Goal: Task Accomplishment & Management: Complete application form

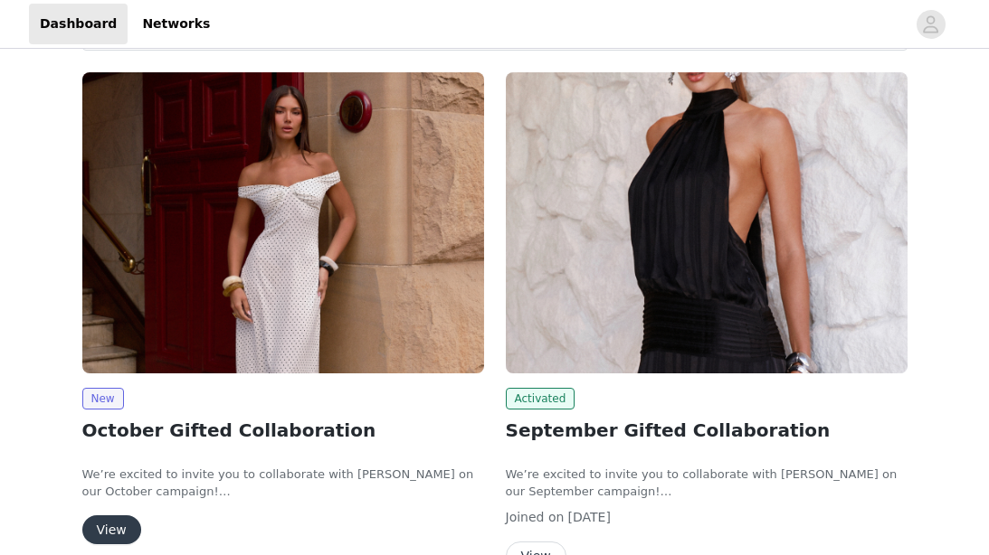
scroll to position [315, 0]
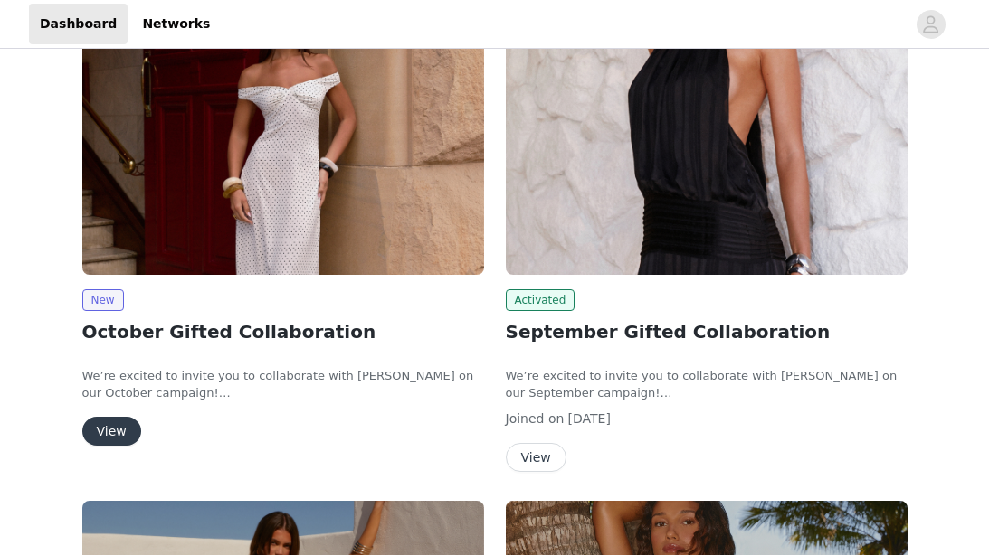
click at [110, 427] on button "View" at bounding box center [111, 431] width 59 height 29
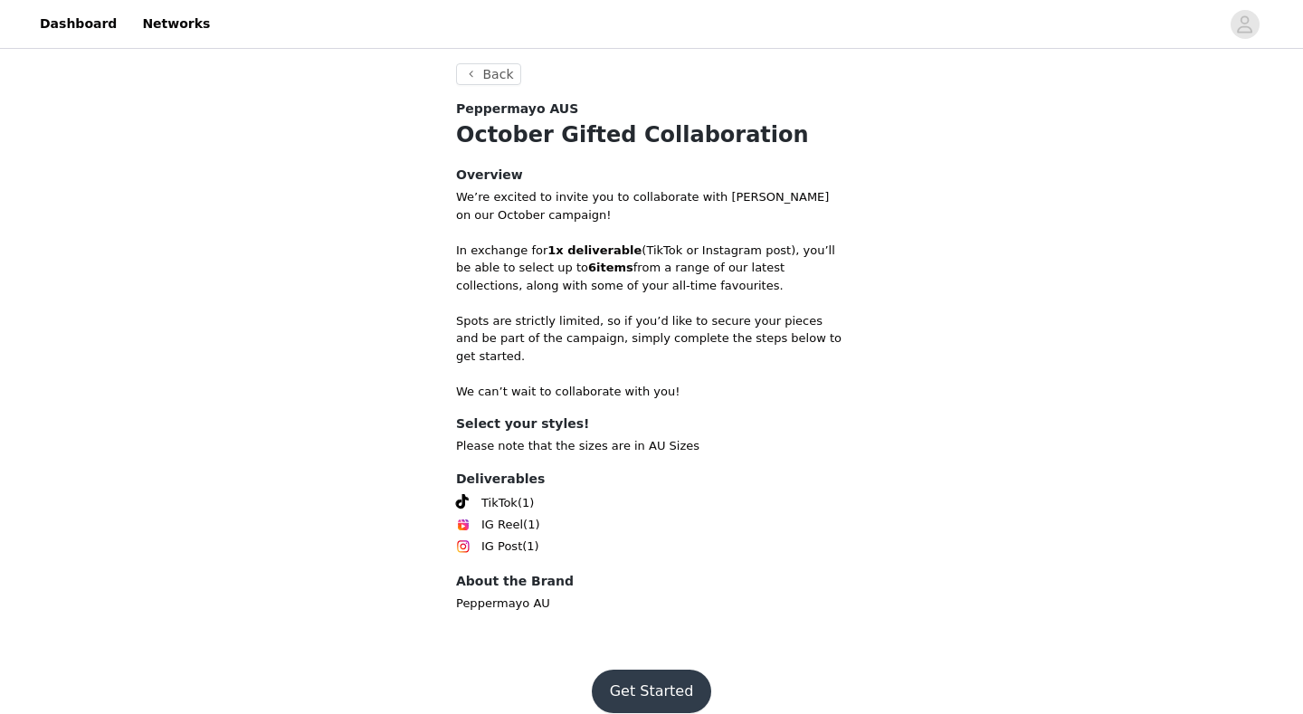
scroll to position [332, 0]
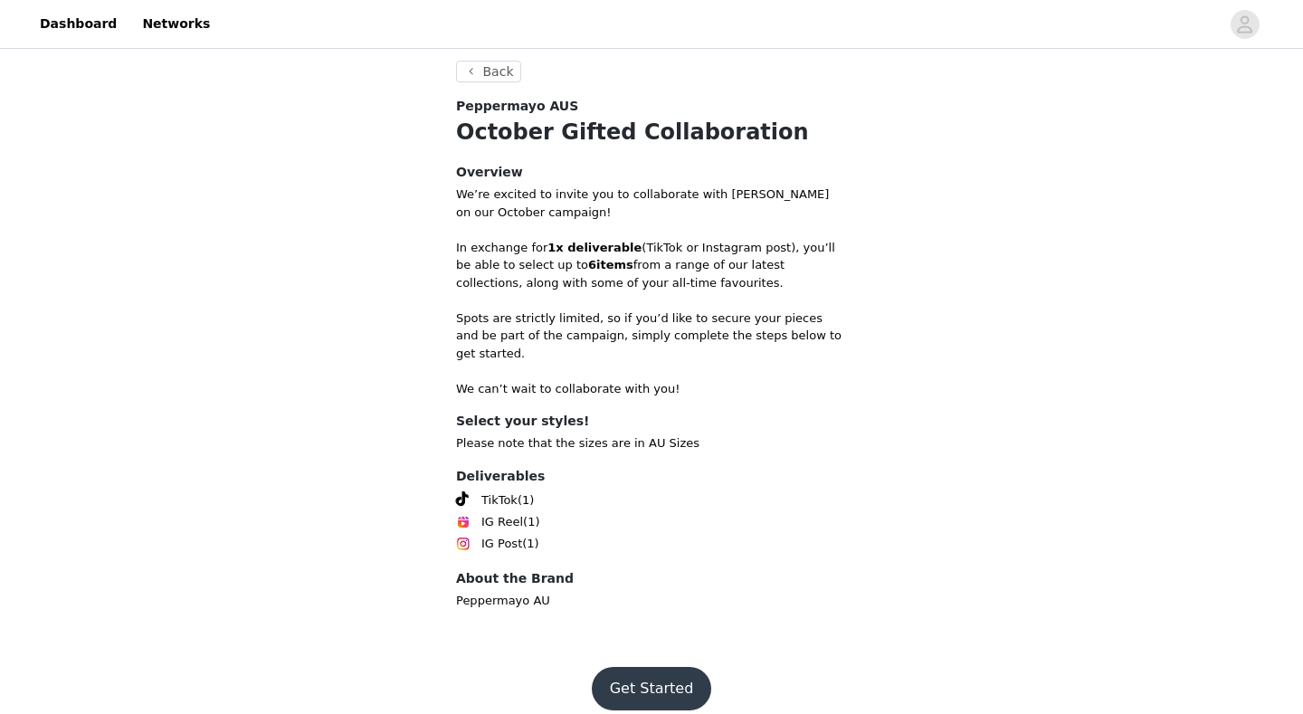
click at [640, 555] on button "Get Started" at bounding box center [652, 688] width 120 height 43
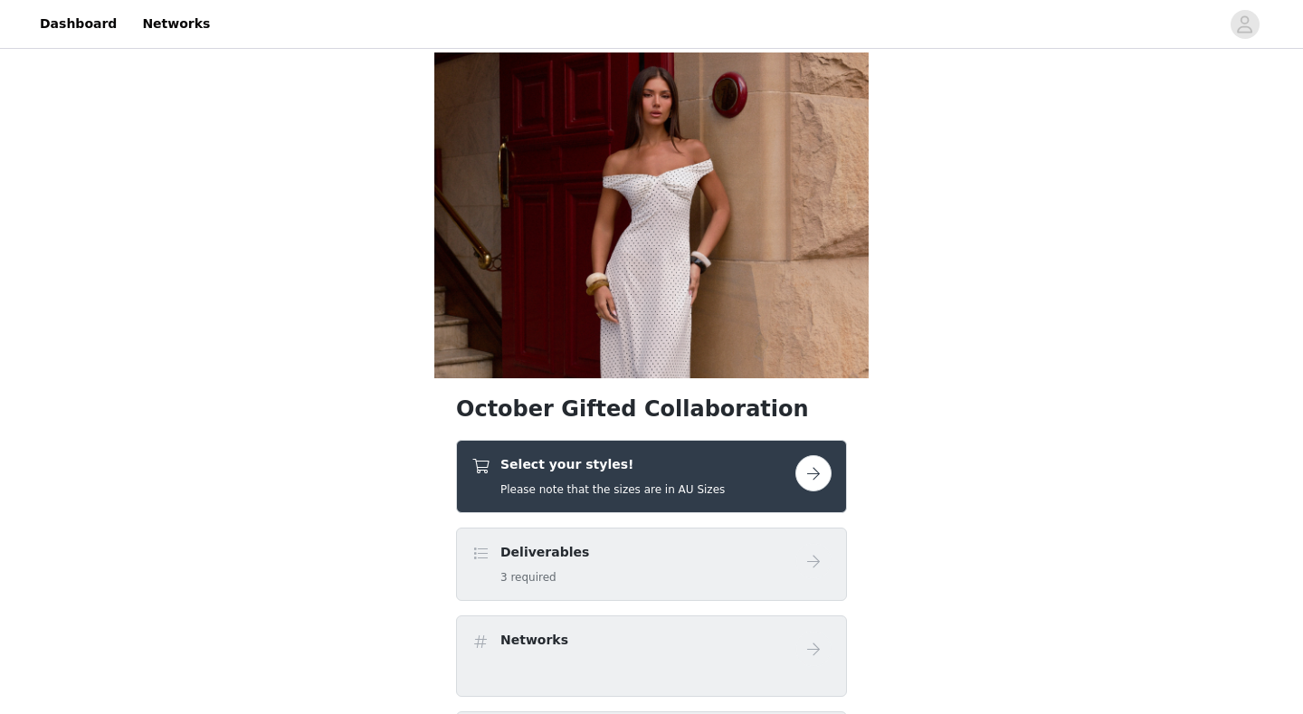
click at [737, 469] on div "Select your styles! Please note that the sizes are in AU Sizes" at bounding box center [633, 476] width 324 height 43
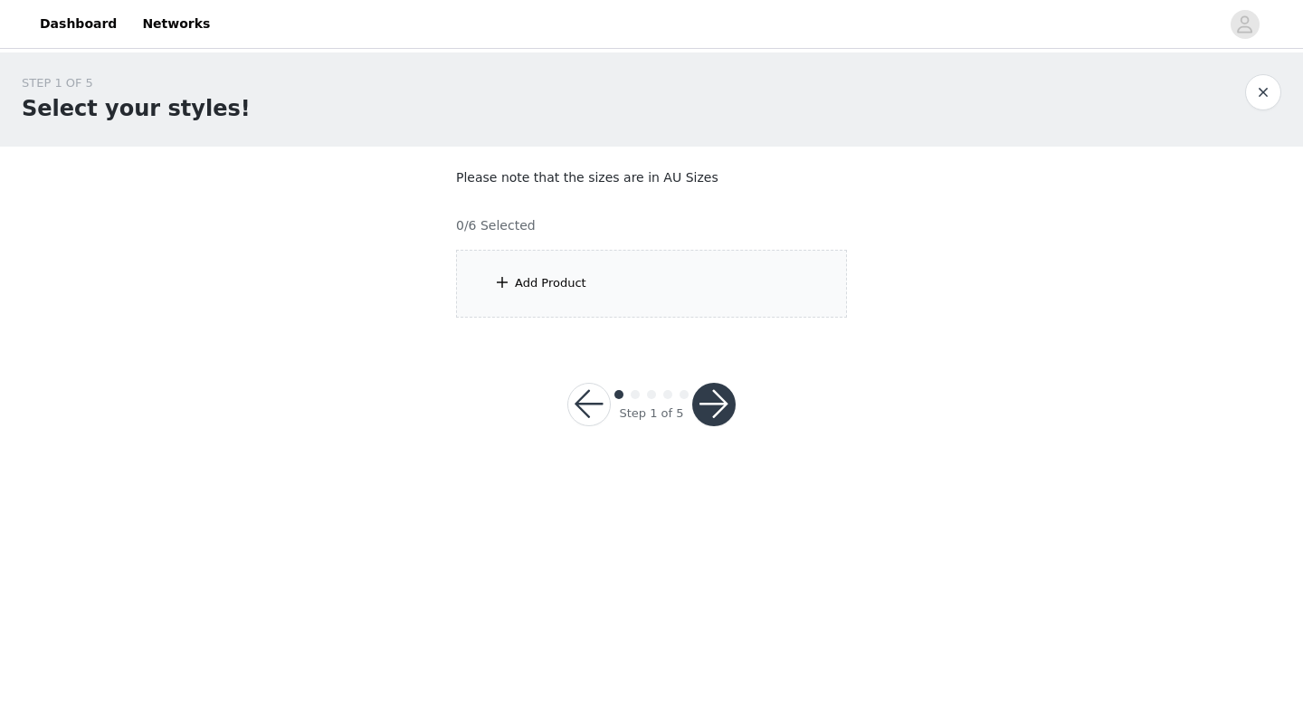
click at [668, 294] on div "Add Product" at bounding box center [651, 284] width 391 height 68
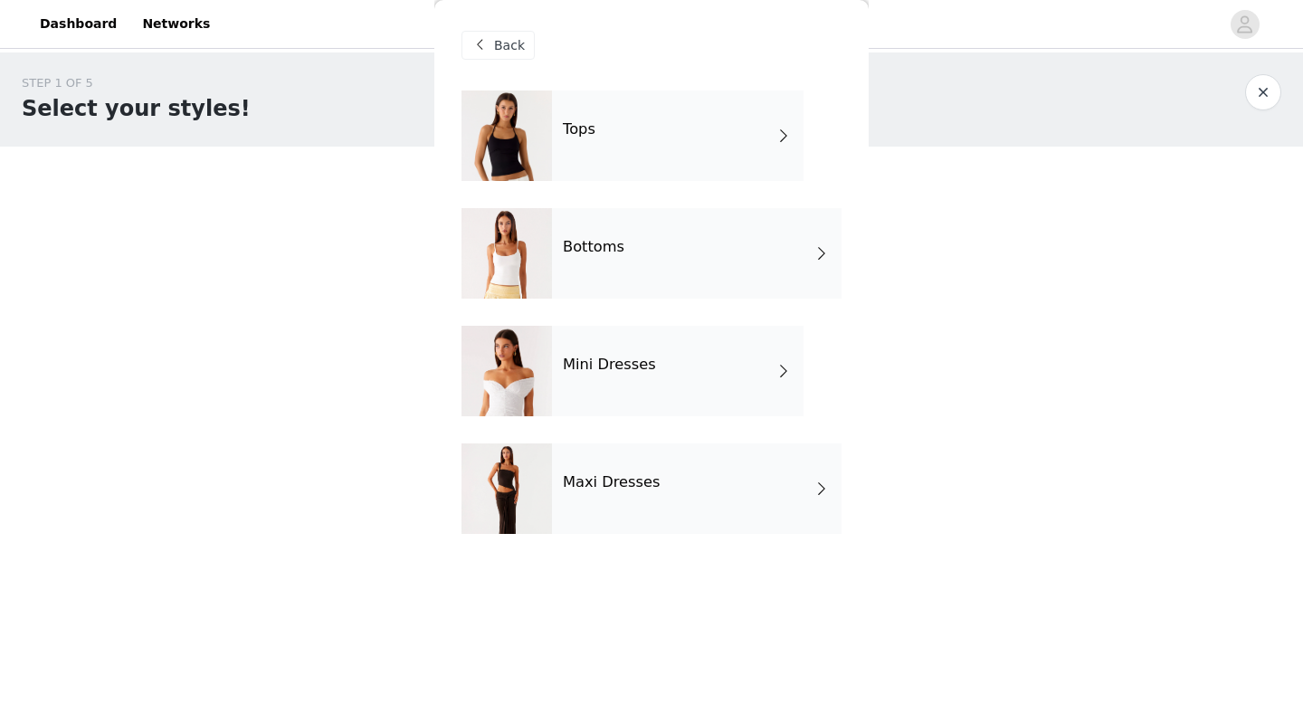
click at [721, 148] on div "Tops" at bounding box center [677, 135] width 251 height 90
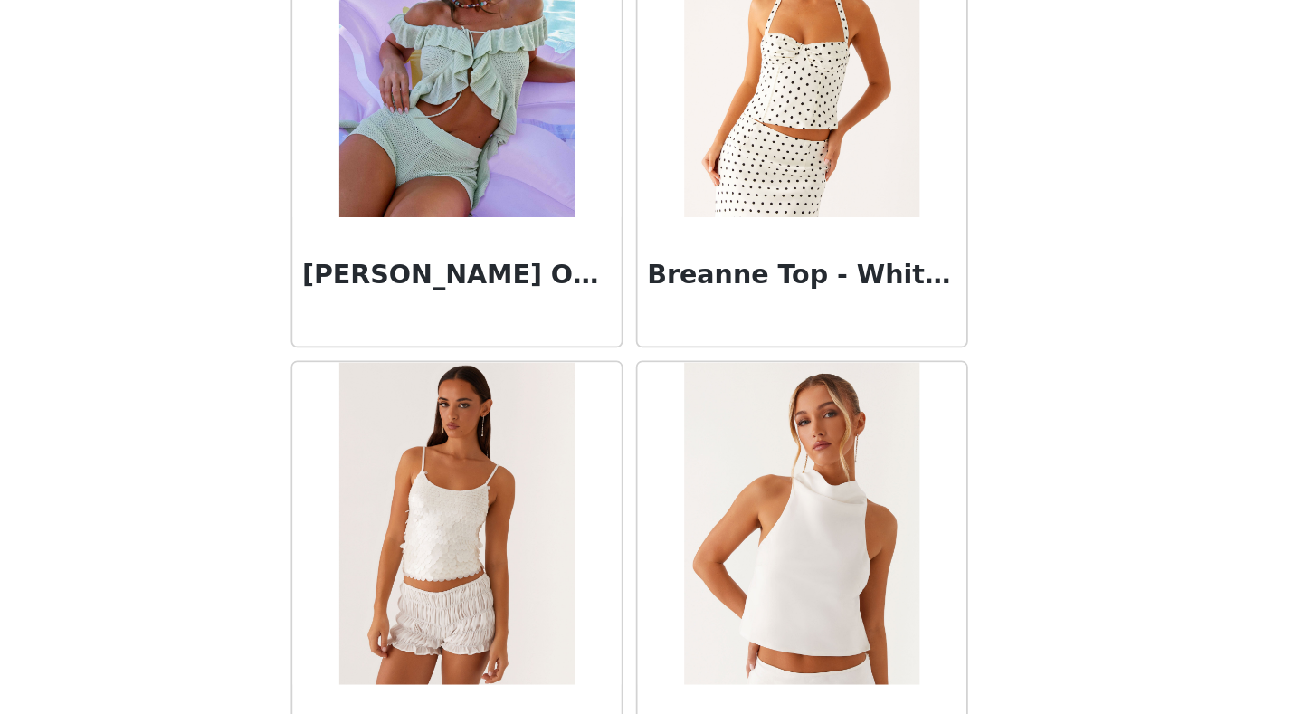
scroll to position [2054, 0]
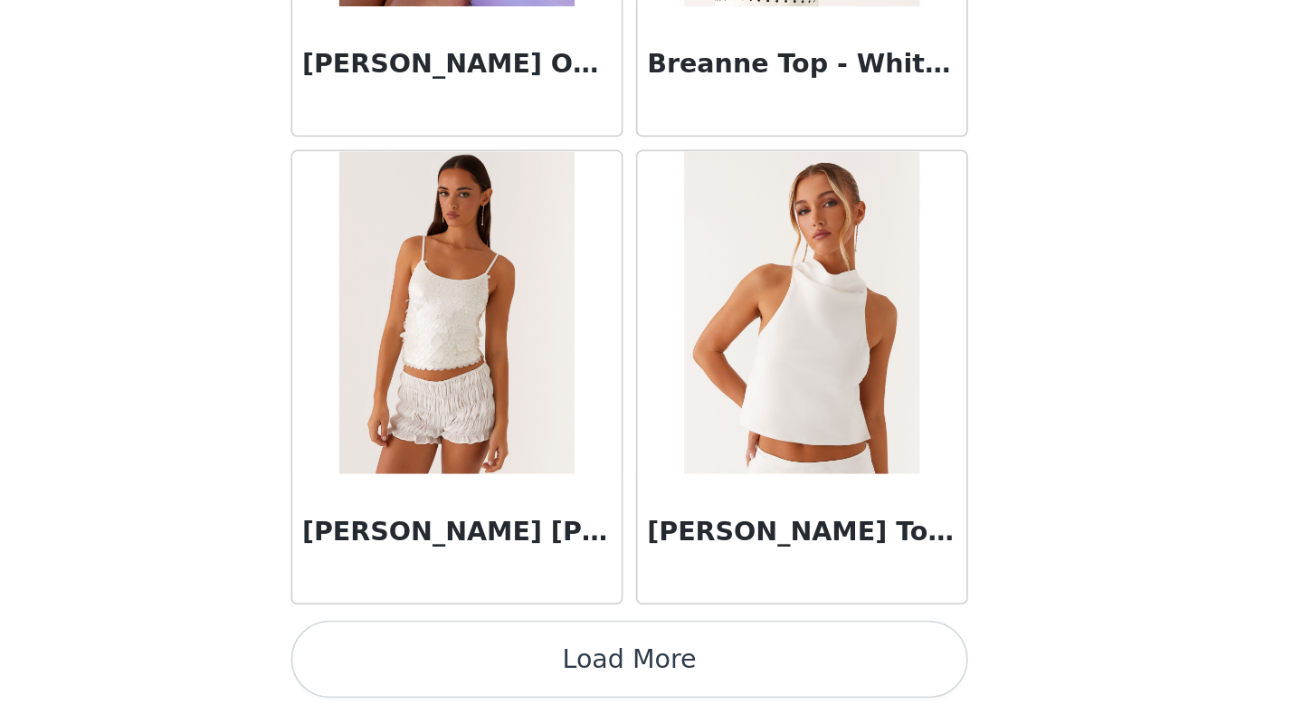
click at [674, 555] on button "Load More" at bounding box center [651, 682] width 380 height 43
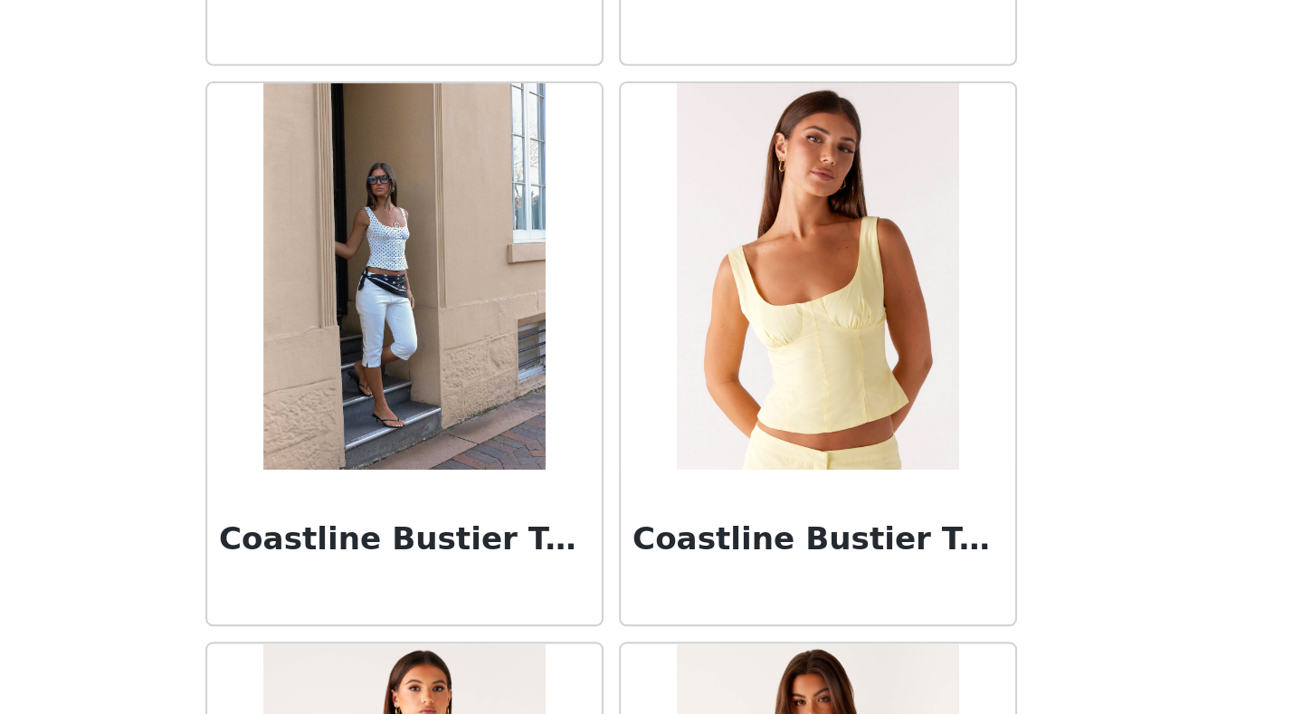
scroll to position [4678, 0]
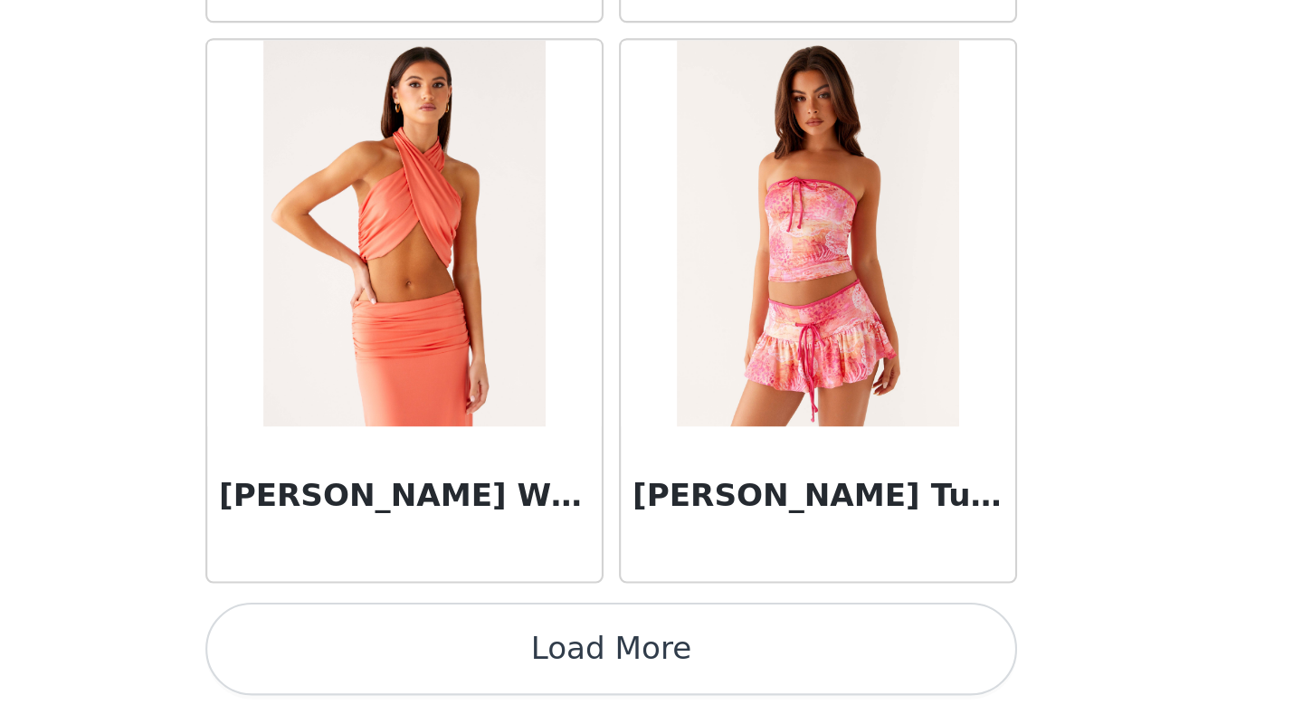
click at [671, 555] on button "Load More" at bounding box center [651, 682] width 380 height 43
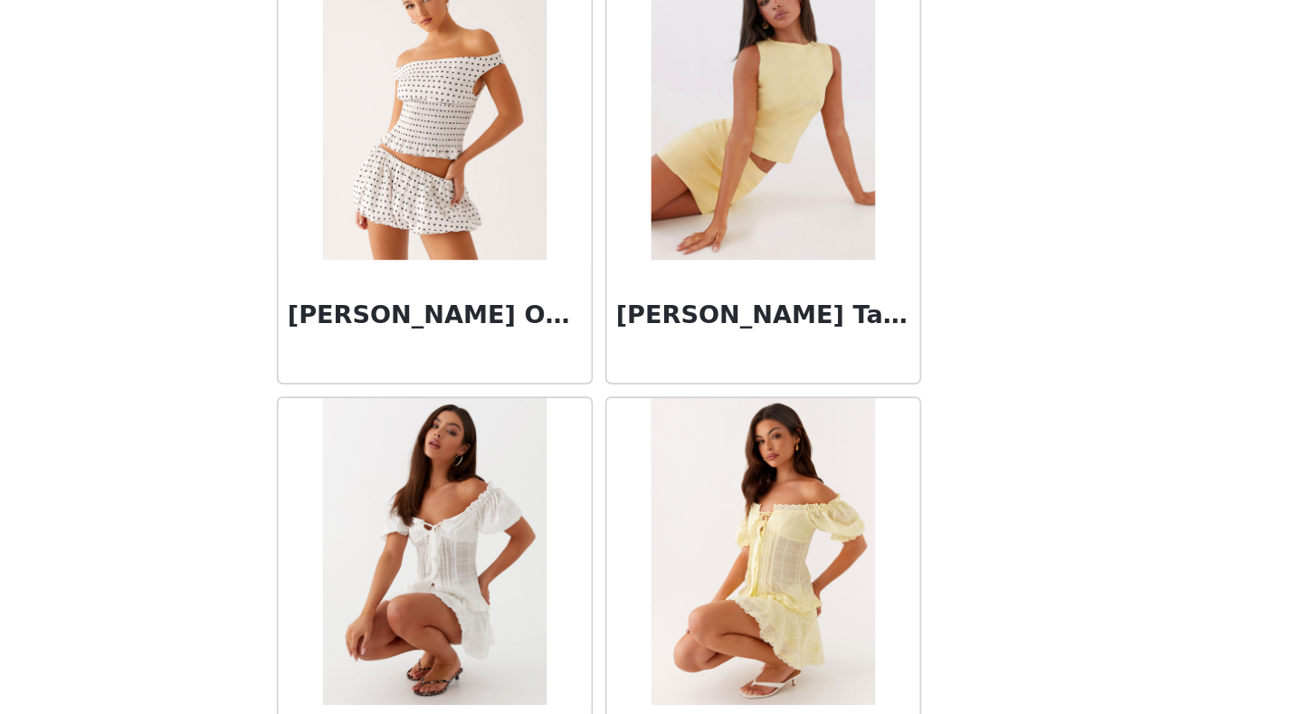
scroll to position [7301, 0]
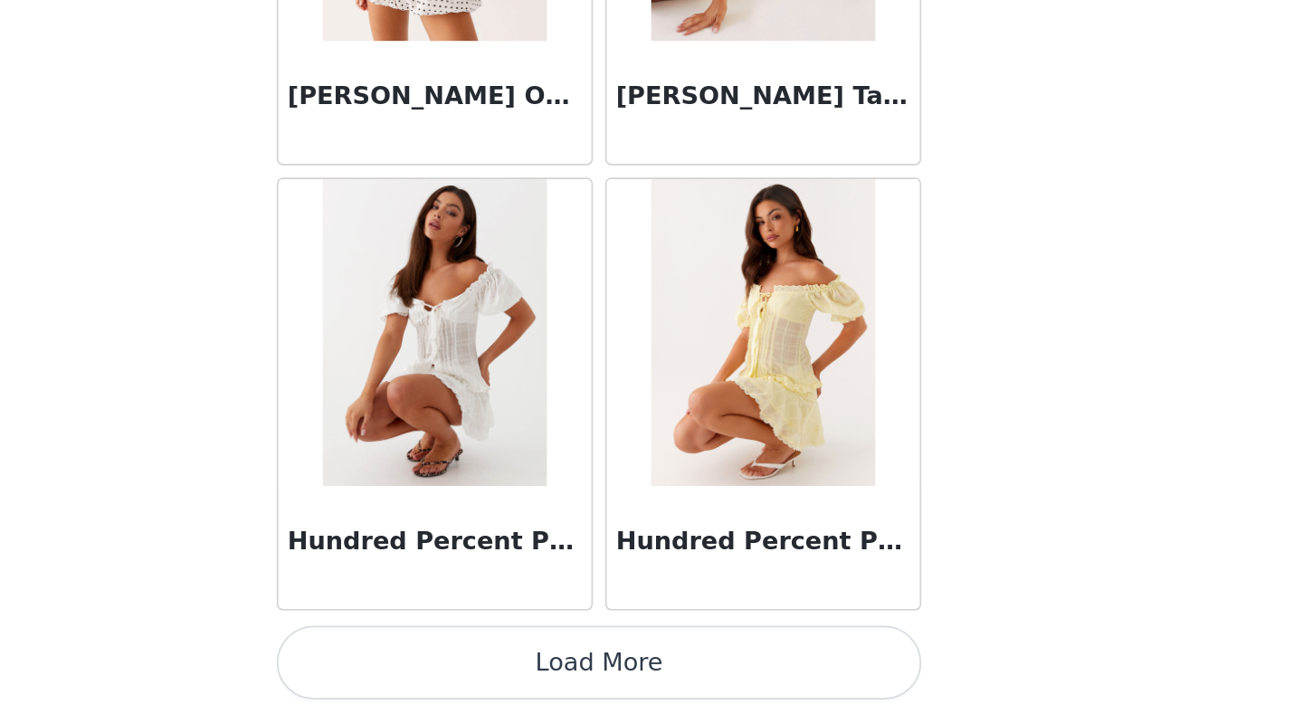
click at [651, 555] on button "Load More" at bounding box center [651, 682] width 380 height 43
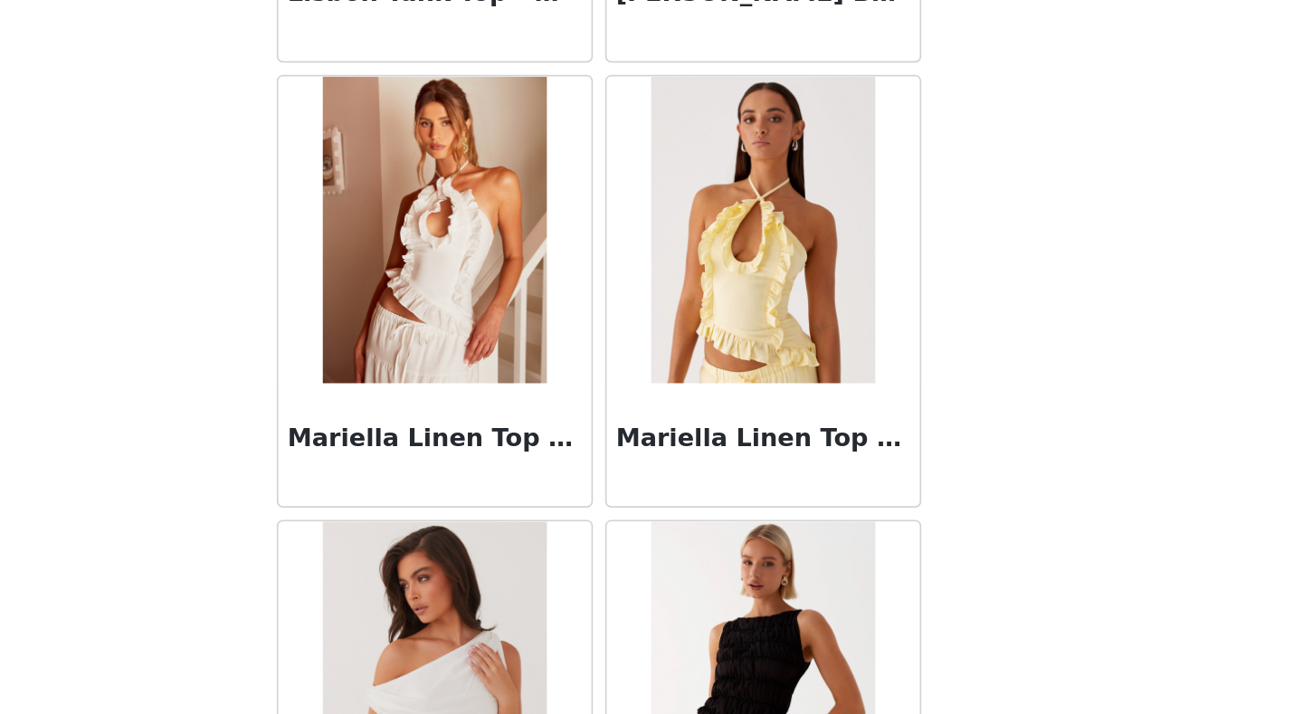
scroll to position [9724, 0]
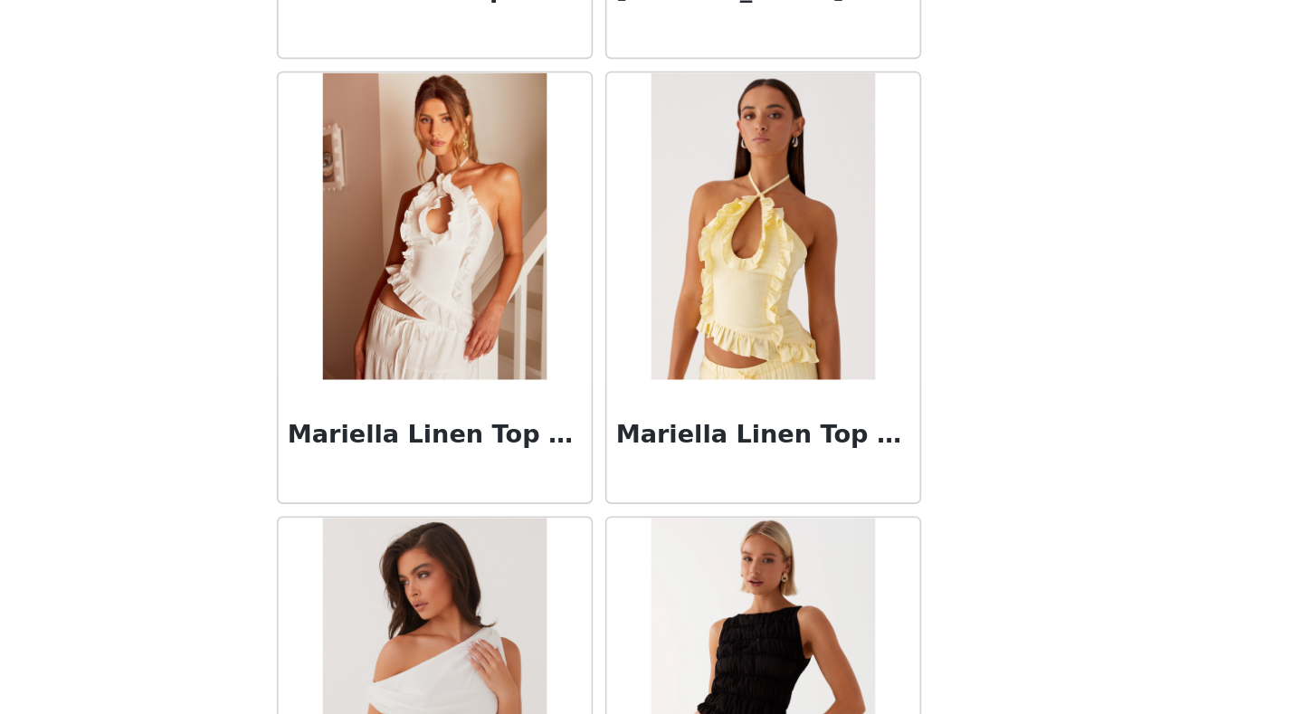
click at [559, 474] on img at bounding box center [553, 426] width 131 height 181
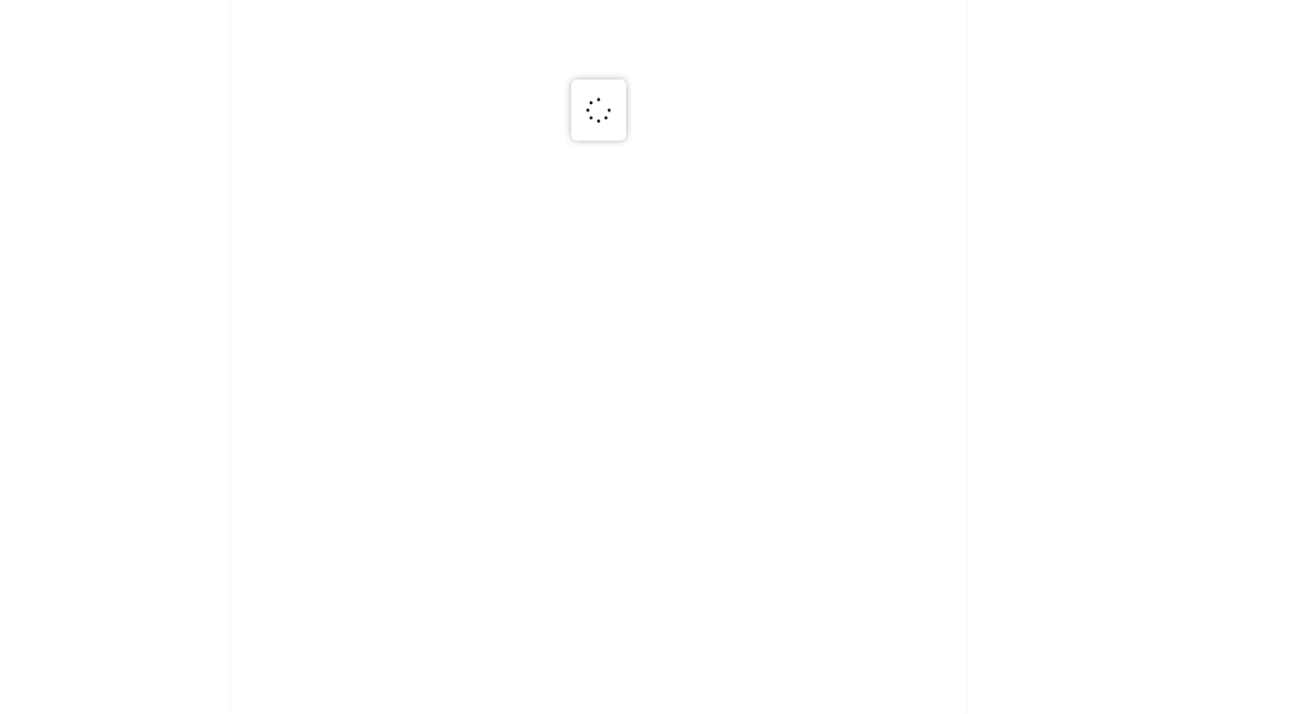
scroll to position [0, 0]
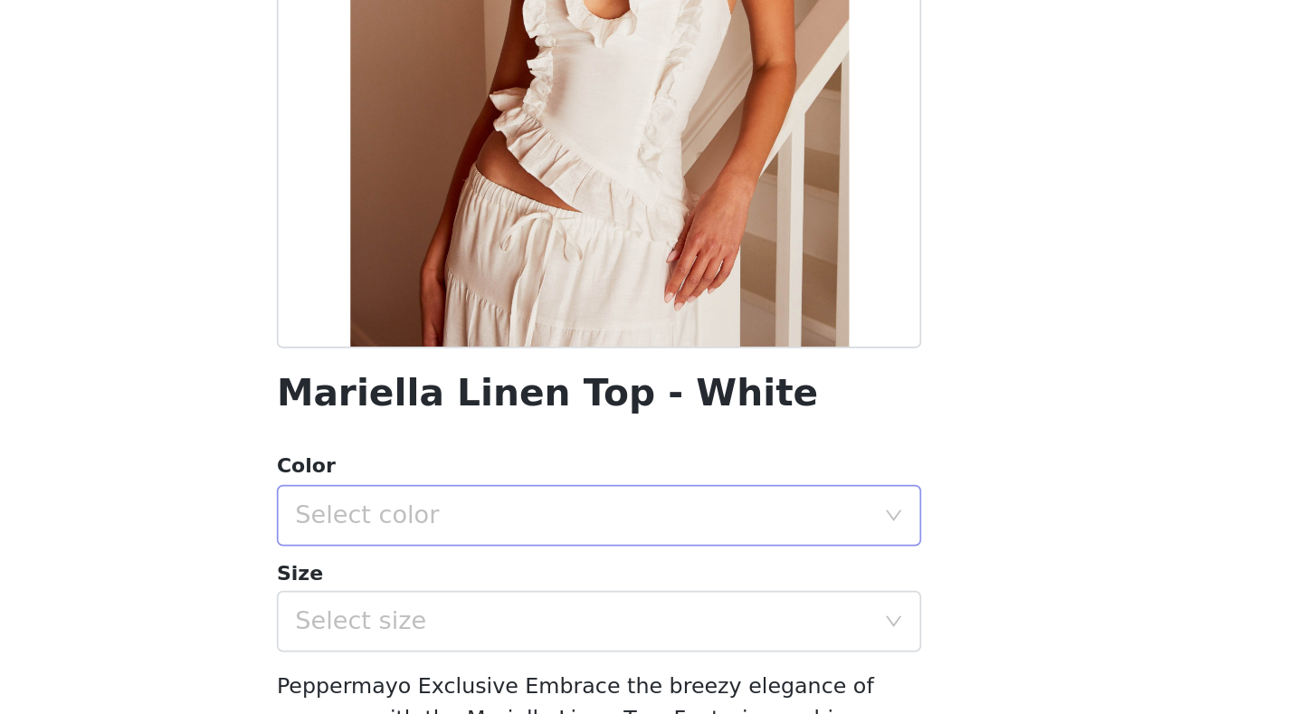
click at [621, 555] on div "Select color" at bounding box center [645, 596] width 346 height 34
click at [605, 555] on li "White" at bounding box center [651, 635] width 380 height 29
click at [596, 555] on div "Select size" at bounding box center [641, 658] width 338 height 18
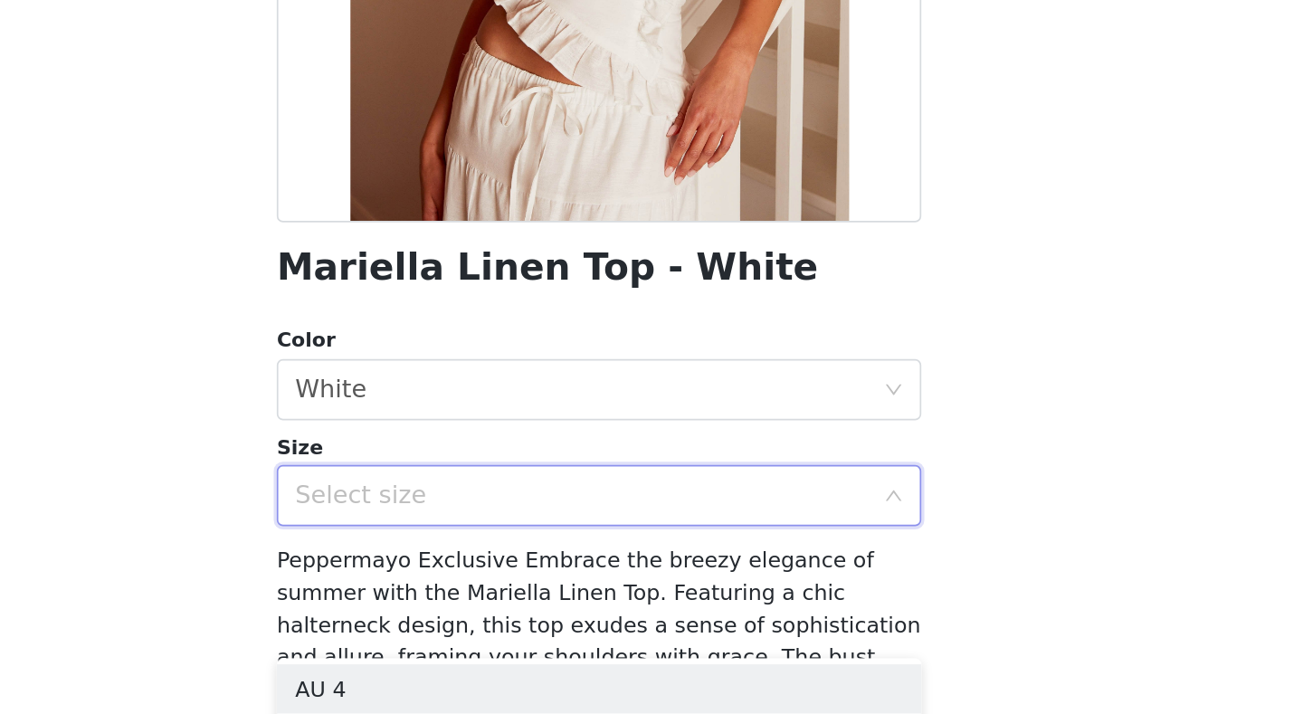
scroll to position [103, 0]
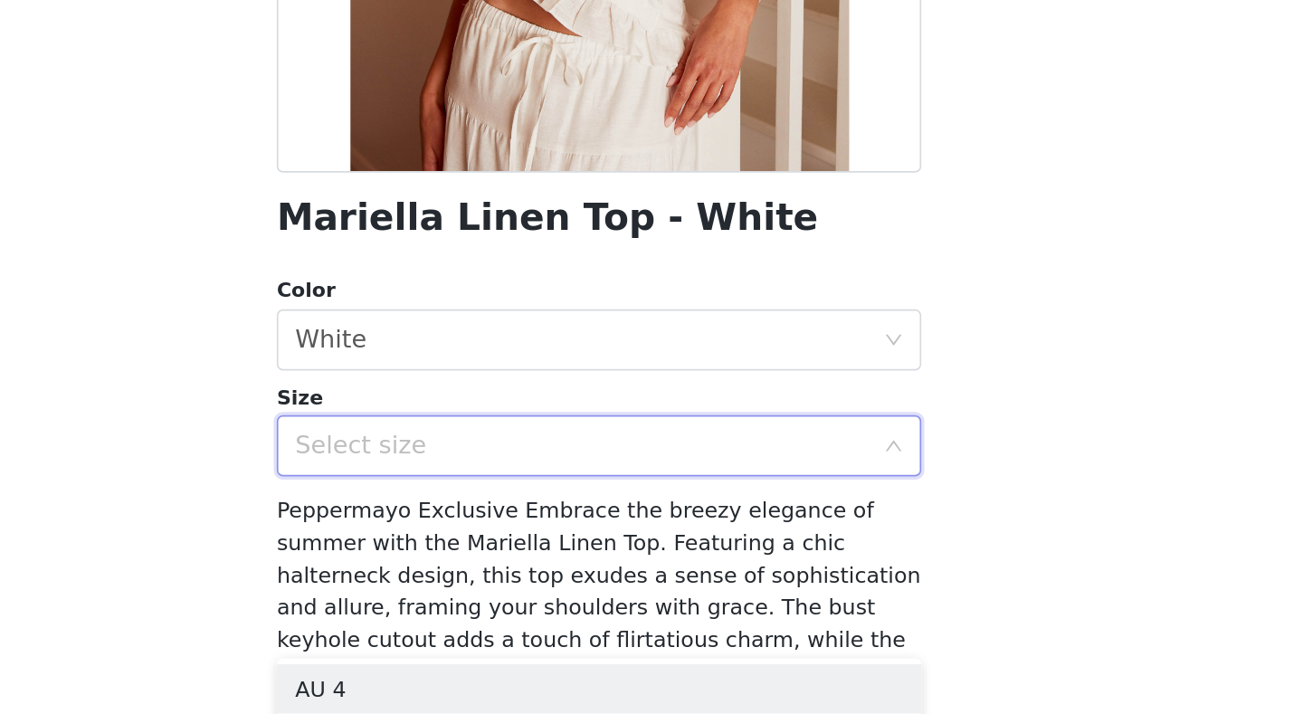
click at [642, 555] on div "Select size" at bounding box center [641, 555] width 338 height 18
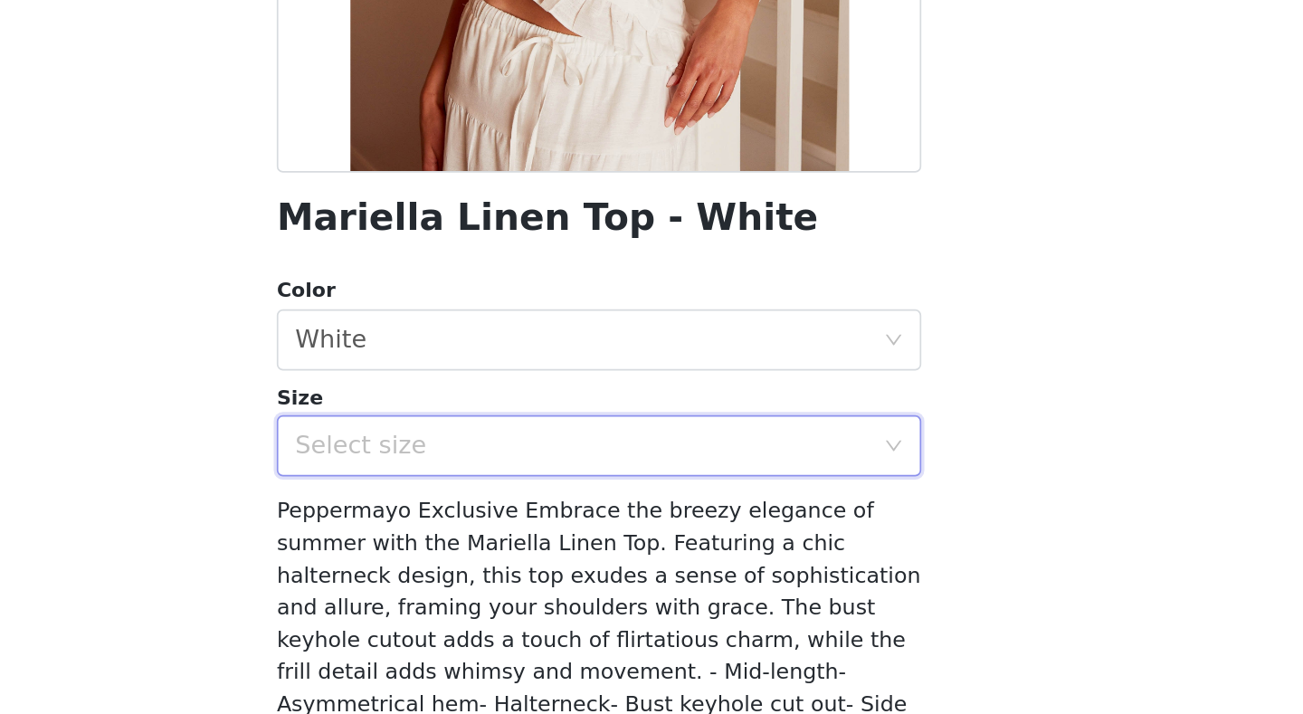
click at [654, 548] on div "Select size" at bounding box center [641, 555] width 338 height 18
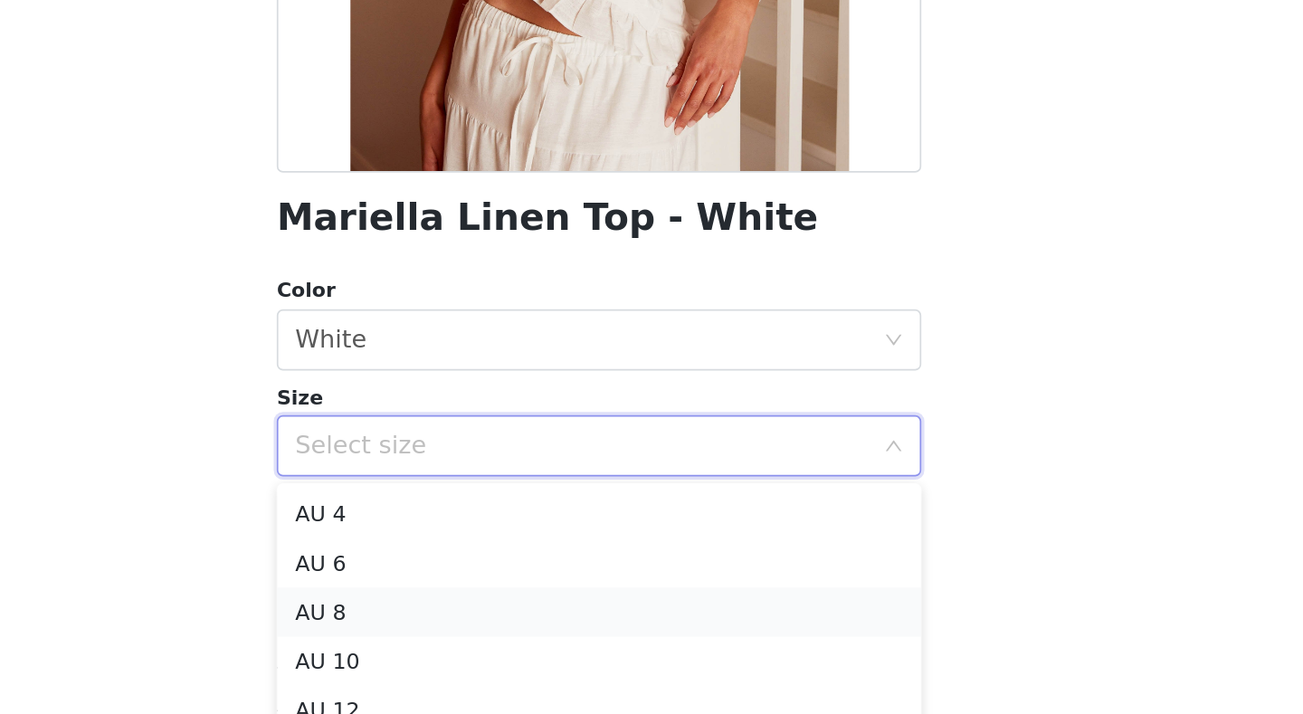
click at [588, 555] on li "AU 8" at bounding box center [651, 653] width 380 height 29
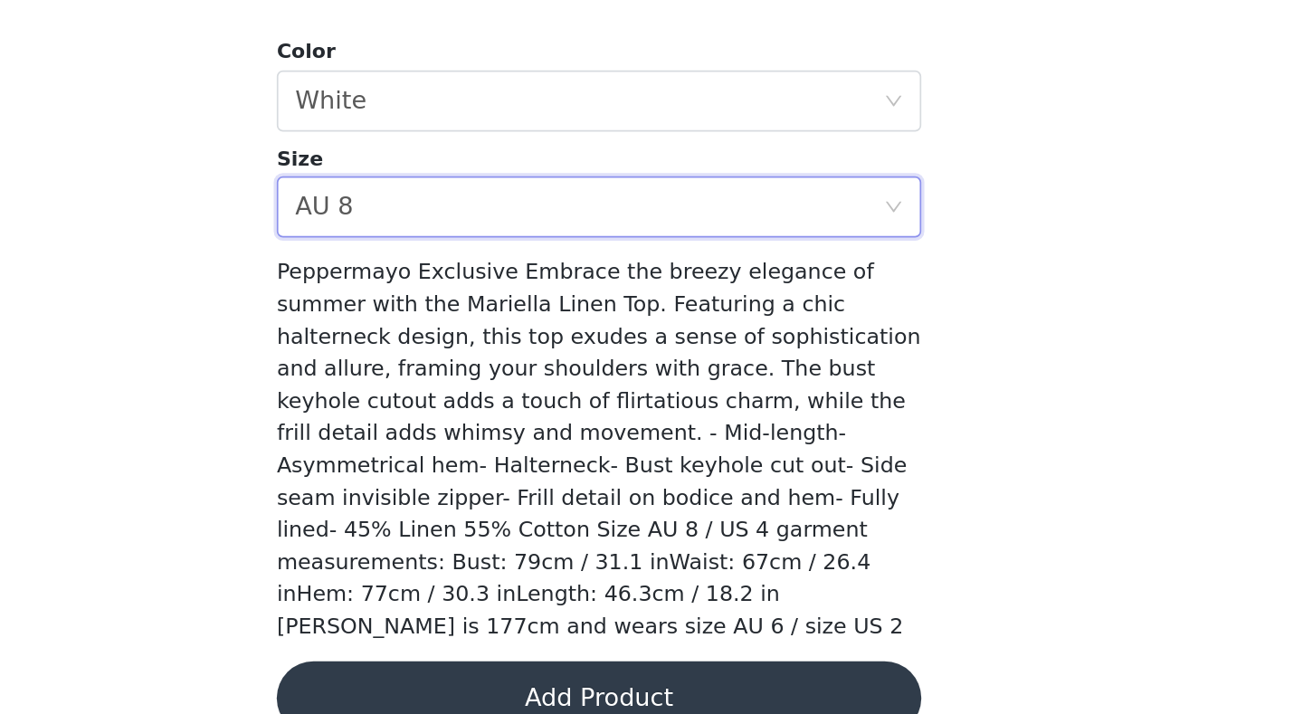
scroll to position [246, 0]
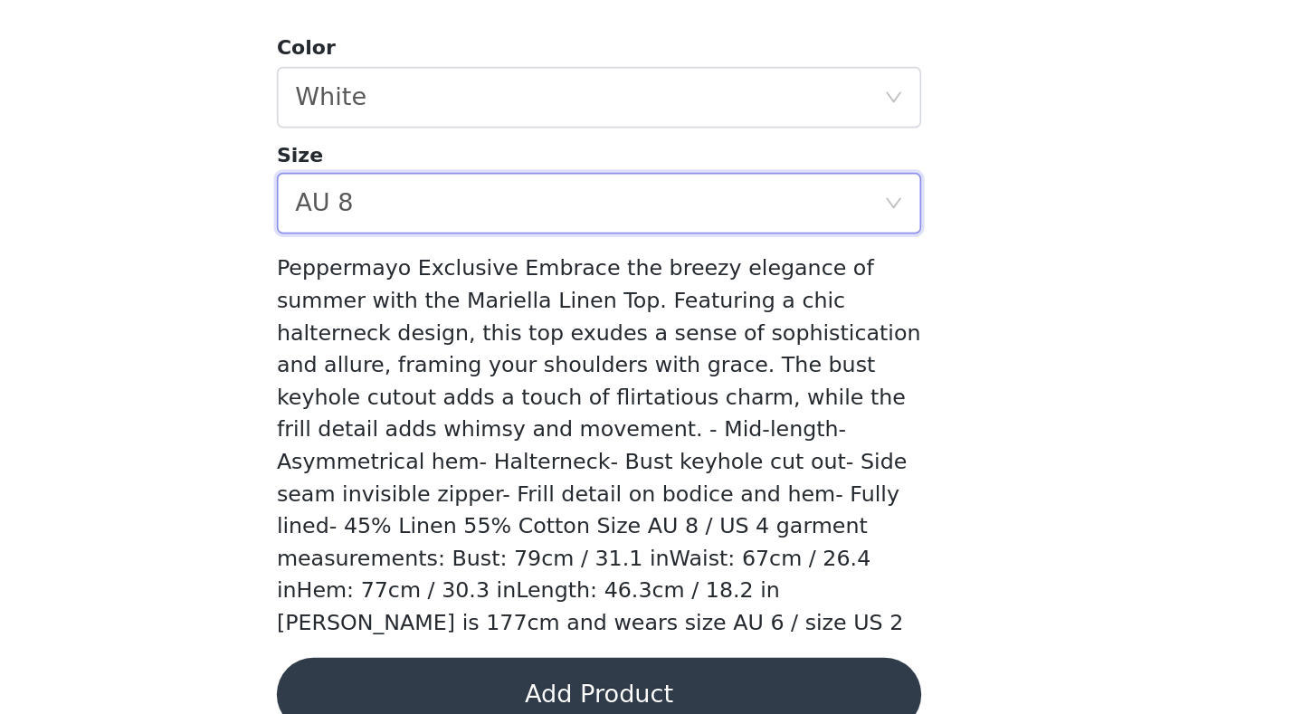
click at [631, 555] on button "Add Product" at bounding box center [651, 701] width 380 height 43
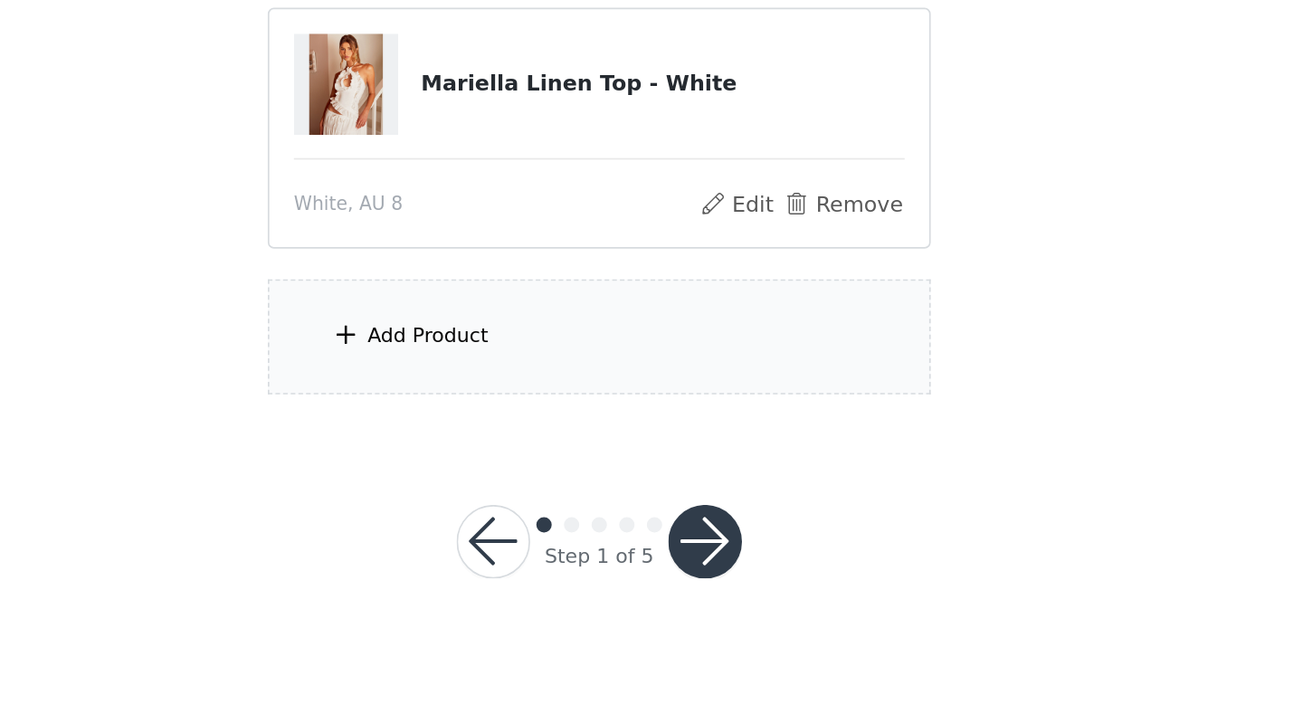
click at [627, 462] on div "Add Product" at bounding box center [651, 444] width 391 height 68
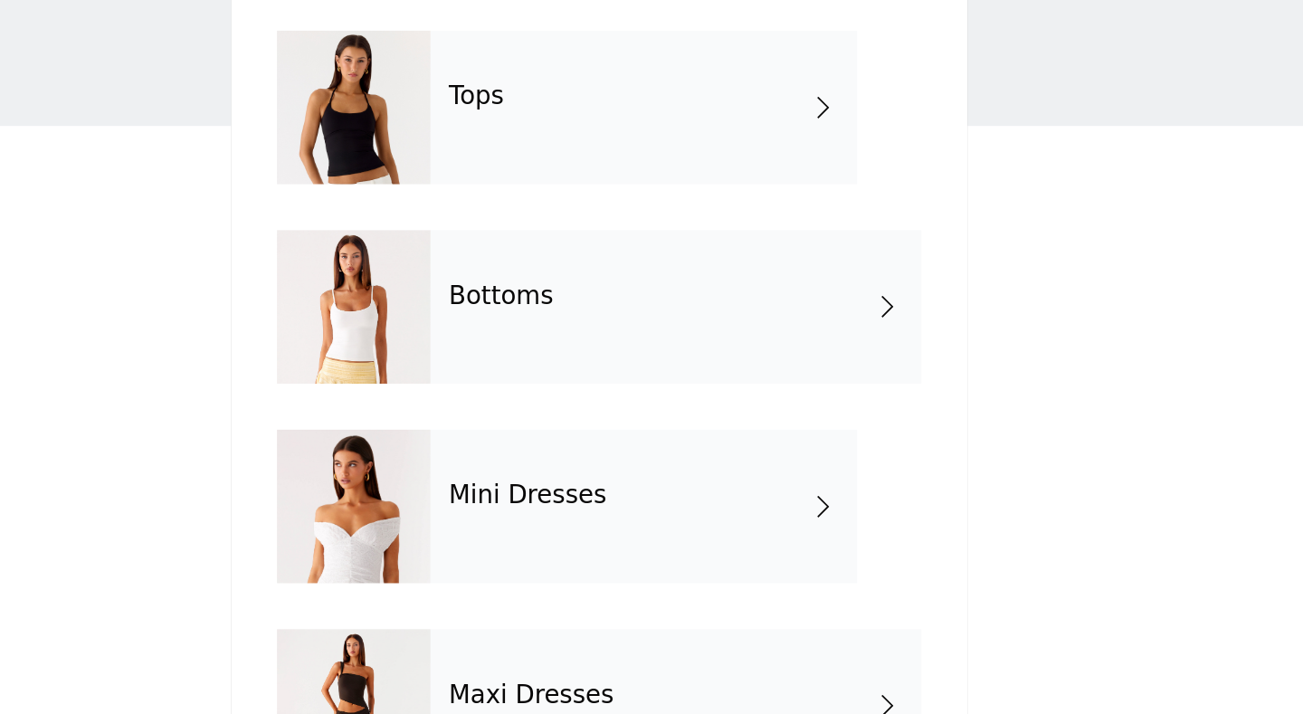
click at [722, 123] on div "Tops" at bounding box center [677, 135] width 251 height 90
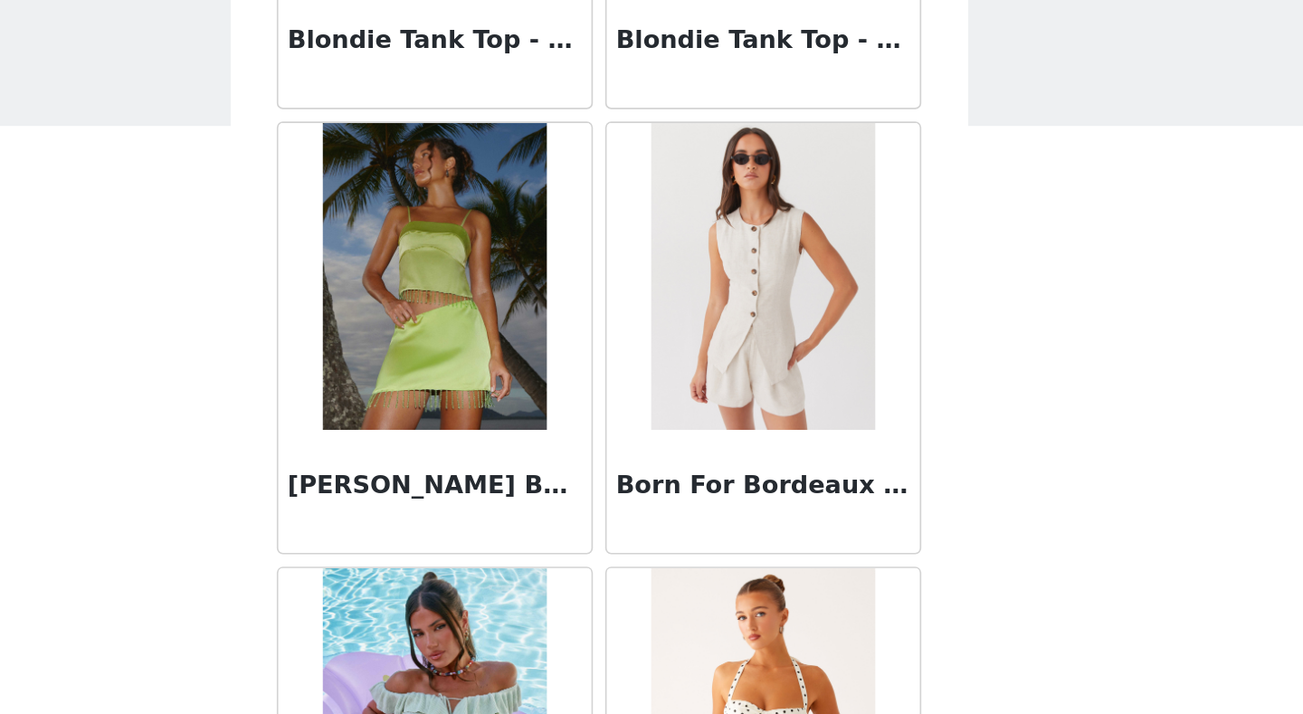
scroll to position [2054, 0]
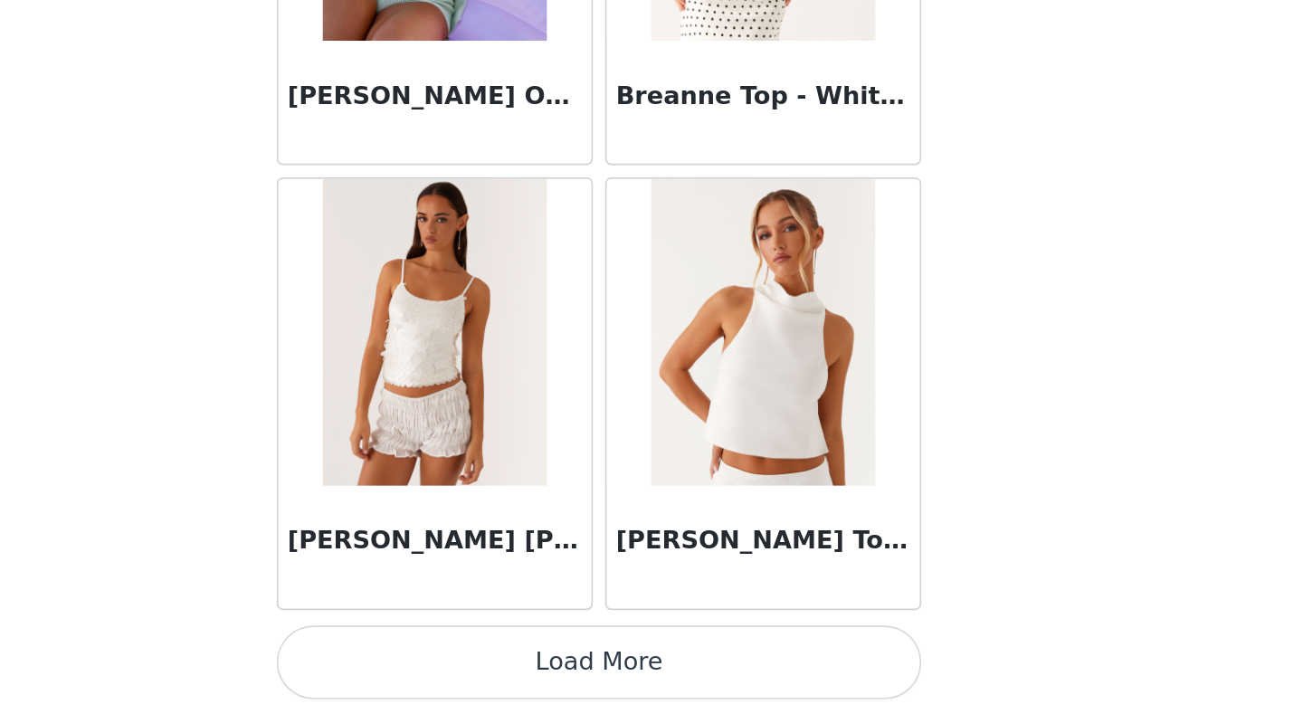
click at [648, 555] on button "Load More" at bounding box center [651, 682] width 380 height 43
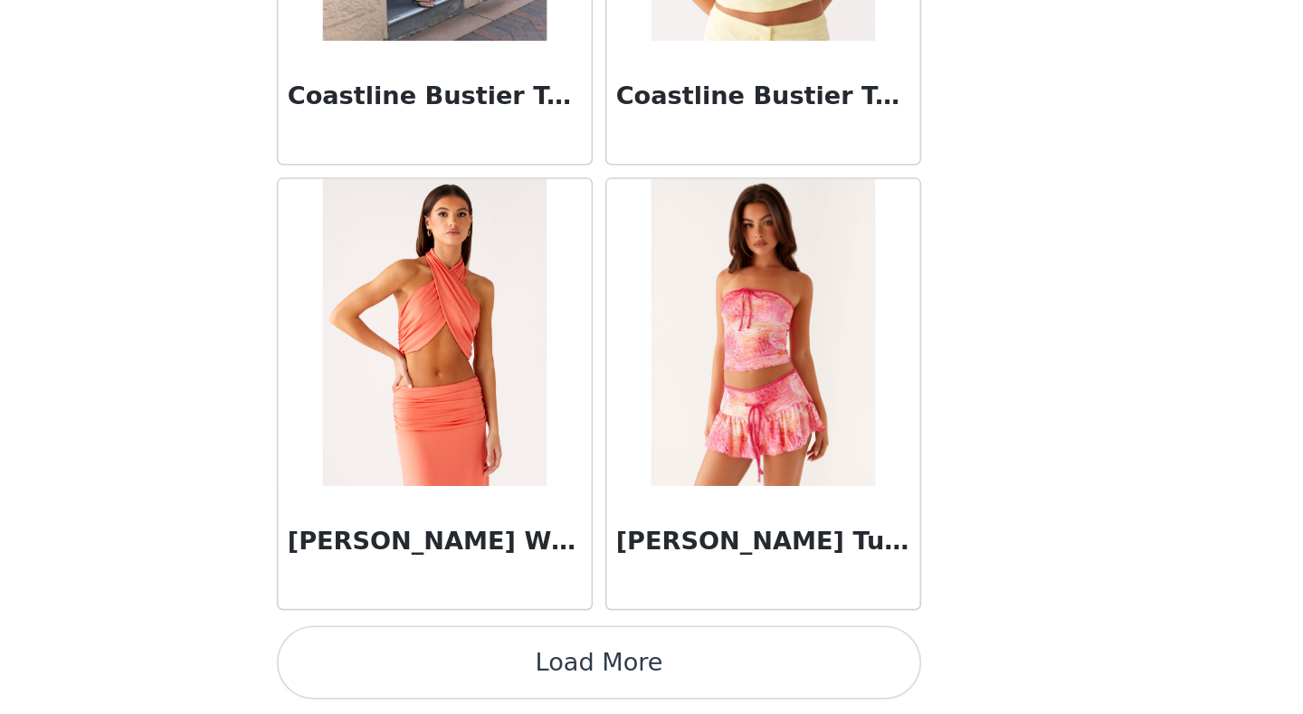
click at [653, 555] on button "Load More" at bounding box center [651, 682] width 380 height 43
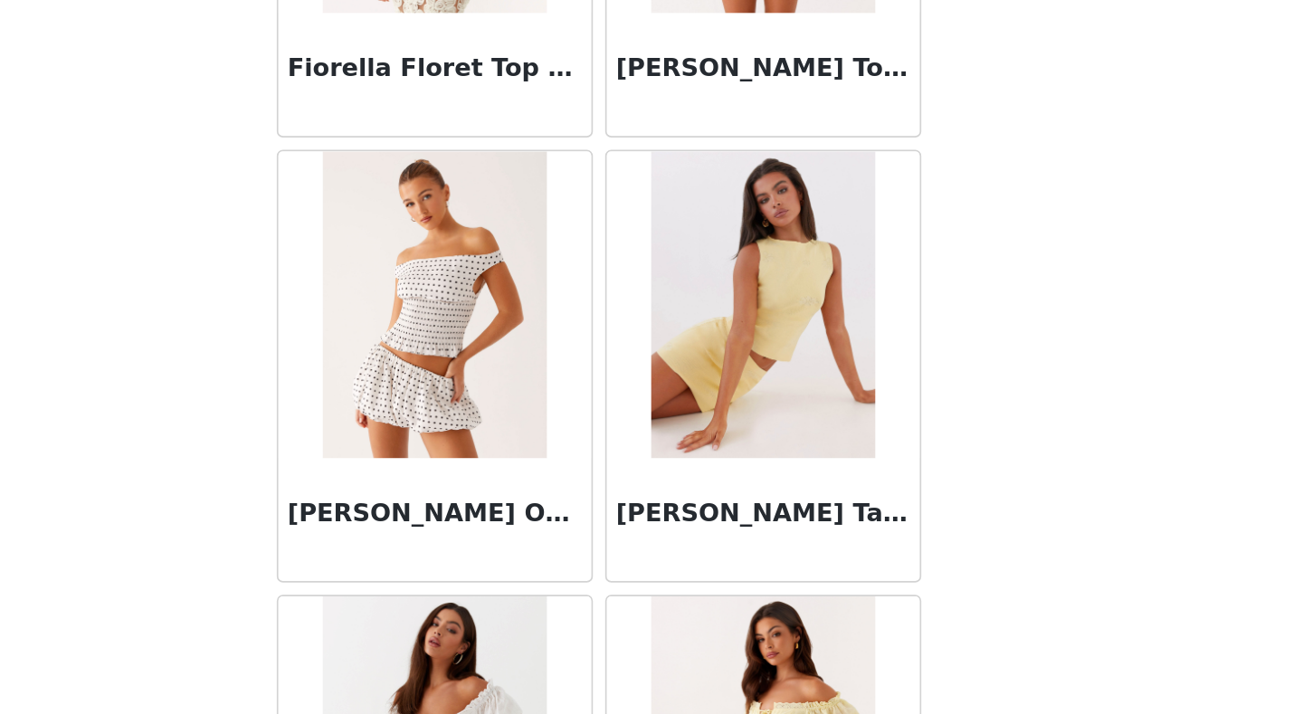
scroll to position [7301, 0]
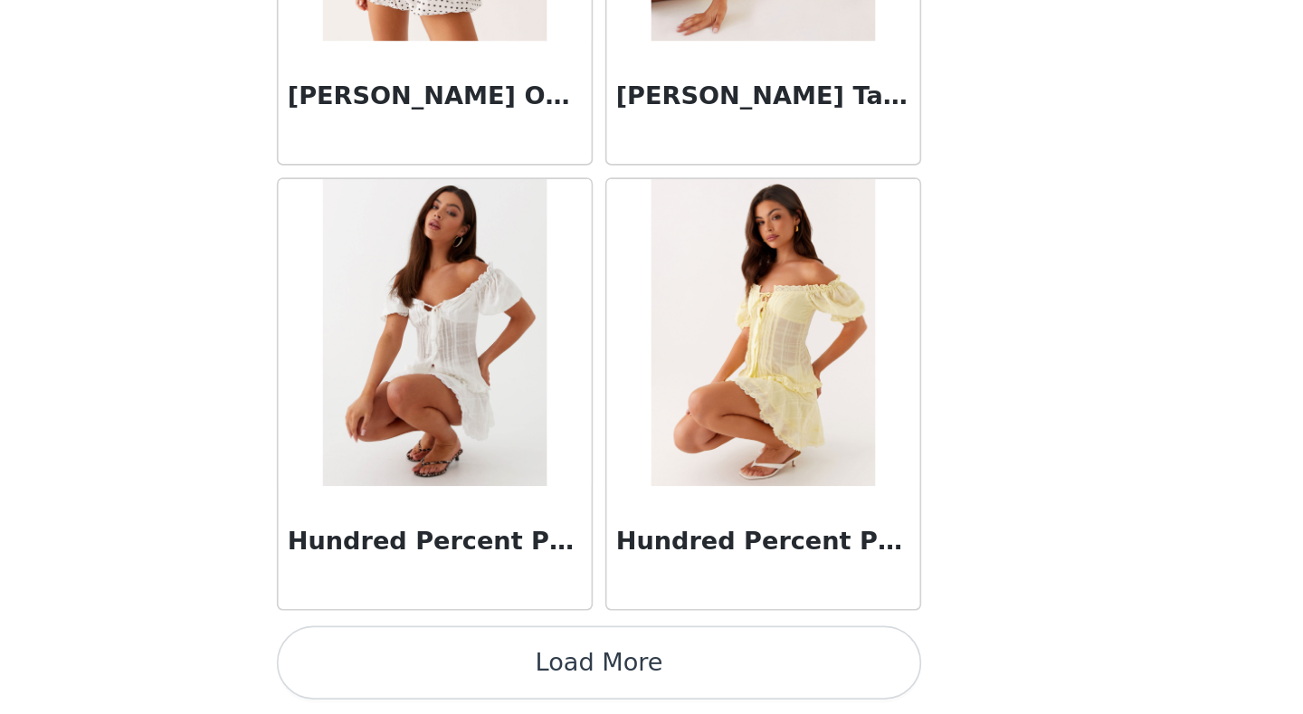
click at [660, 555] on button "Load More" at bounding box center [651, 682] width 380 height 43
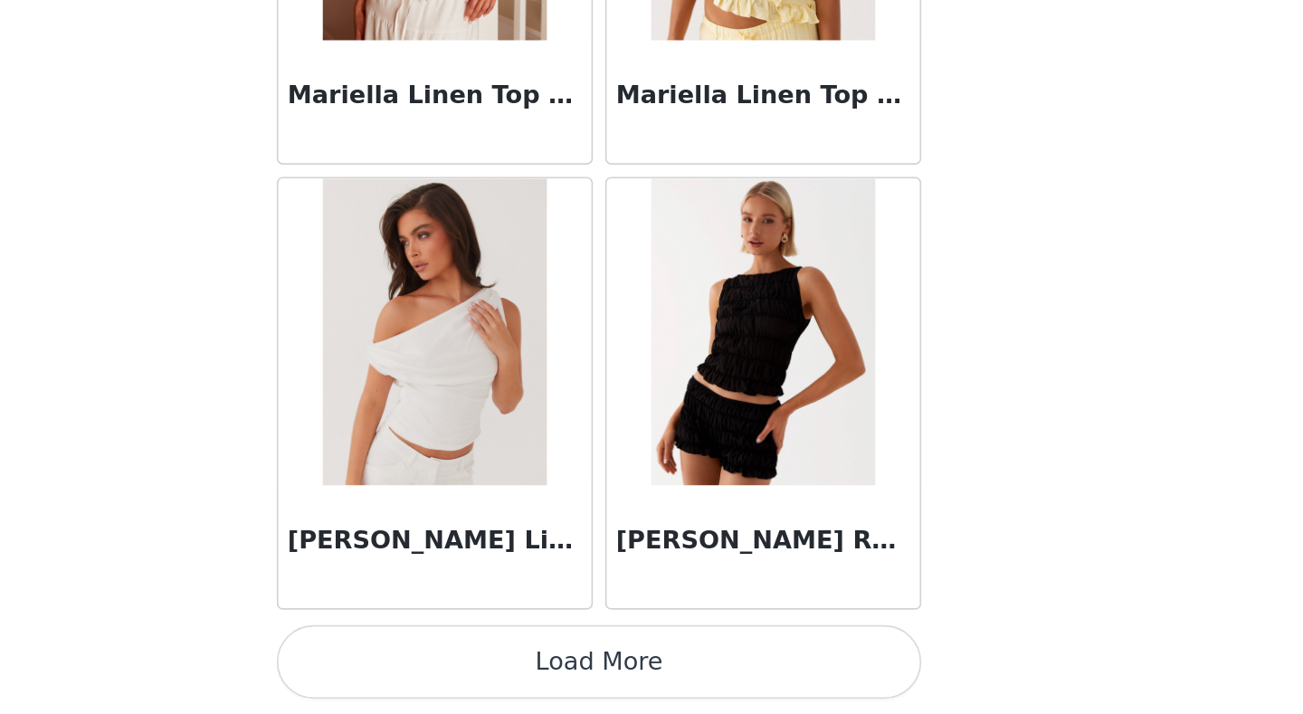
click at [659, 555] on button "Load More" at bounding box center [651, 682] width 380 height 43
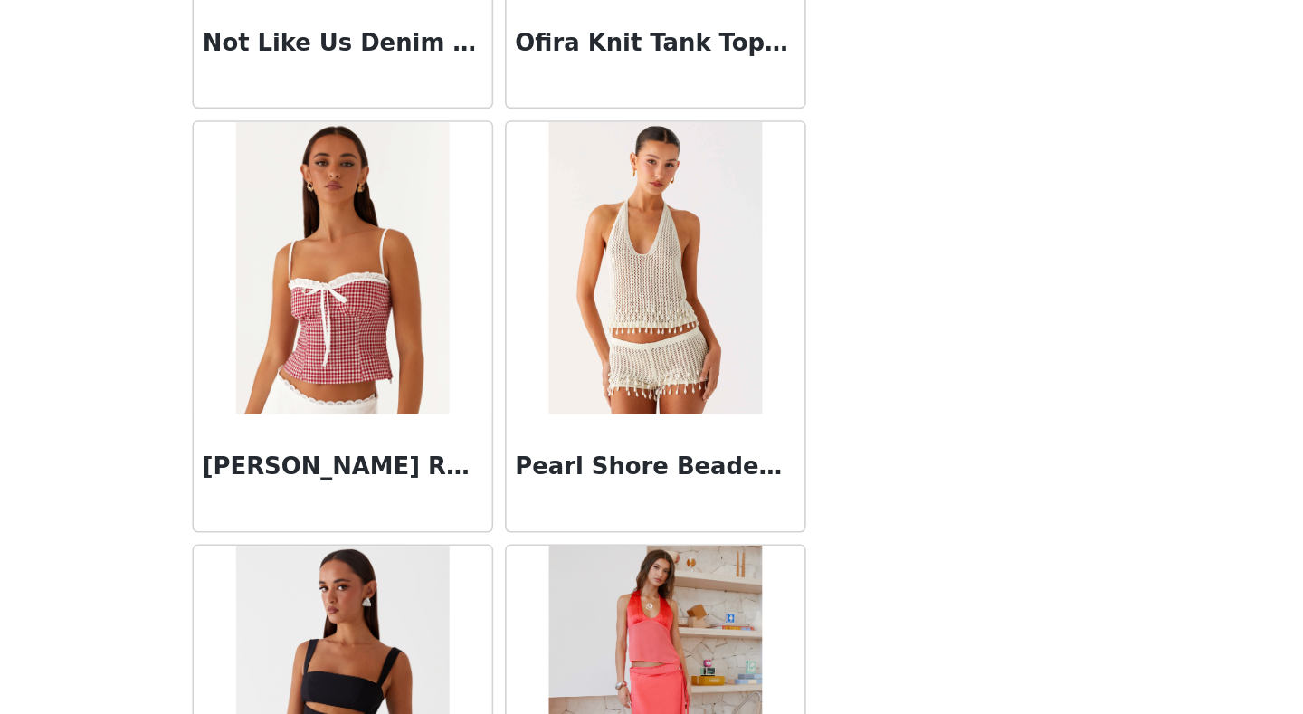
scroll to position [12547, 0]
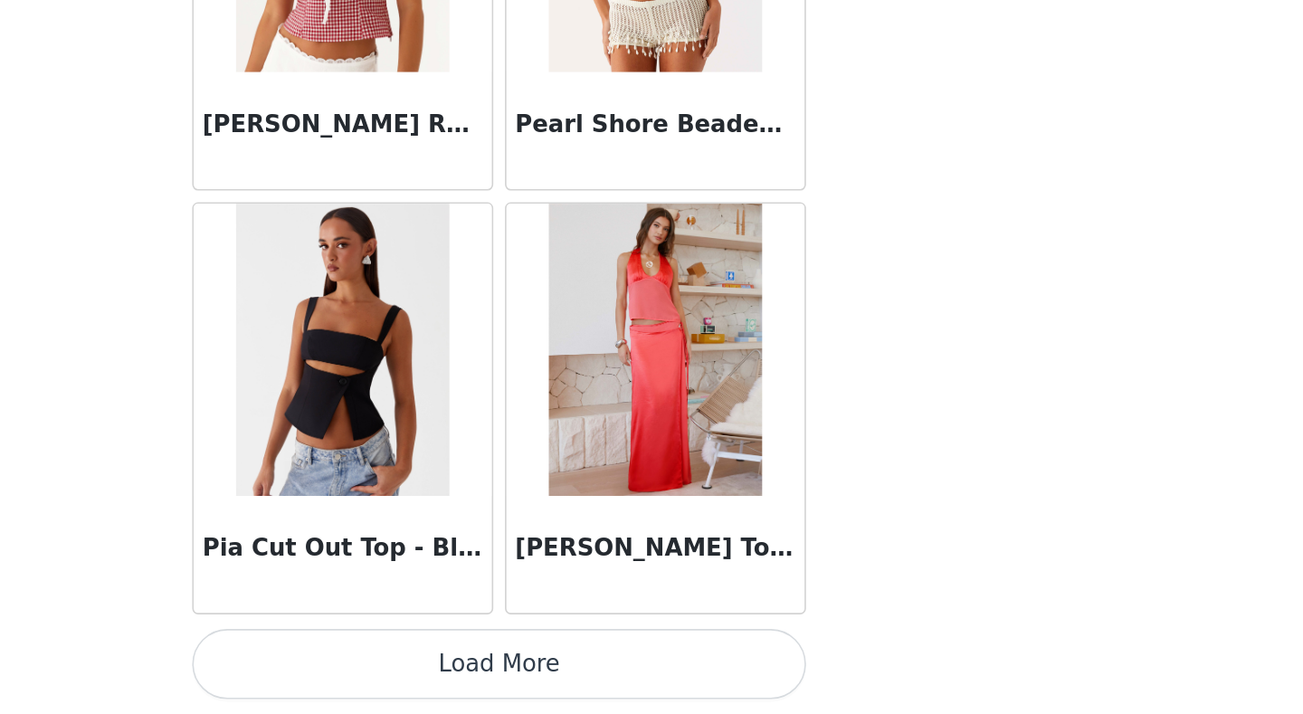
click at [665, 555] on button "Load More" at bounding box center [651, 682] width 380 height 43
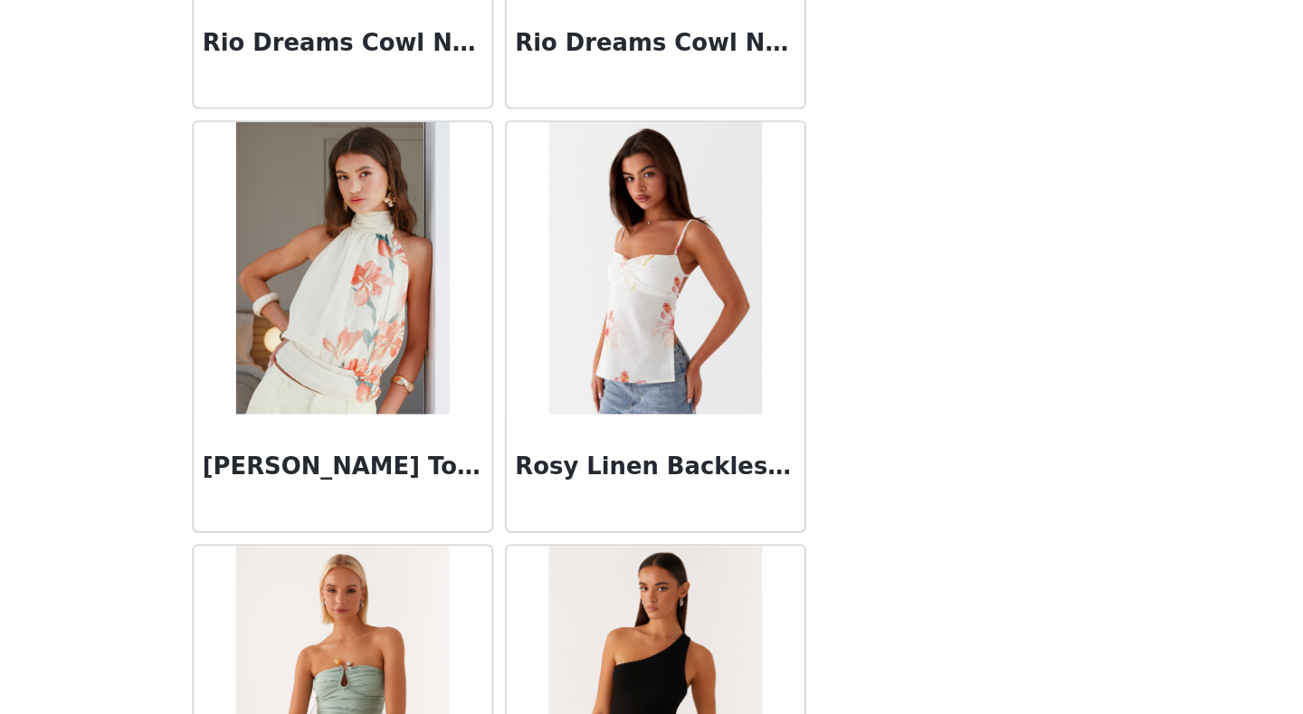
scroll to position [13918, 0]
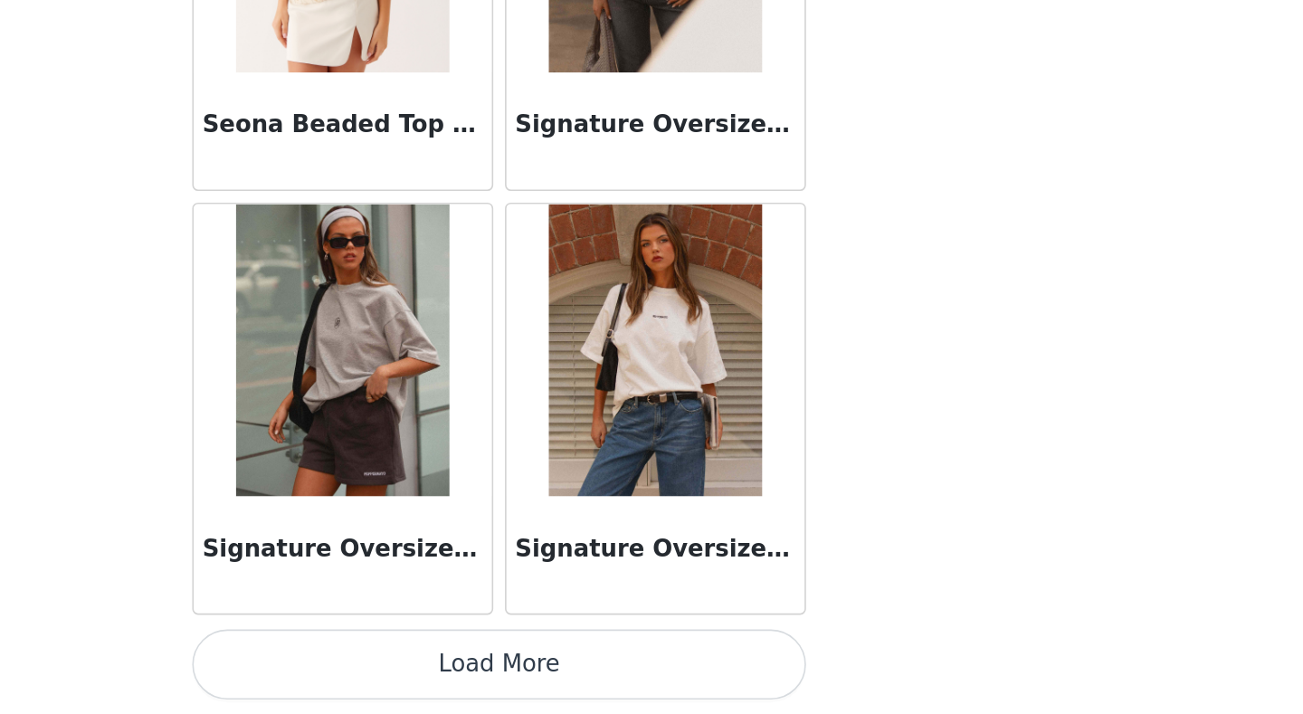
click at [661, 555] on button "Load More" at bounding box center [651, 682] width 380 height 43
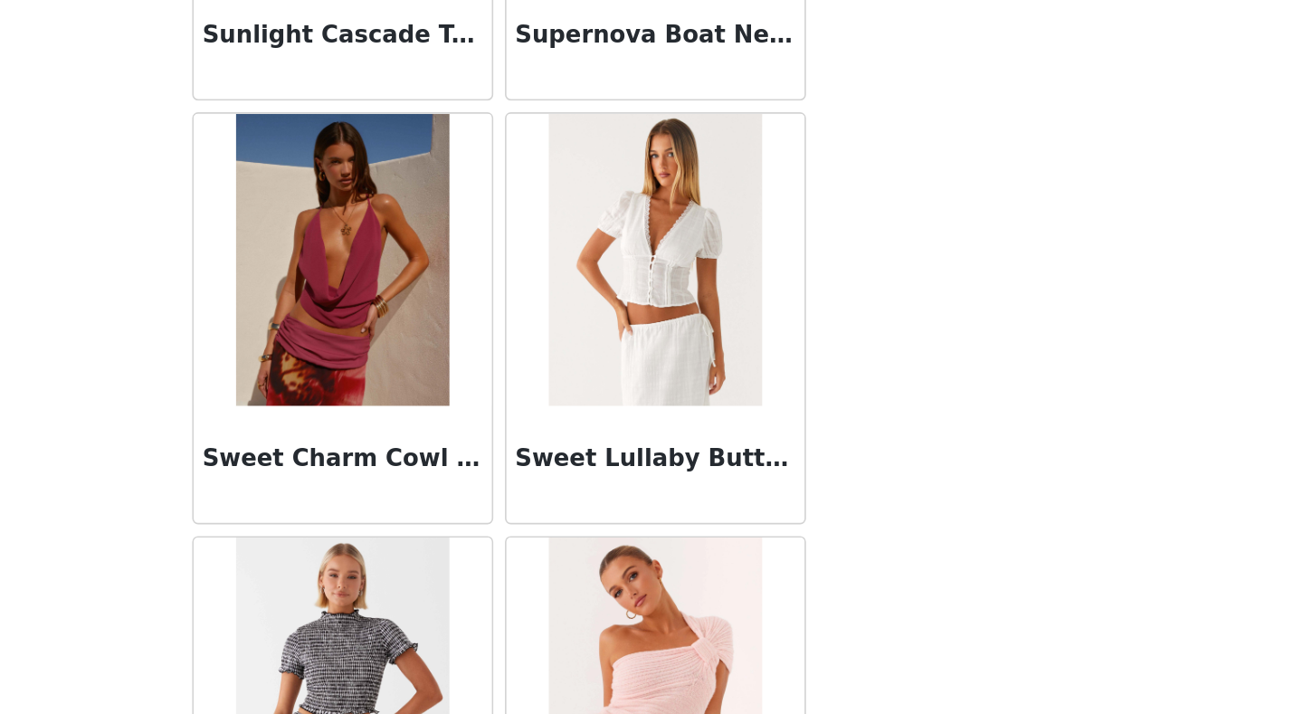
scroll to position [16805, 0]
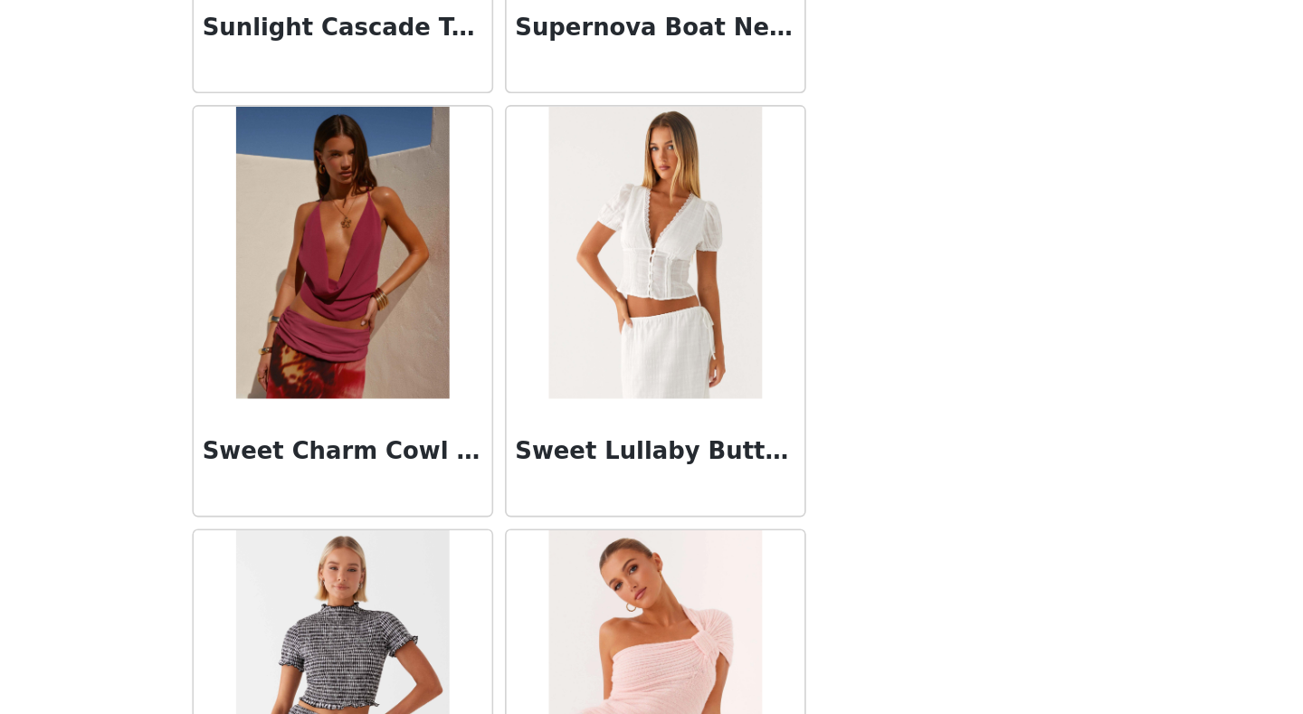
click at [564, 468] on img at bounding box center [553, 427] width 131 height 181
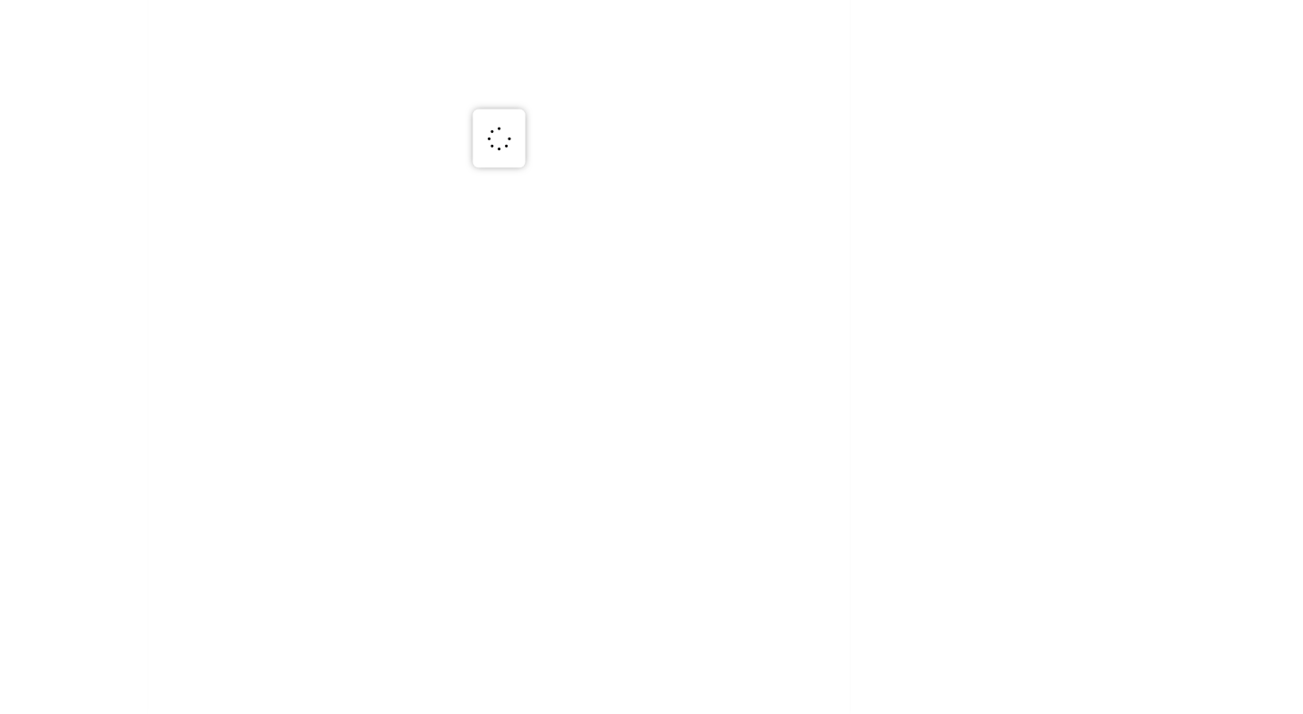
scroll to position [0, 0]
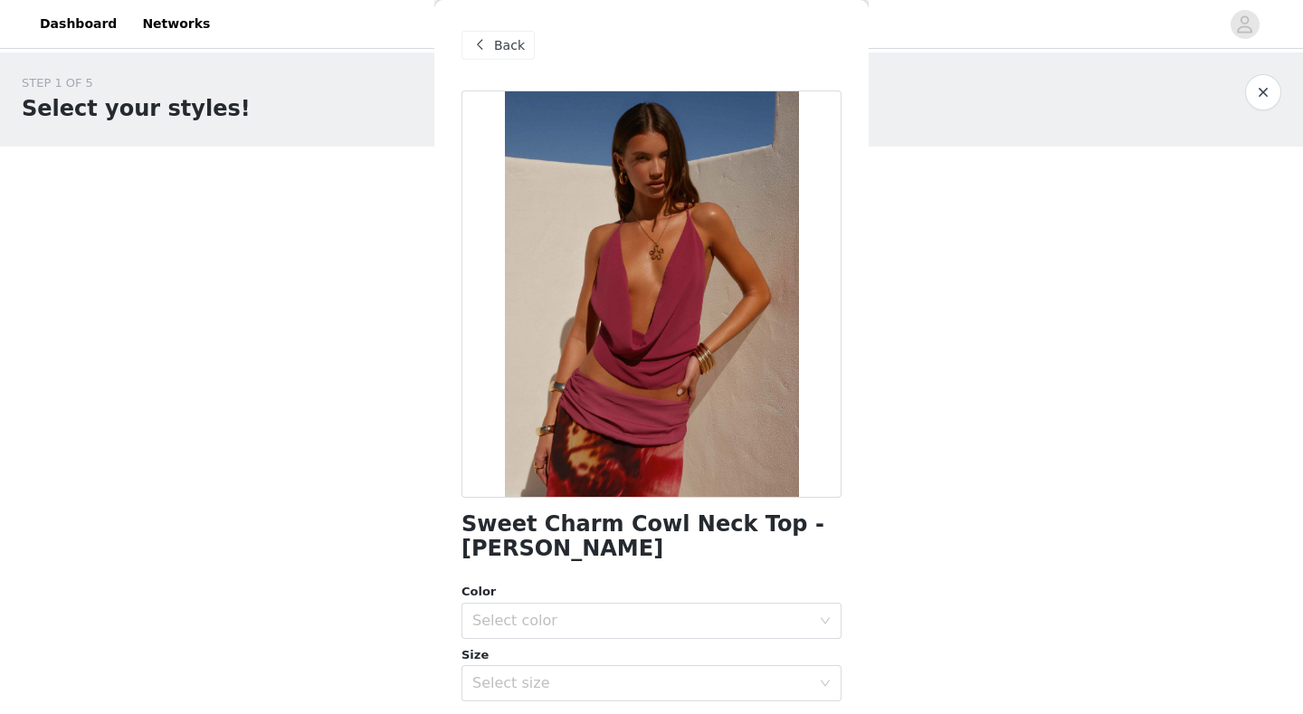
click at [503, 40] on span "Back" at bounding box center [509, 45] width 31 height 19
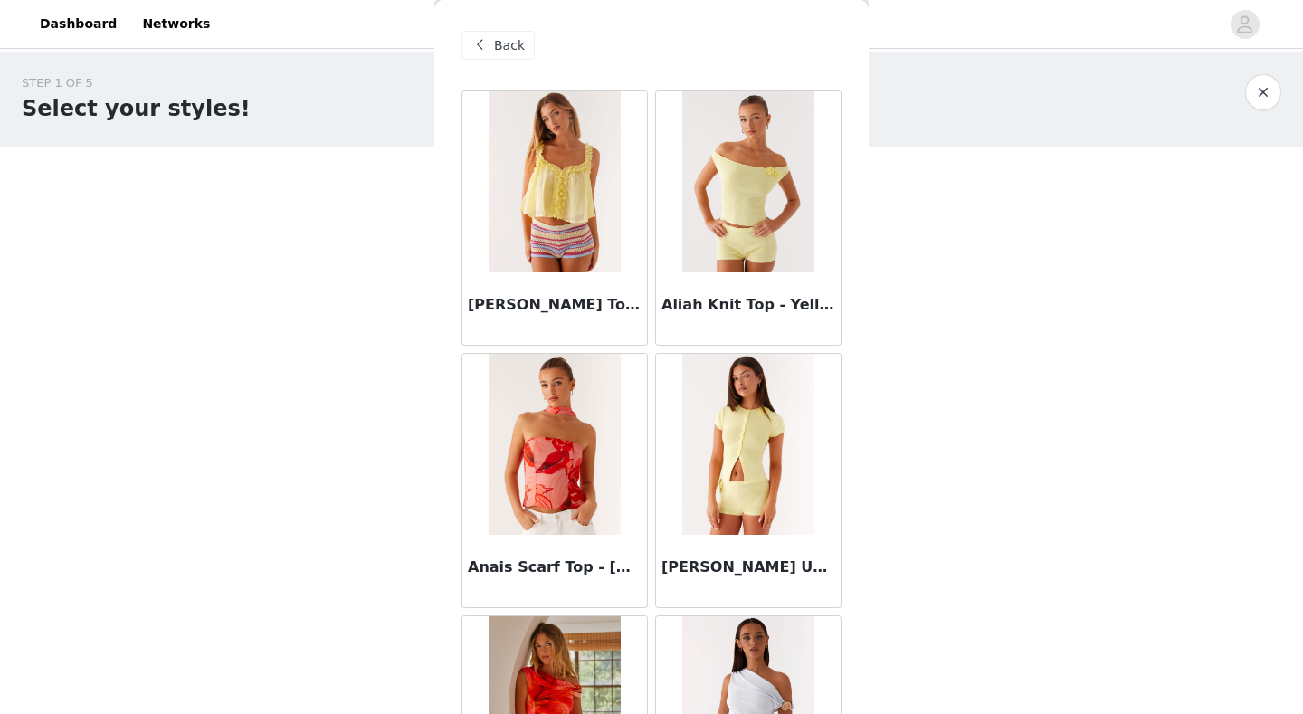
click at [518, 52] on span "Back" at bounding box center [509, 45] width 31 height 19
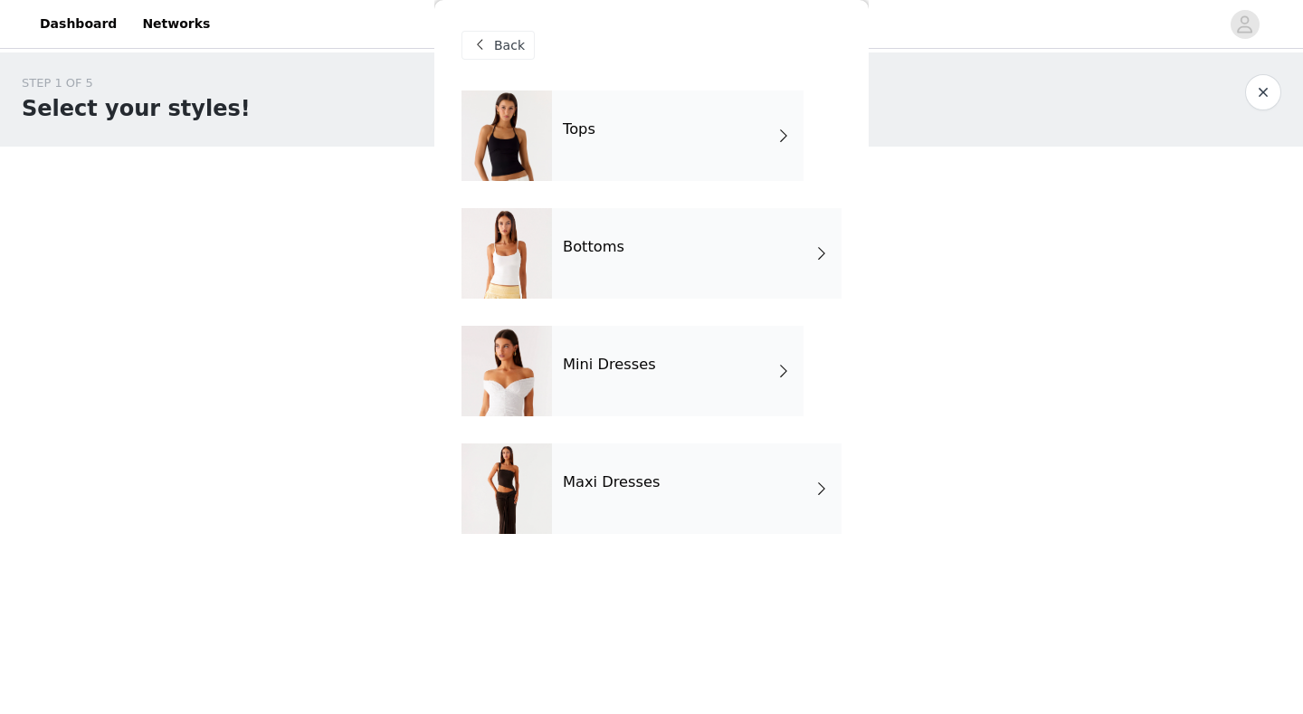
click at [612, 258] on div "Bottoms" at bounding box center [696, 253] width 289 height 90
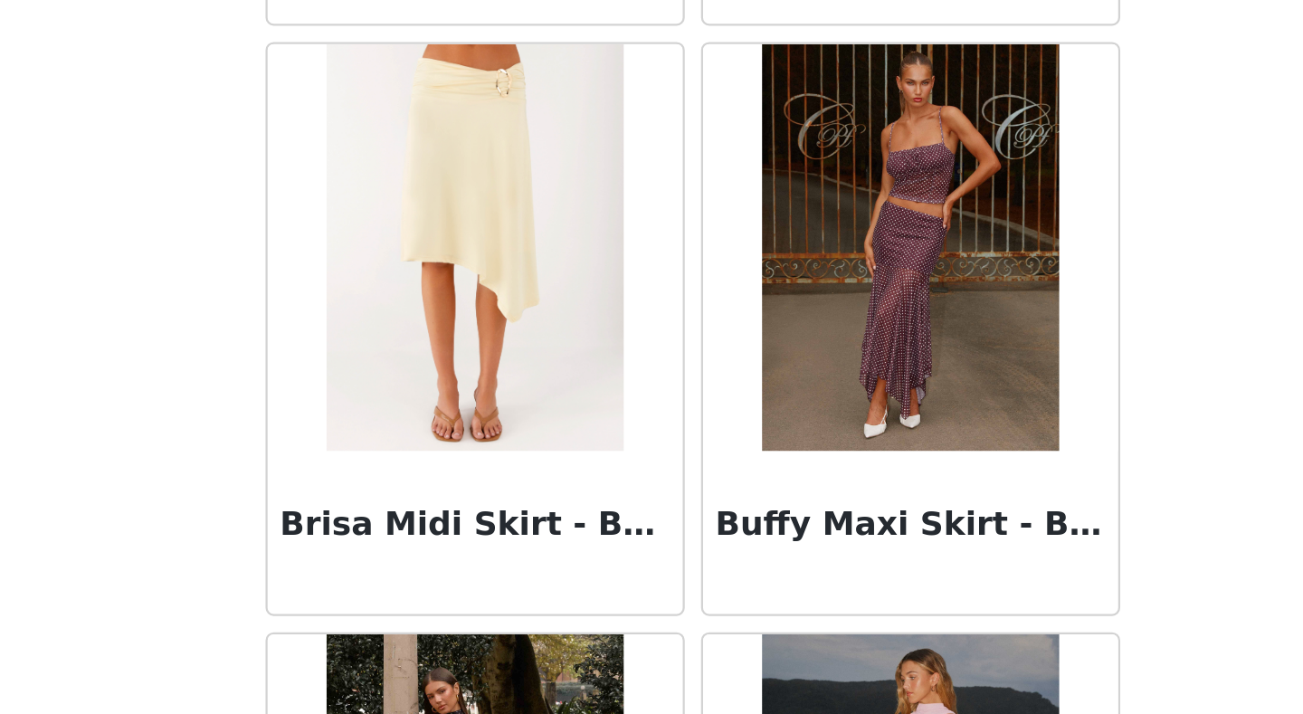
scroll to position [2054, 0]
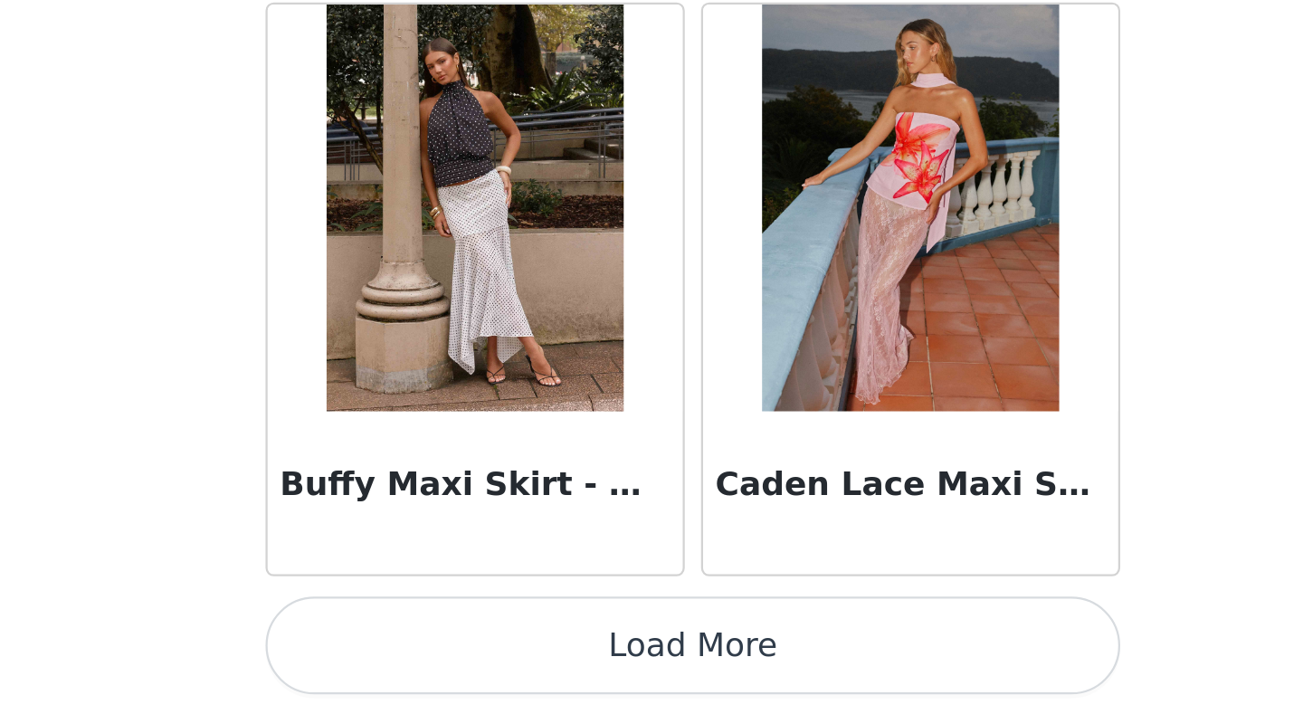
click at [651, 555] on button "Load More" at bounding box center [651, 682] width 380 height 43
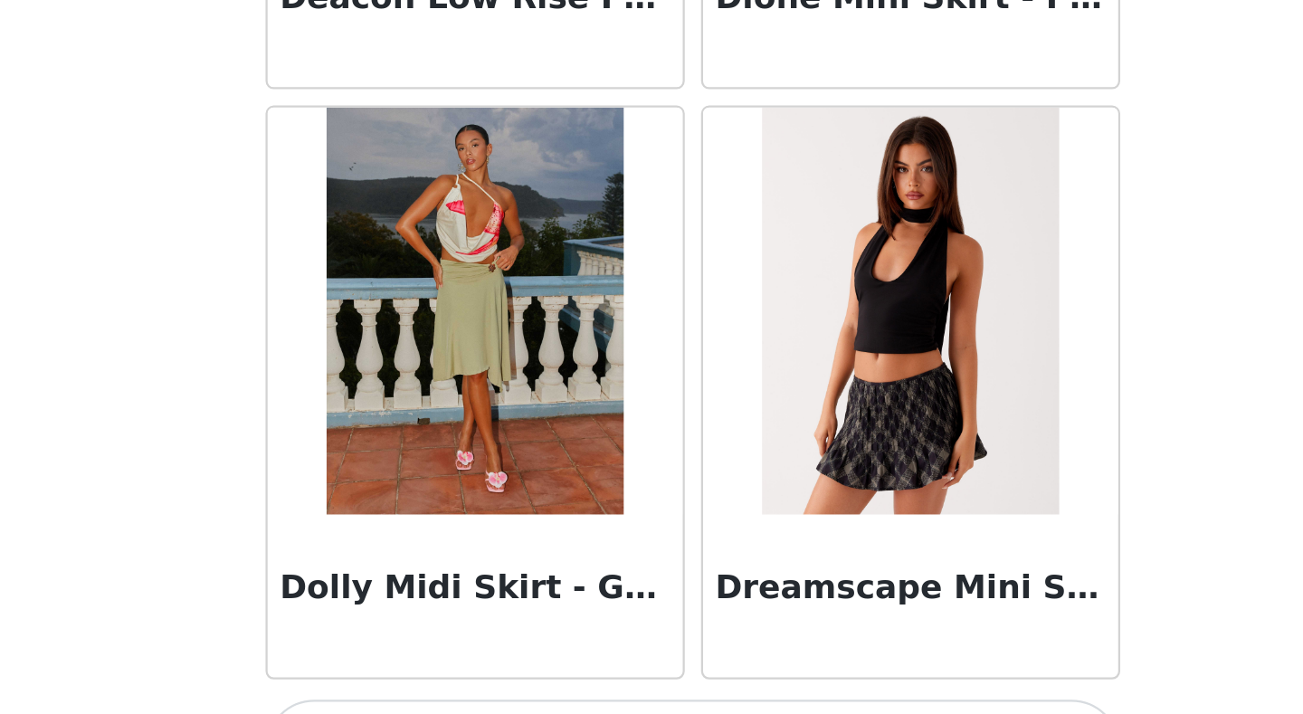
scroll to position [4678, 0]
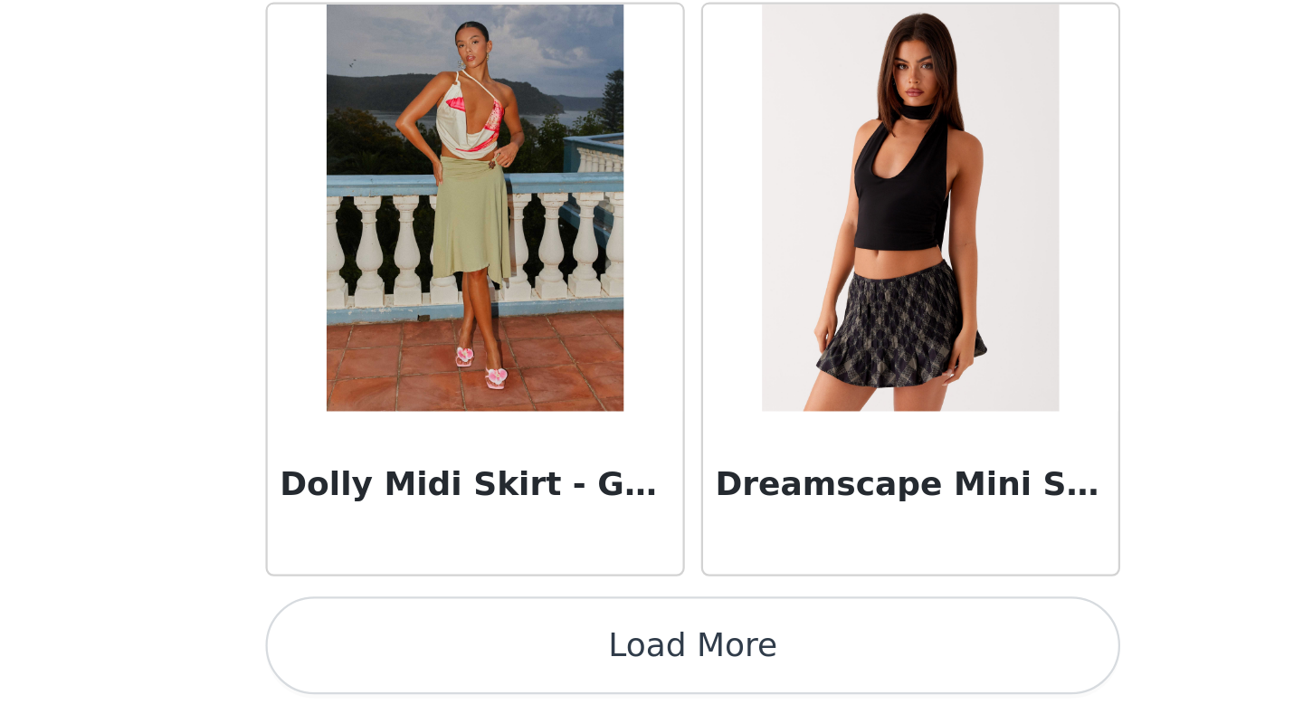
click at [648, 555] on button "Load More" at bounding box center [651, 682] width 380 height 43
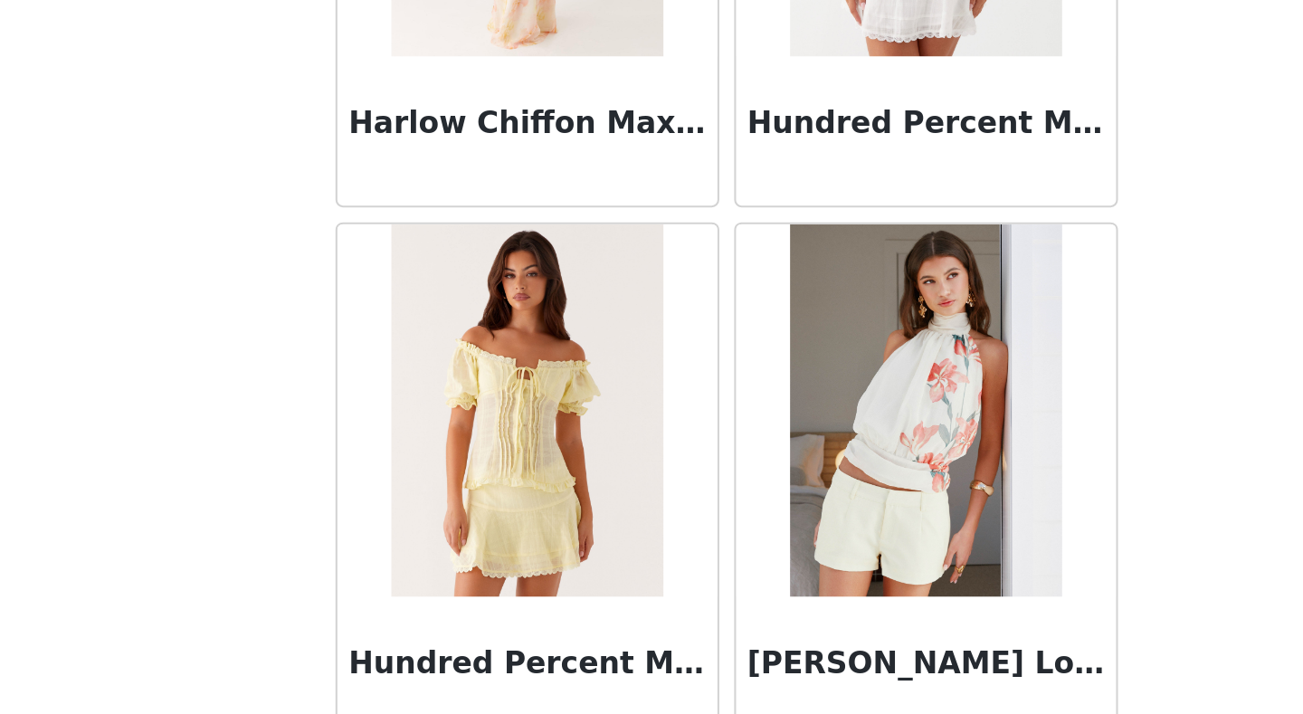
scroll to position [7301, 0]
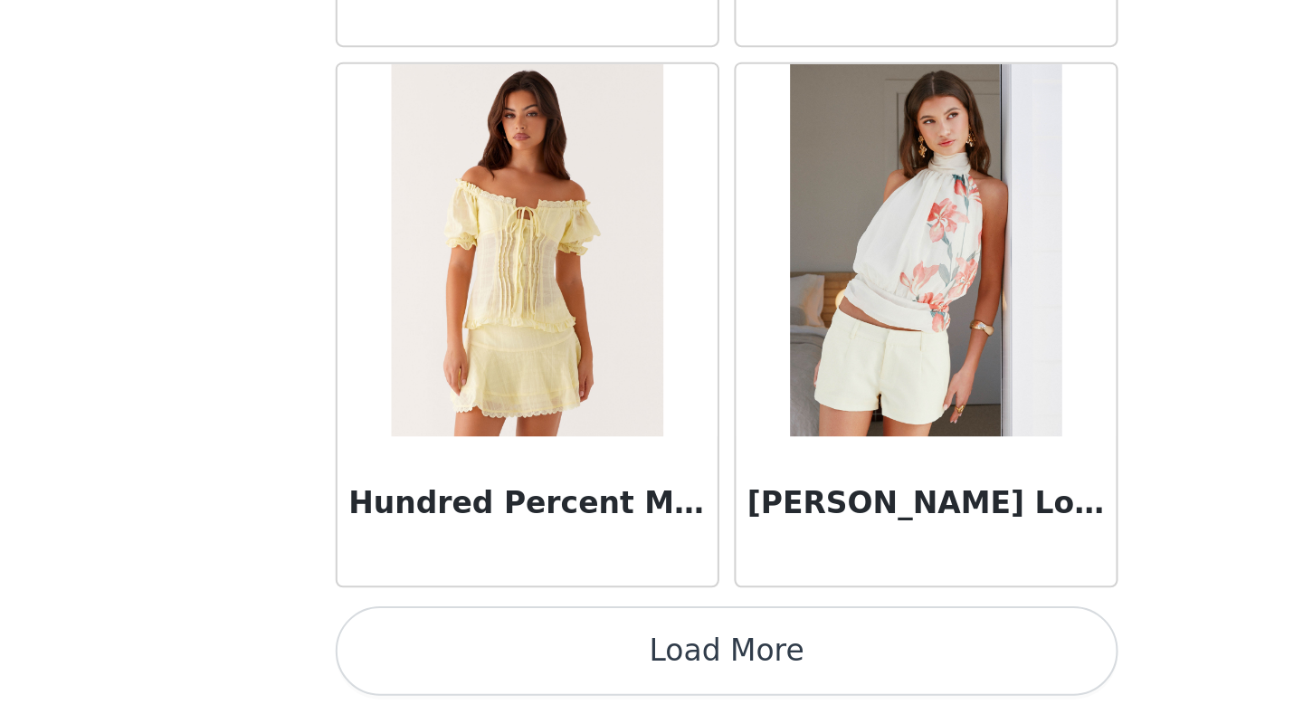
click at [654, 555] on button "Load More" at bounding box center [651, 682] width 380 height 43
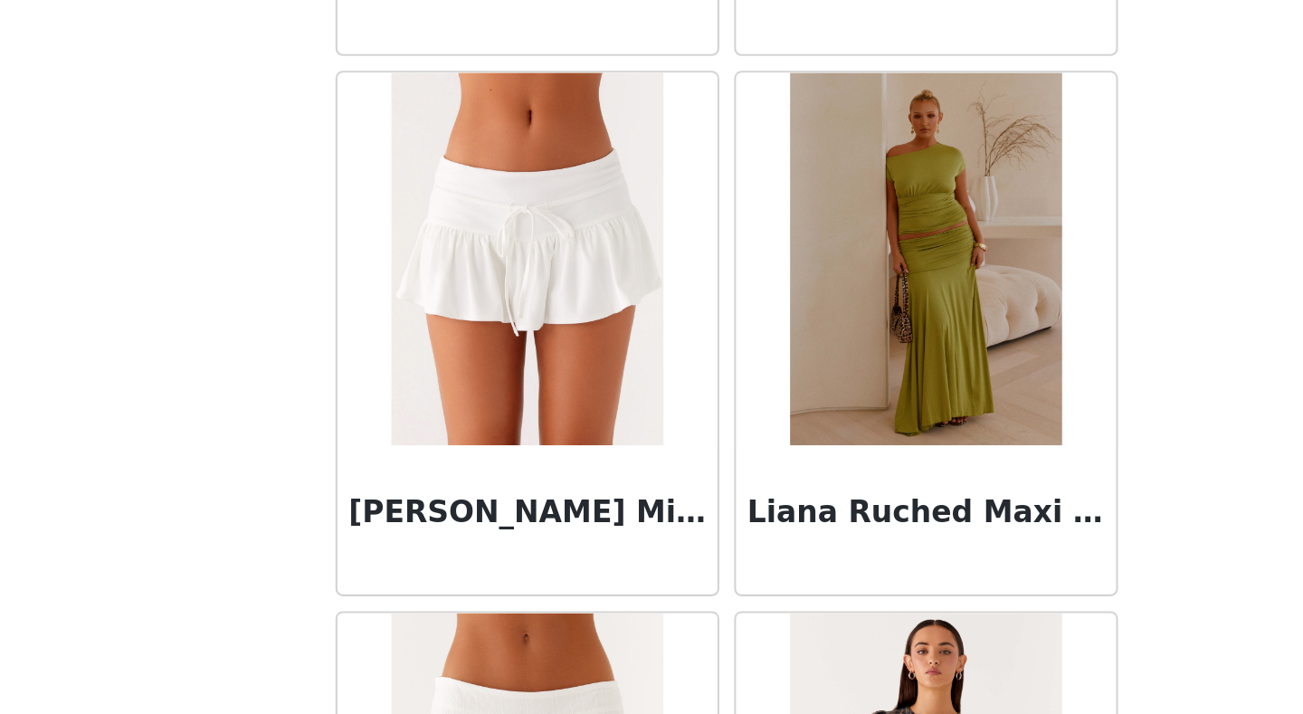
scroll to position [8873, 0]
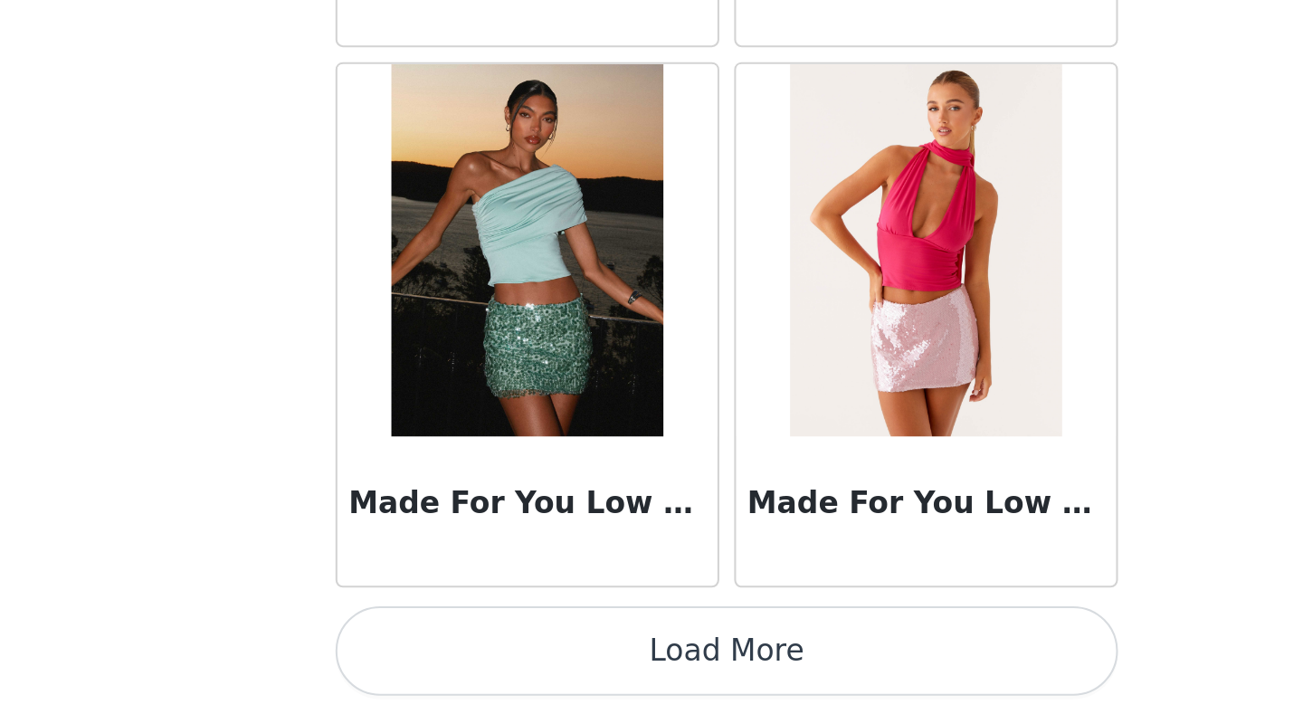
click at [643, 555] on button "Load More" at bounding box center [651, 682] width 380 height 43
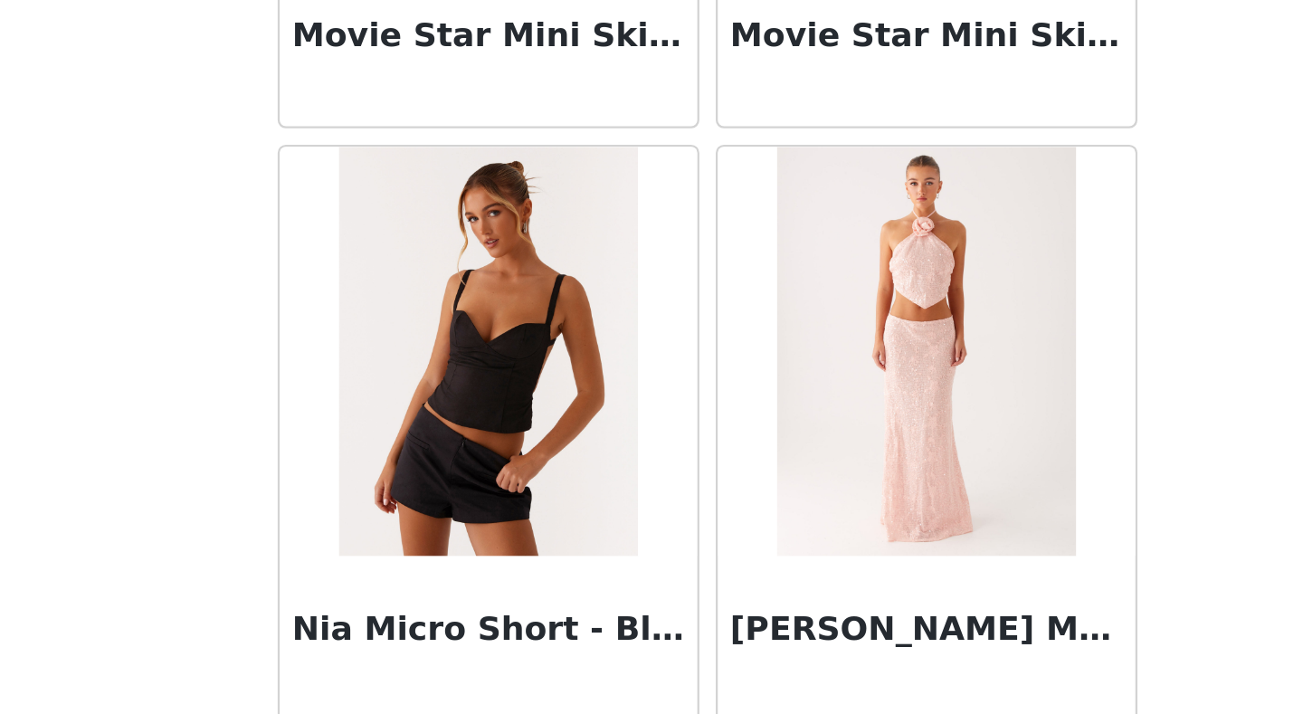
scroll to position [11976, 0]
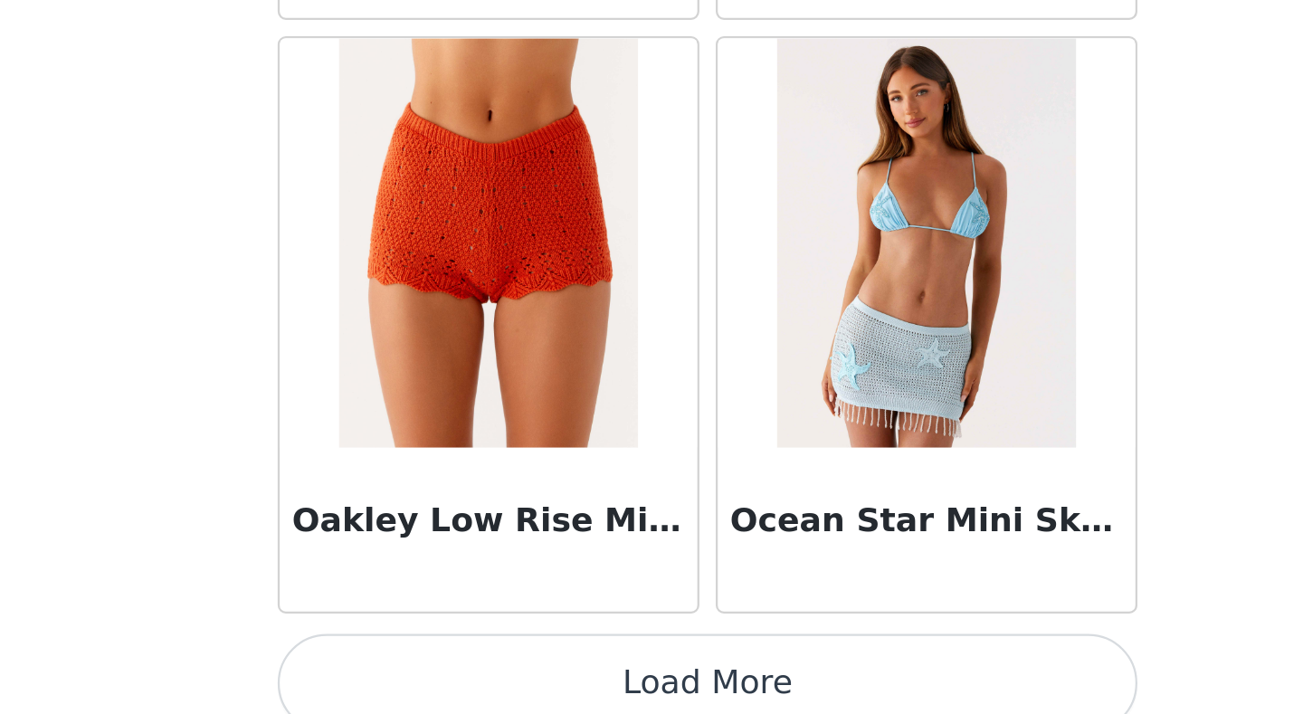
click at [651, 555] on button "Load More" at bounding box center [651, 682] width 380 height 43
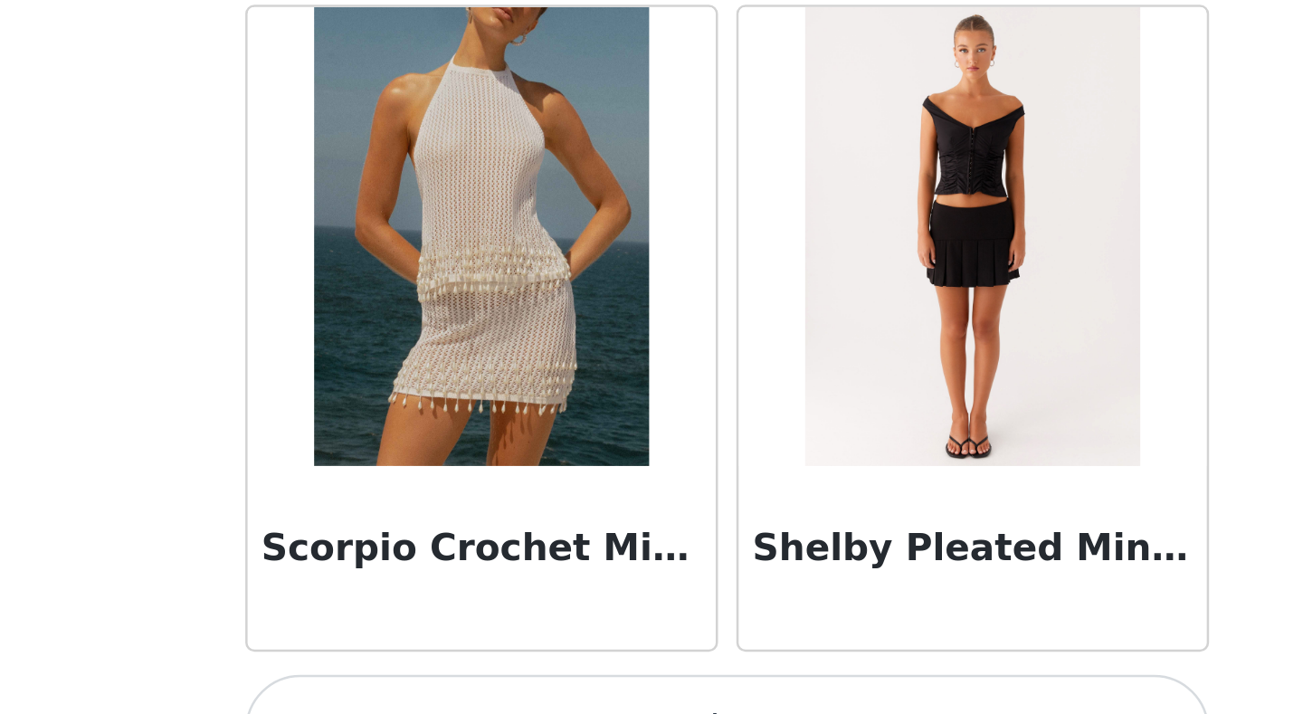
scroll to position [15171, 0]
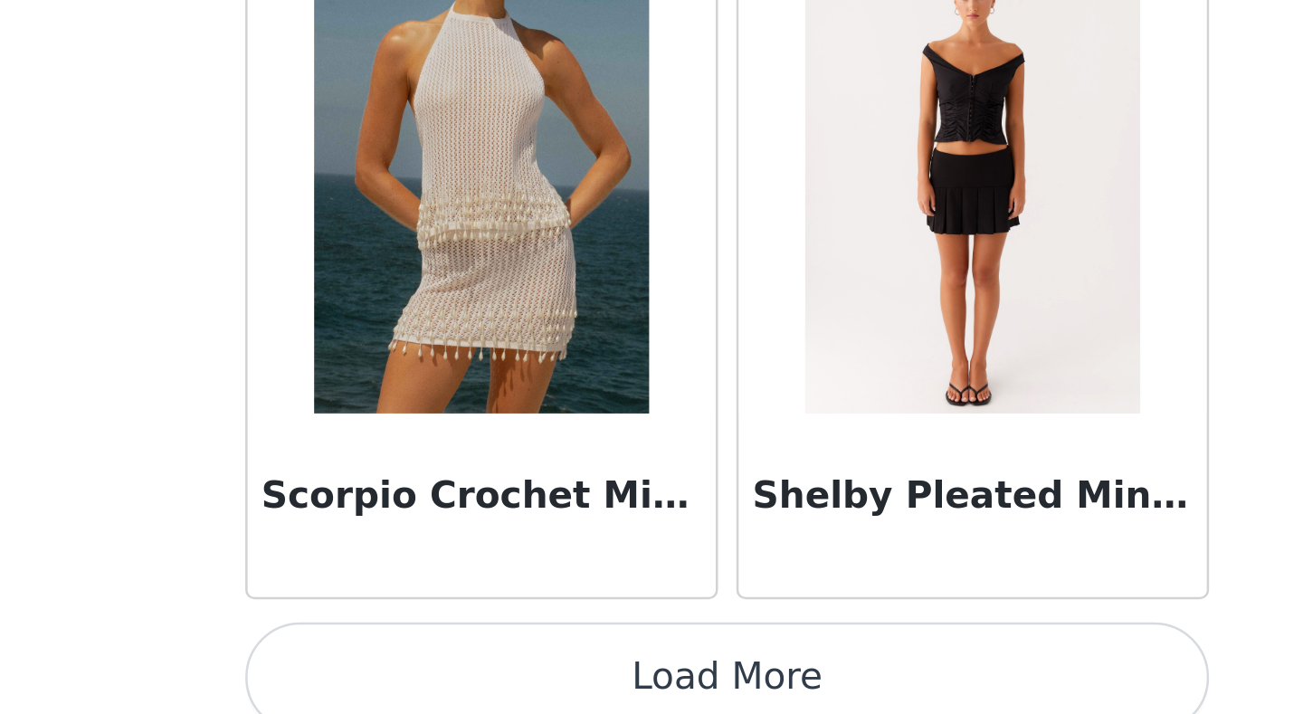
click at [649, 555] on button "Load More" at bounding box center [651, 682] width 380 height 43
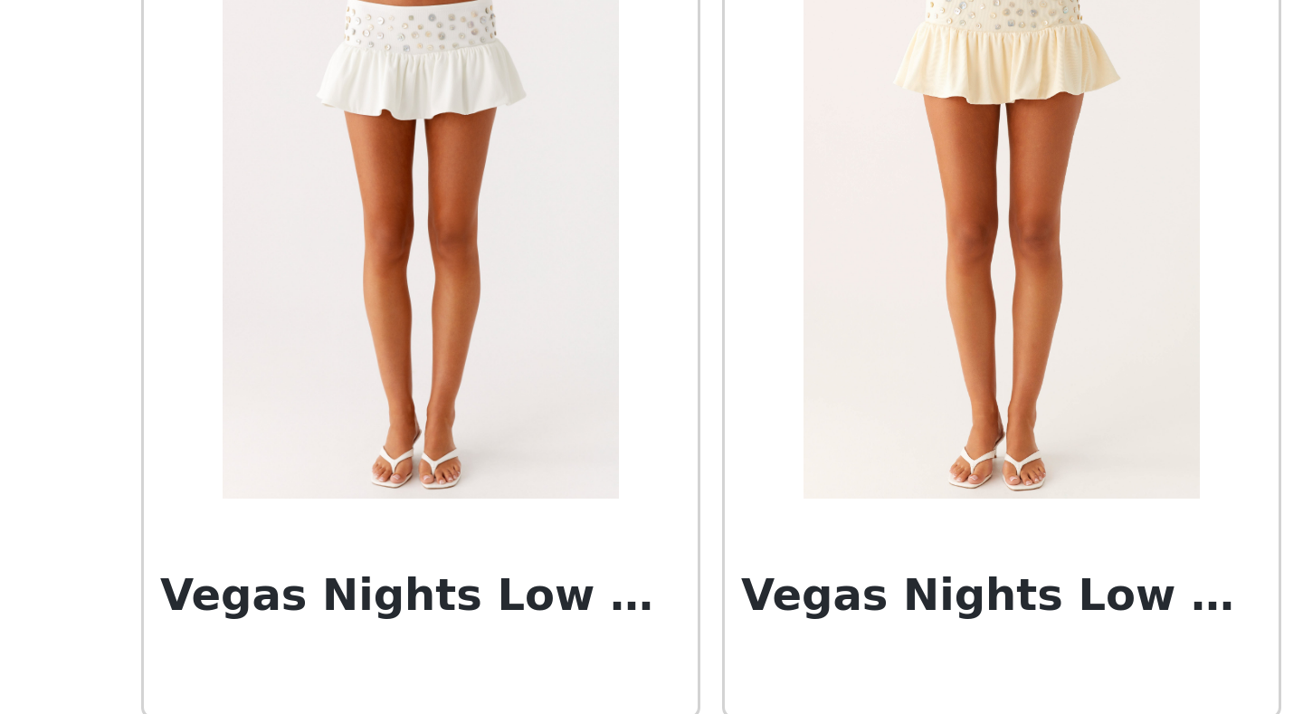
scroll to position [17794, 0]
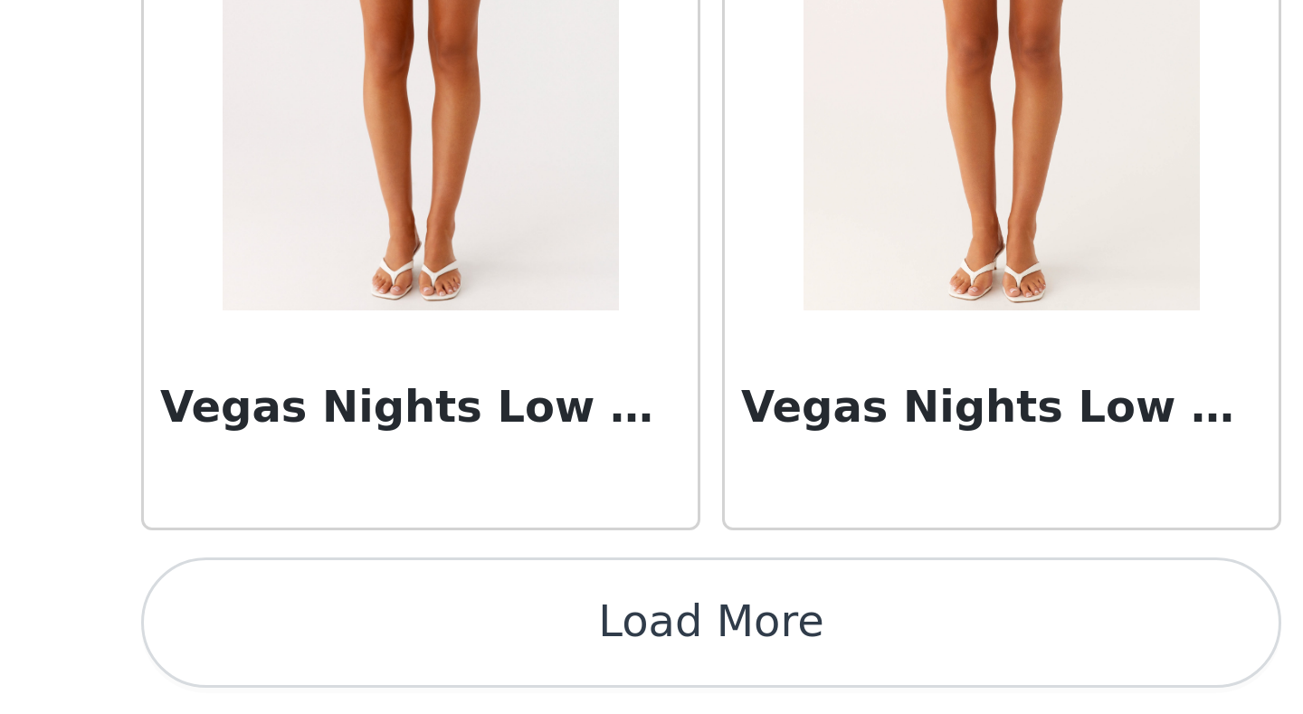
click at [648, 555] on button "Load More" at bounding box center [651, 682] width 380 height 43
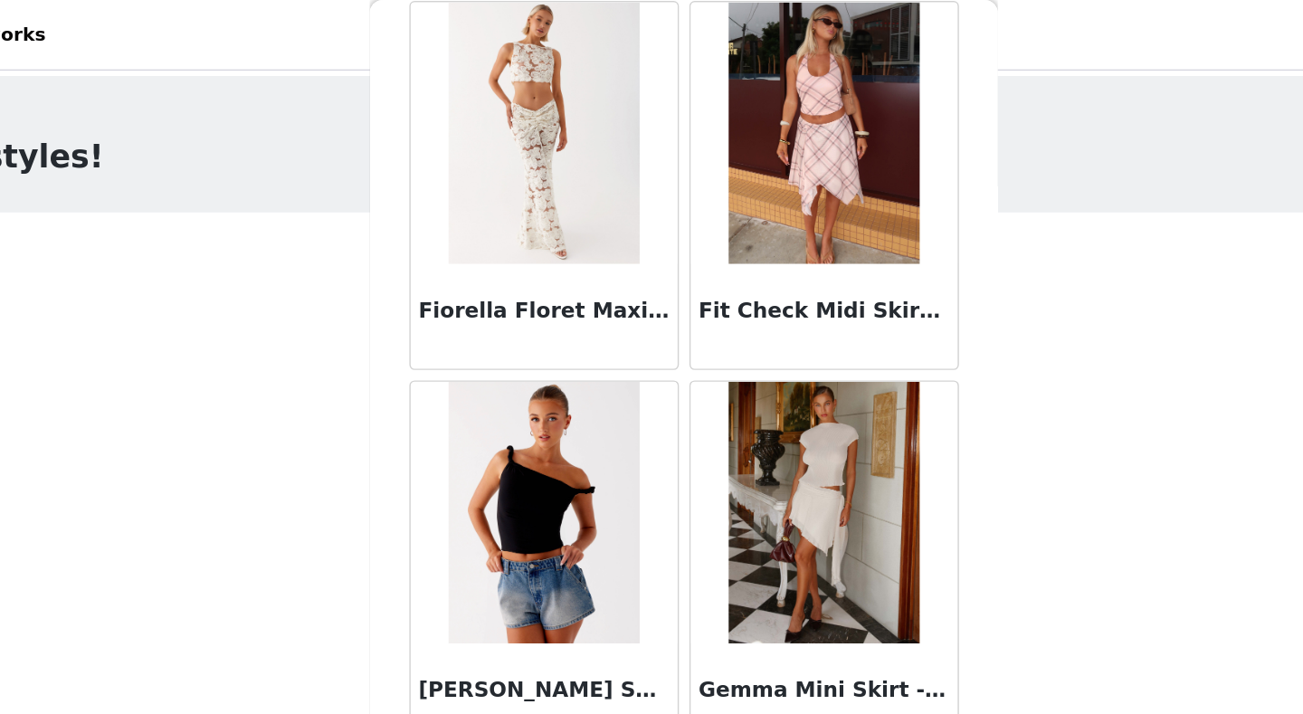
scroll to position [6351, 0]
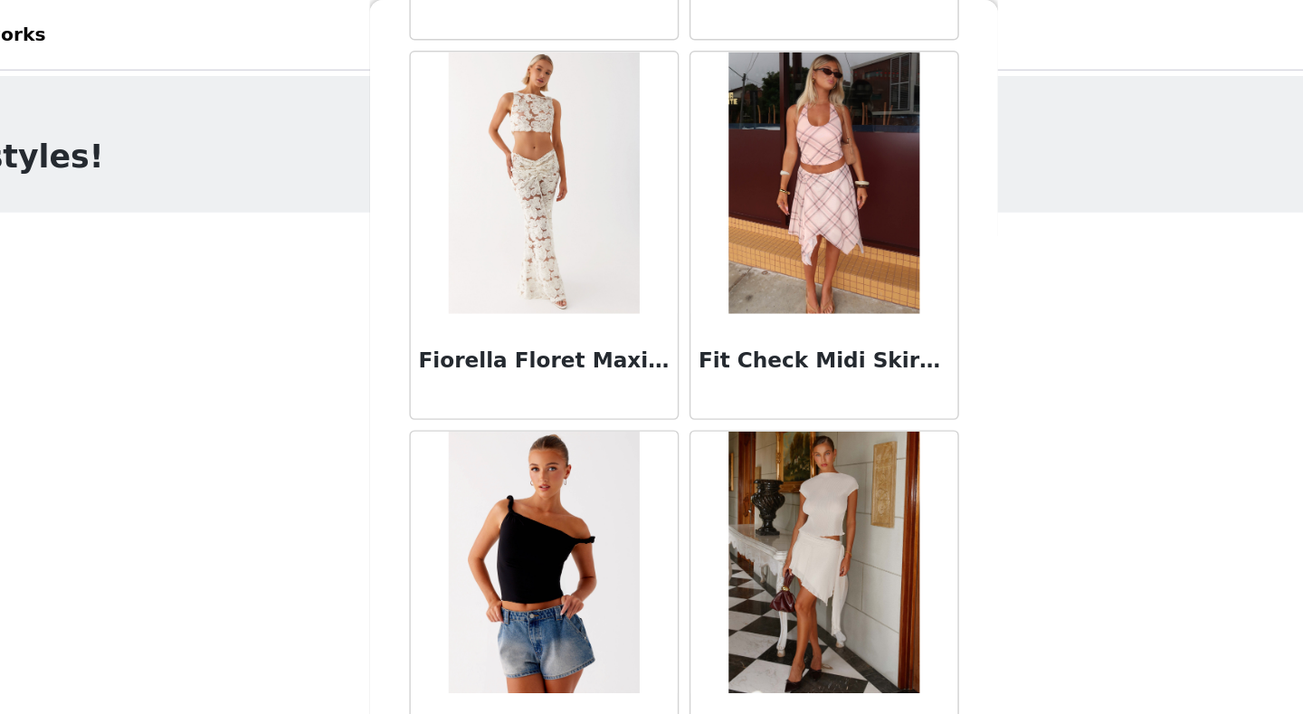
click at [744, 156] on img at bounding box center [747, 126] width 131 height 181
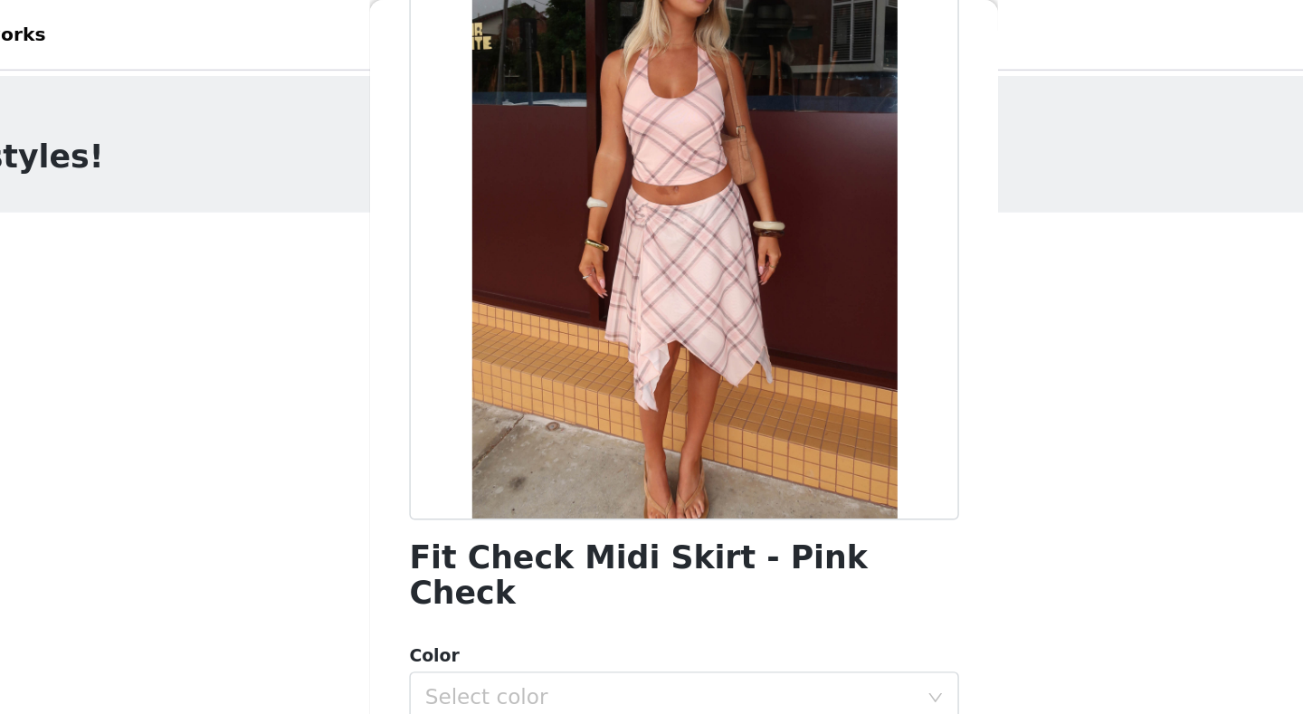
scroll to position [159, 0]
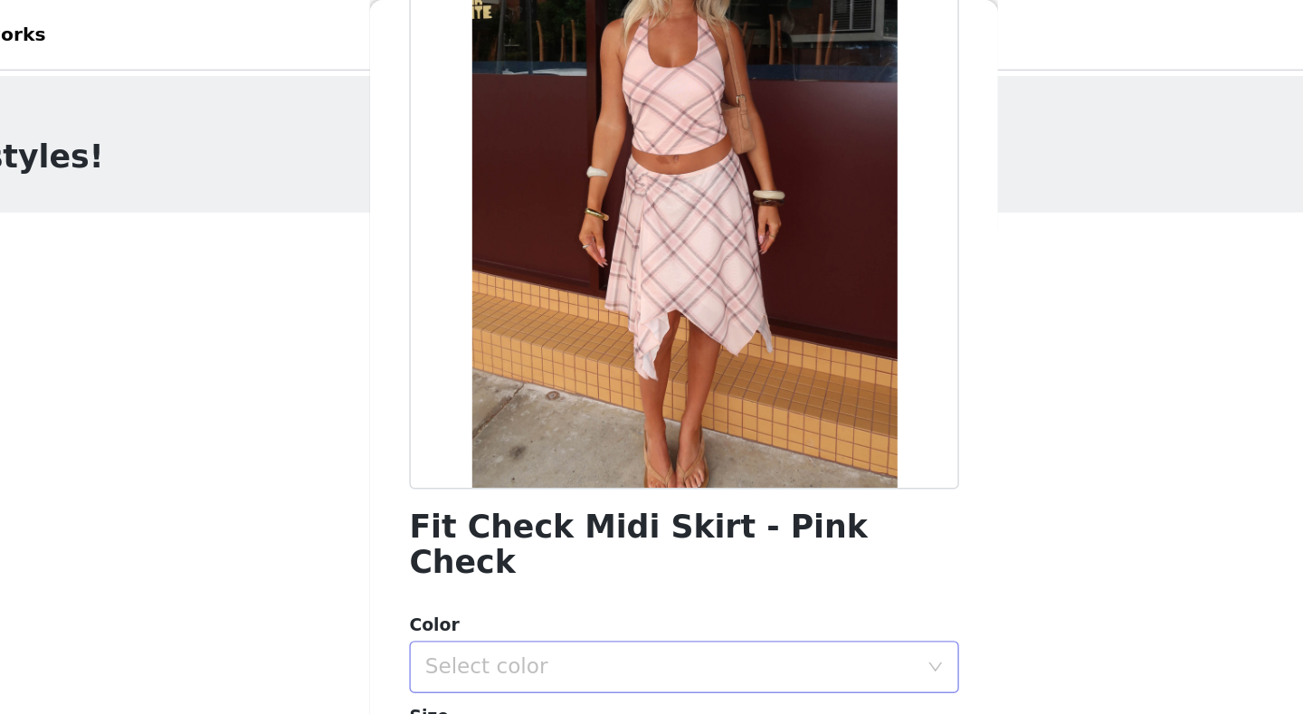
click at [609, 444] on div "Select color" at bounding box center [645, 461] width 346 height 34
click at [568, 482] on li "Pink Check" at bounding box center [651, 475] width 380 height 29
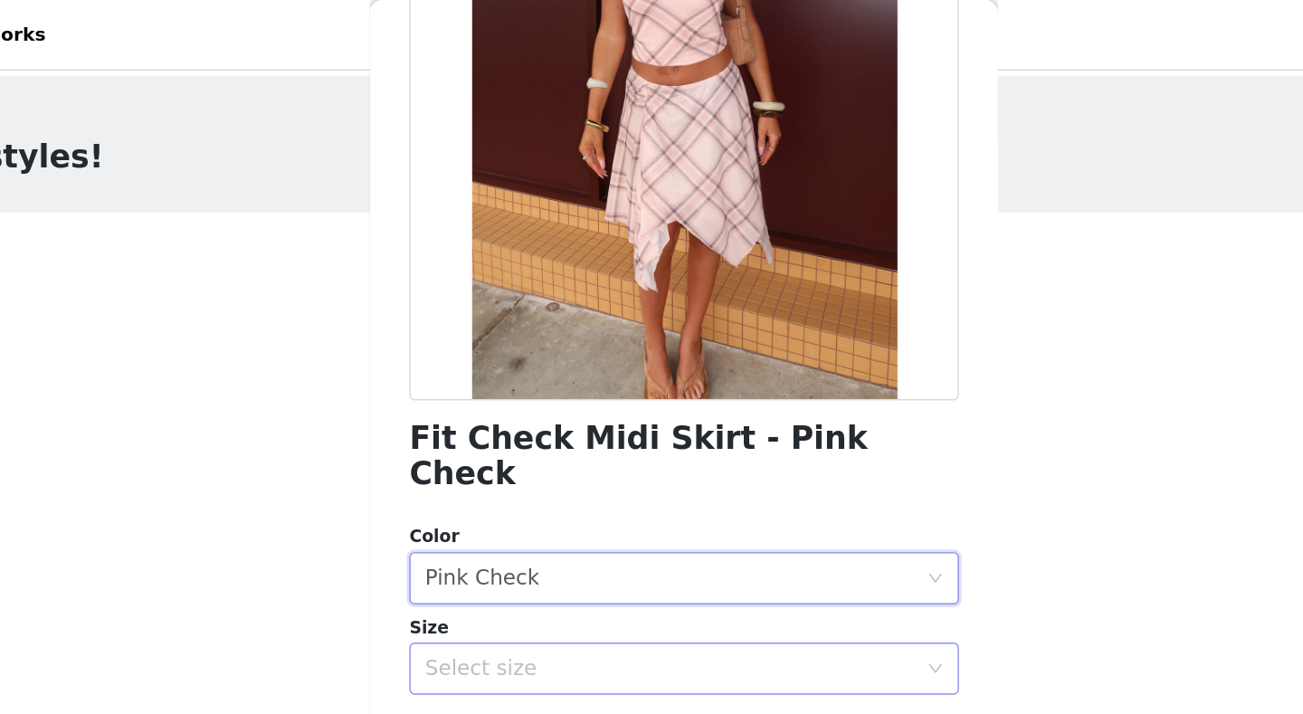
click at [588, 453] on div "Select size" at bounding box center [641, 462] width 338 height 18
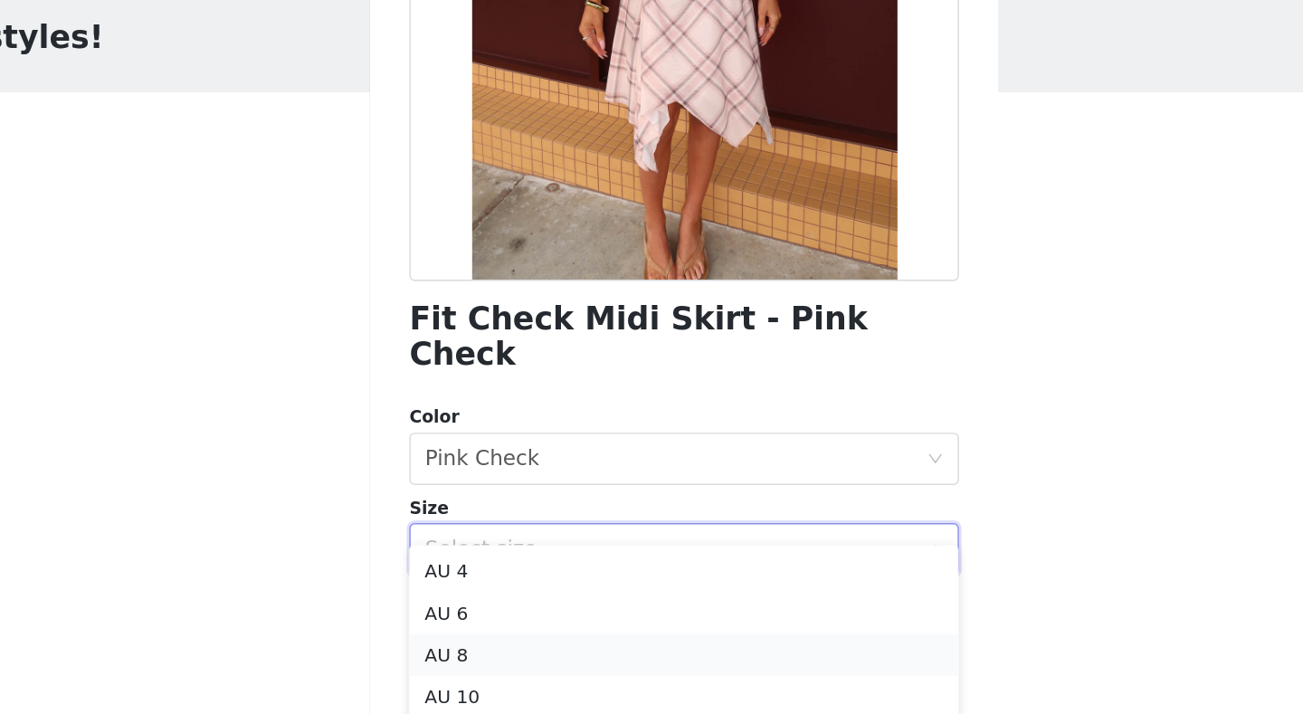
click at [558, 528] on li "AU 8" at bounding box center [651, 535] width 380 height 29
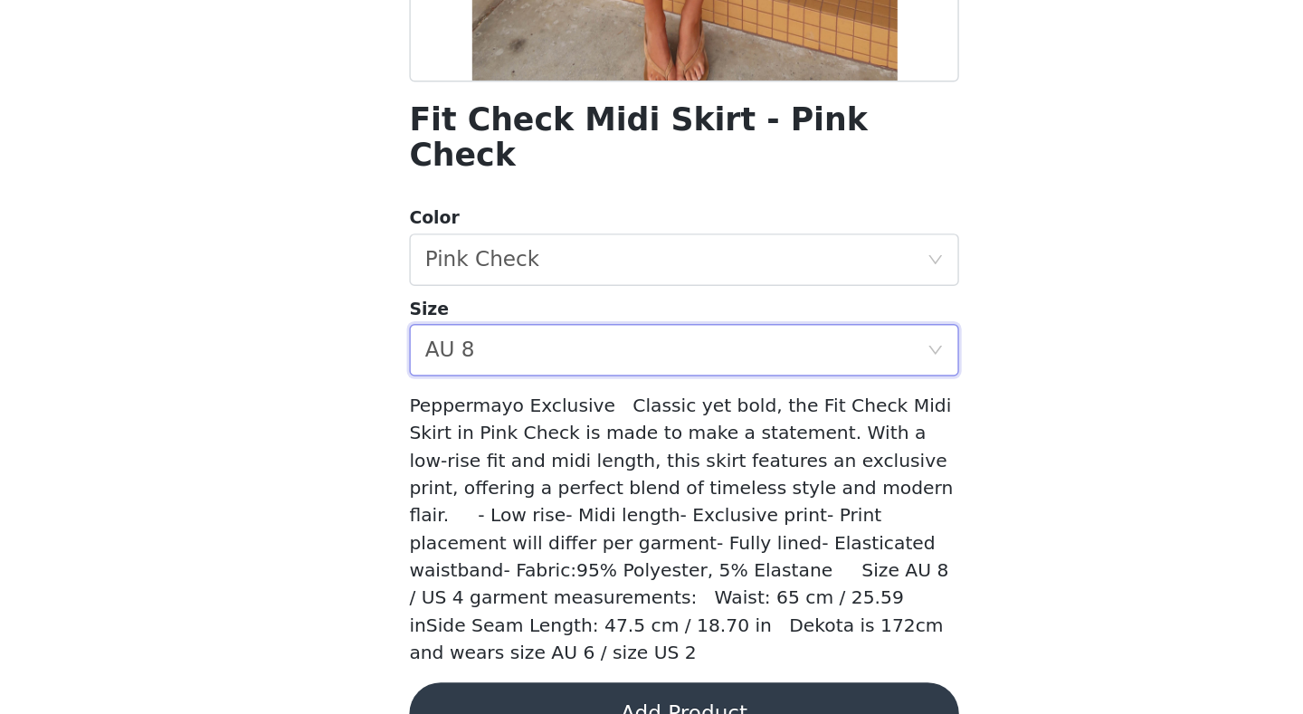
click at [602, 555] on button "Add Product" at bounding box center [651, 713] width 380 height 43
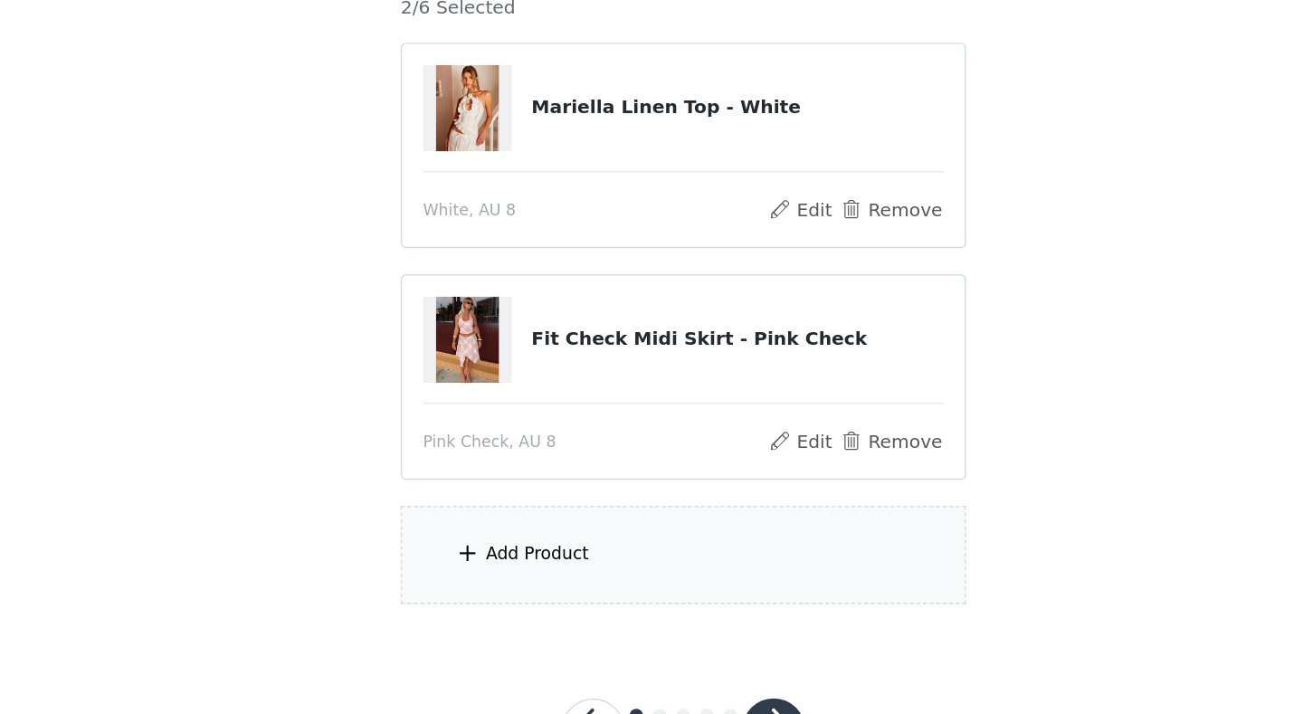
click at [546, 555] on div "Add Product" at bounding box center [550, 603] width 71 height 18
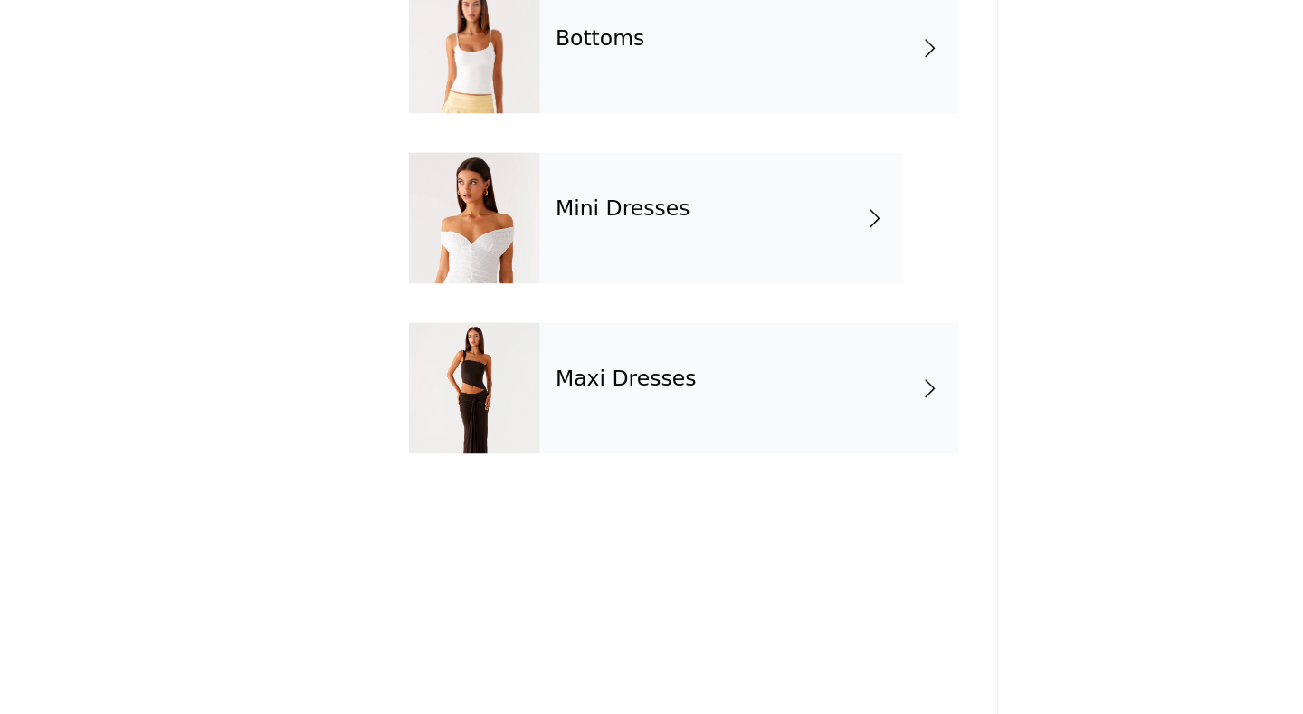
click at [646, 388] on div "Mini Dresses" at bounding box center [677, 371] width 251 height 90
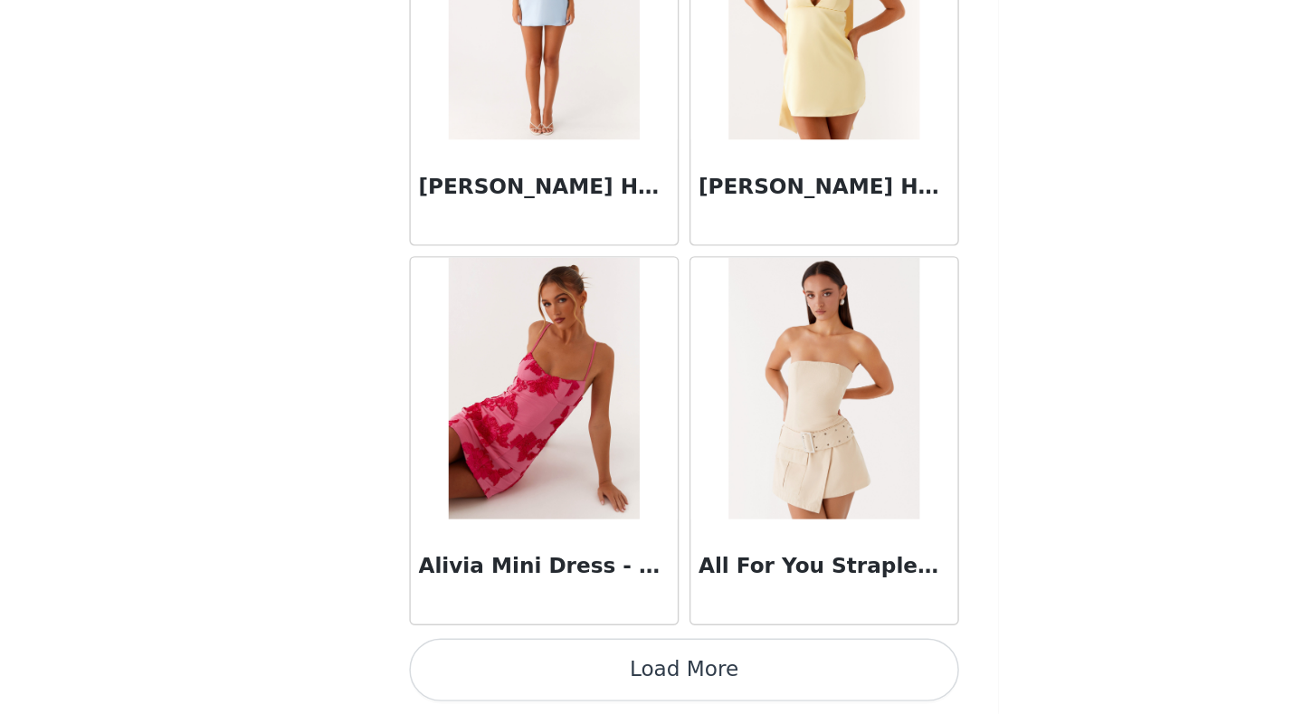
scroll to position [75, 0]
click at [648, 555] on button "Load More" at bounding box center [651, 682] width 380 height 43
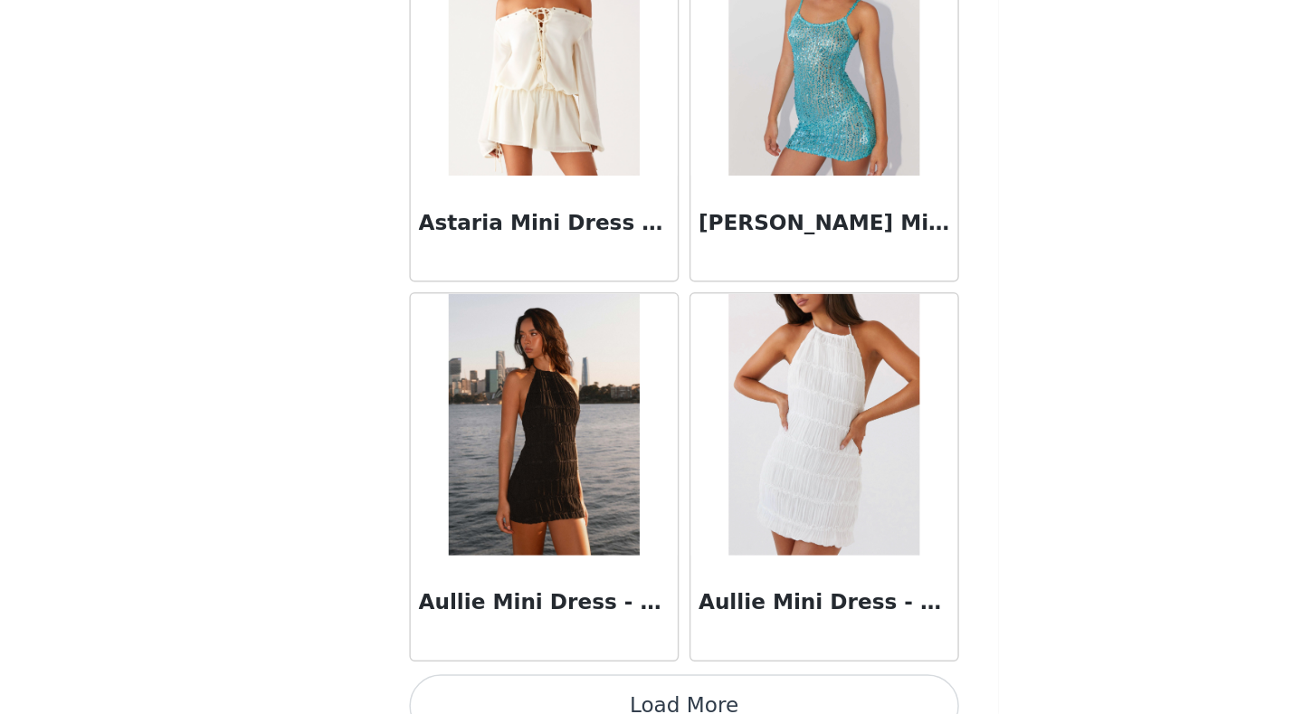
scroll to position [4678, 0]
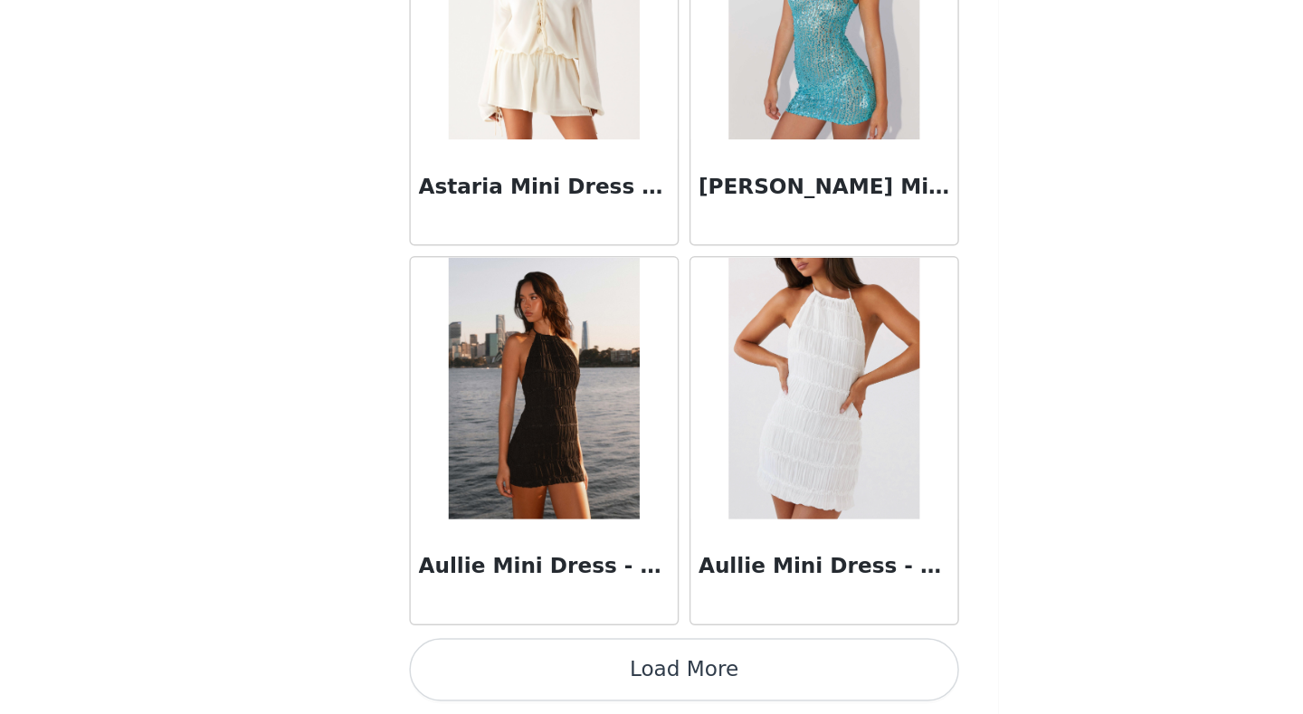
click at [655, 555] on button "Load More" at bounding box center [651, 682] width 380 height 43
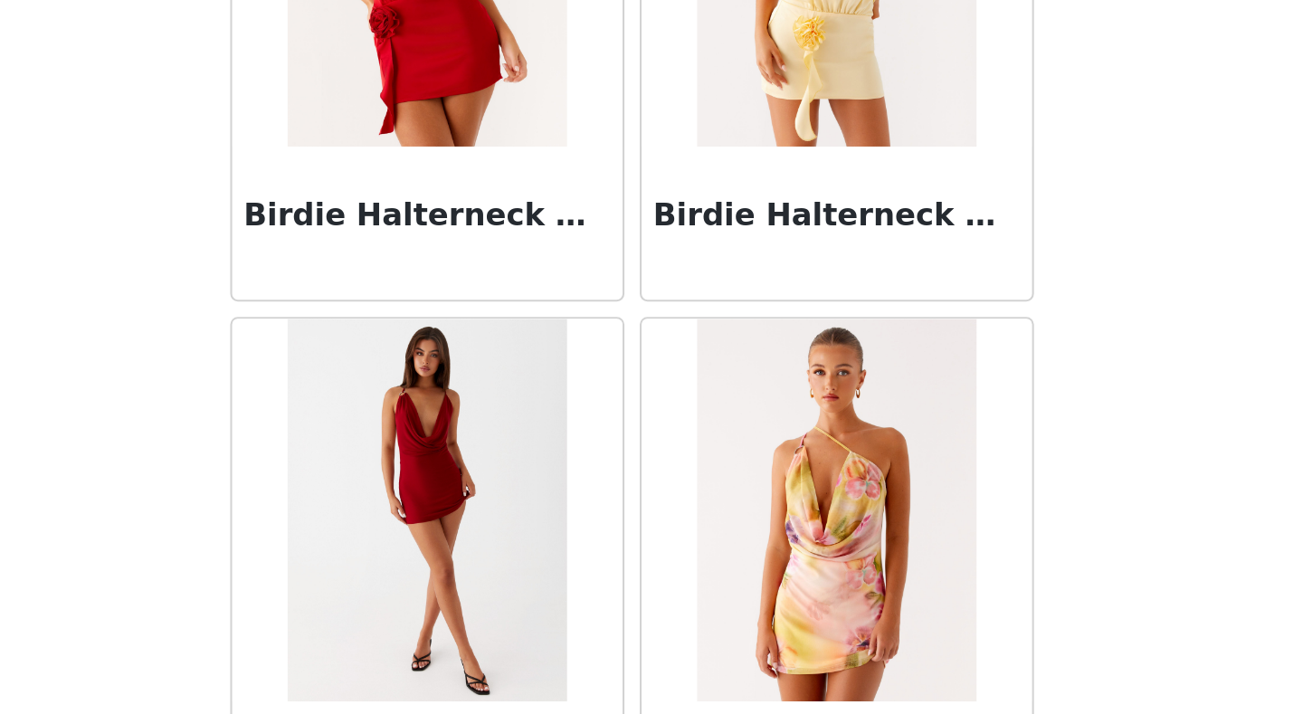
scroll to position [7301, 0]
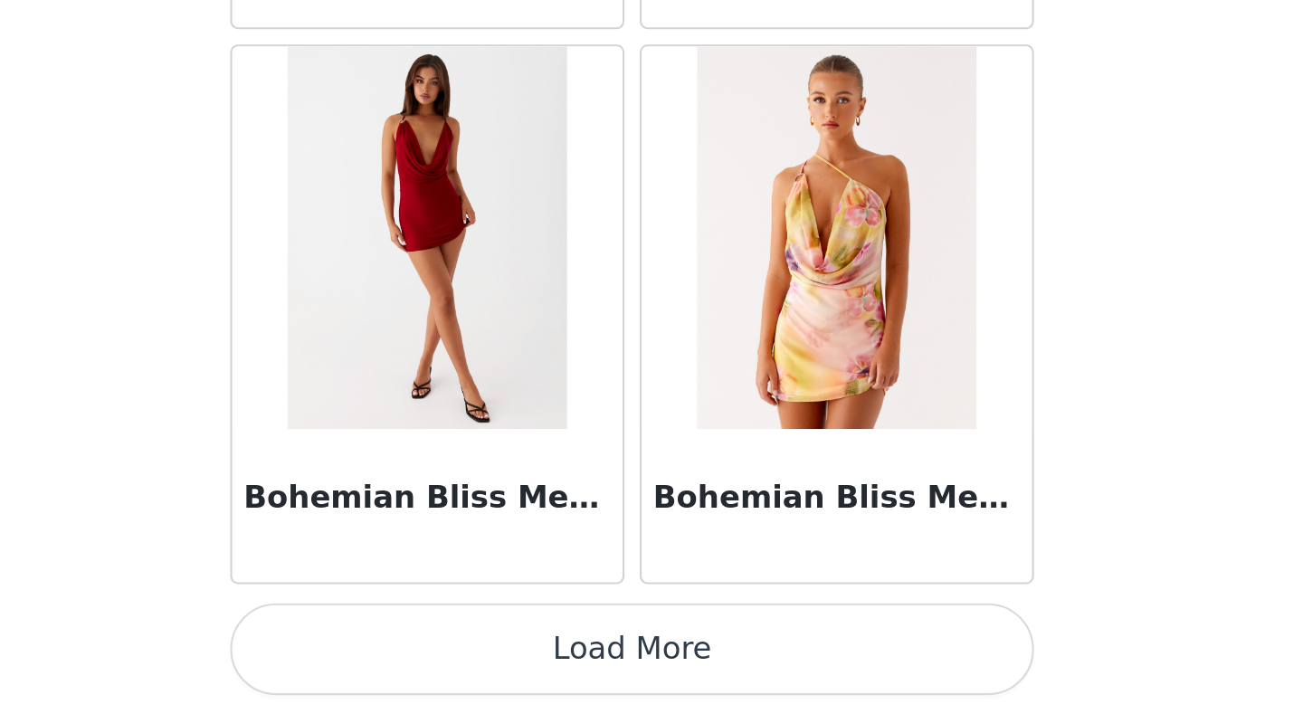
click at [652, 555] on button "Load More" at bounding box center [651, 682] width 380 height 43
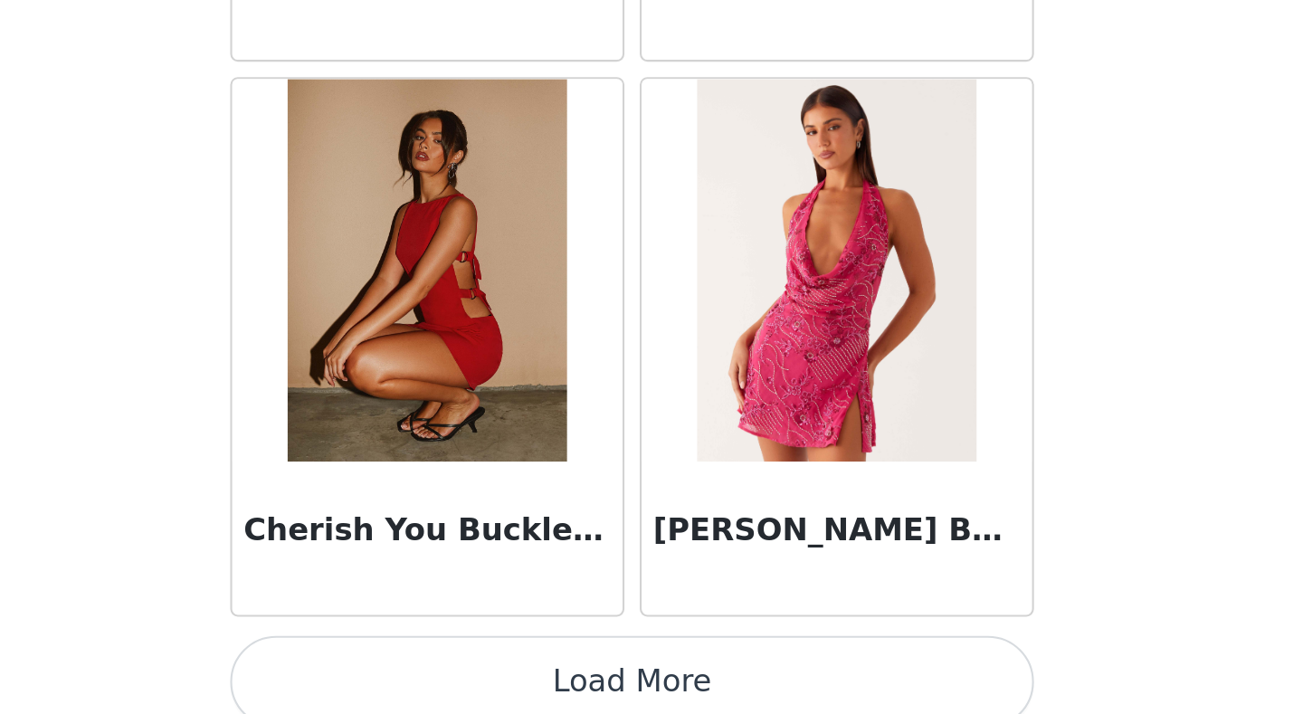
scroll to position [9924, 0]
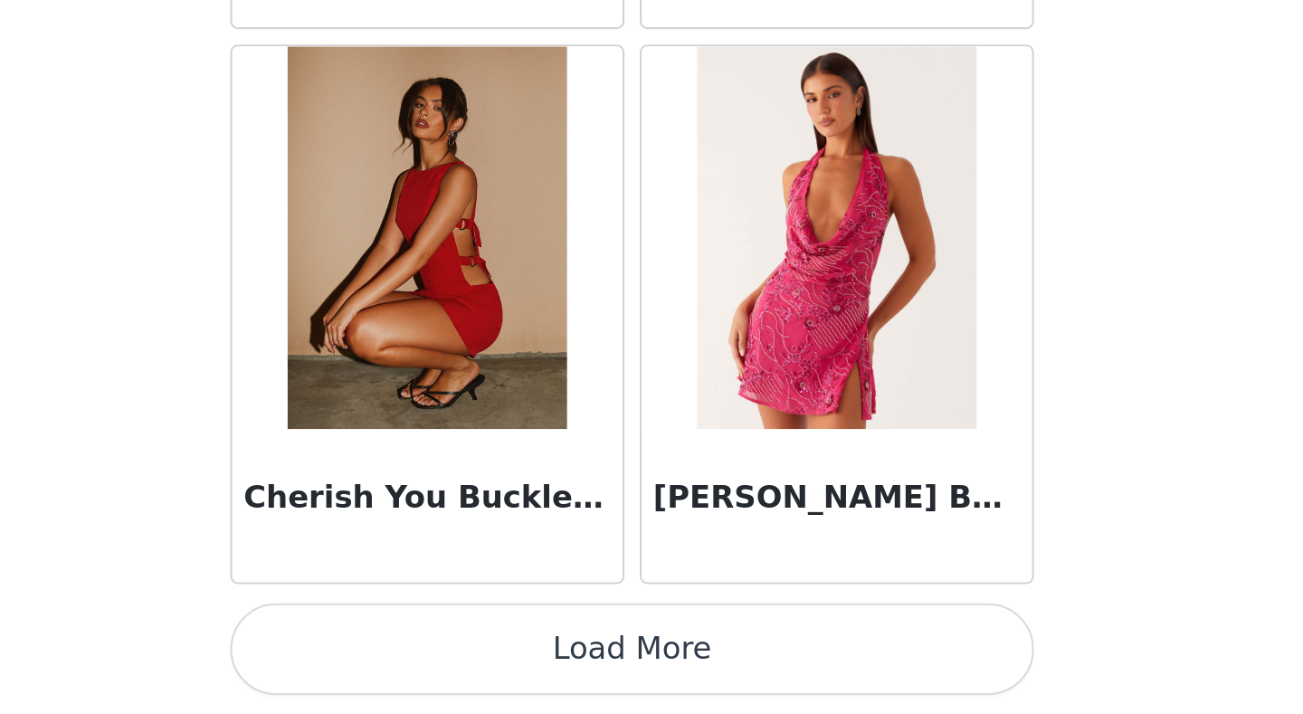
click at [652, 555] on button "Load More" at bounding box center [651, 682] width 380 height 43
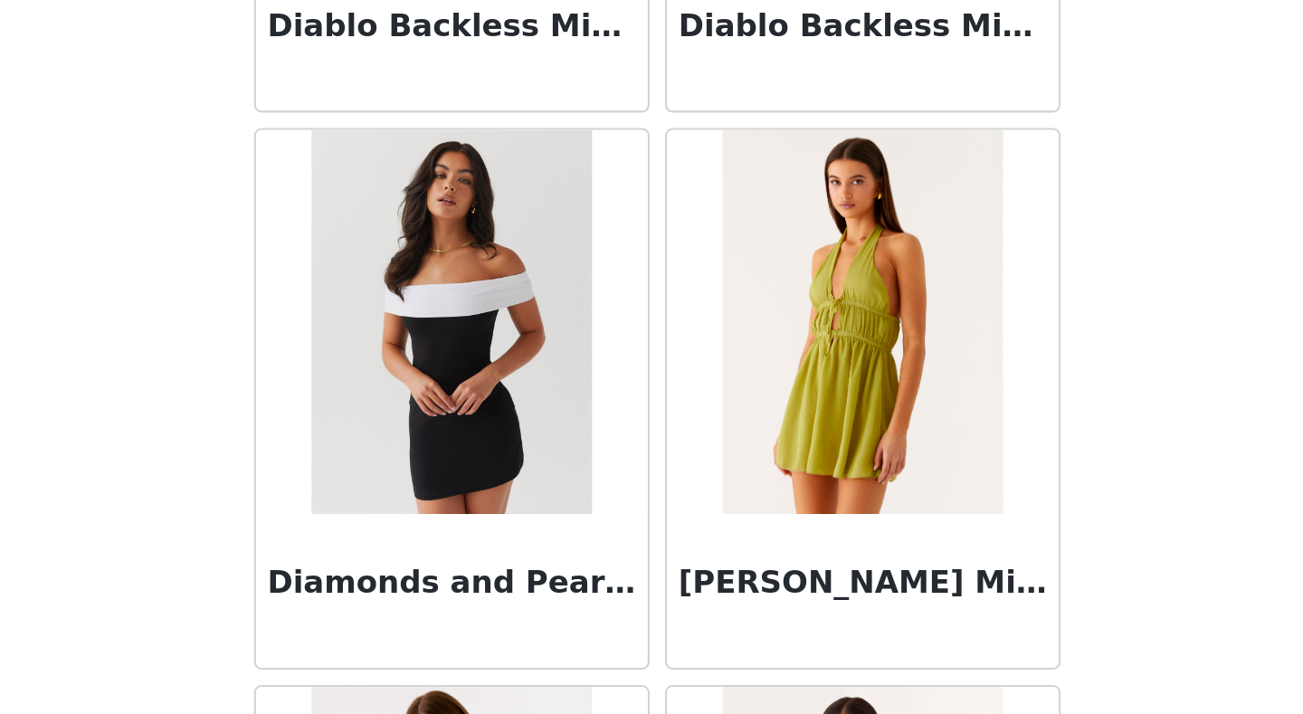
scroll to position [12547, 0]
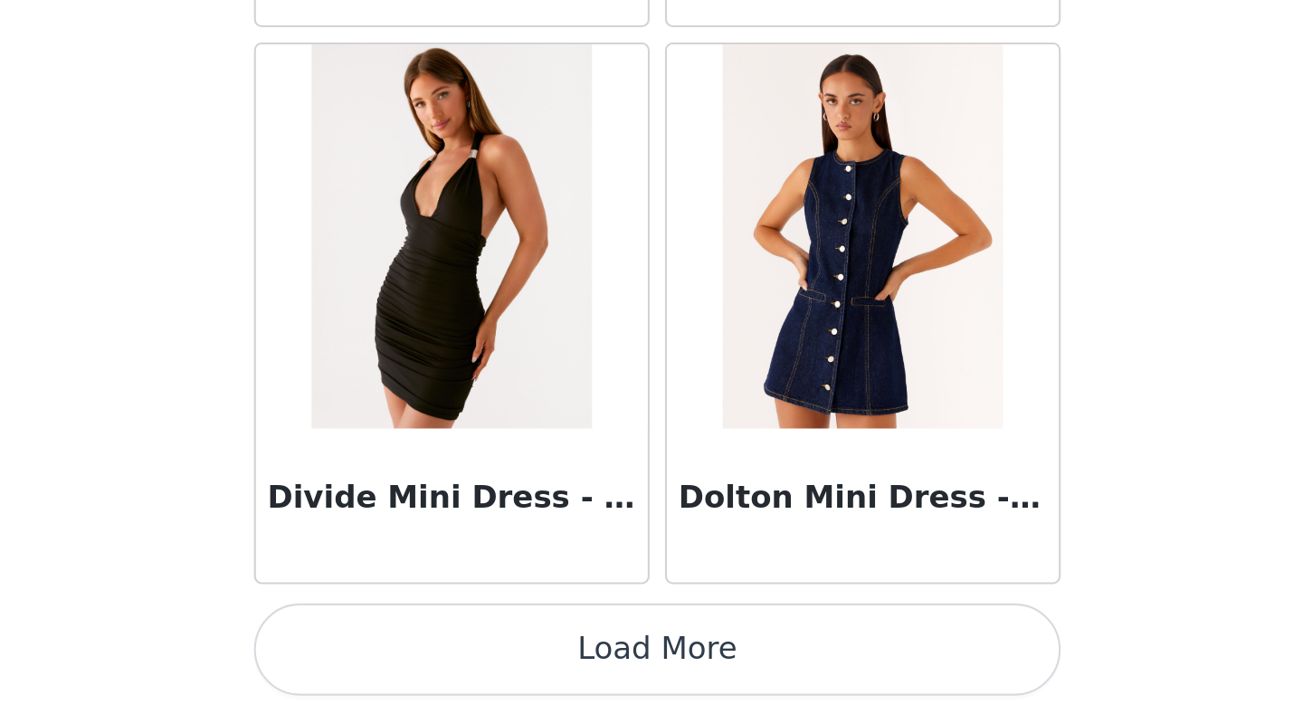
click at [654, 555] on button "Load More" at bounding box center [651, 682] width 380 height 43
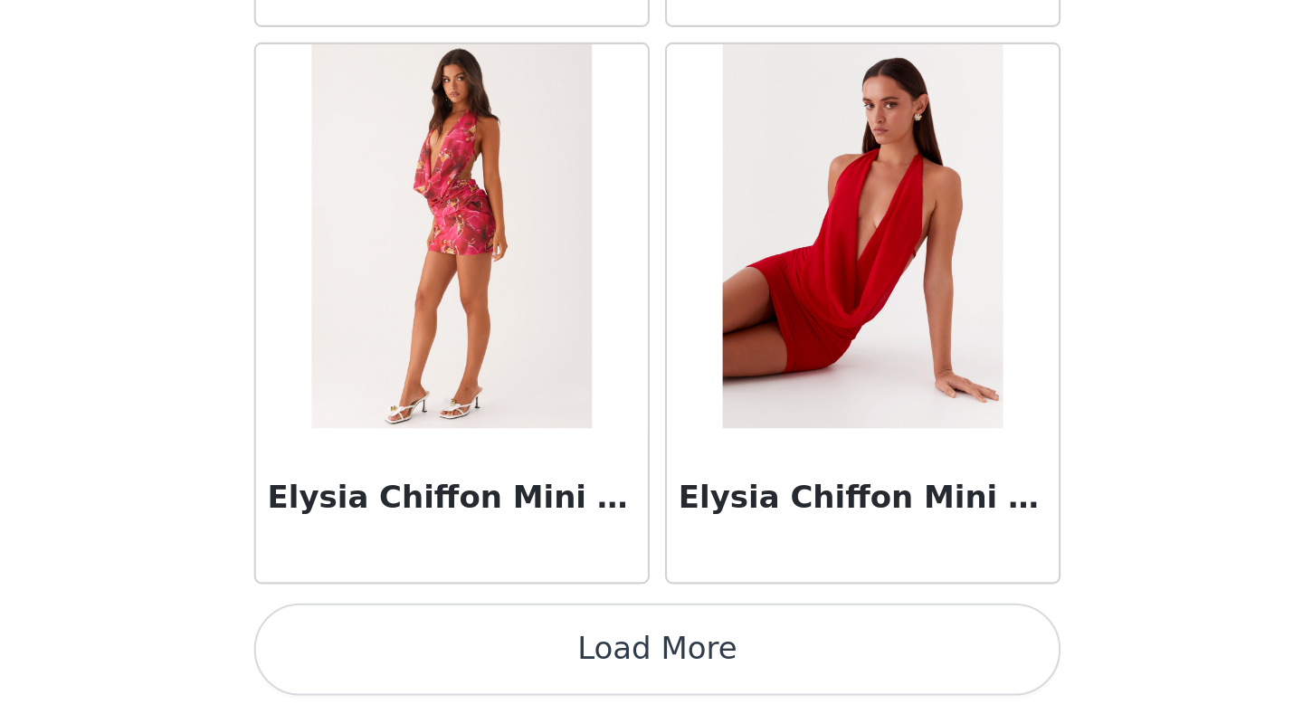
click at [657, 555] on button "Load More" at bounding box center [651, 682] width 380 height 43
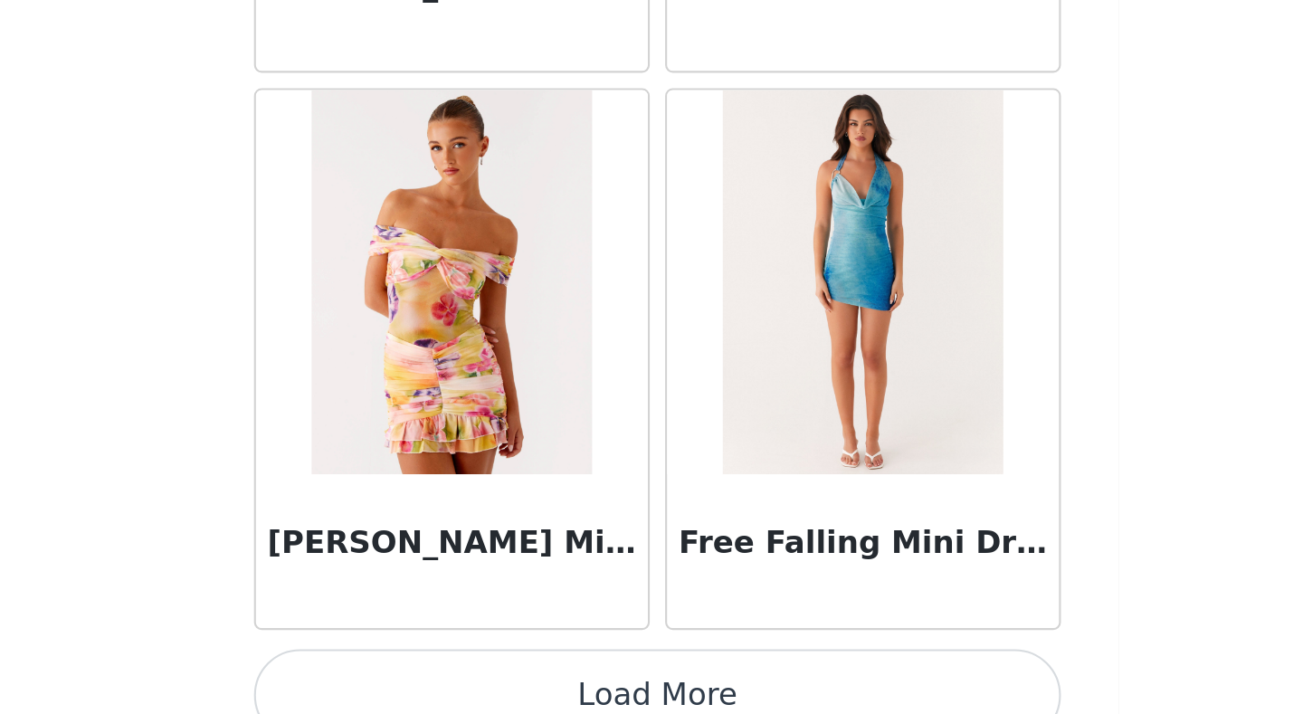
scroll to position [17794, 0]
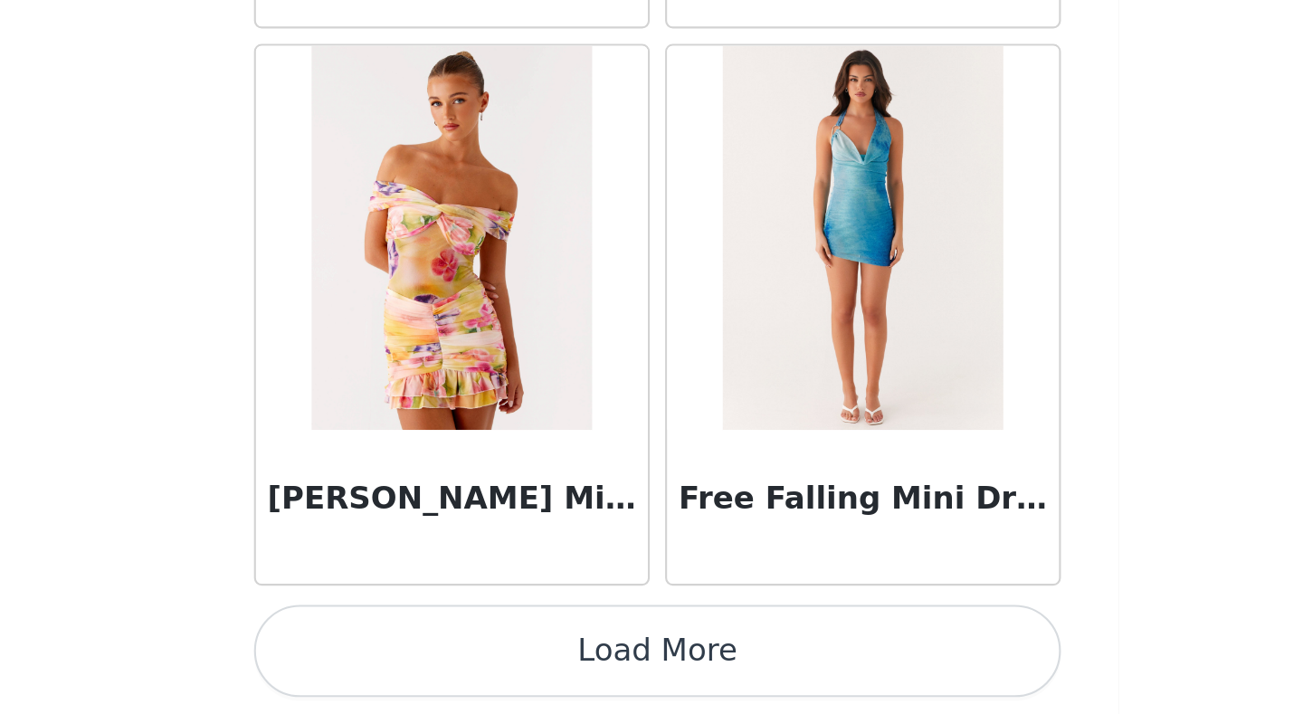
click at [668, 555] on button "Load More" at bounding box center [651, 682] width 380 height 43
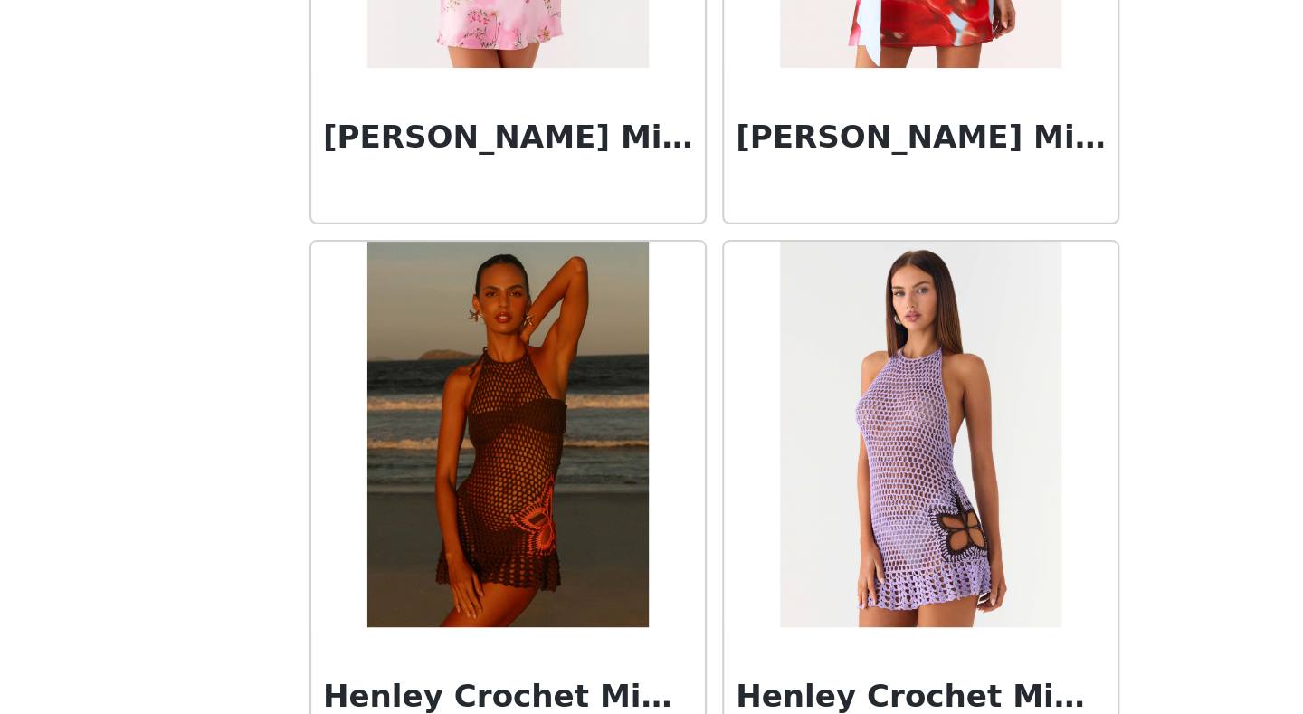
scroll to position [20417, 0]
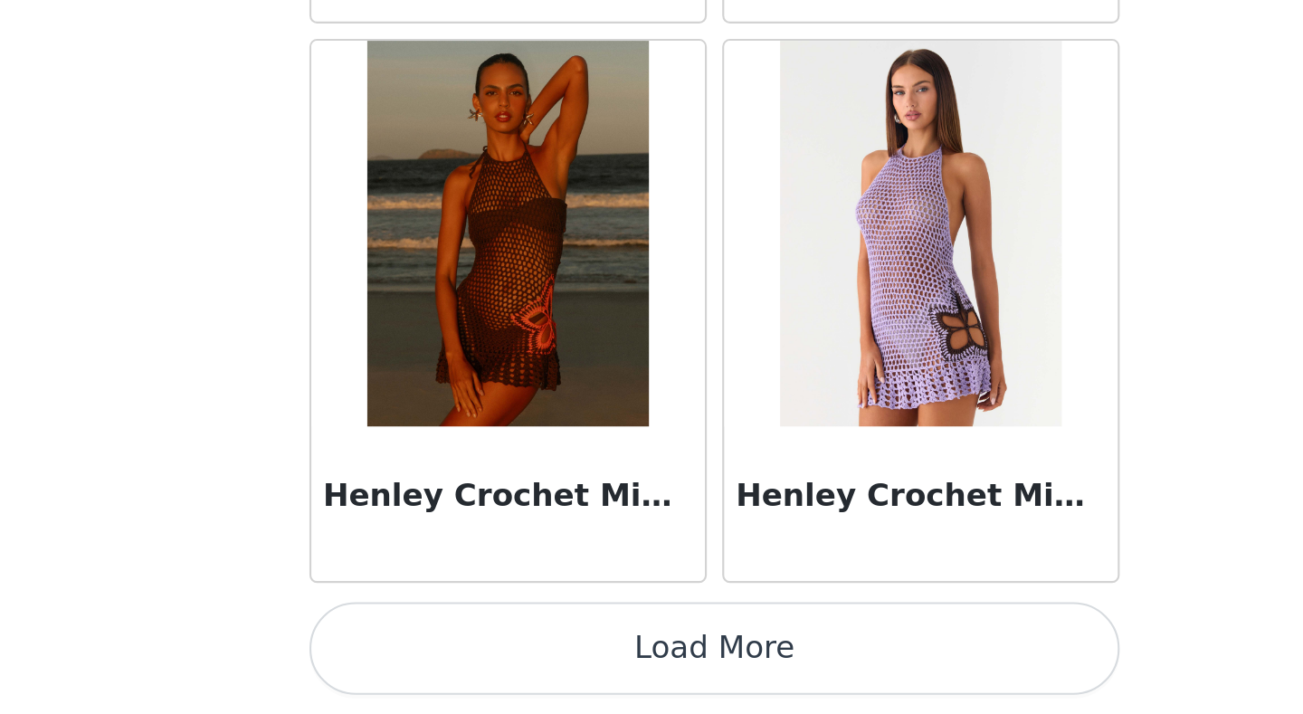
click at [641, 555] on button "Load More" at bounding box center [651, 682] width 380 height 43
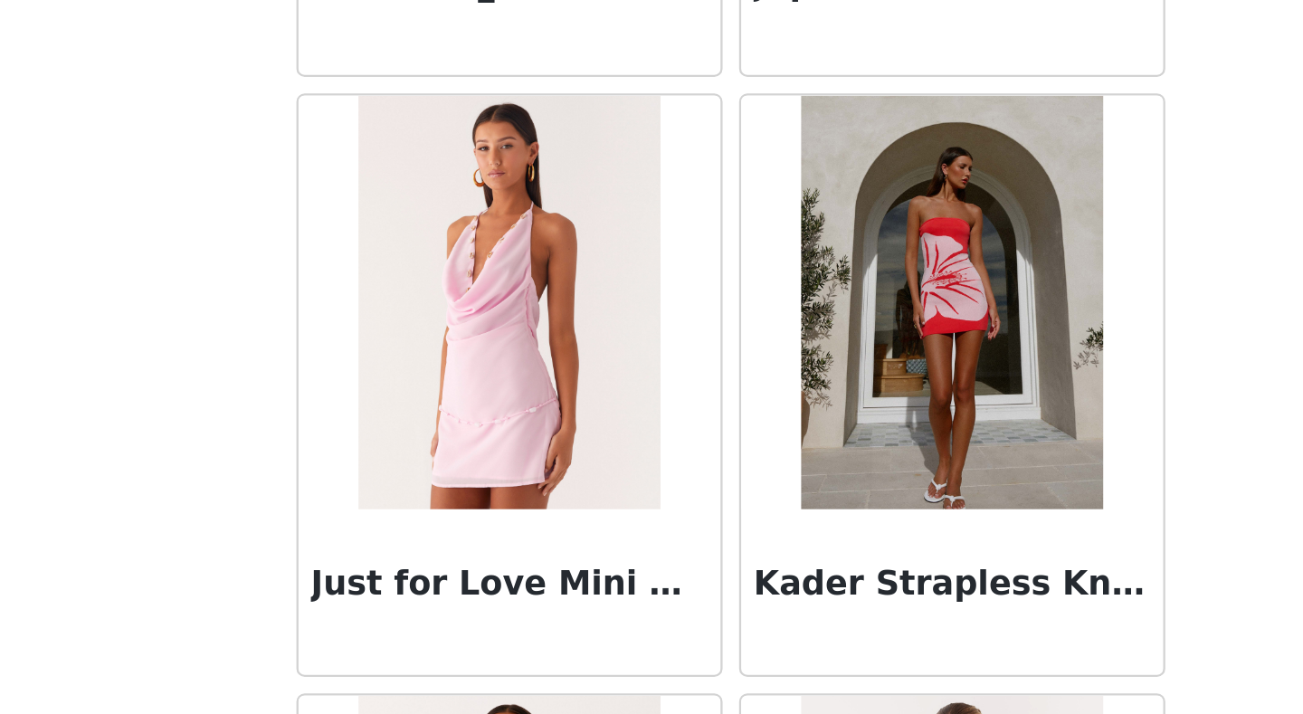
scroll to position [75, 0]
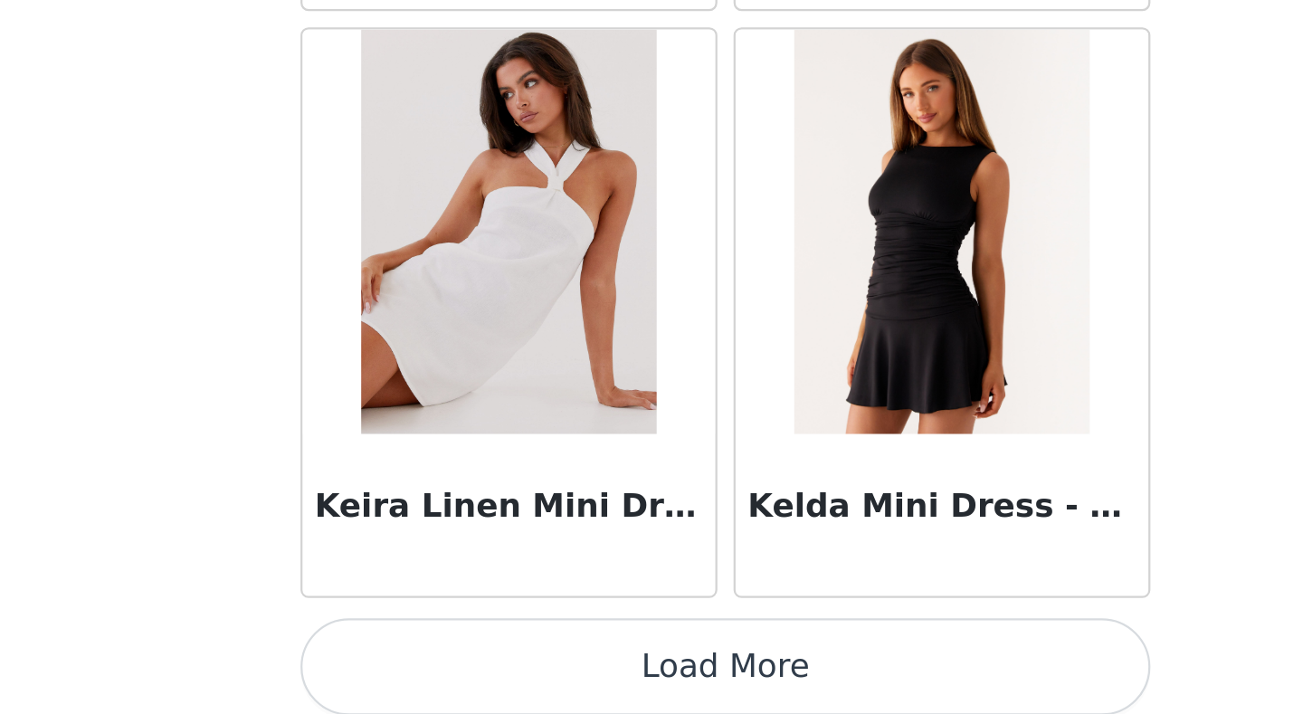
click at [647, 555] on button "Load More" at bounding box center [651, 682] width 380 height 43
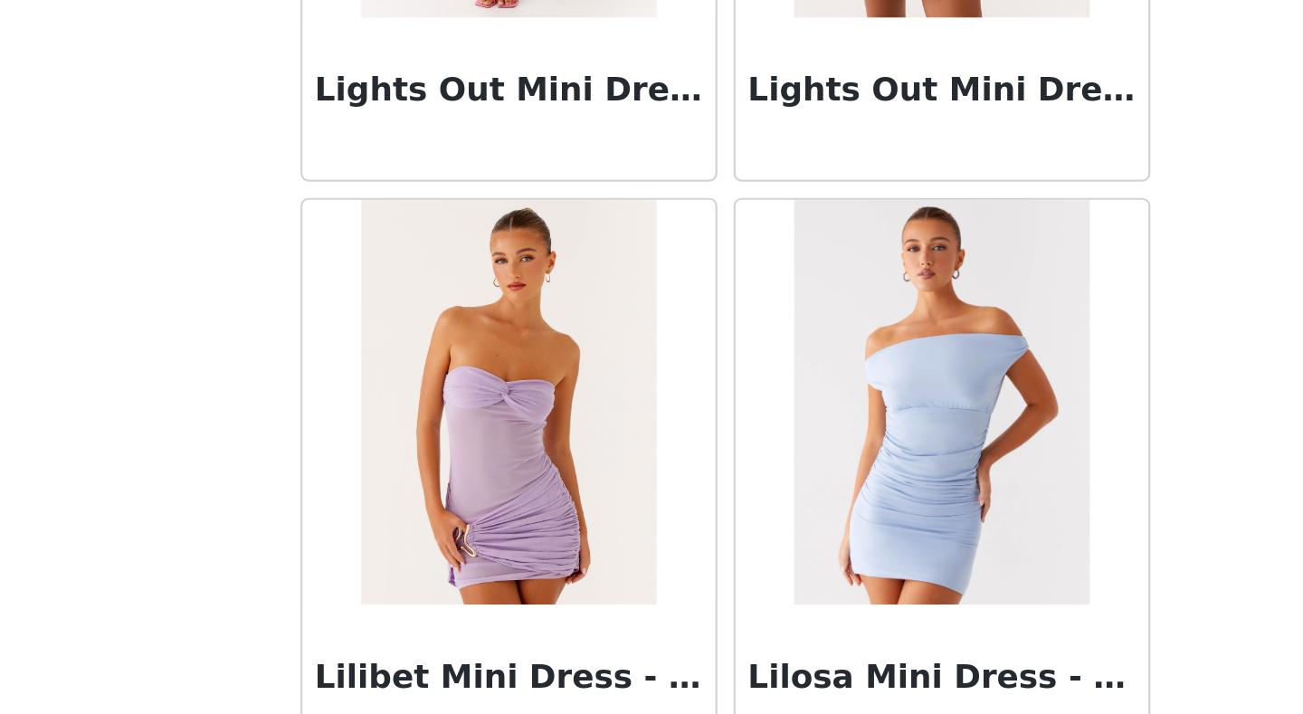
scroll to position [25664, 0]
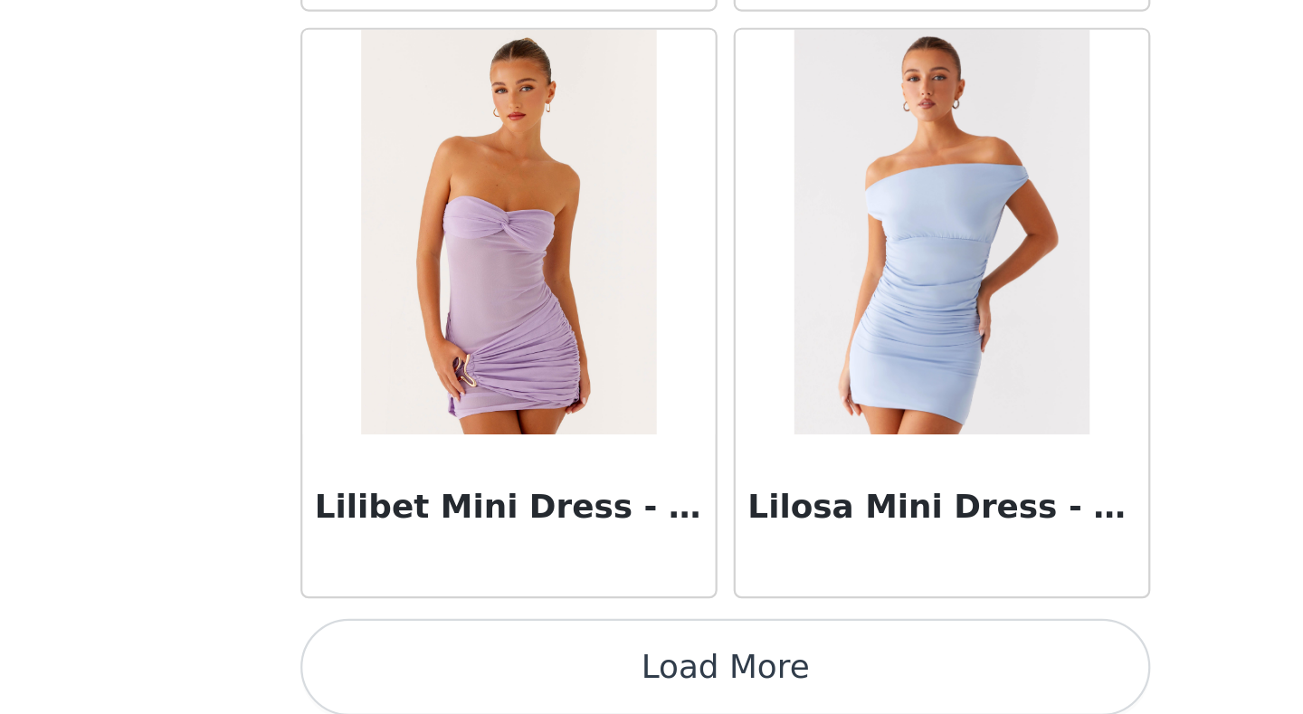
click at [649, 555] on button "Load More" at bounding box center [651, 682] width 380 height 43
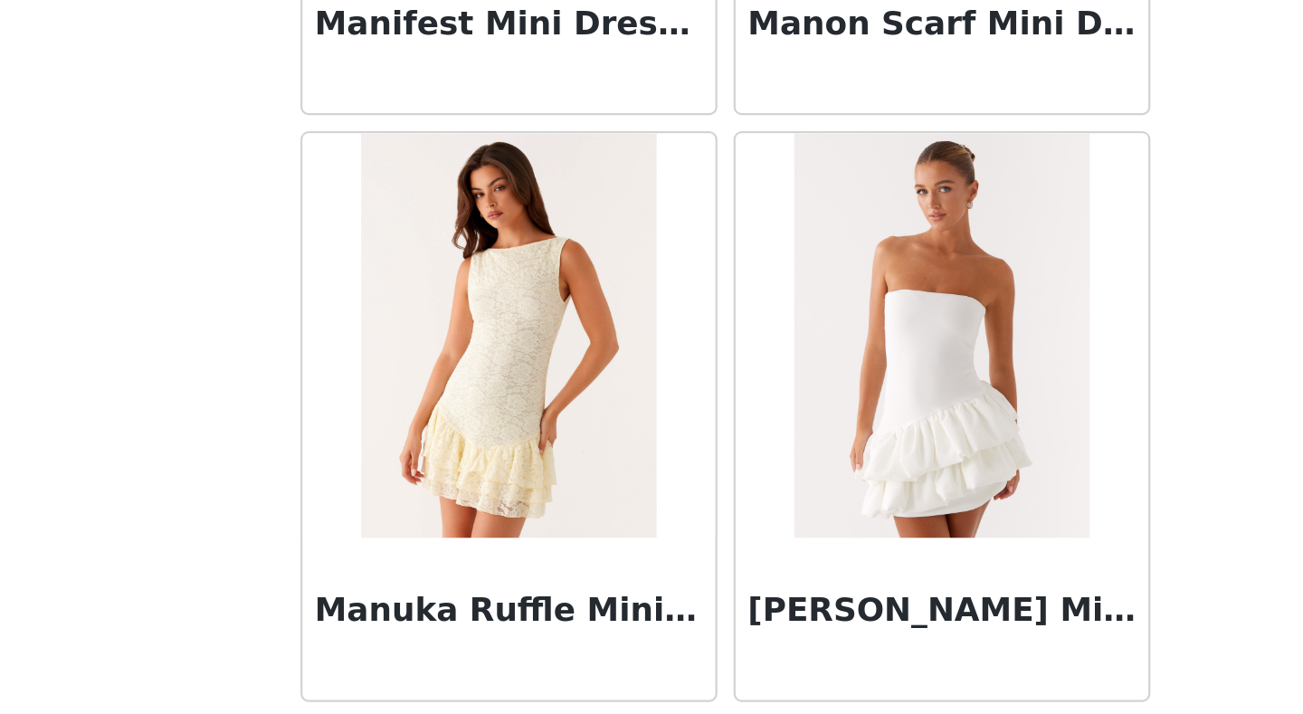
scroll to position [28287, 0]
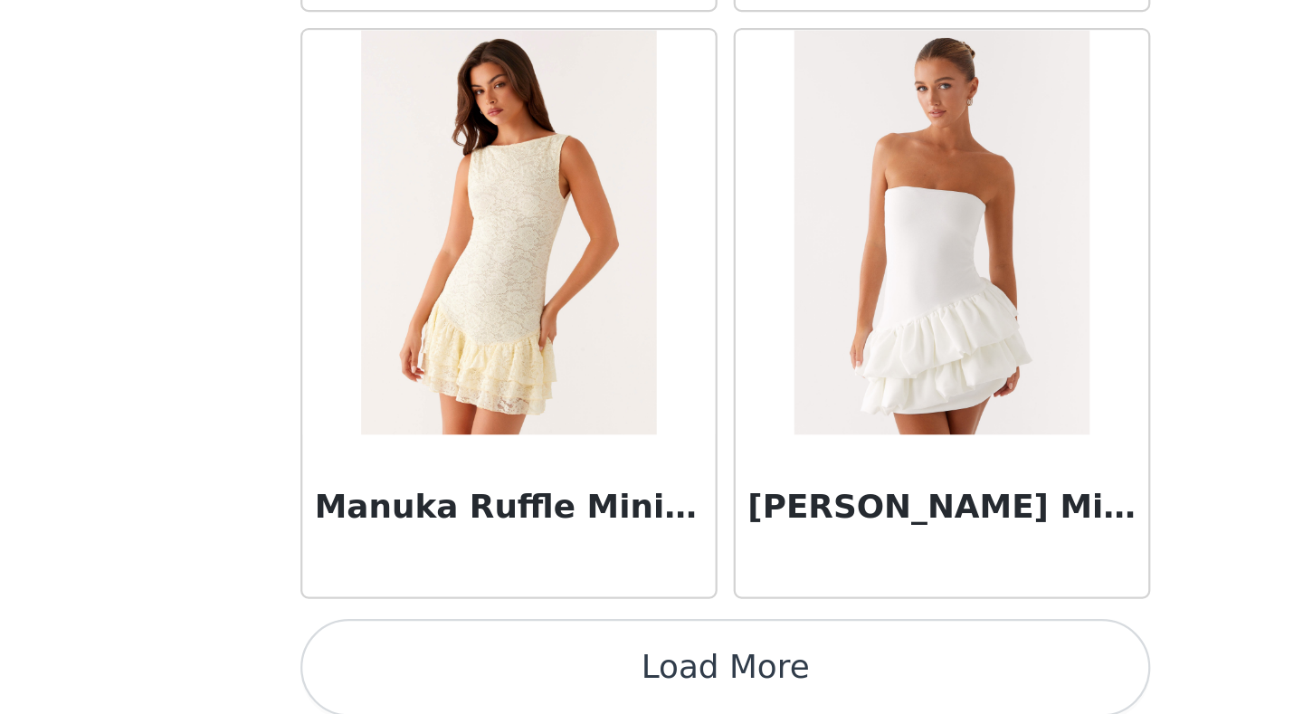
click at [657, 555] on button "Load More" at bounding box center [651, 682] width 380 height 43
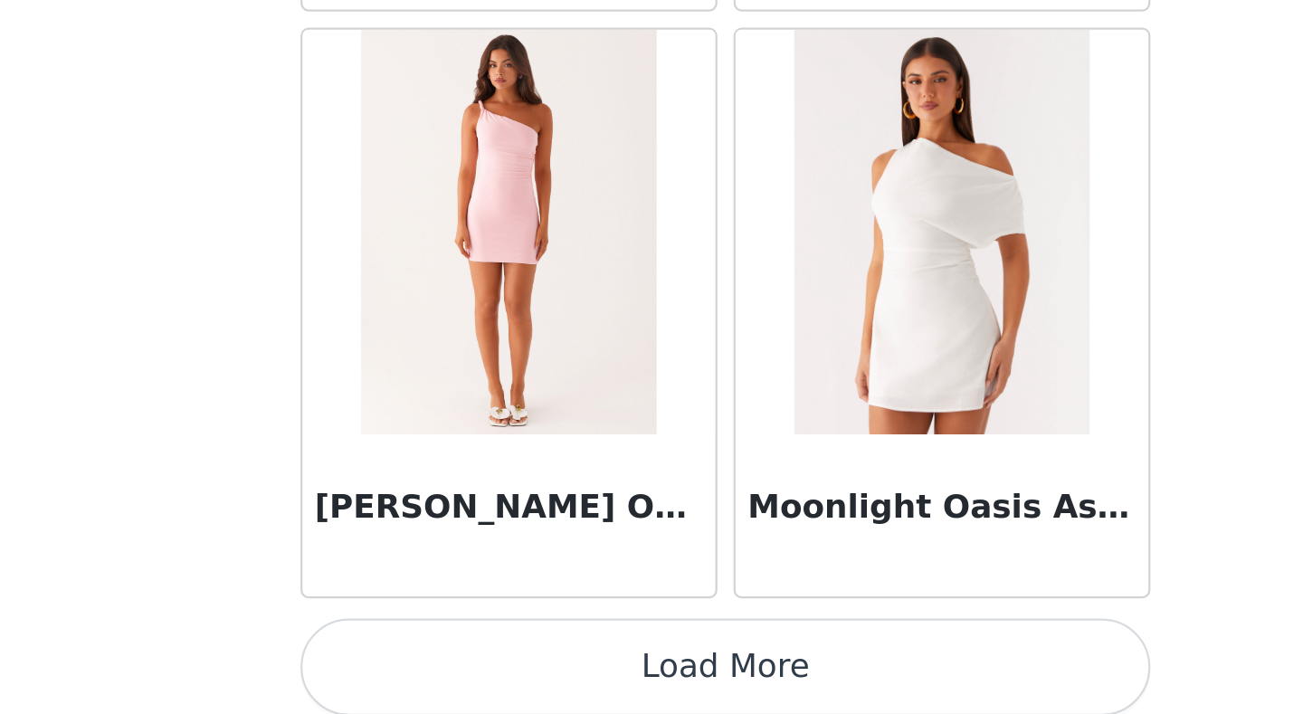
click at [655, 555] on button "Load More" at bounding box center [651, 682] width 380 height 43
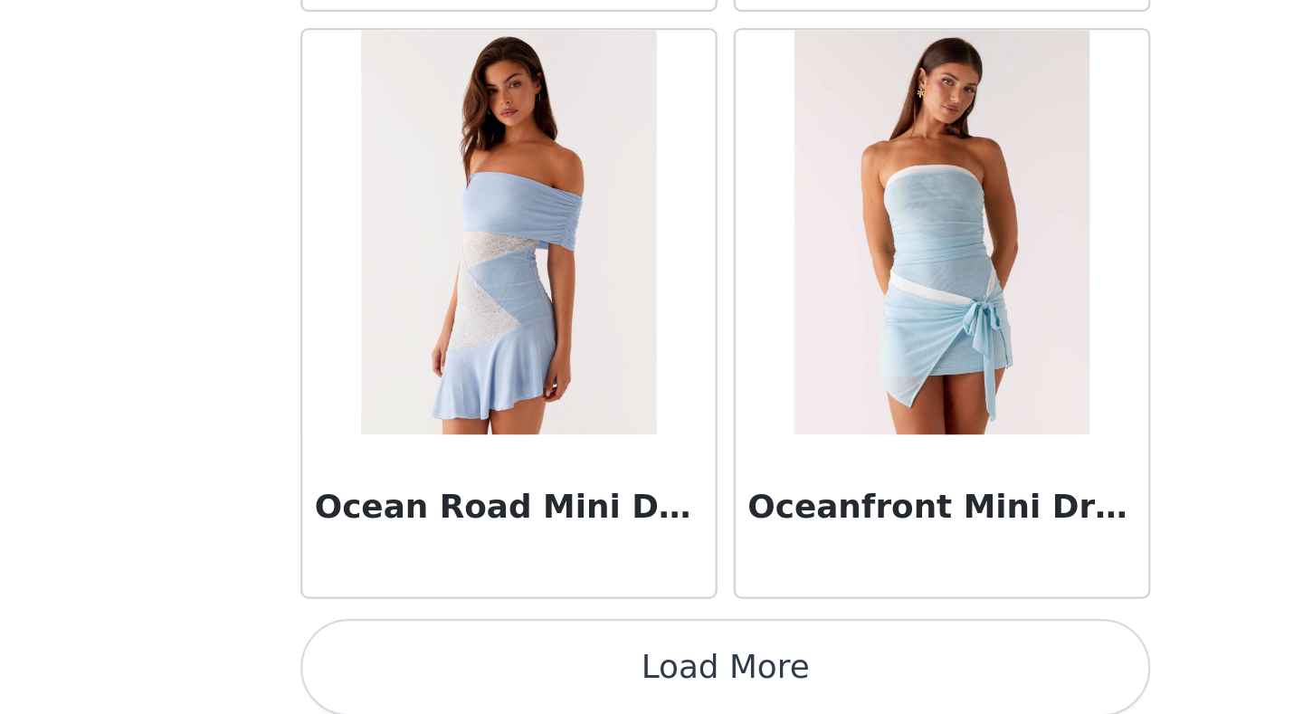
scroll to position [75, 0]
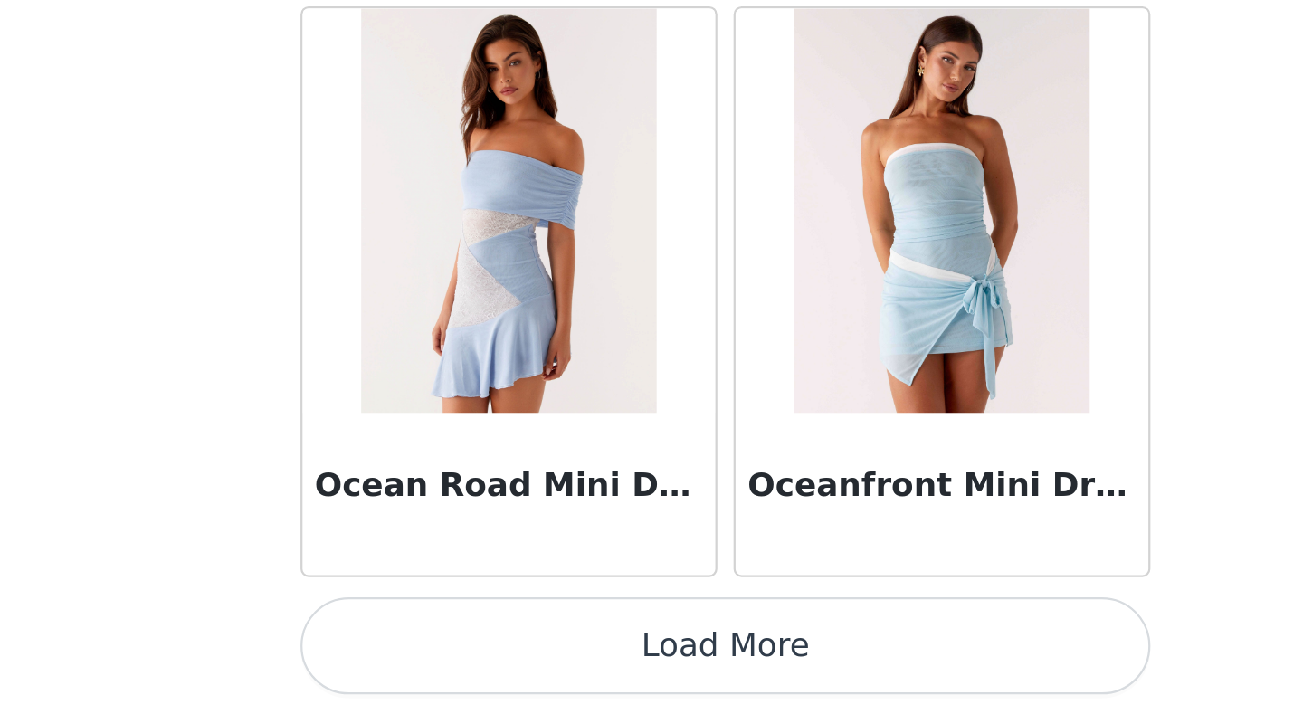
click at [657, 555] on button "Load More" at bounding box center [651, 682] width 380 height 43
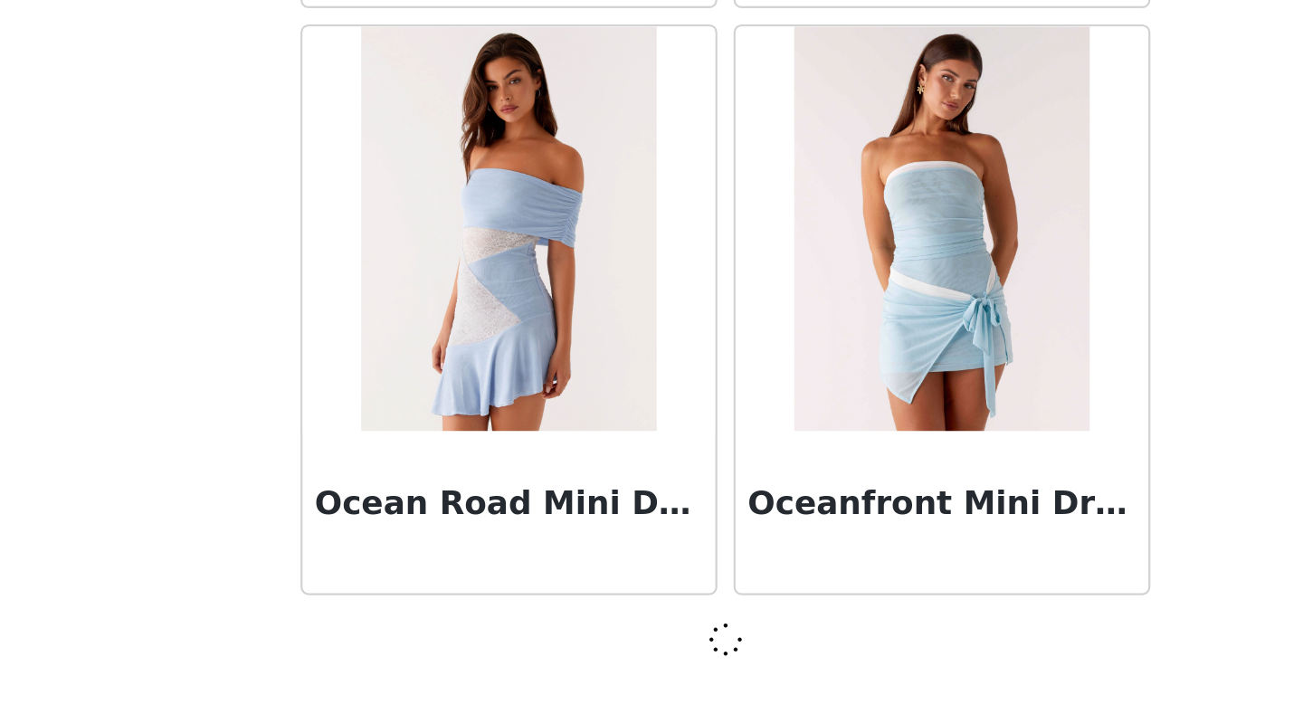
scroll to position [33526, 0]
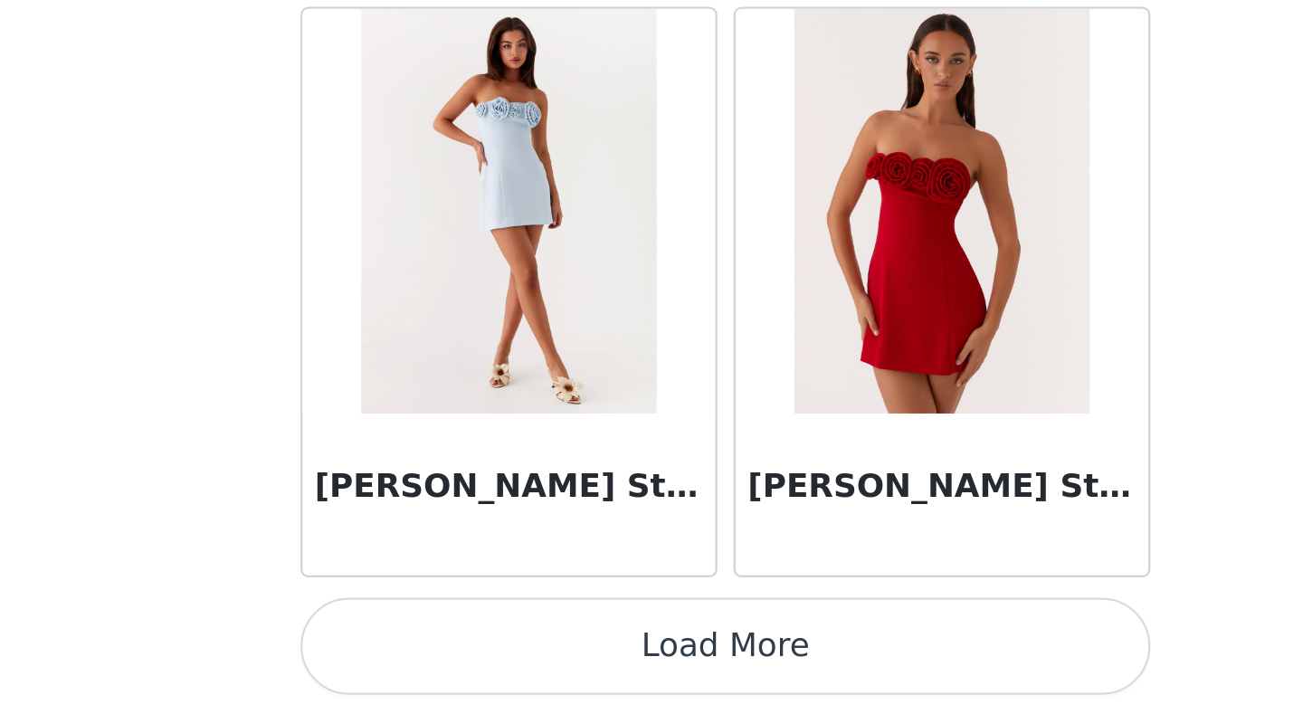
click at [655, 555] on button "Load More" at bounding box center [651, 682] width 380 height 43
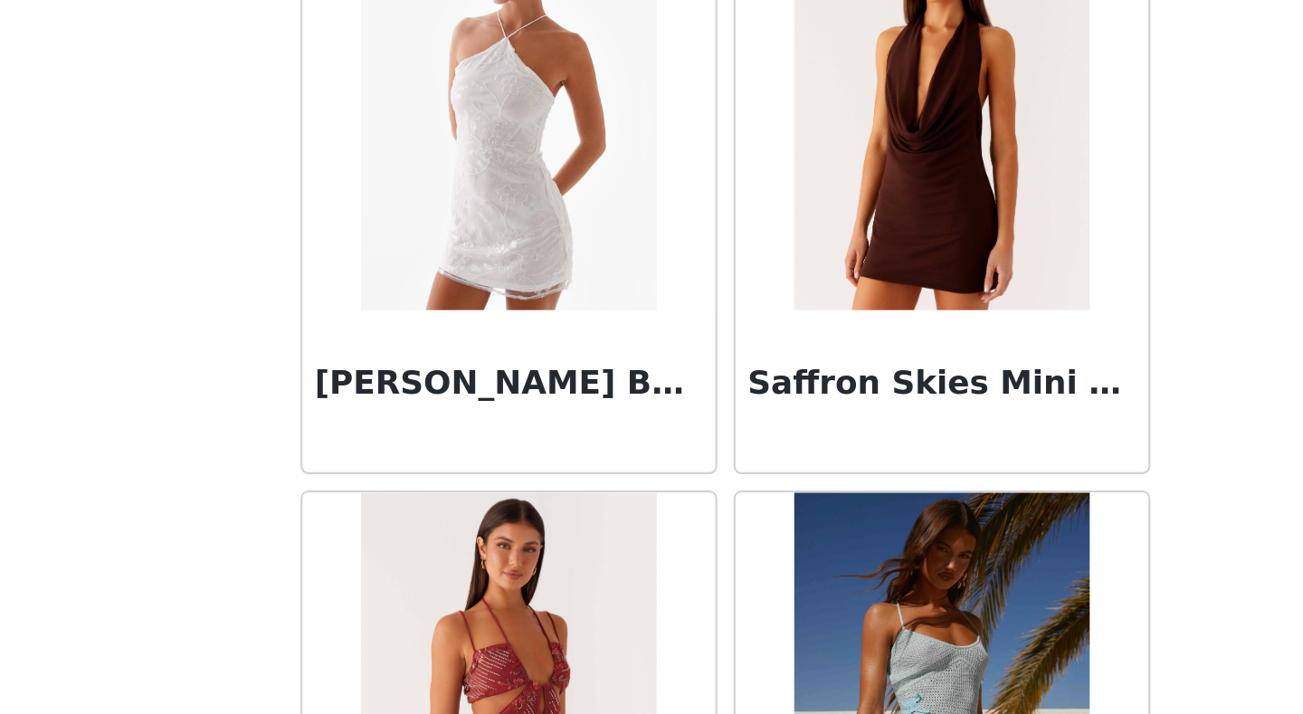
scroll to position [38780, 0]
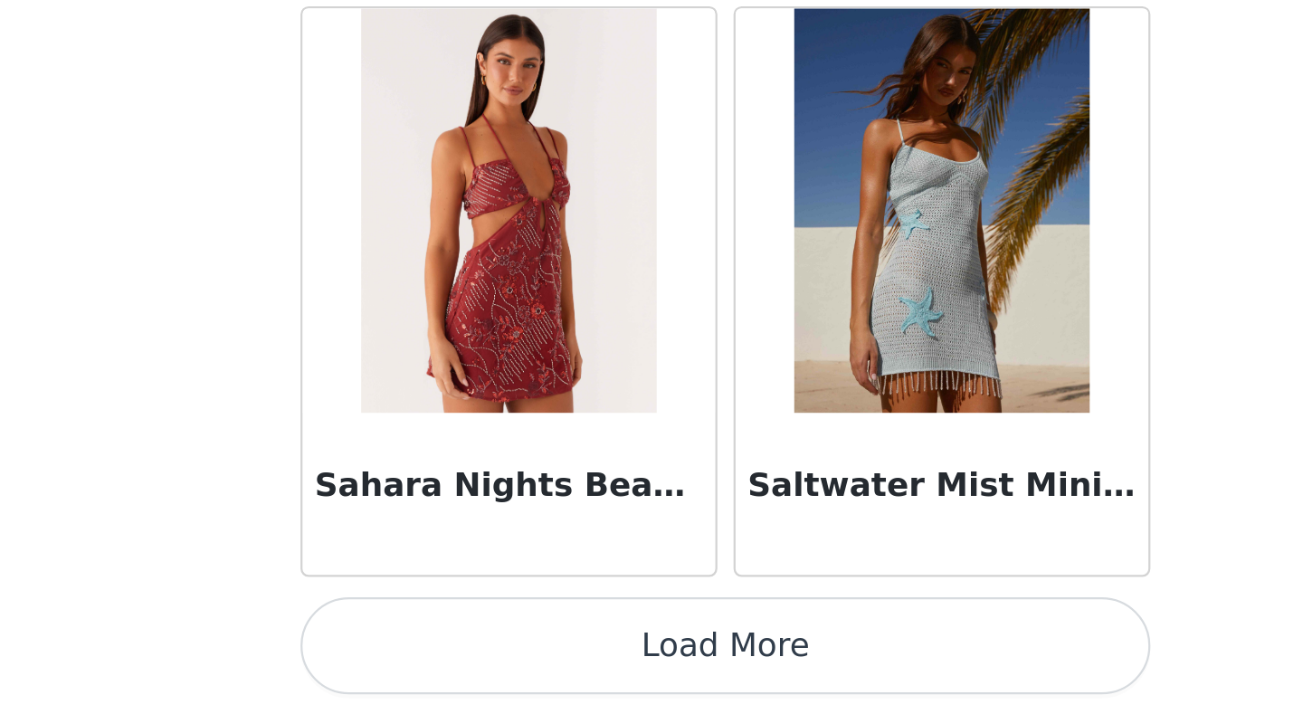
click at [658, 555] on button "Load More" at bounding box center [651, 682] width 380 height 43
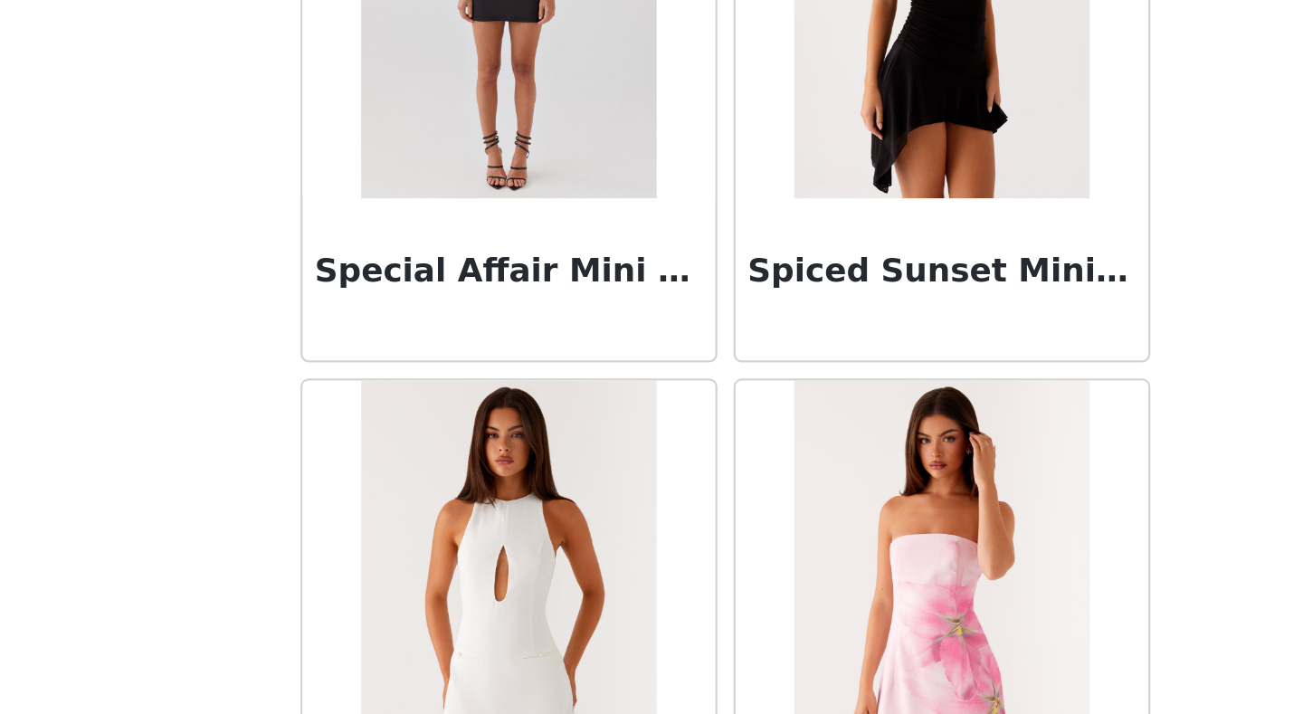
scroll to position [41404, 0]
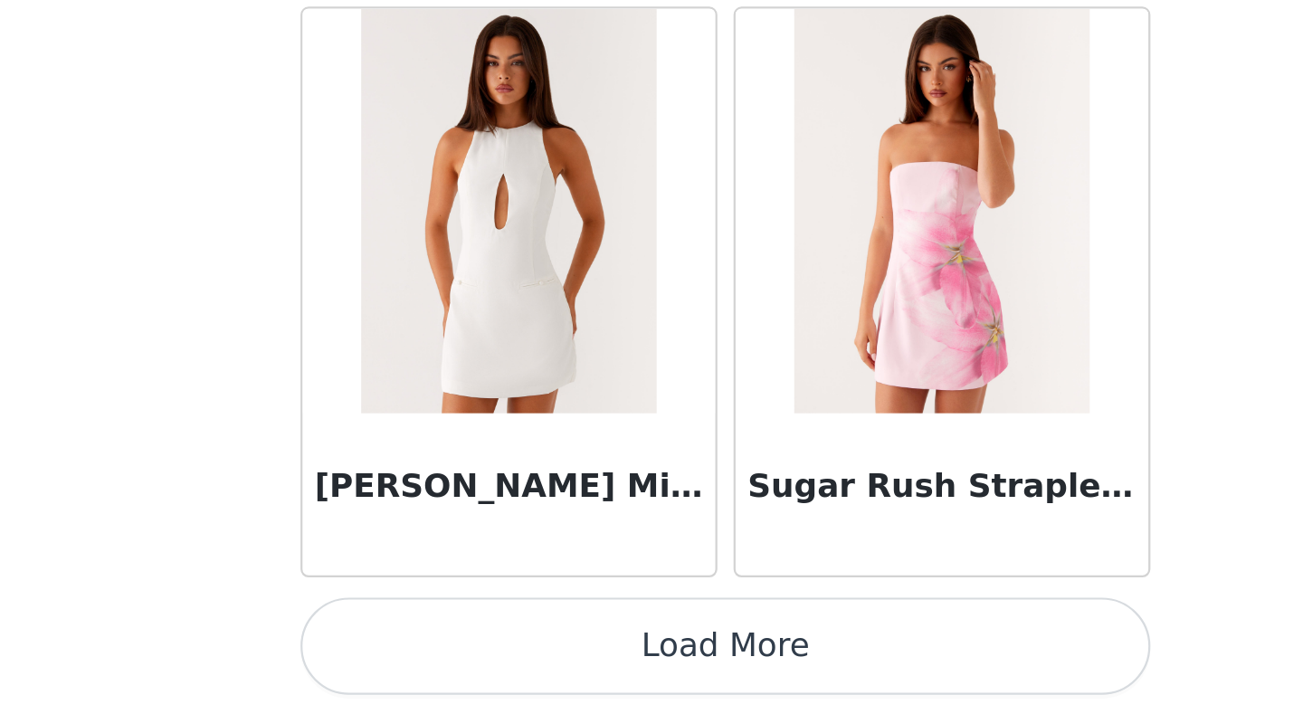
click at [656, 555] on button "Load More" at bounding box center [651, 682] width 380 height 43
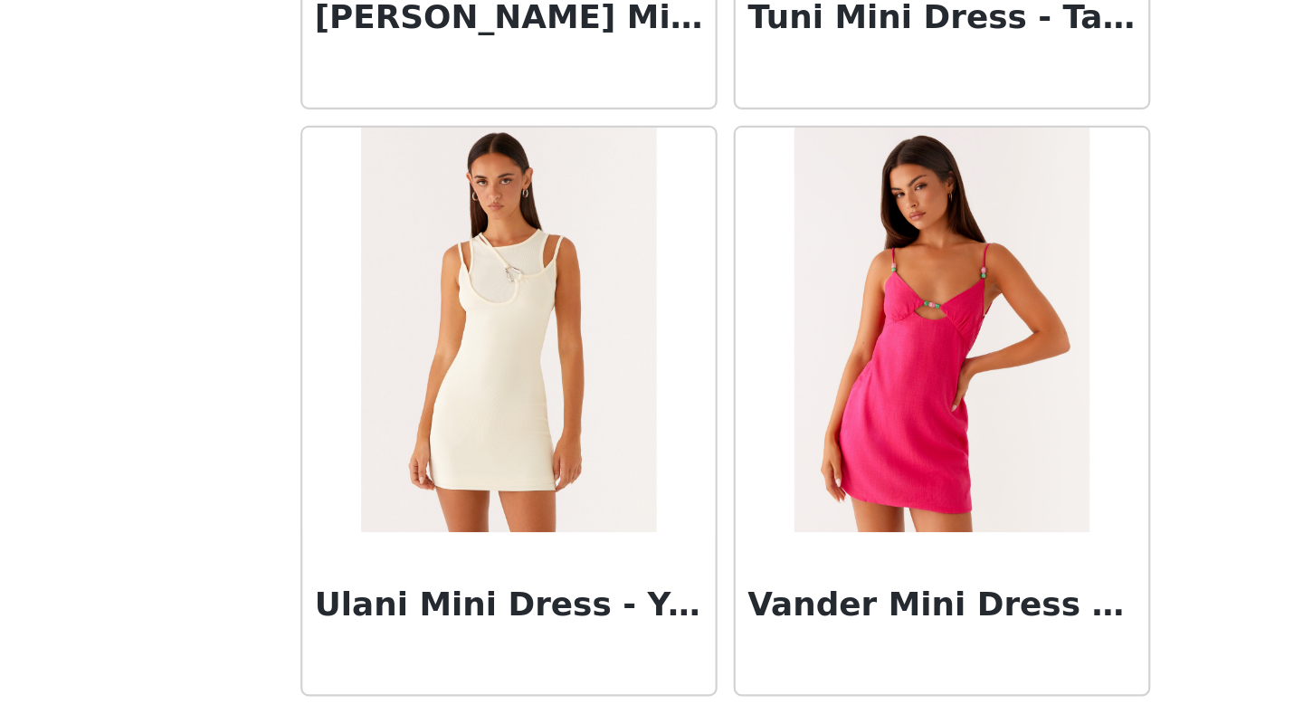
scroll to position [44027, 0]
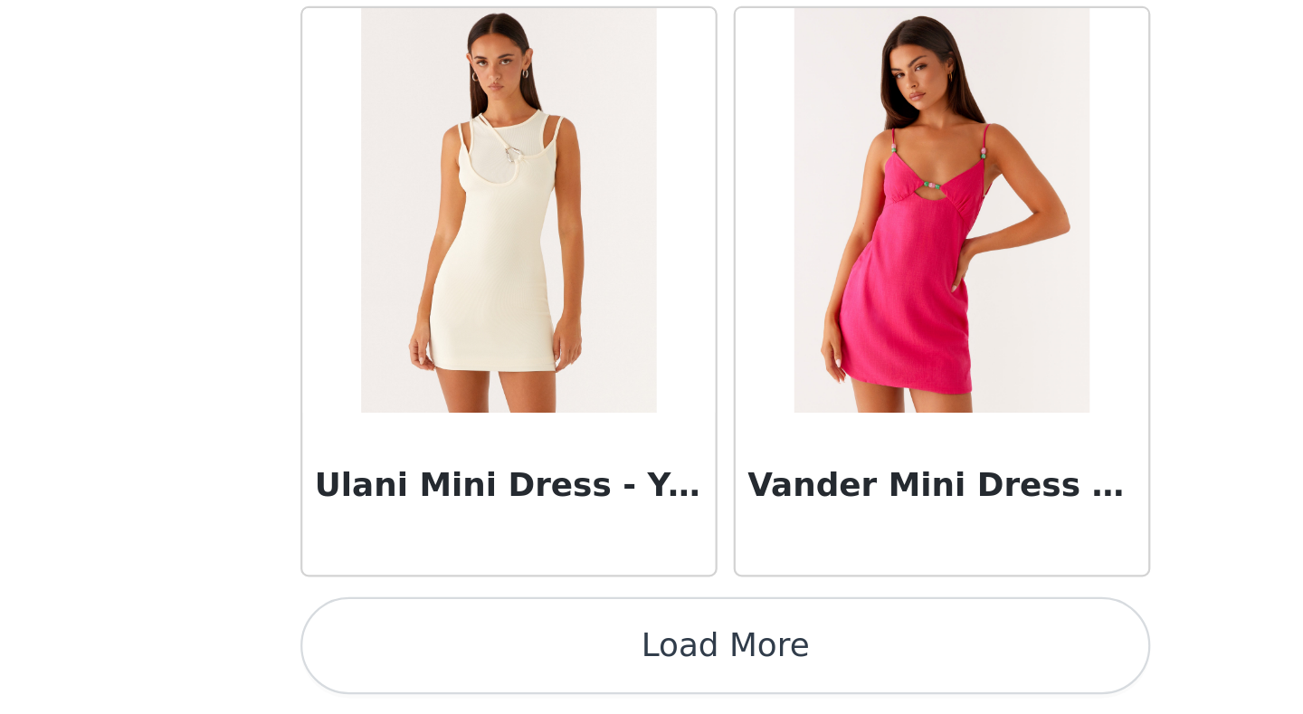
click at [655, 555] on button "Load More" at bounding box center [651, 682] width 380 height 43
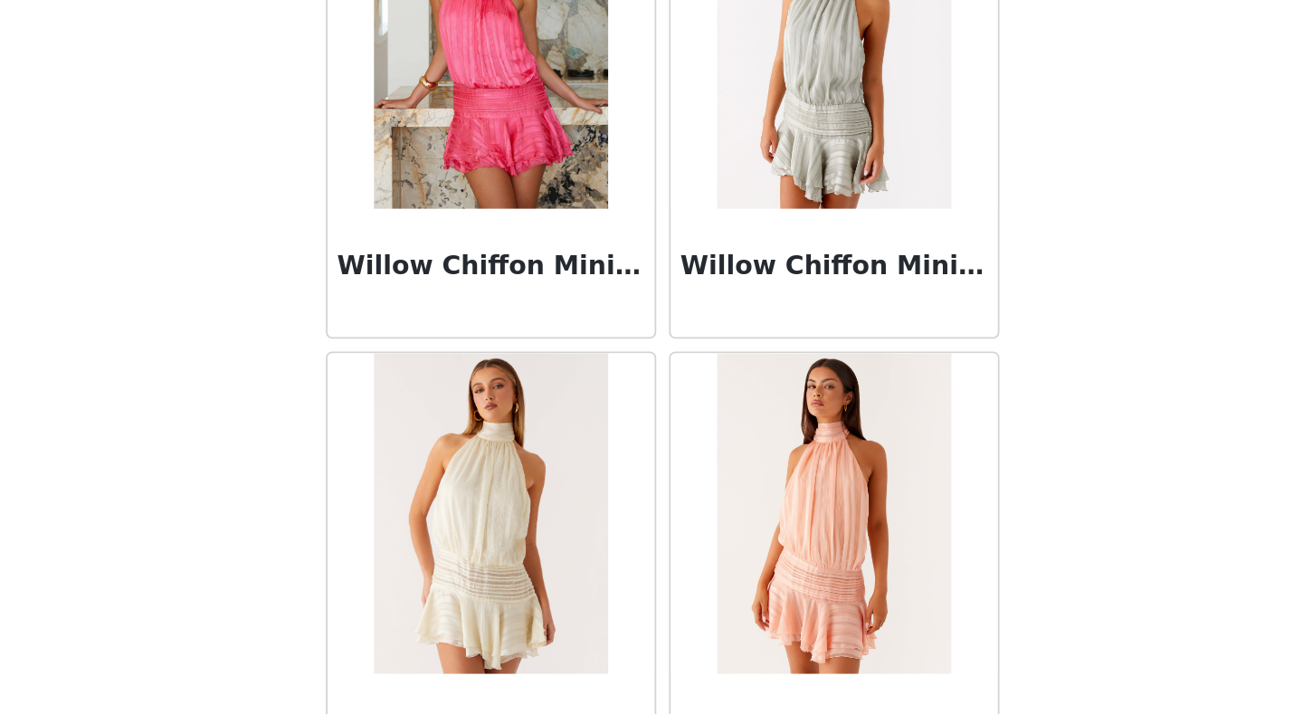
scroll to position [46650, 0]
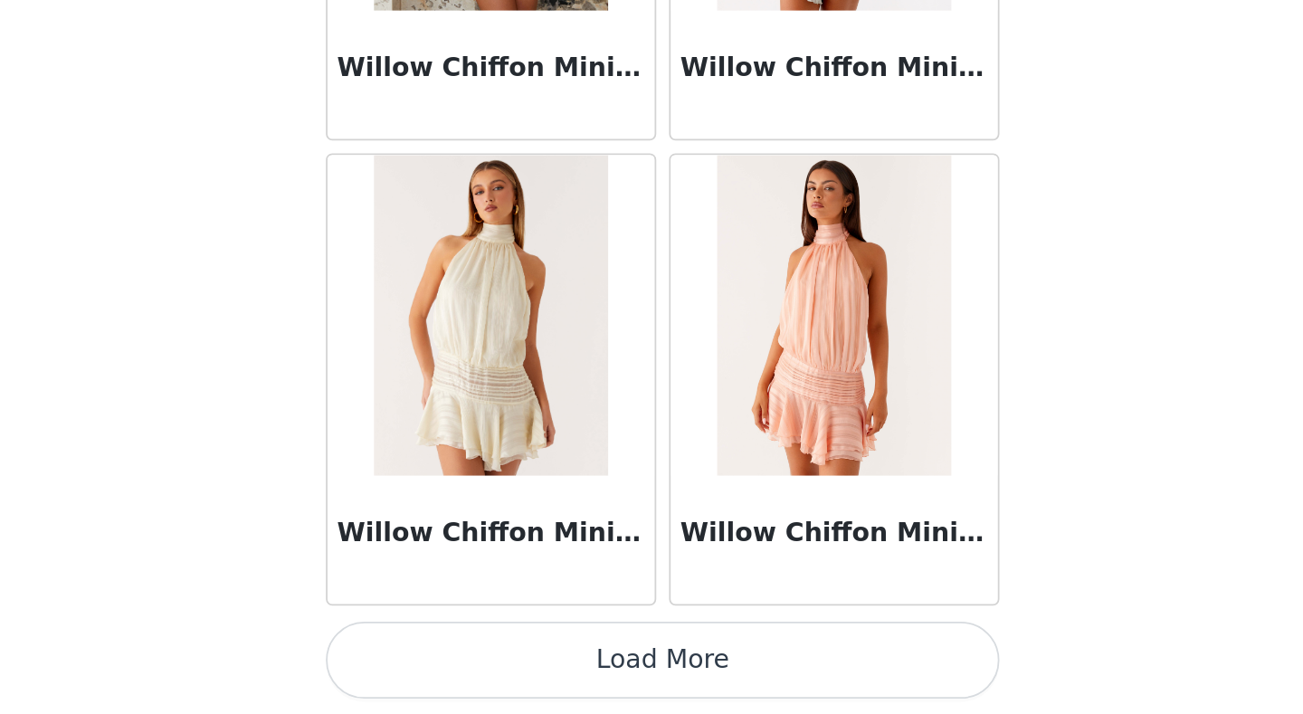
click at [670, 555] on button "Load More" at bounding box center [651, 682] width 380 height 43
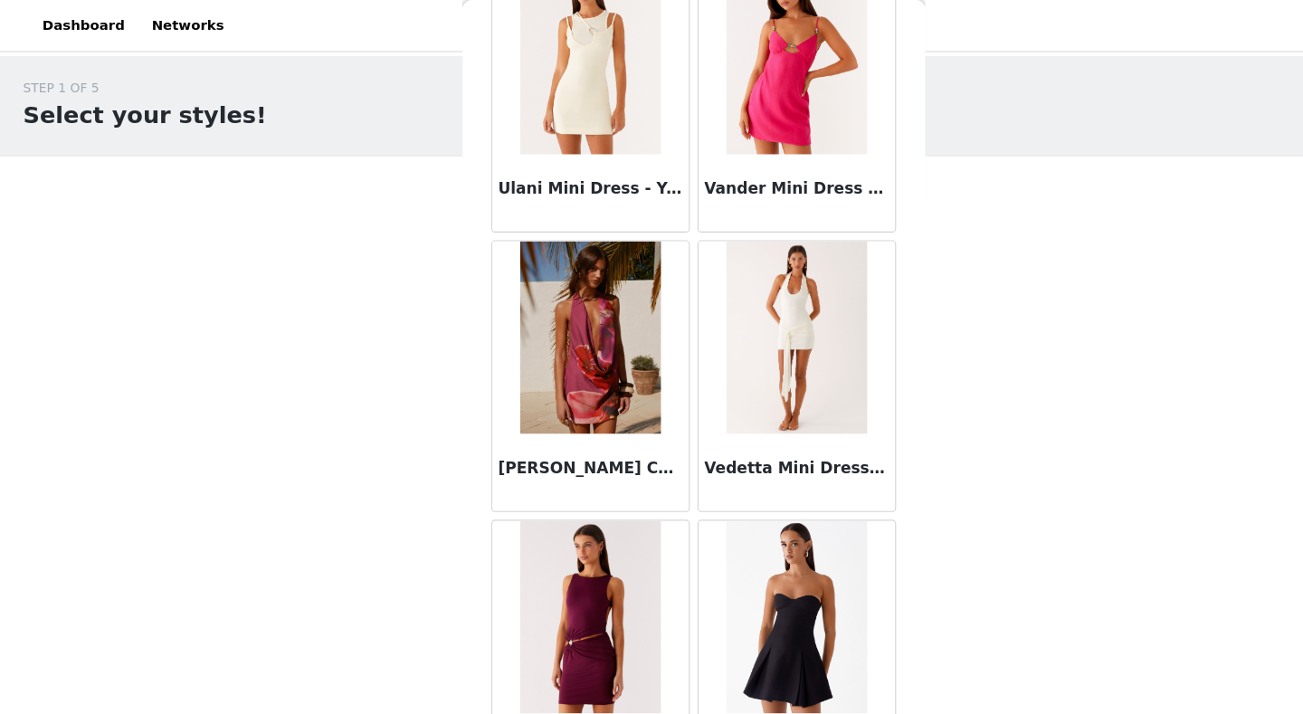
scroll to position [44462, 0]
click at [742, 365] on img at bounding box center [747, 315] width 131 height 181
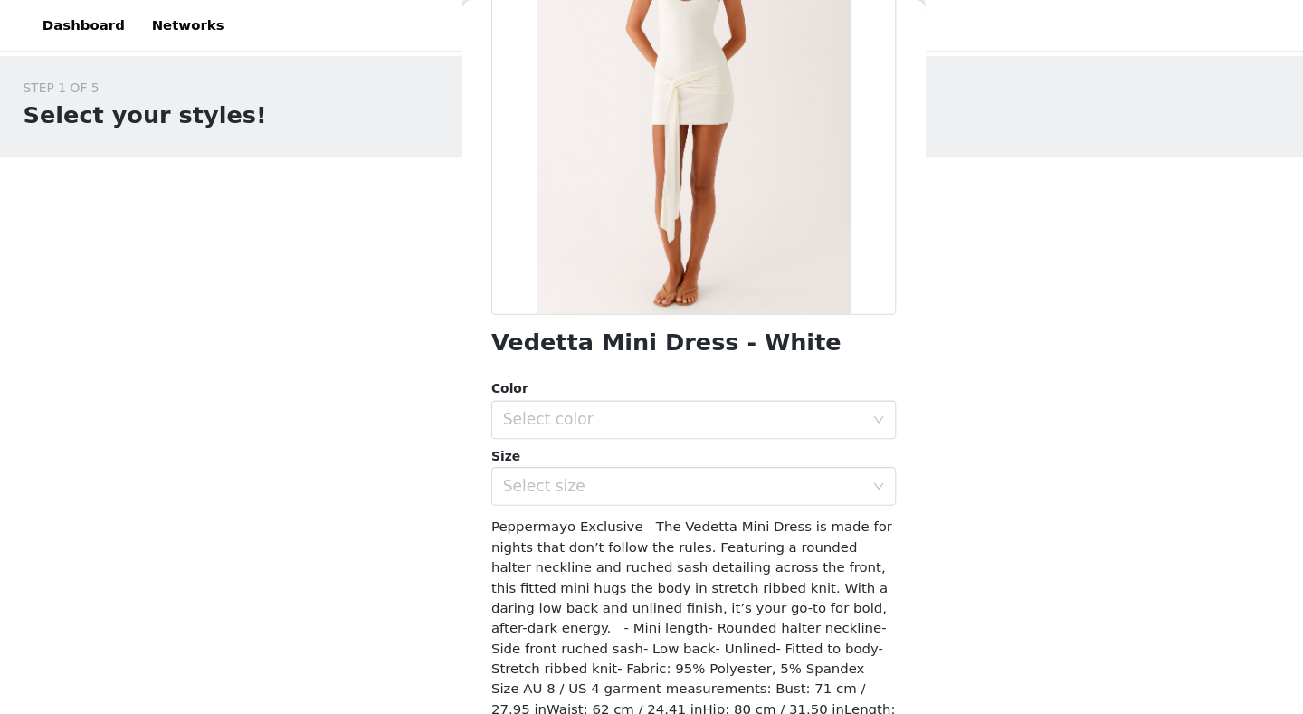
scroll to position [240, 0]
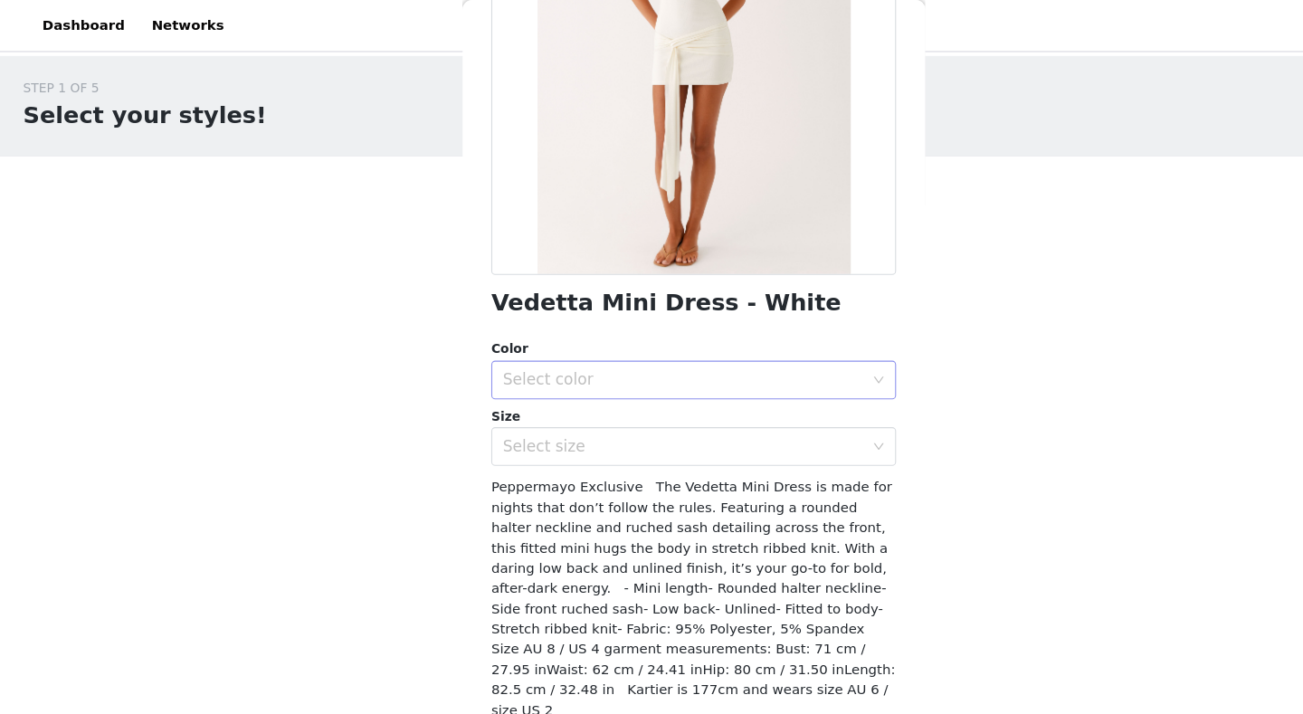
click at [675, 365] on div "Select color" at bounding box center [645, 356] width 346 height 34
click at [650, 396] on li "White" at bounding box center [651, 396] width 380 height 29
click at [639, 421] on div "Select size" at bounding box center [641, 419] width 338 height 18
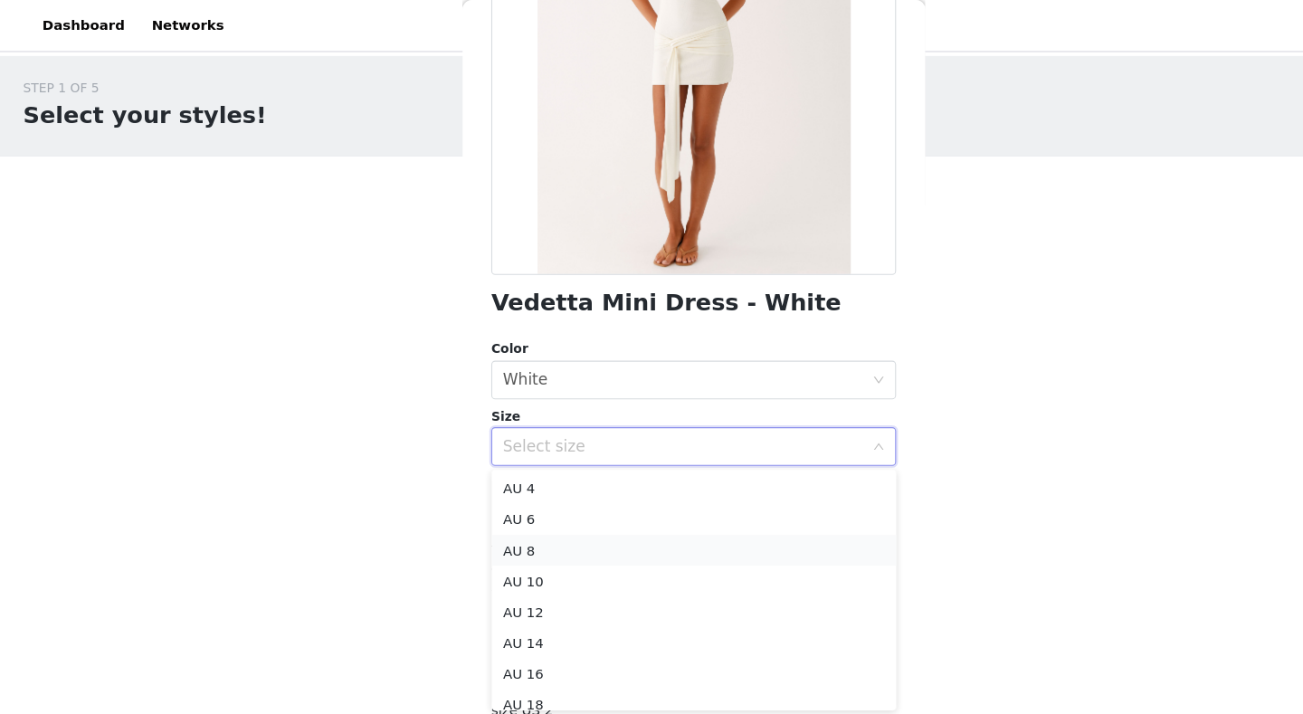
click at [604, 511] on li "AU 8" at bounding box center [651, 516] width 380 height 29
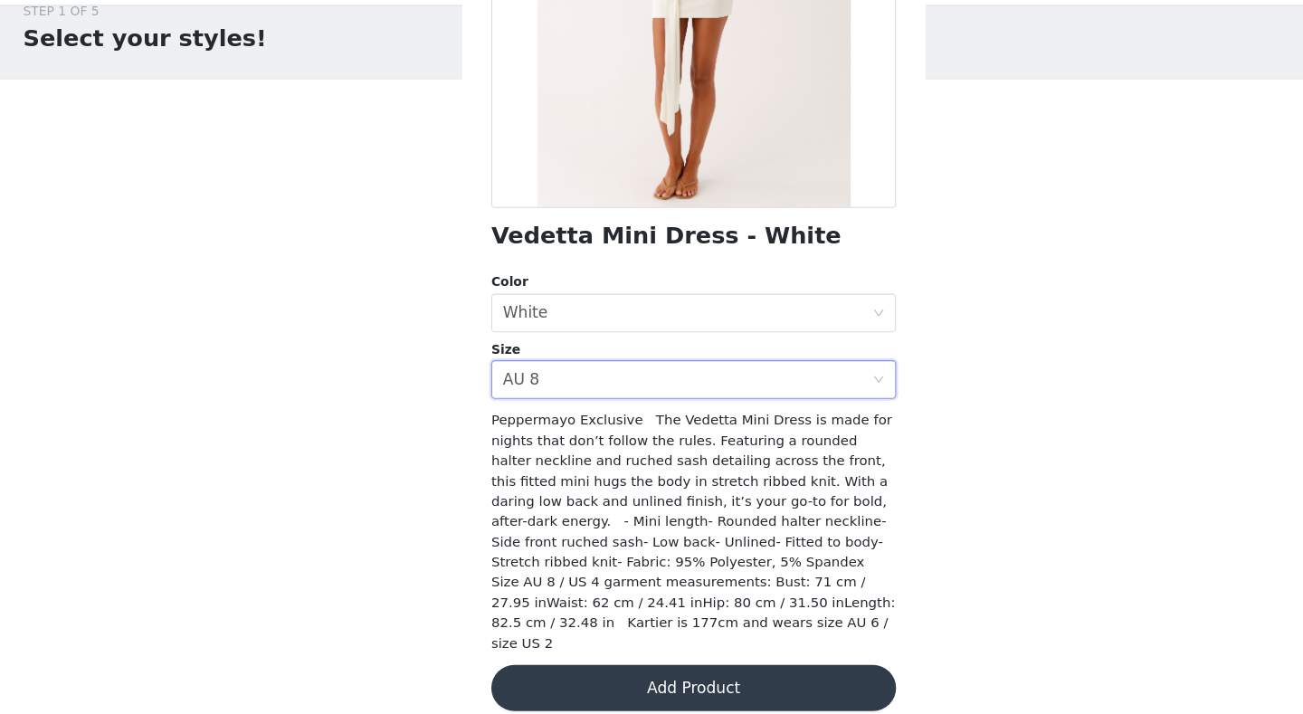
scroll to position [75, 0]
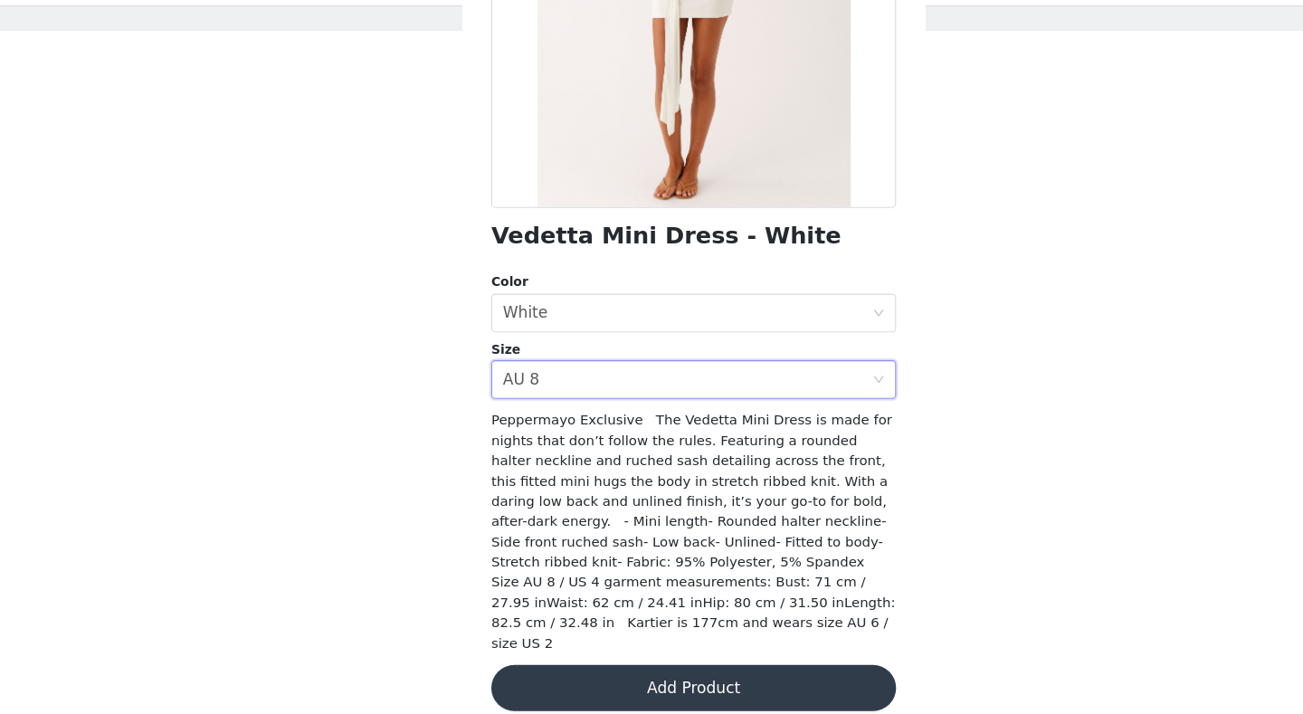
click at [668, 555] on button "Add Product" at bounding box center [651, 689] width 380 height 43
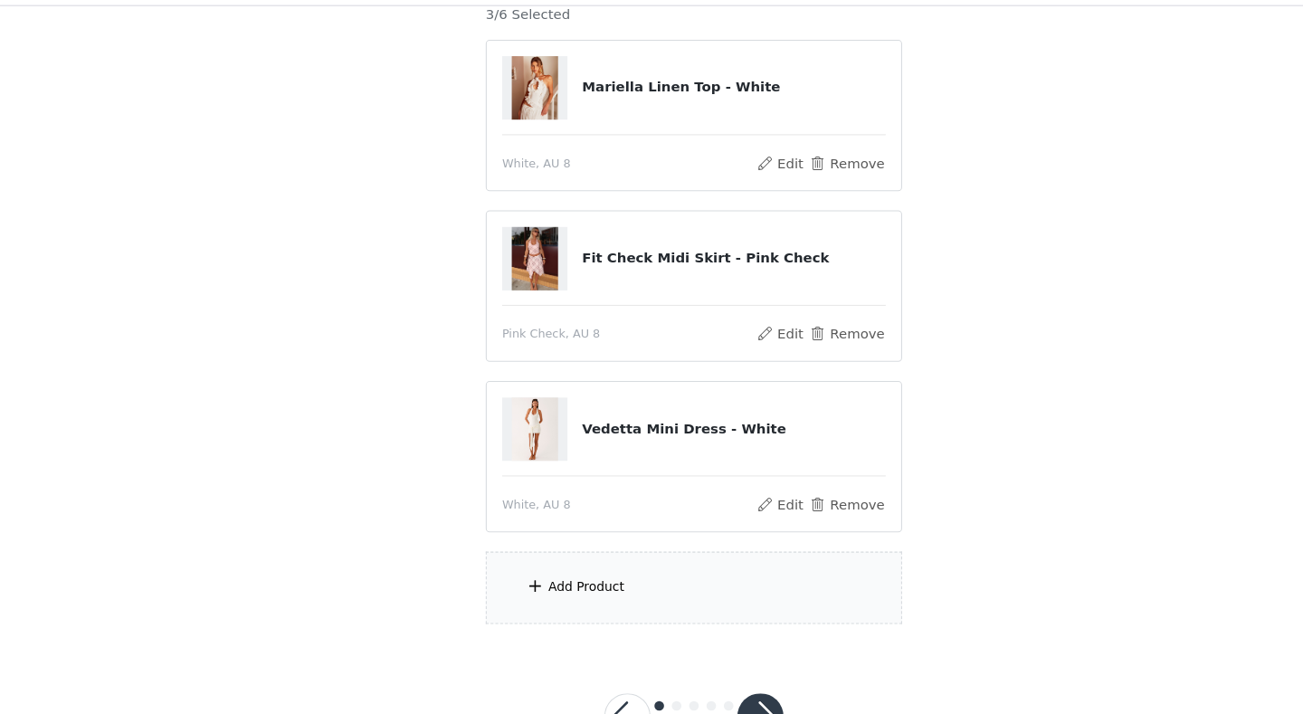
scroll to position [235, 0]
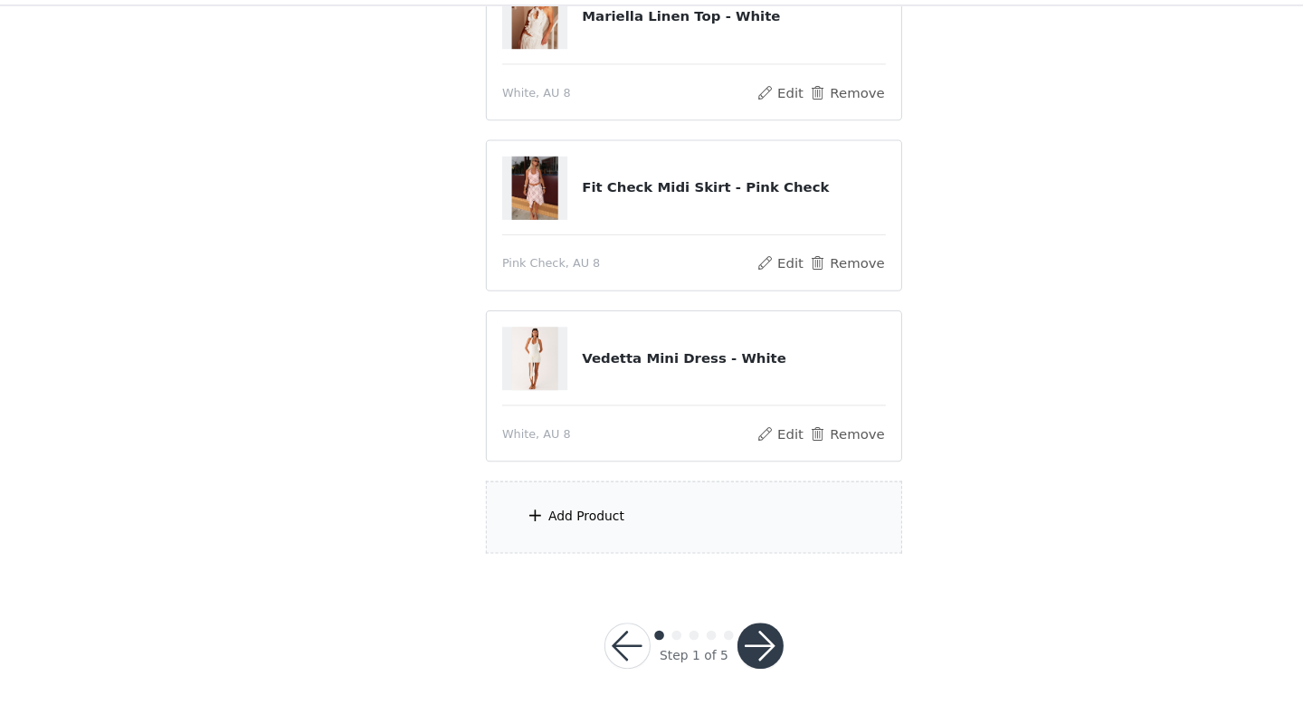
click at [550, 520] on div "Add Product" at bounding box center [550, 528] width 71 height 18
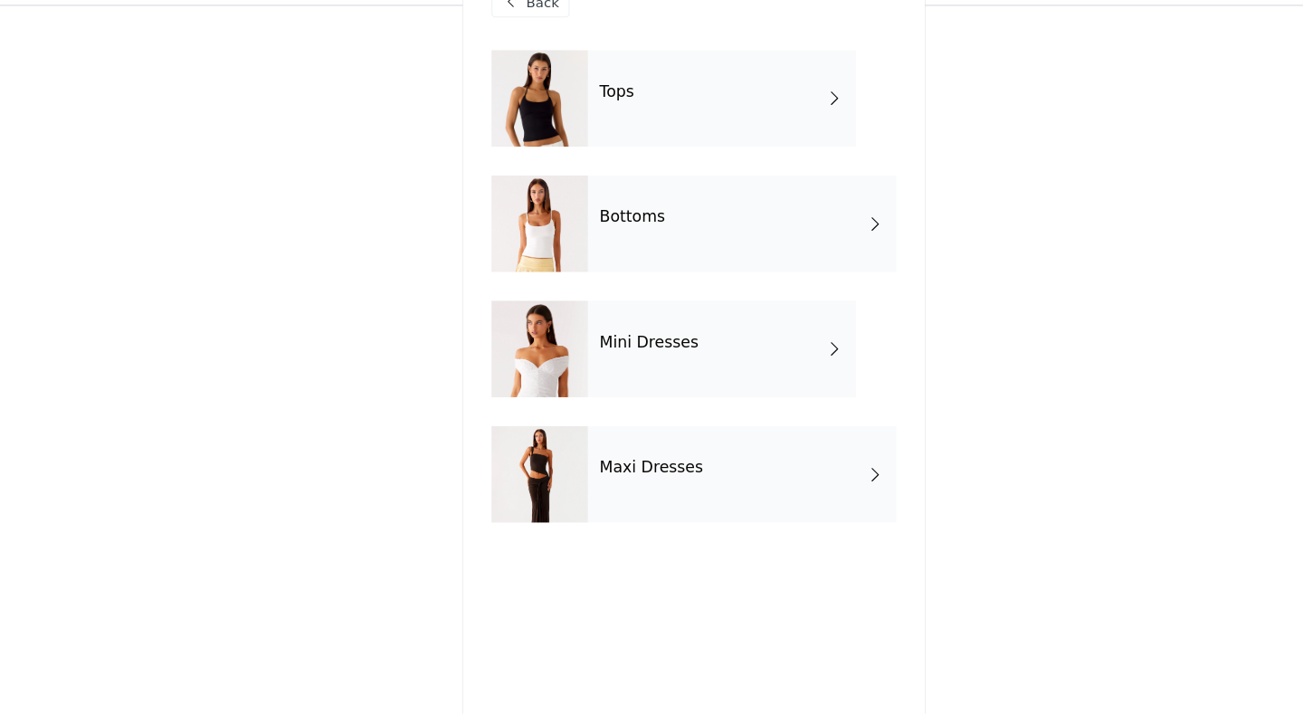
click at [621, 463] on div "Maxi Dresses" at bounding box center [696, 488] width 289 height 90
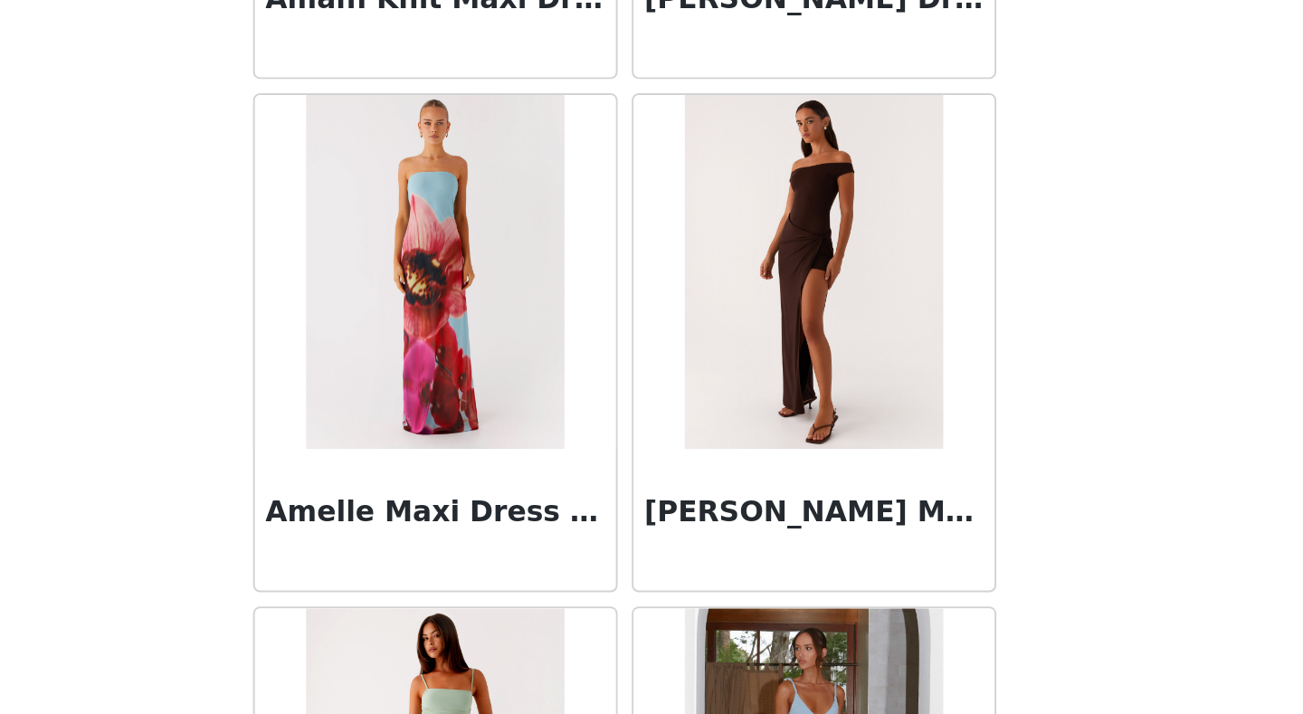
scroll to position [2054, 0]
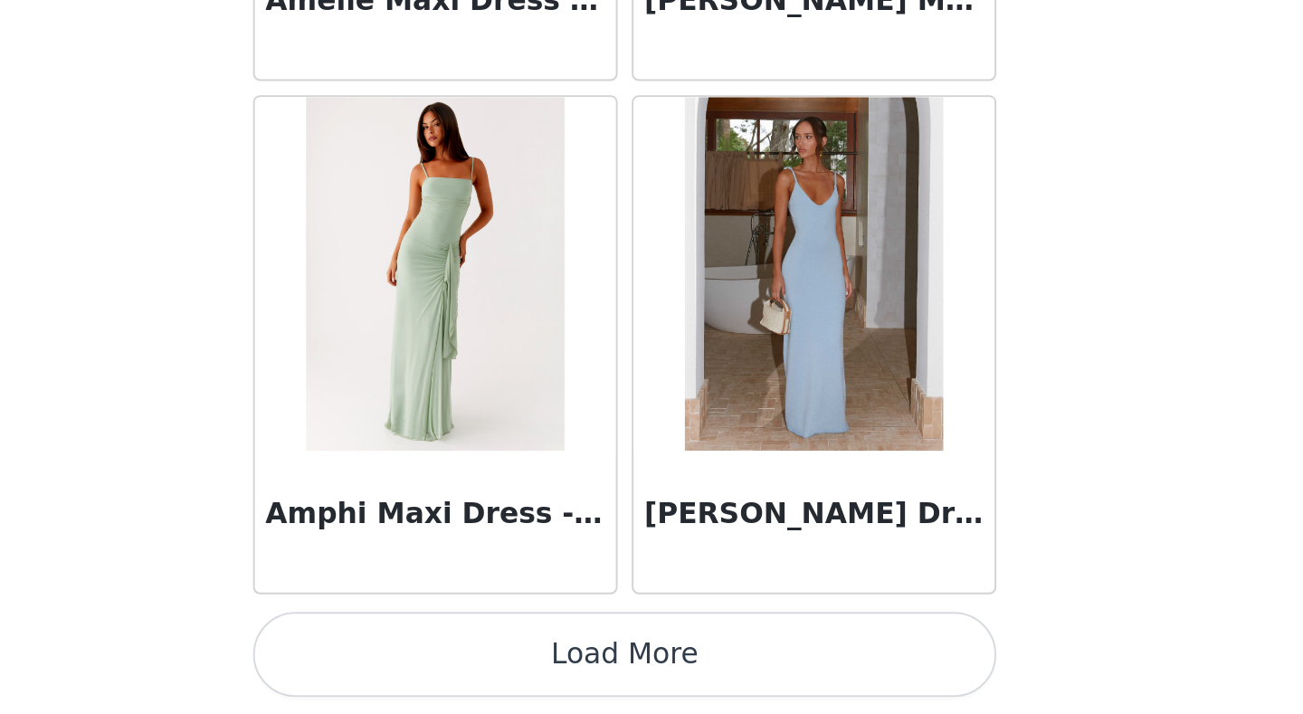
click at [667, 555] on button "Load More" at bounding box center [651, 682] width 380 height 43
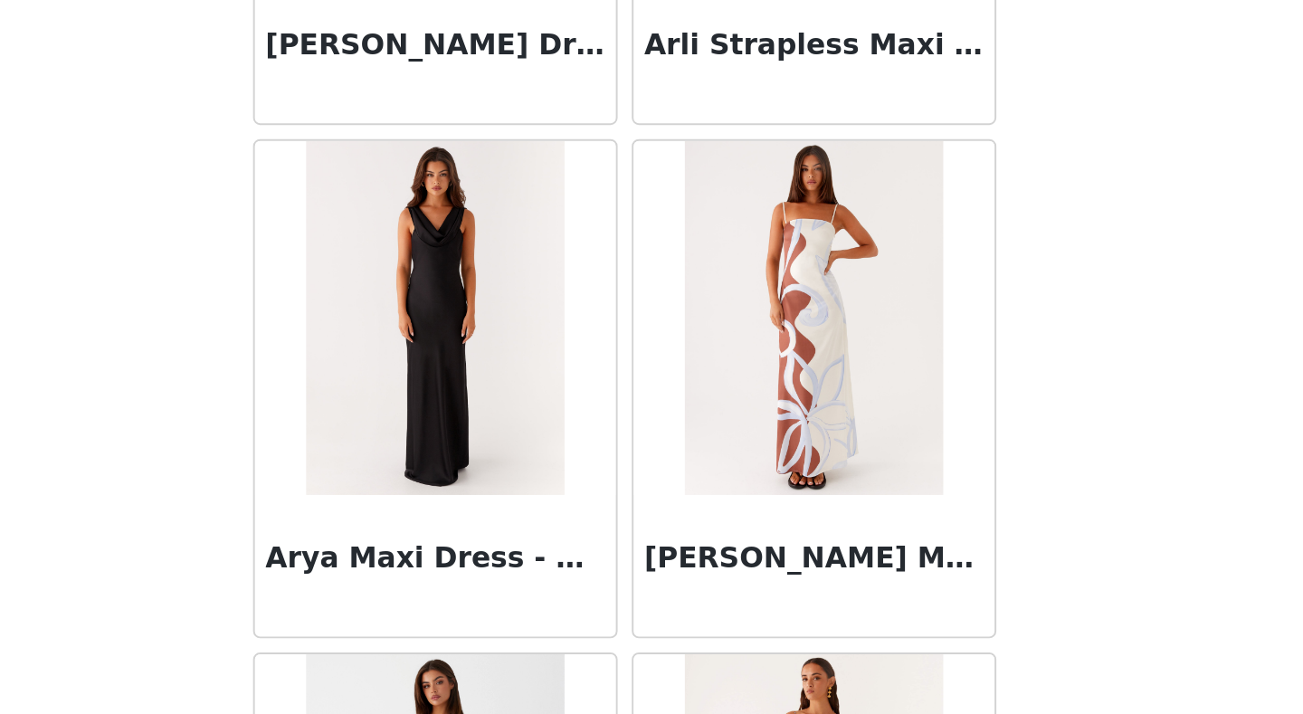
scroll to position [4397, 0]
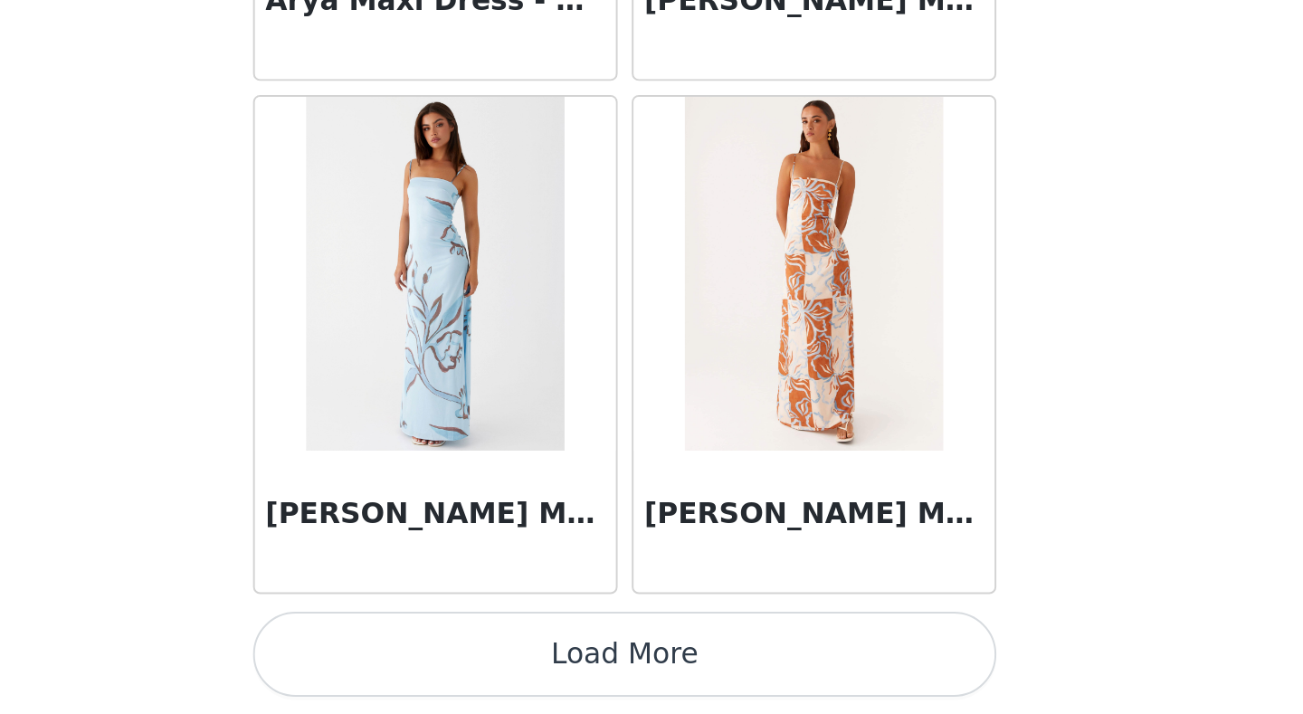
click at [666, 555] on button "Load More" at bounding box center [651, 682] width 380 height 43
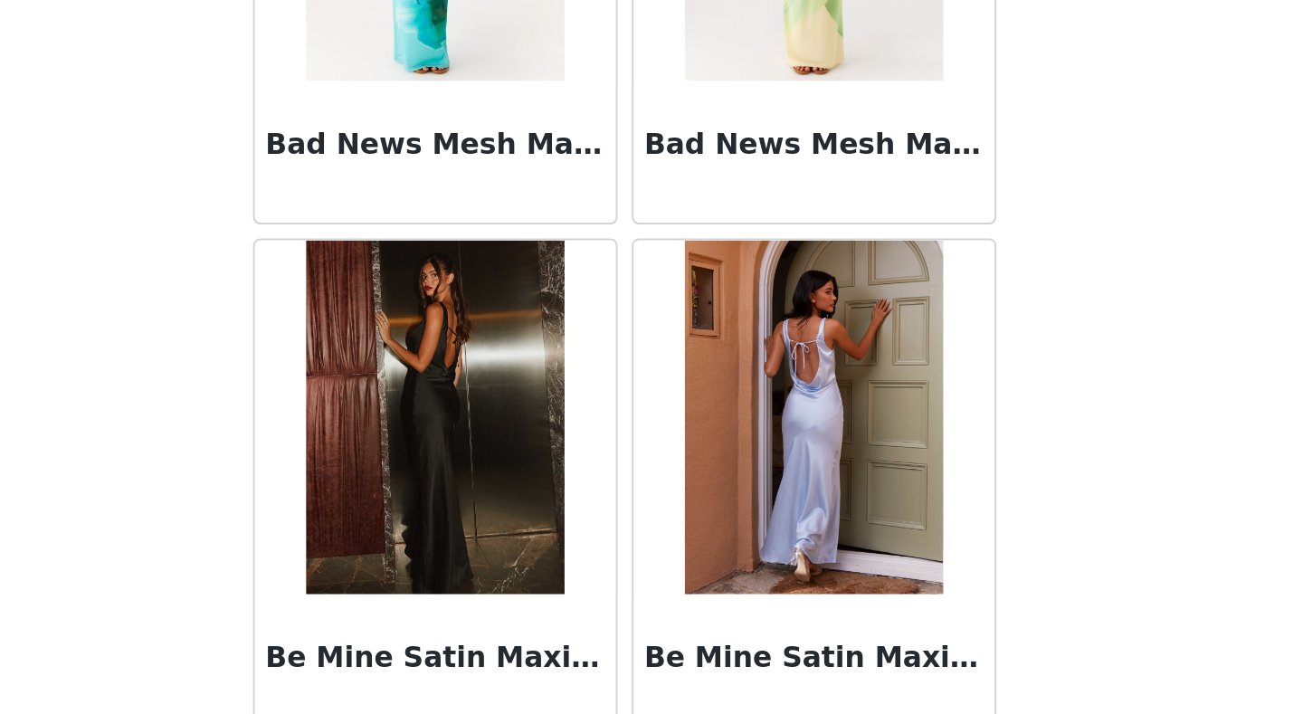
scroll to position [6968, 0]
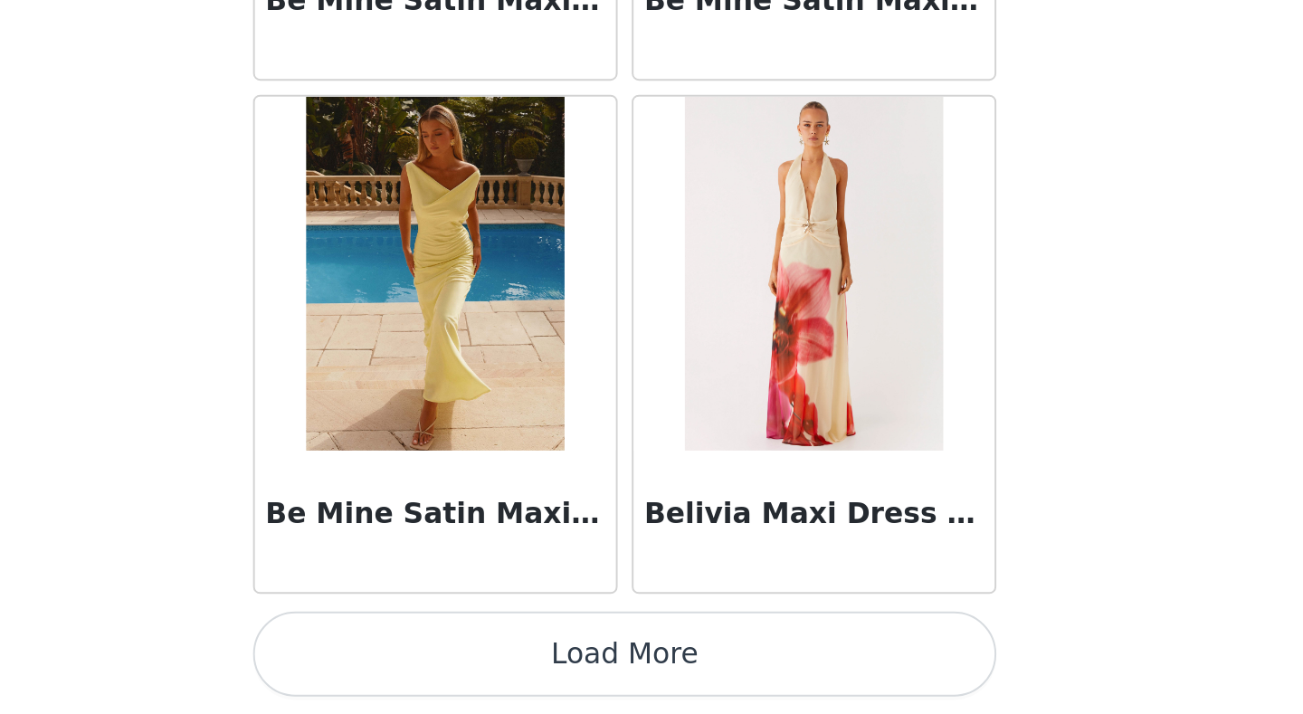
click at [661, 555] on button "Load More" at bounding box center [651, 682] width 380 height 43
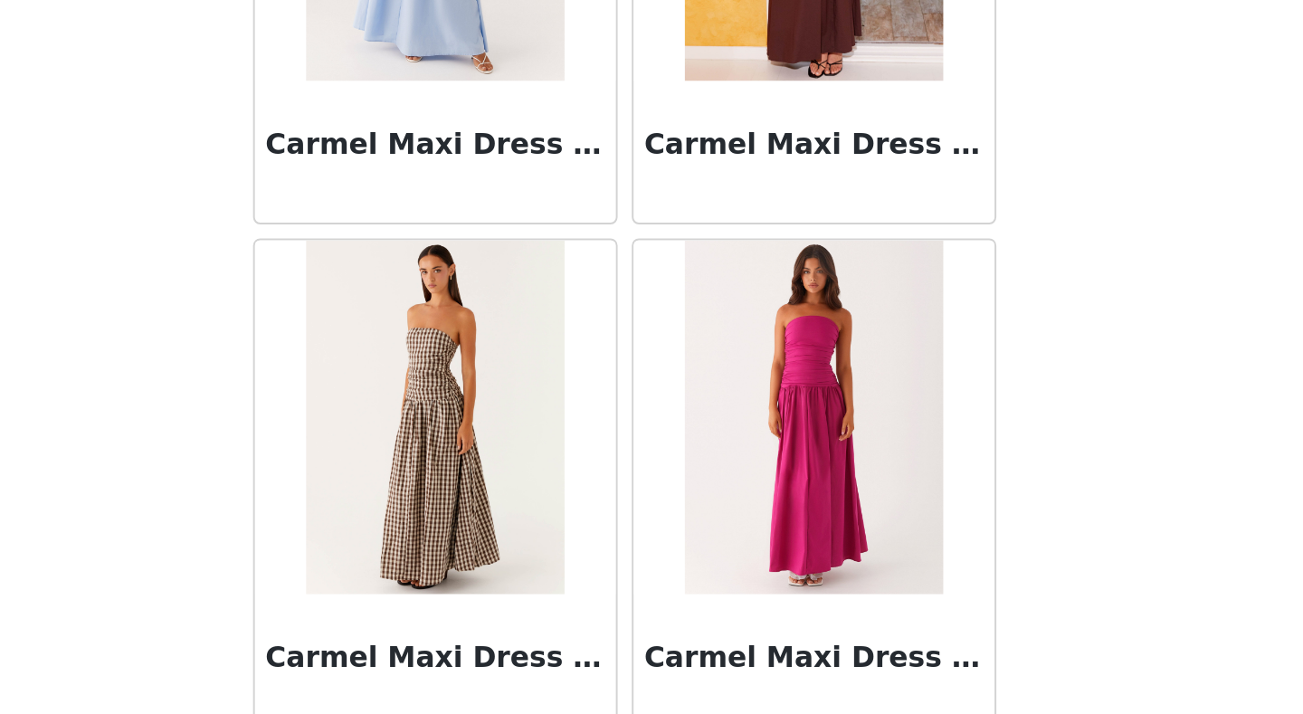
scroll to position [9924, 0]
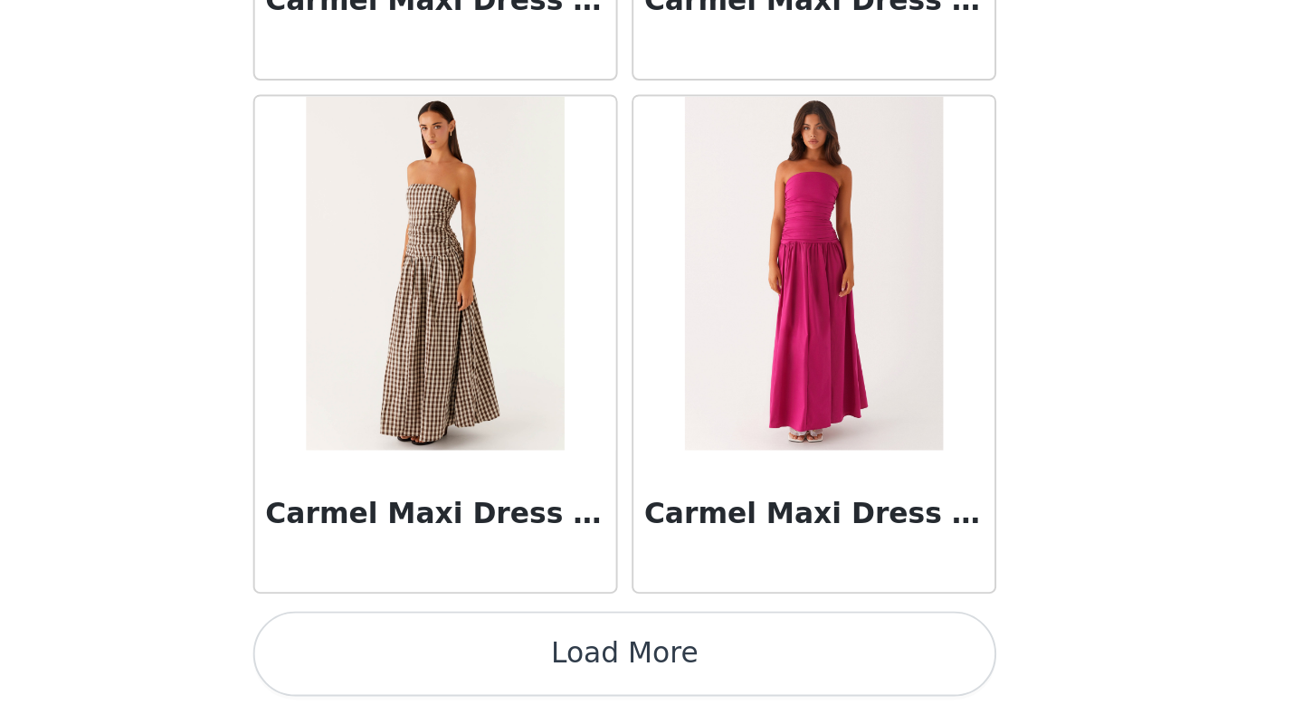
click at [658, 555] on button "Load More" at bounding box center [651, 682] width 380 height 43
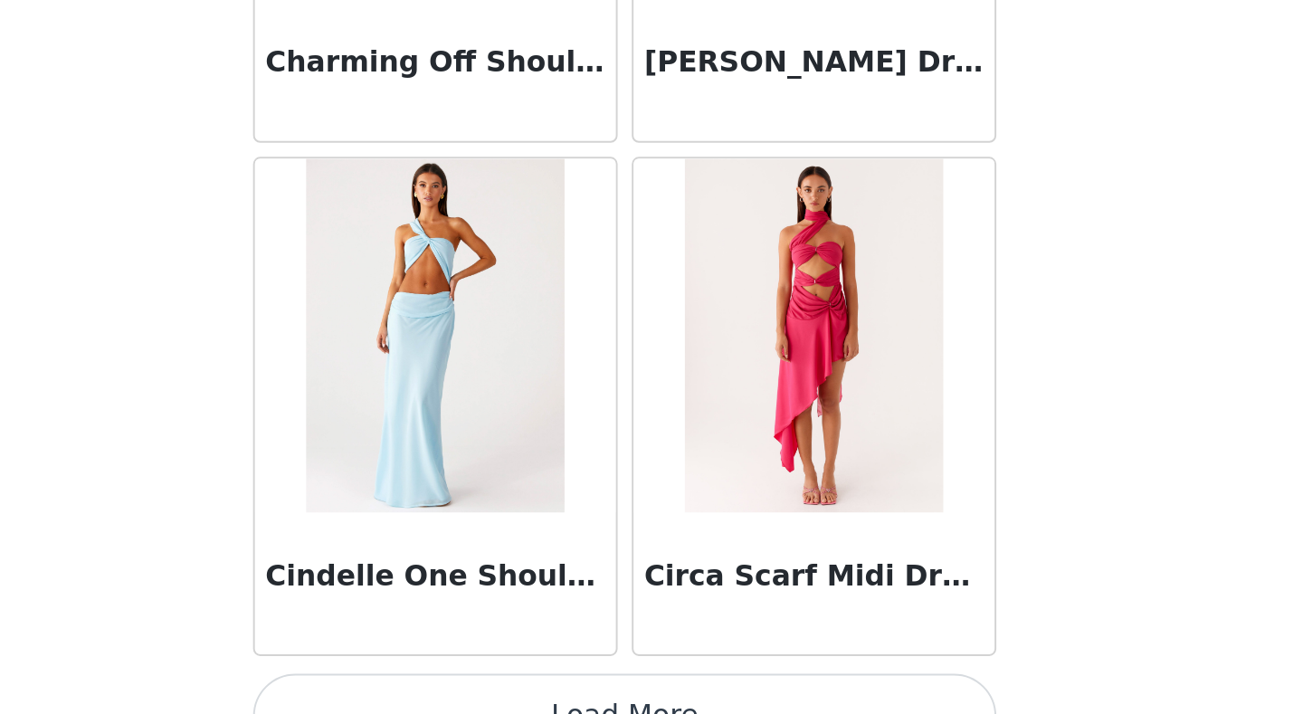
scroll to position [12517, 0]
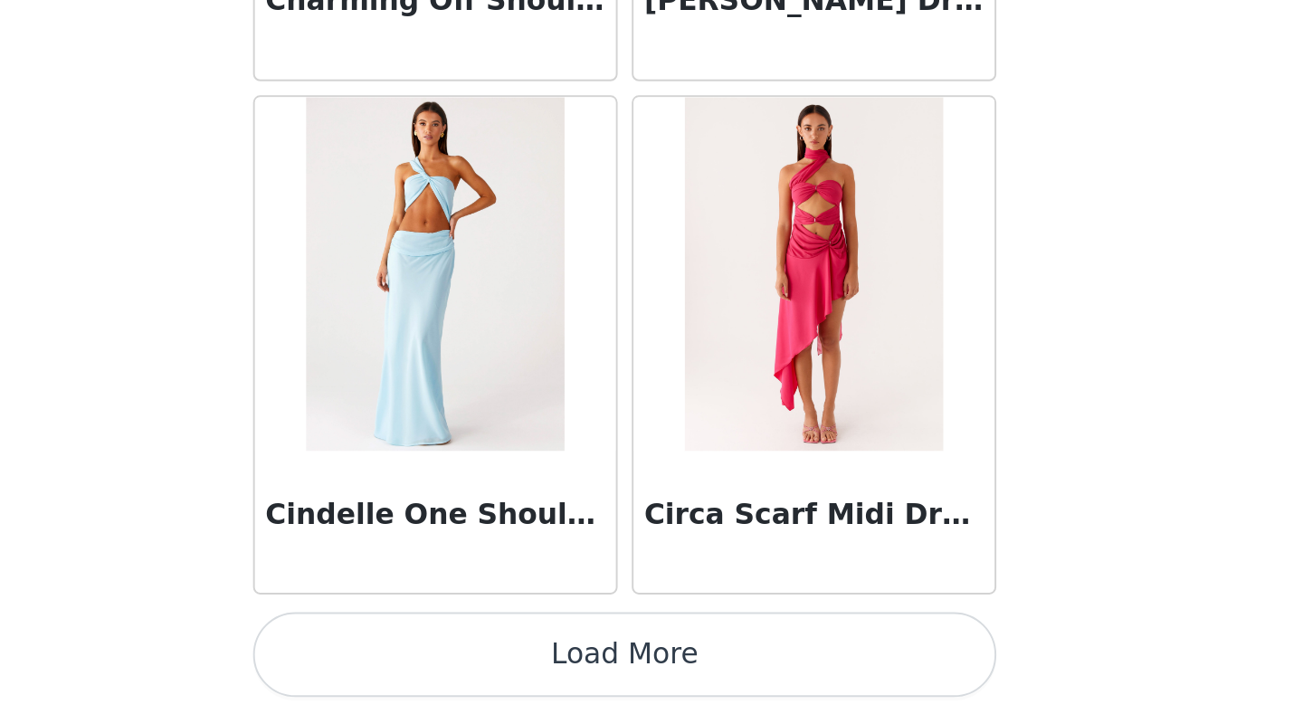
click at [649, 555] on button "Load More" at bounding box center [651, 682] width 380 height 43
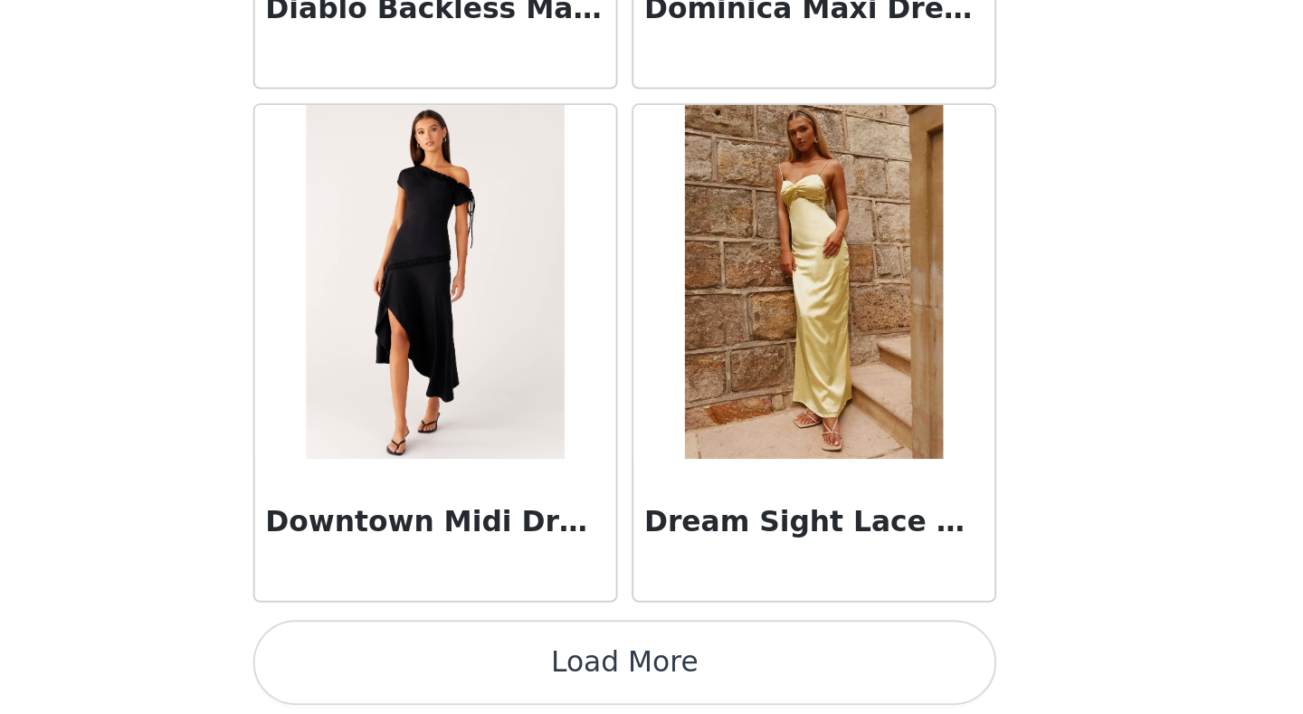
scroll to position [15171, 0]
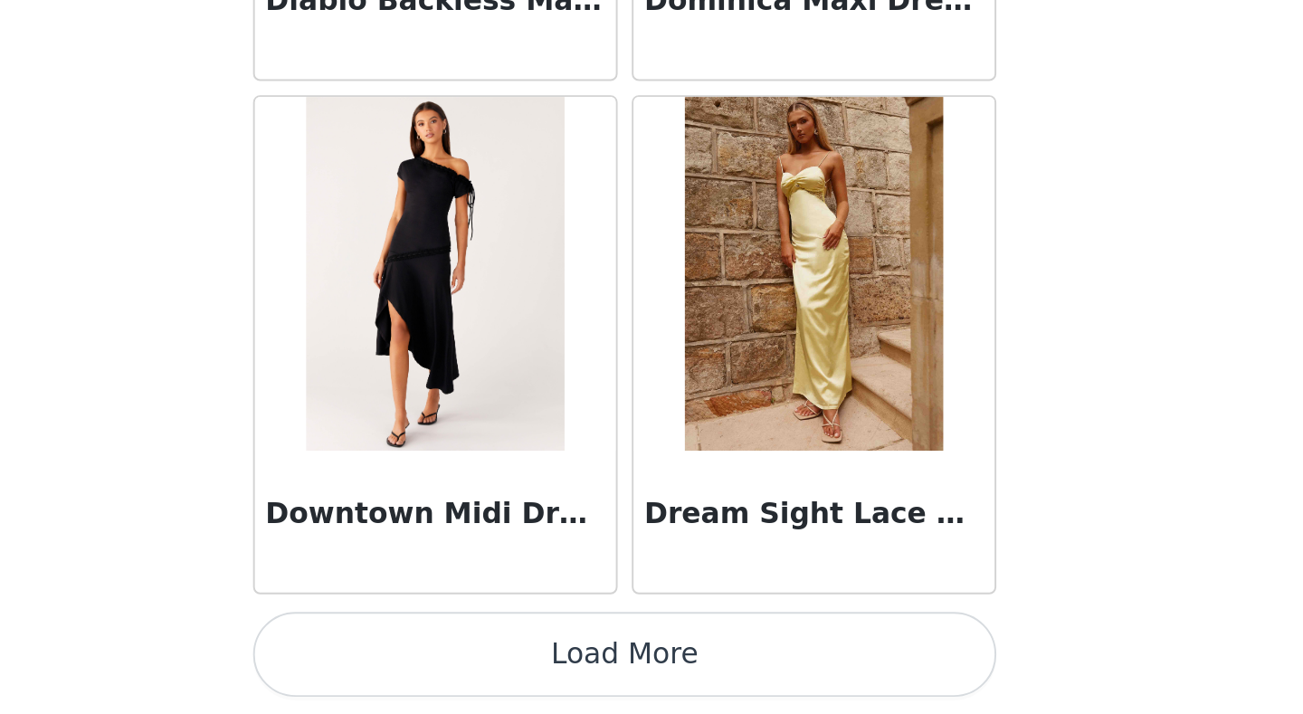
click at [654, 555] on button "Load More" at bounding box center [651, 682] width 380 height 43
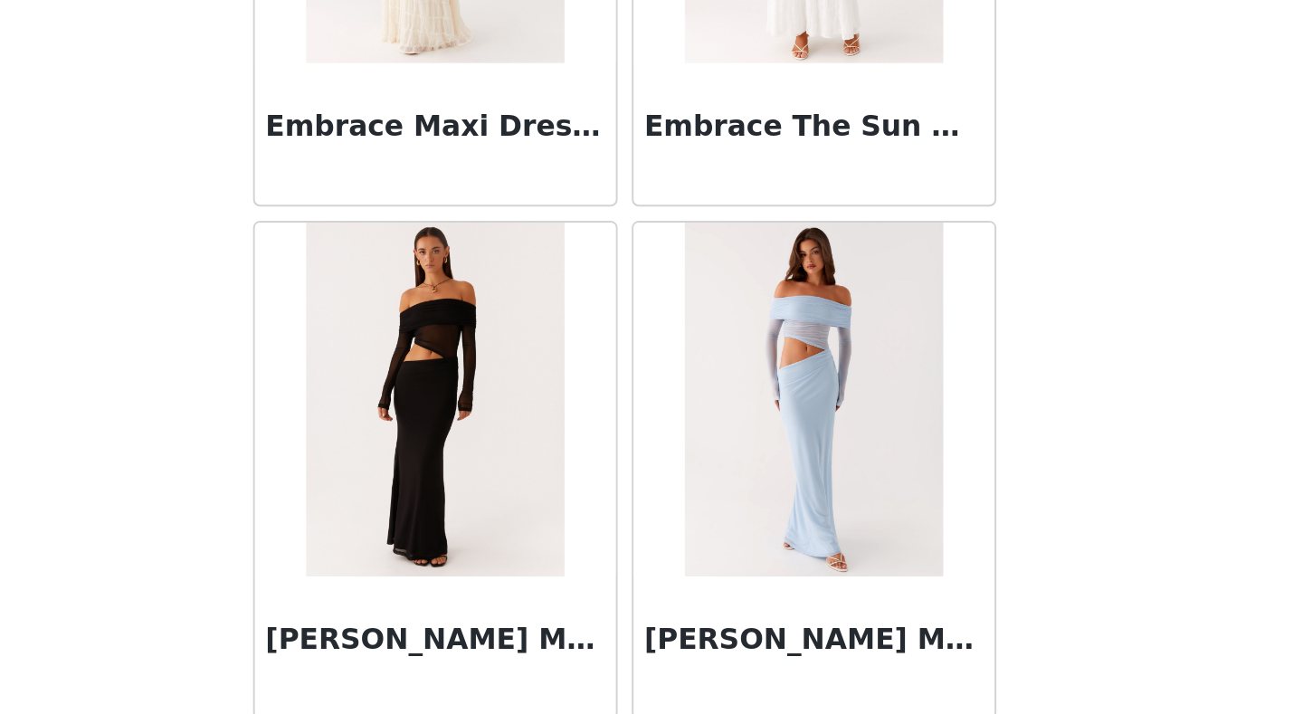
scroll to position [17794, 0]
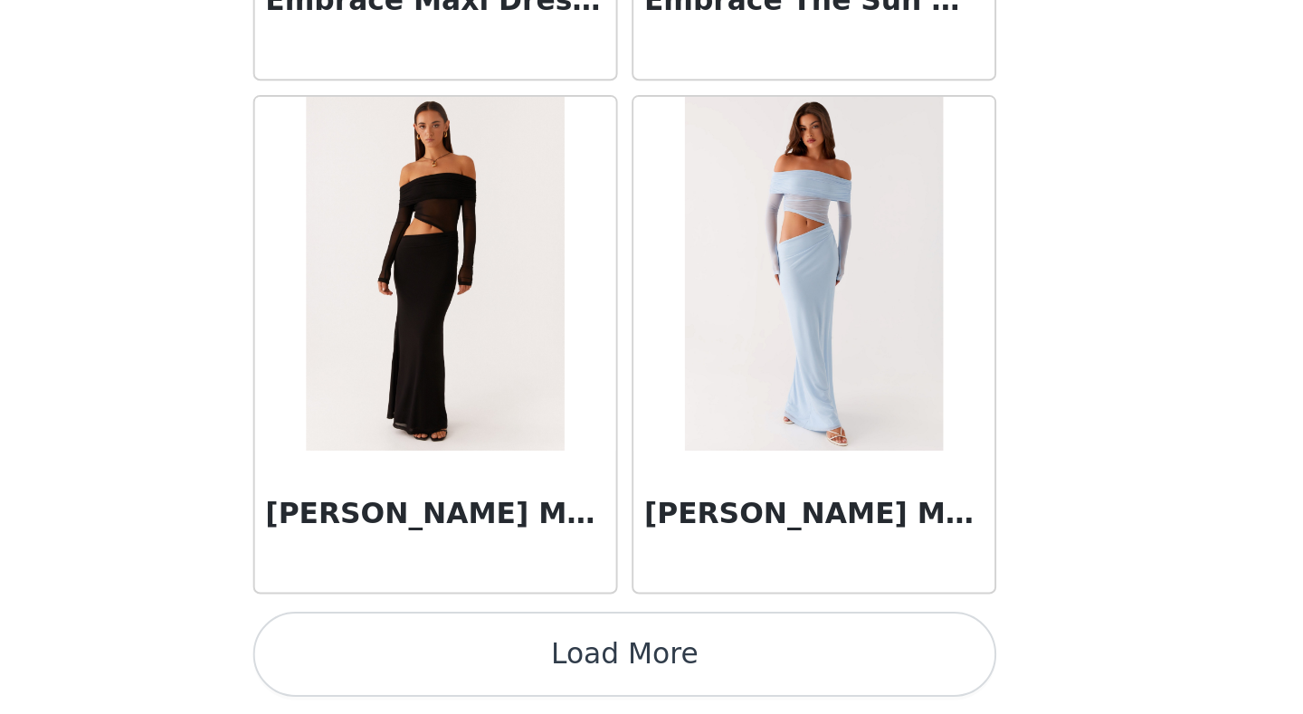
click at [654, 555] on button "Load More" at bounding box center [651, 682] width 380 height 43
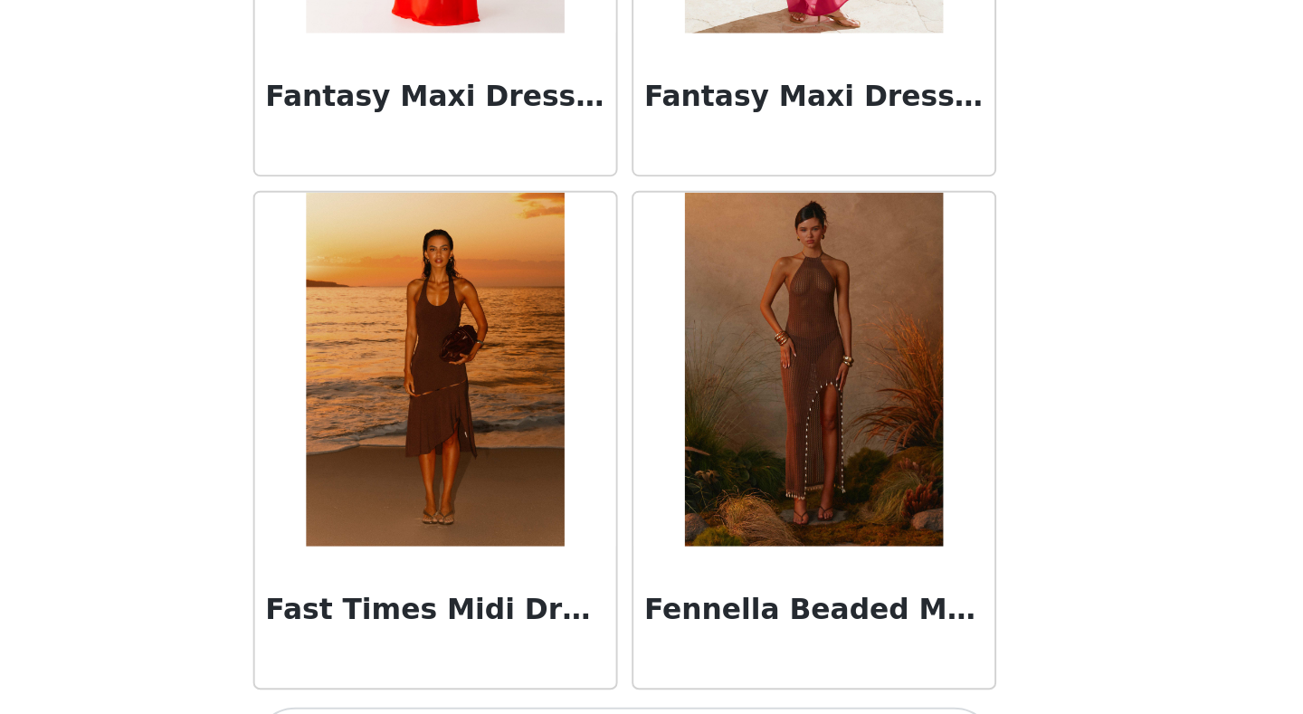
scroll to position [20417, 0]
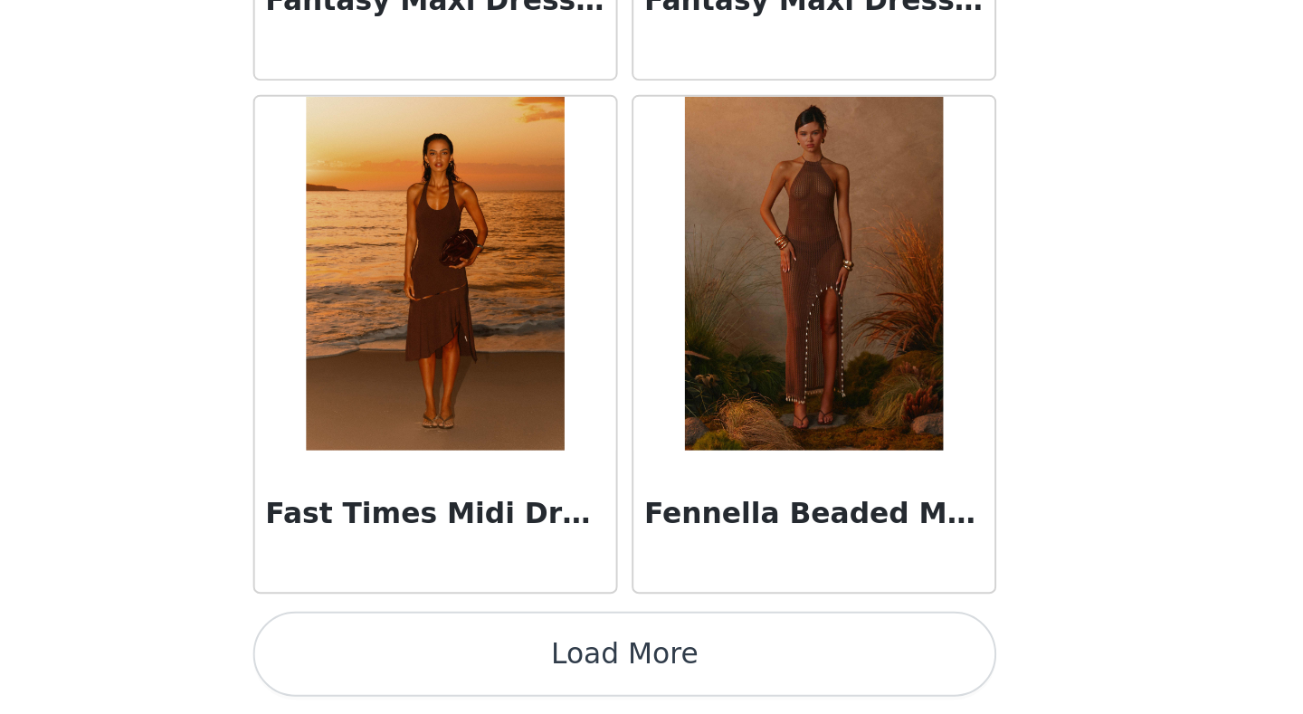
click at [655, 555] on button "Load More" at bounding box center [651, 682] width 380 height 43
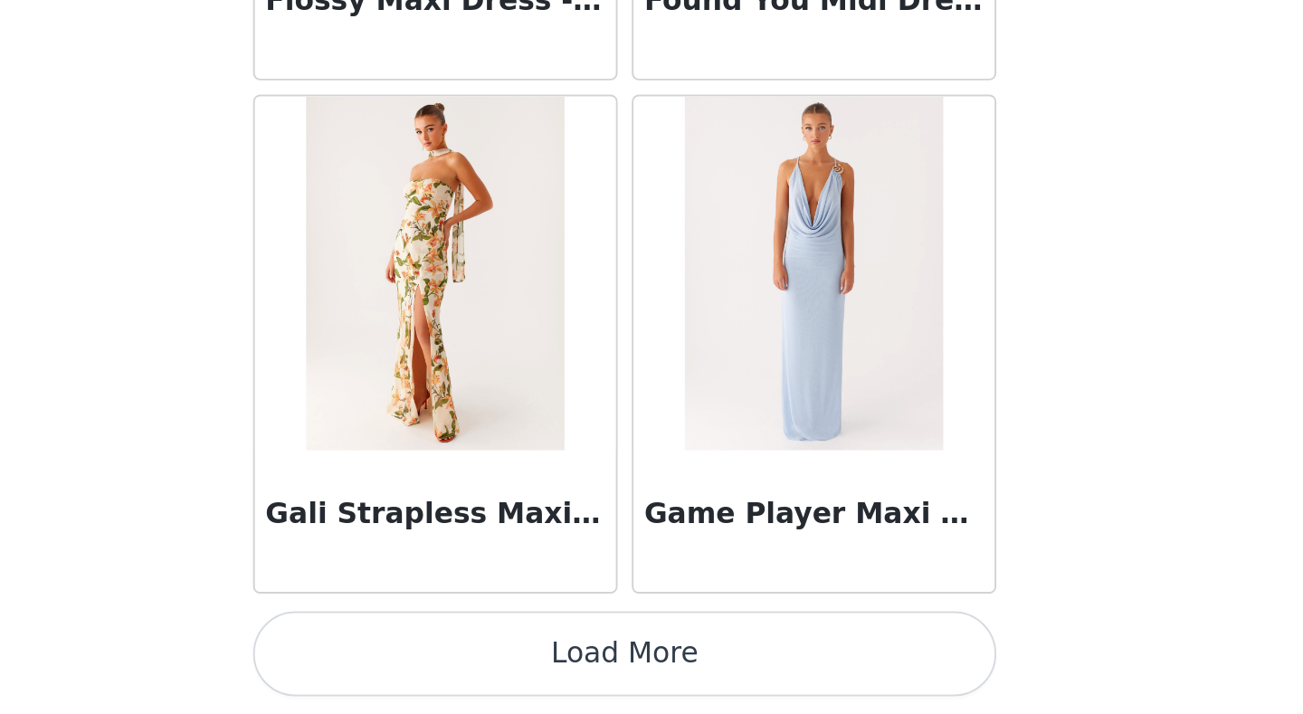
click at [651, 555] on button "Load More" at bounding box center [651, 682] width 380 height 43
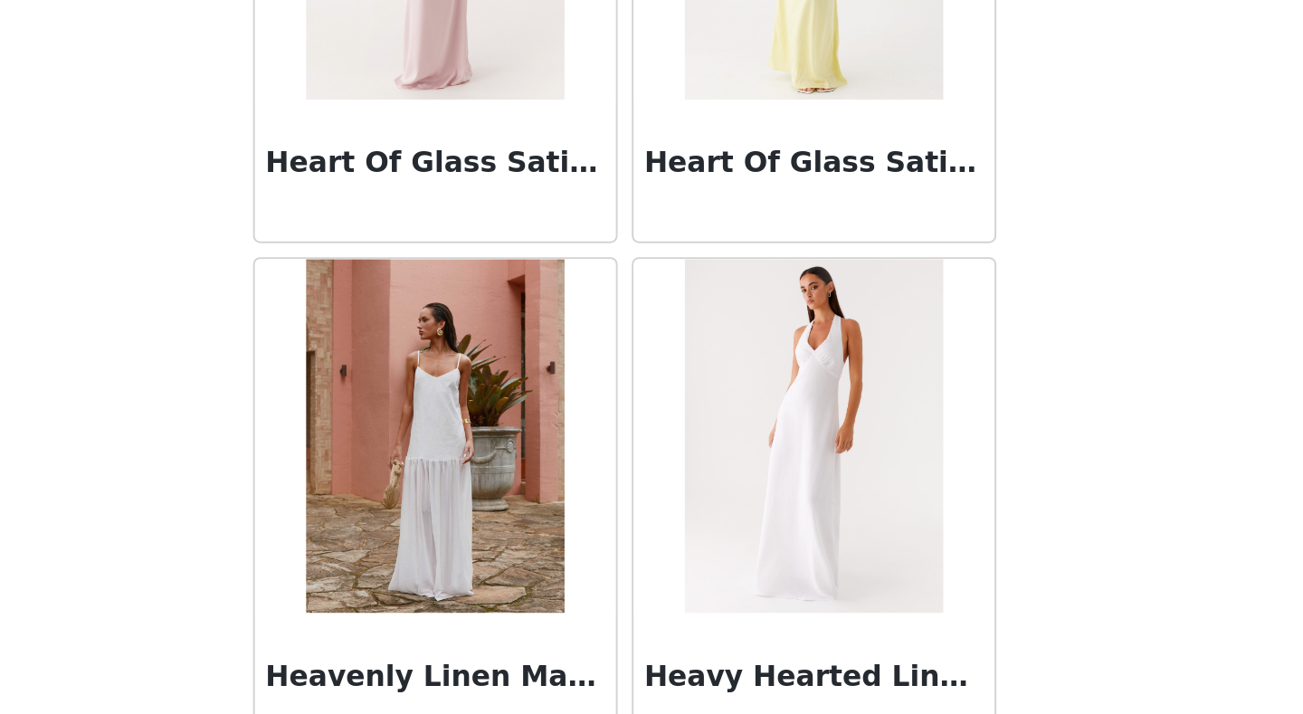
scroll to position [25664, 0]
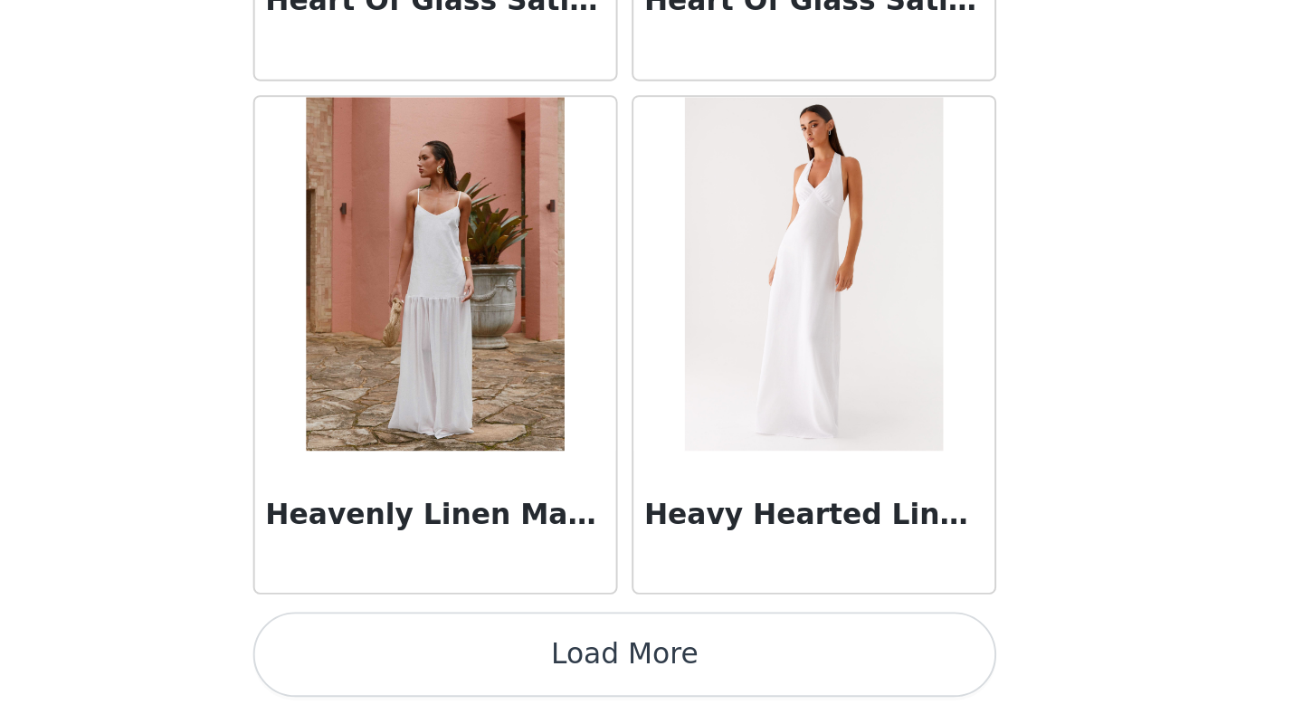
click at [660, 555] on button "Load More" at bounding box center [651, 682] width 380 height 43
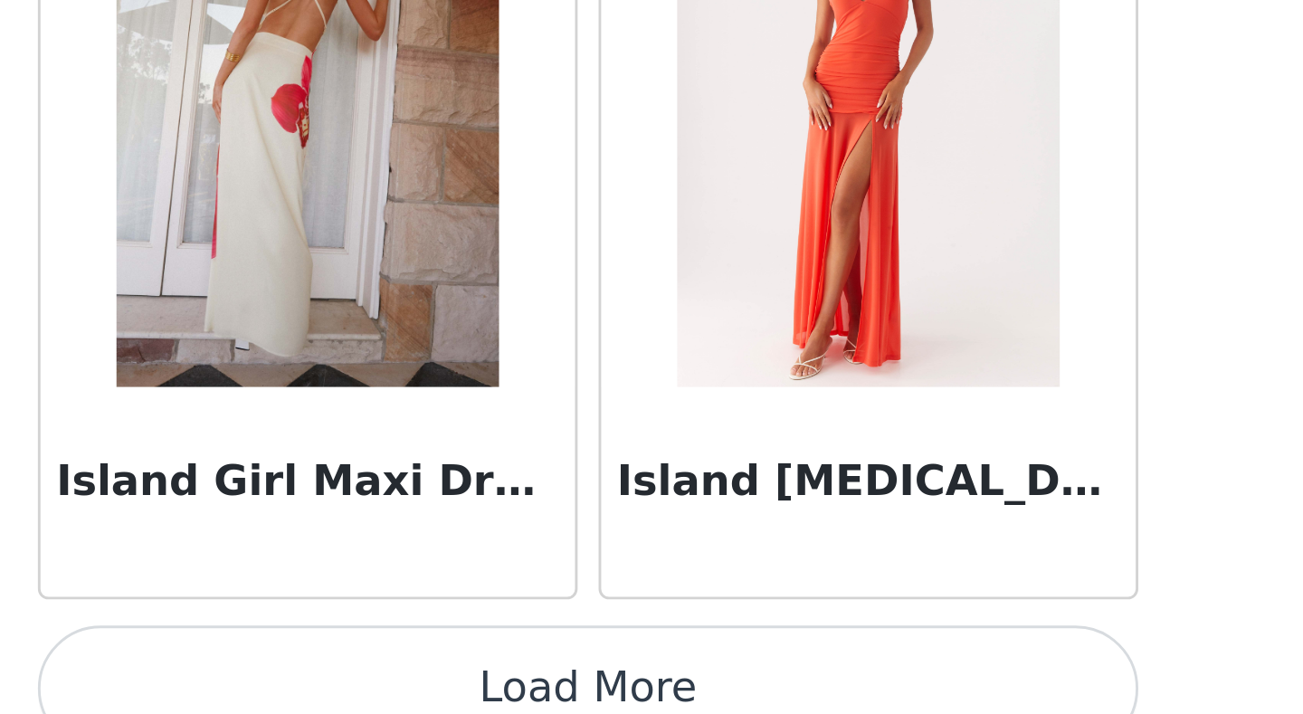
scroll to position [28263, 0]
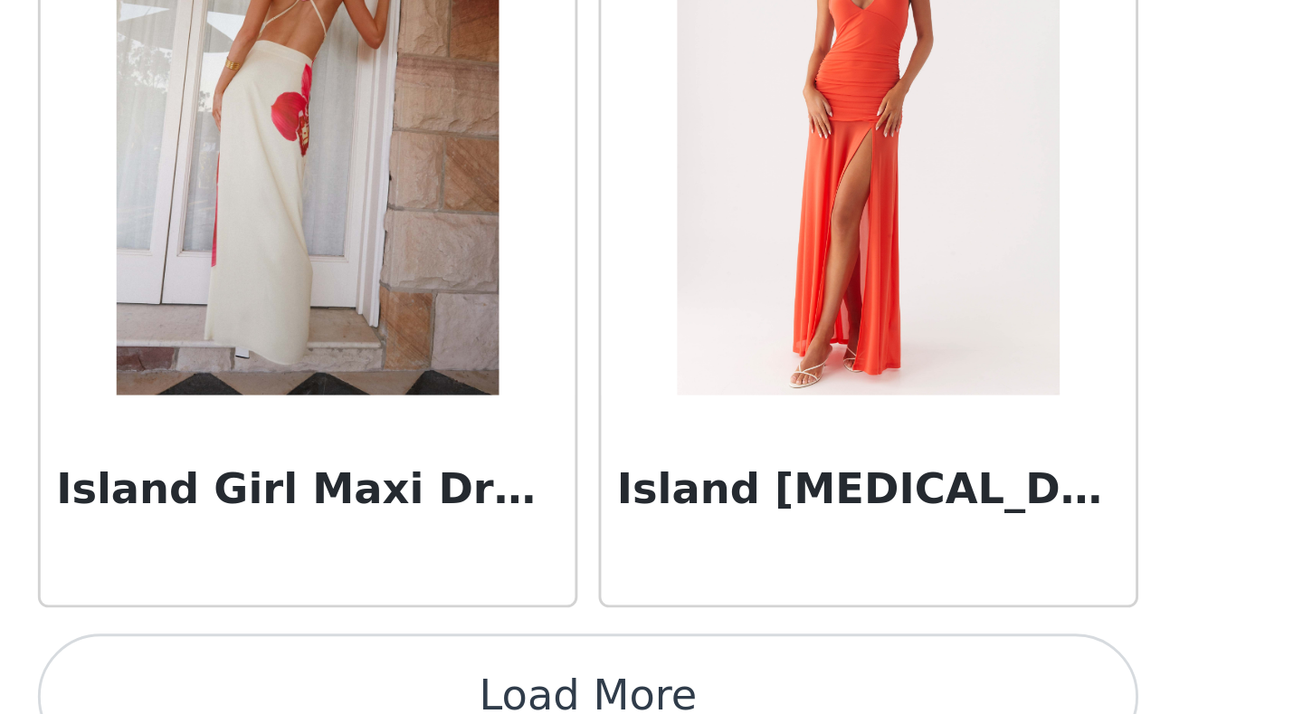
click at [669, 555] on button "Load More" at bounding box center [651, 707] width 380 height 43
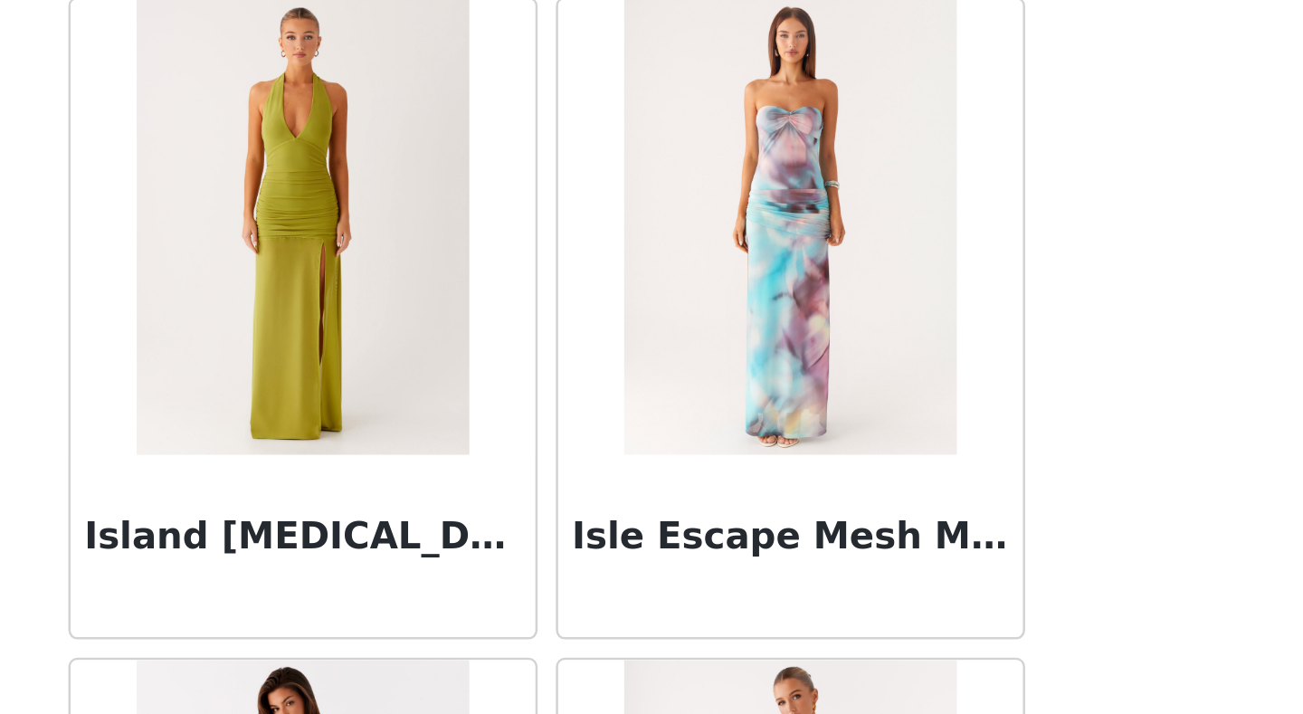
scroll to position [28550, 0]
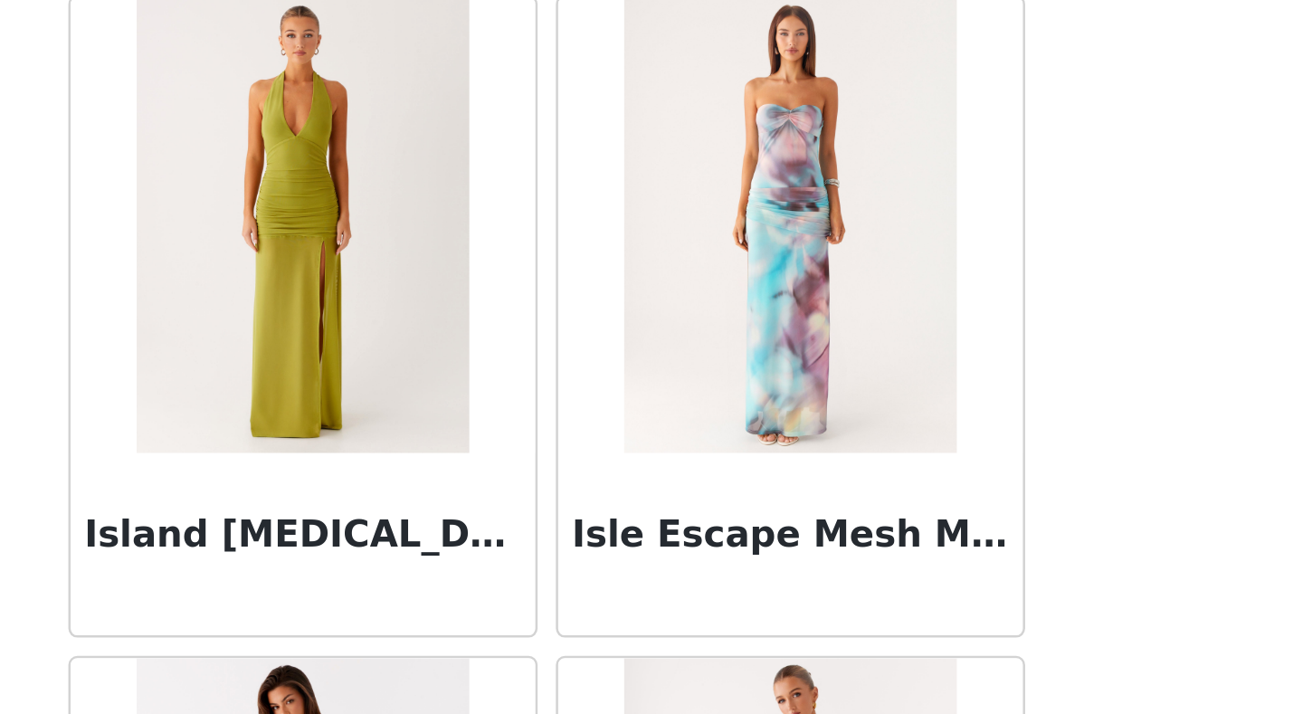
click at [562, 536] on img at bounding box center [553, 487] width 131 height 181
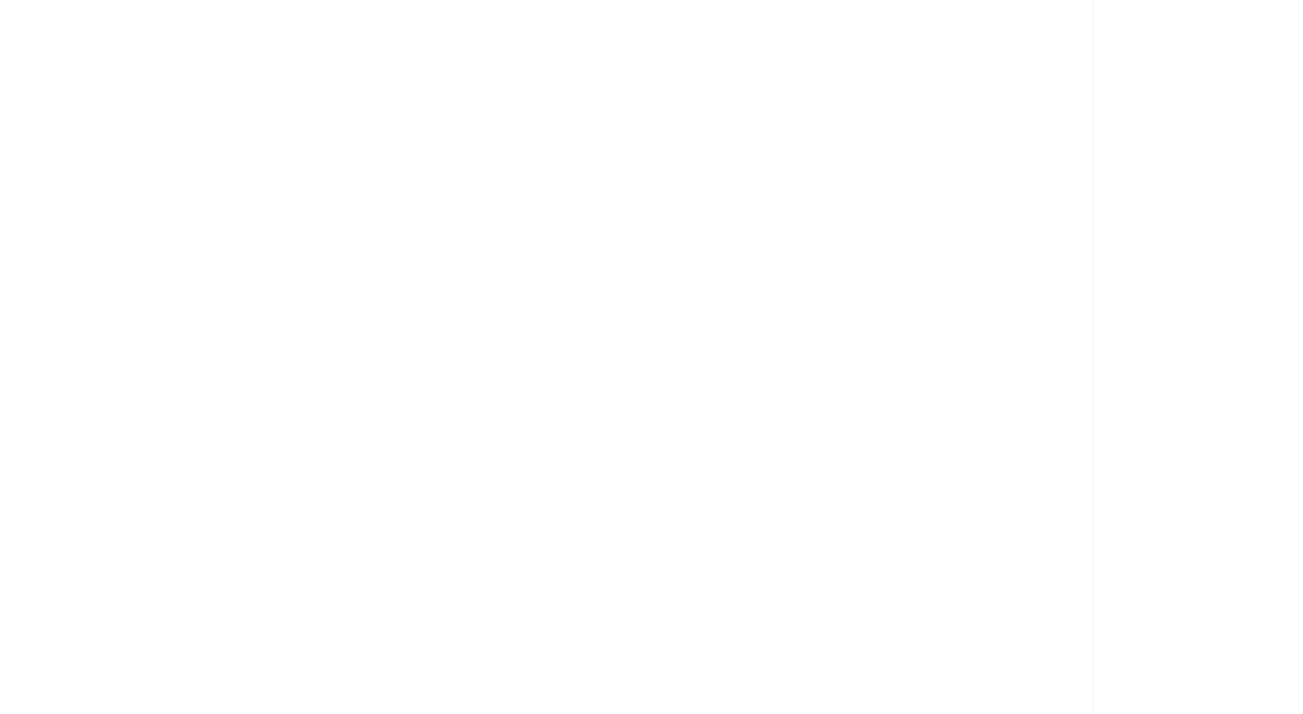
scroll to position [0, 0]
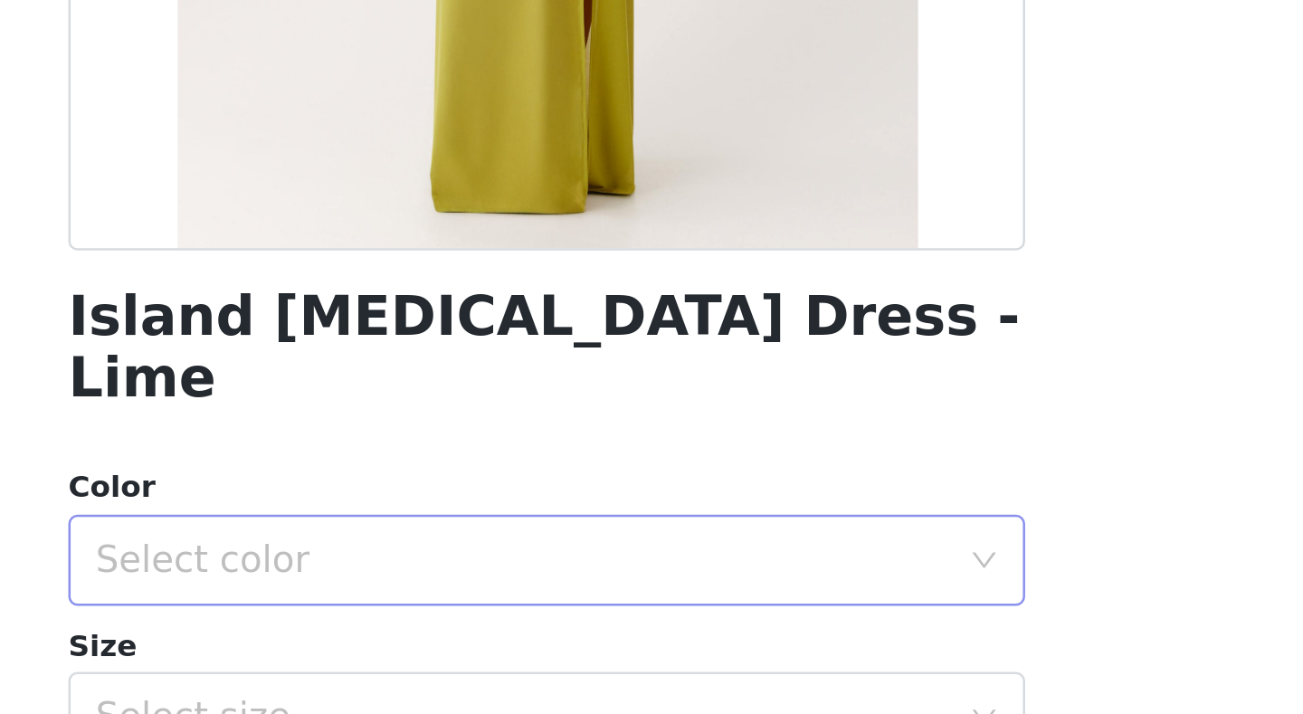
click at [611, 555] on div "Select color" at bounding box center [641, 620] width 338 height 18
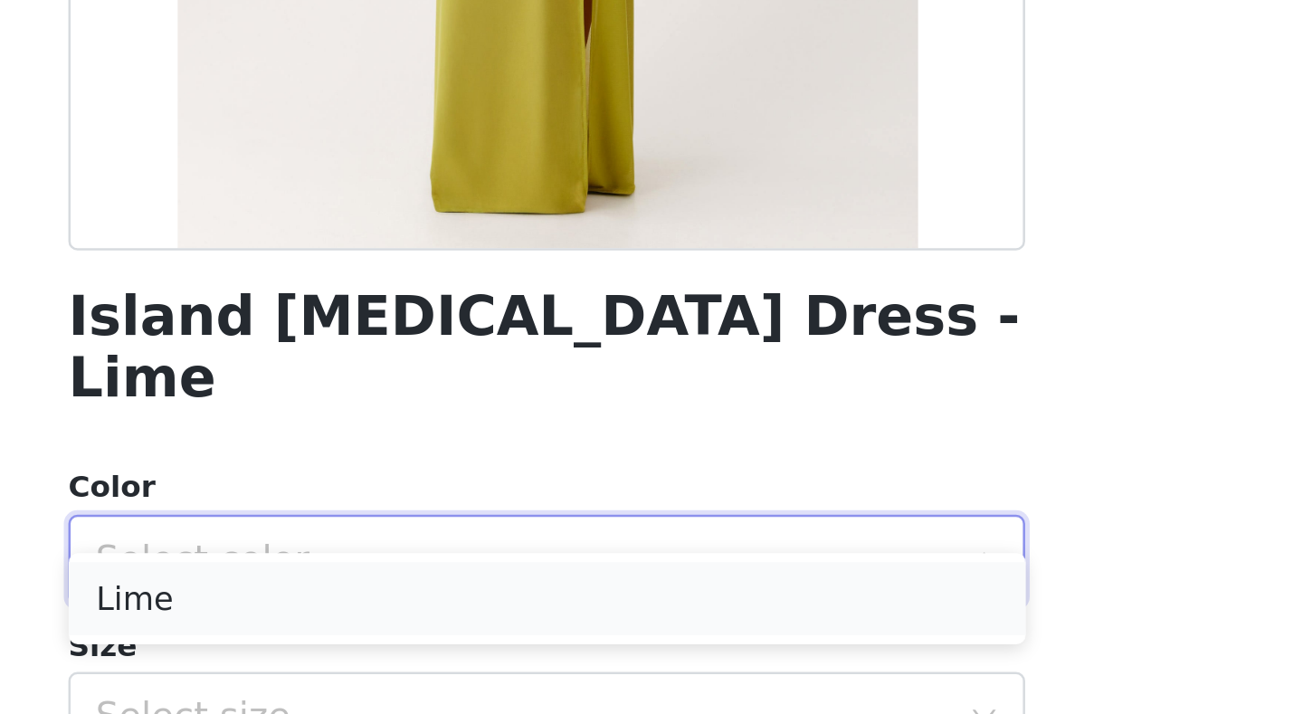
click at [601, 555] on li "Lime" at bounding box center [651, 635] width 380 height 29
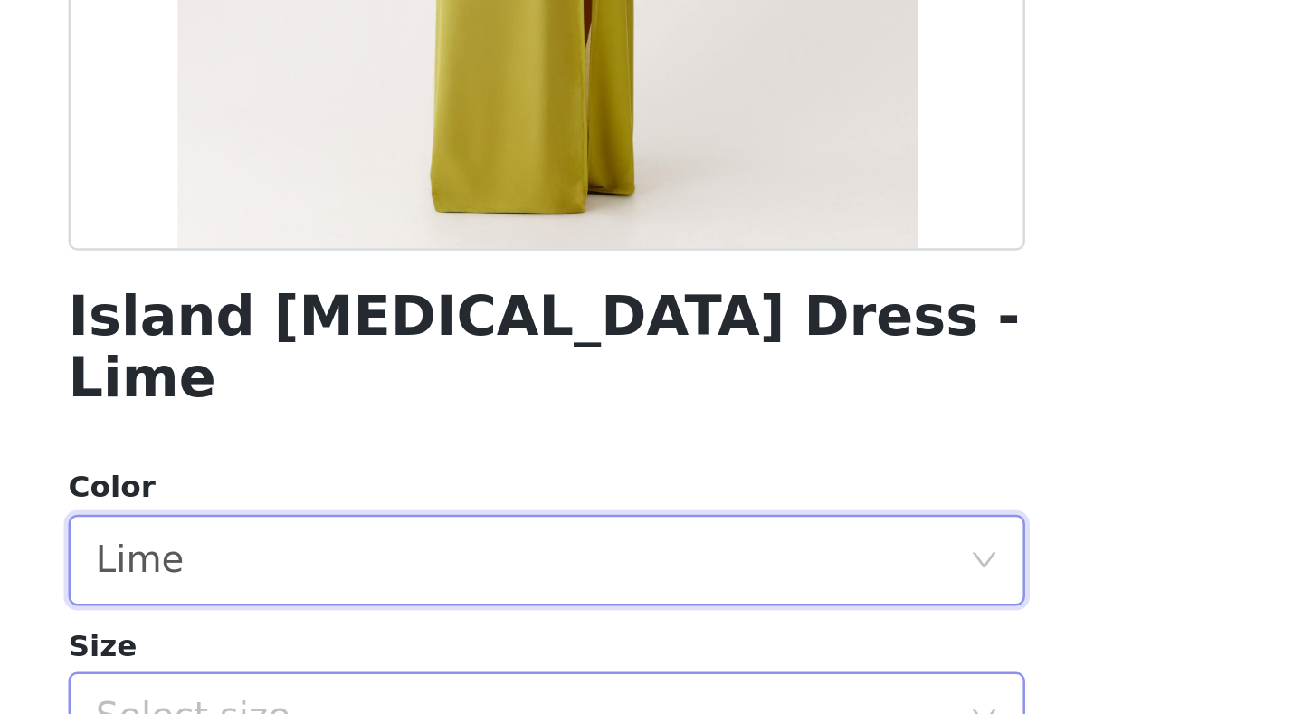
click at [593, 555] on div "Select size" at bounding box center [641, 683] width 338 height 18
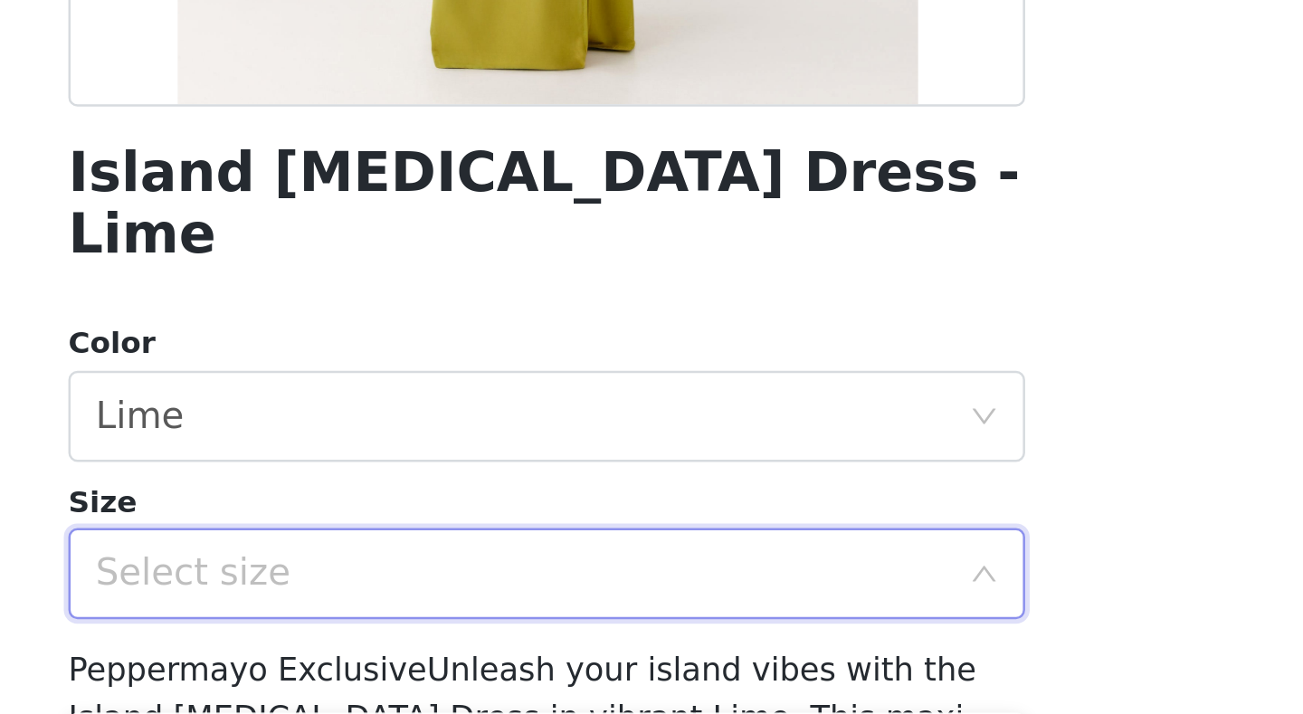
scroll to position [67, 0]
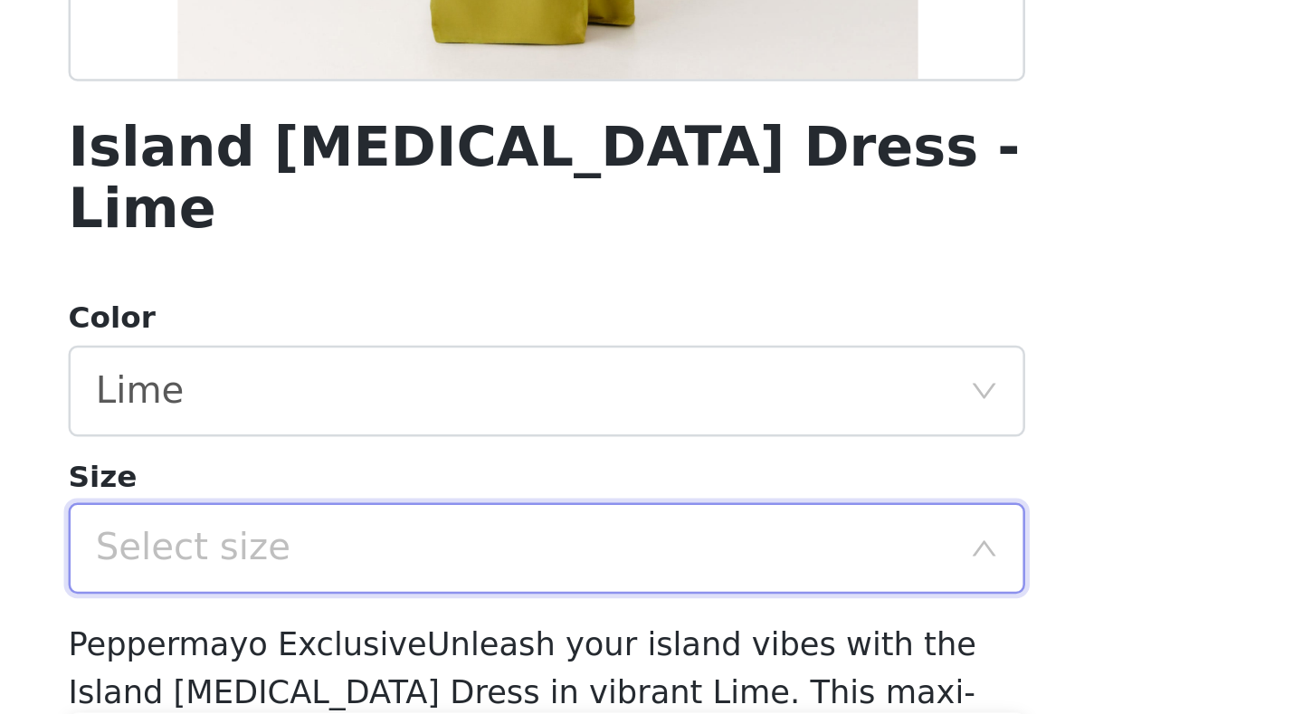
click at [611, 555] on div "Select size" at bounding box center [641, 616] width 338 height 18
click at [603, 555] on div "Select size" at bounding box center [641, 616] width 338 height 18
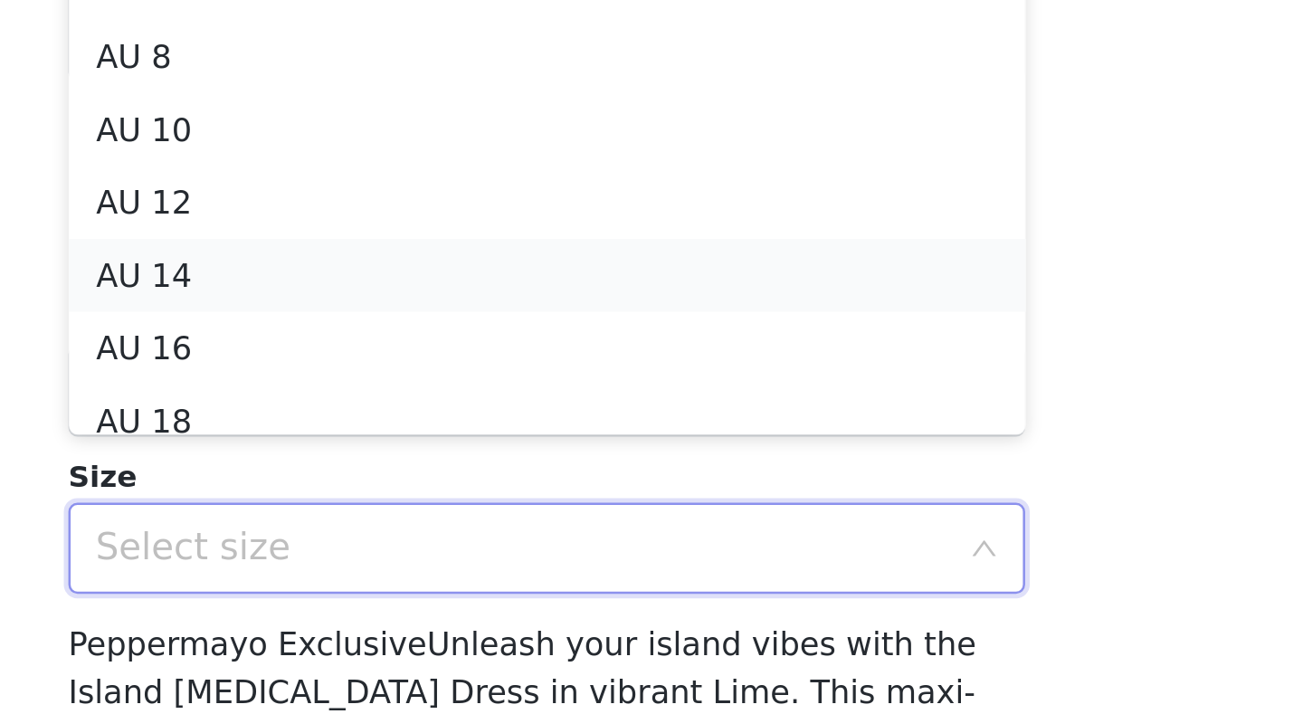
scroll to position [9, 0]
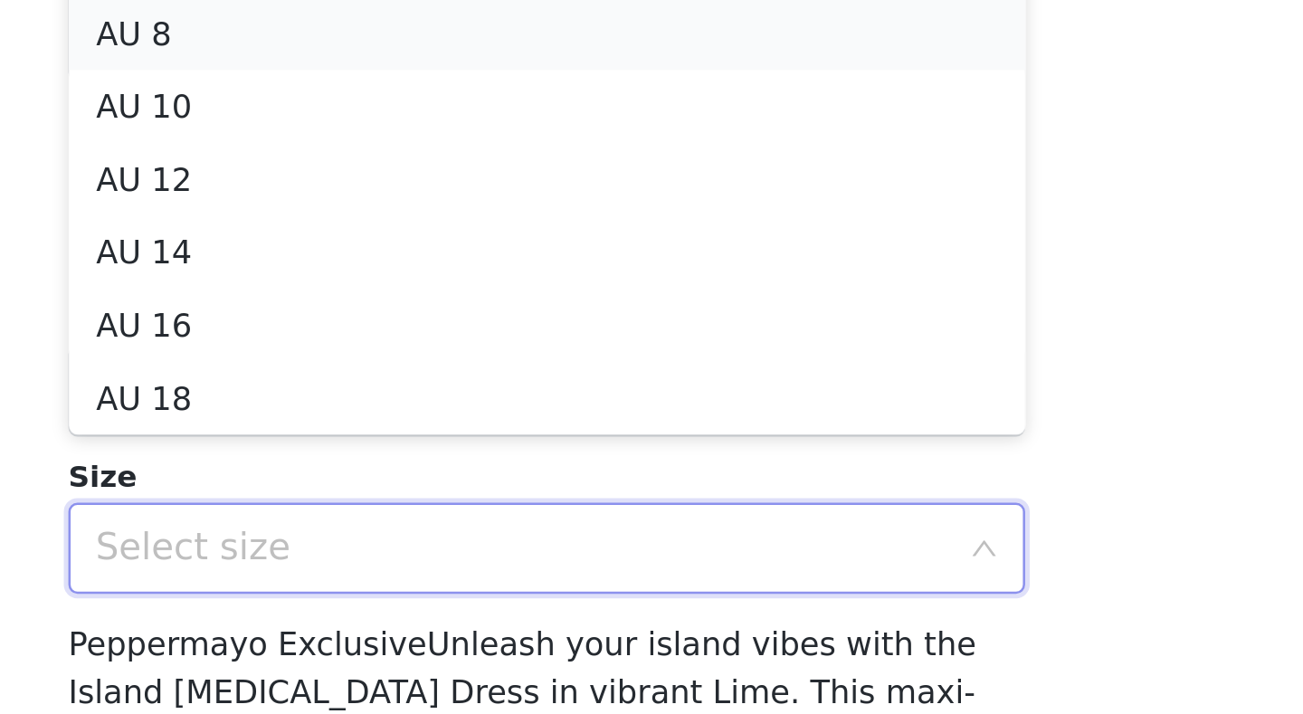
click at [632, 405] on li "AU 8" at bounding box center [651, 411] width 380 height 29
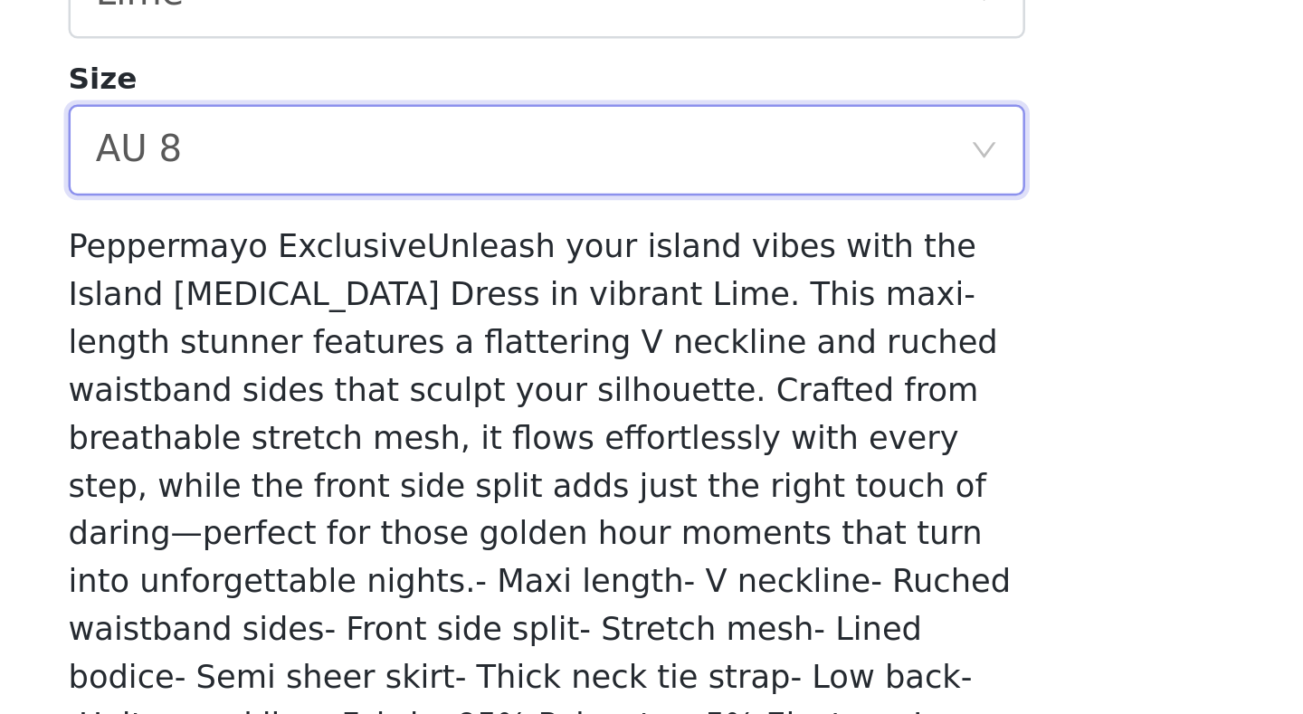
scroll to position [316, 0]
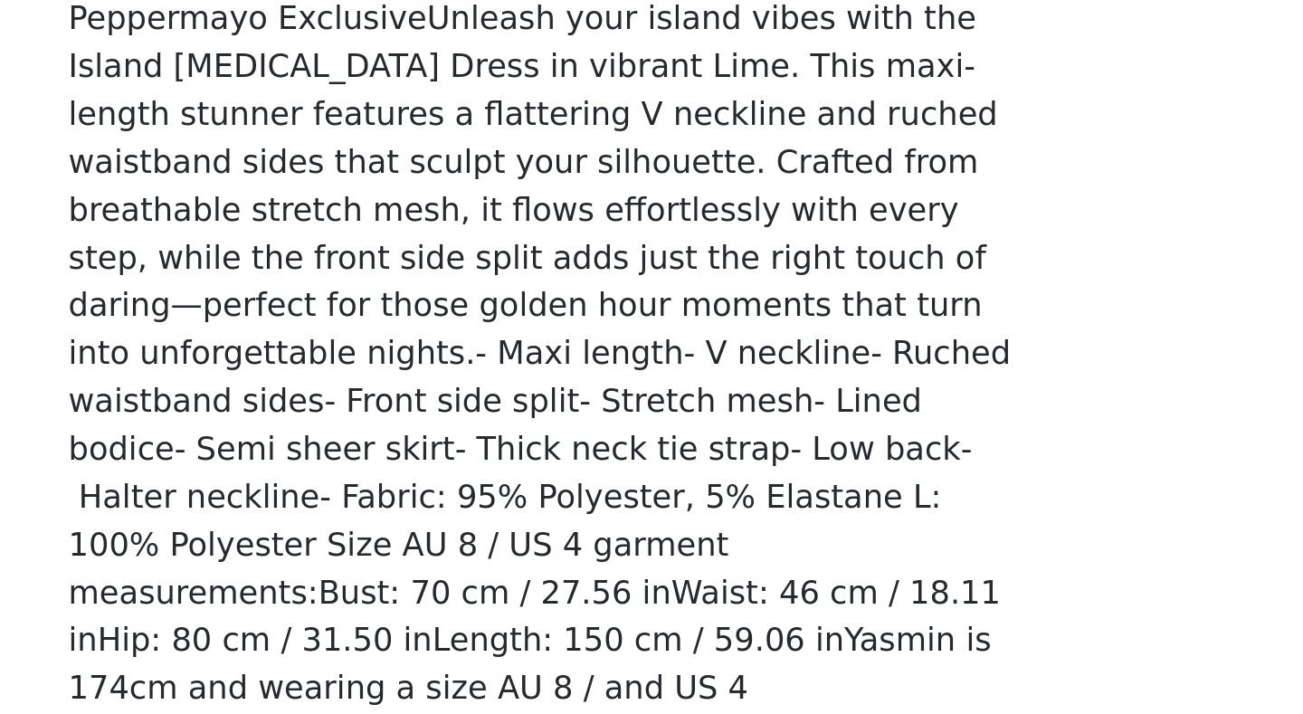
click at [627, 555] on button "Add Product" at bounding box center [651, 713] width 380 height 43
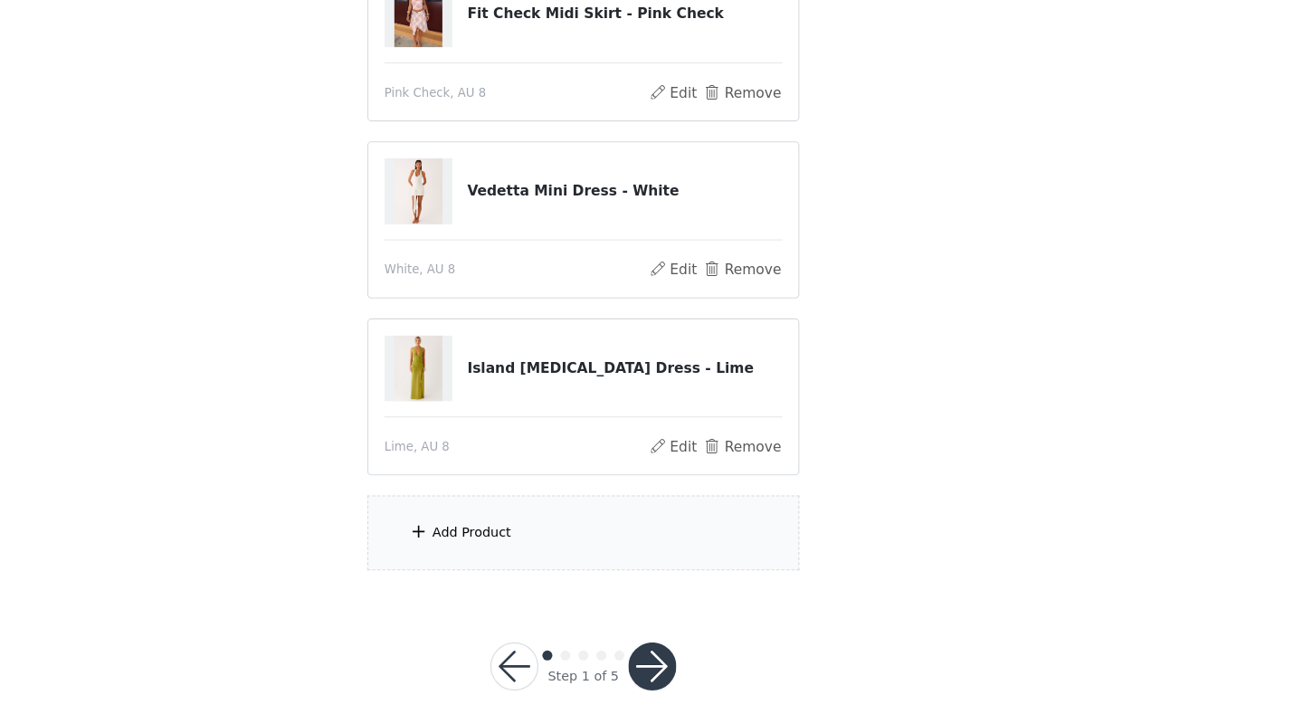
scroll to position [395, 0]
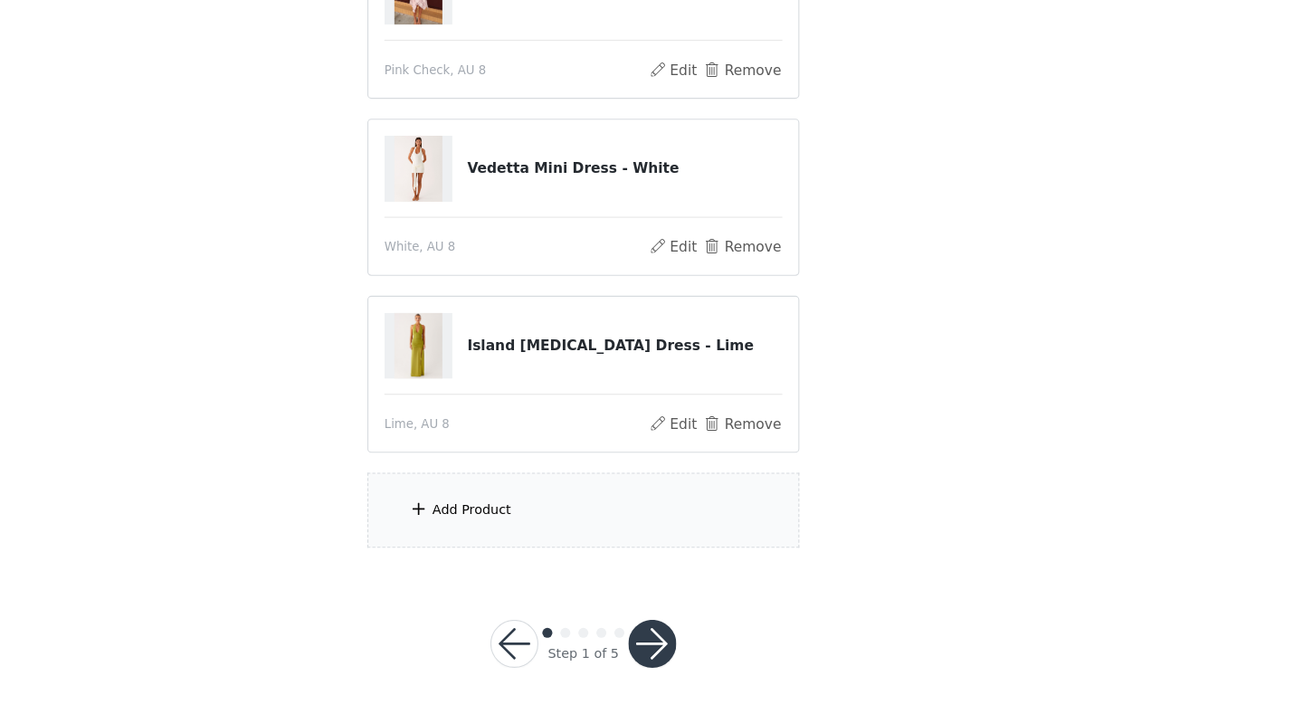
click at [601, 535] on div "Add Product" at bounding box center [651, 529] width 391 height 68
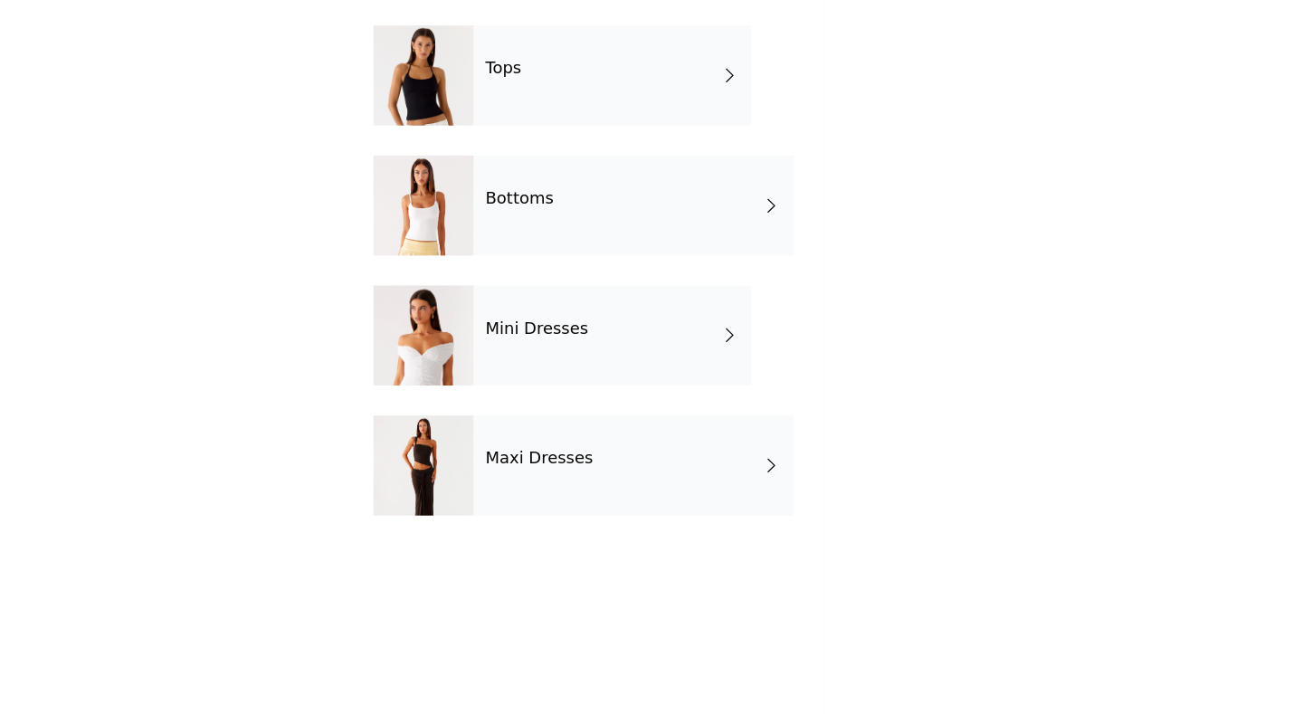
click at [630, 501] on div "Maxi Dresses" at bounding box center [696, 488] width 289 height 90
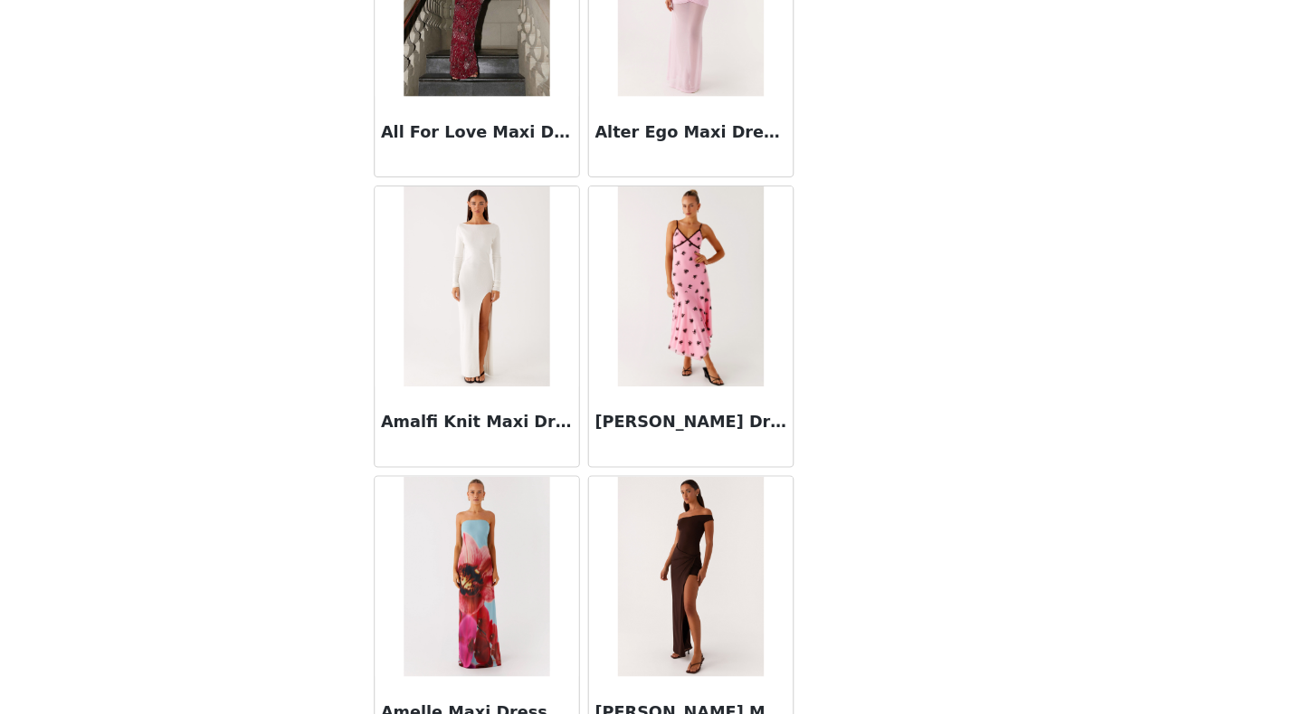
scroll to position [2054, 0]
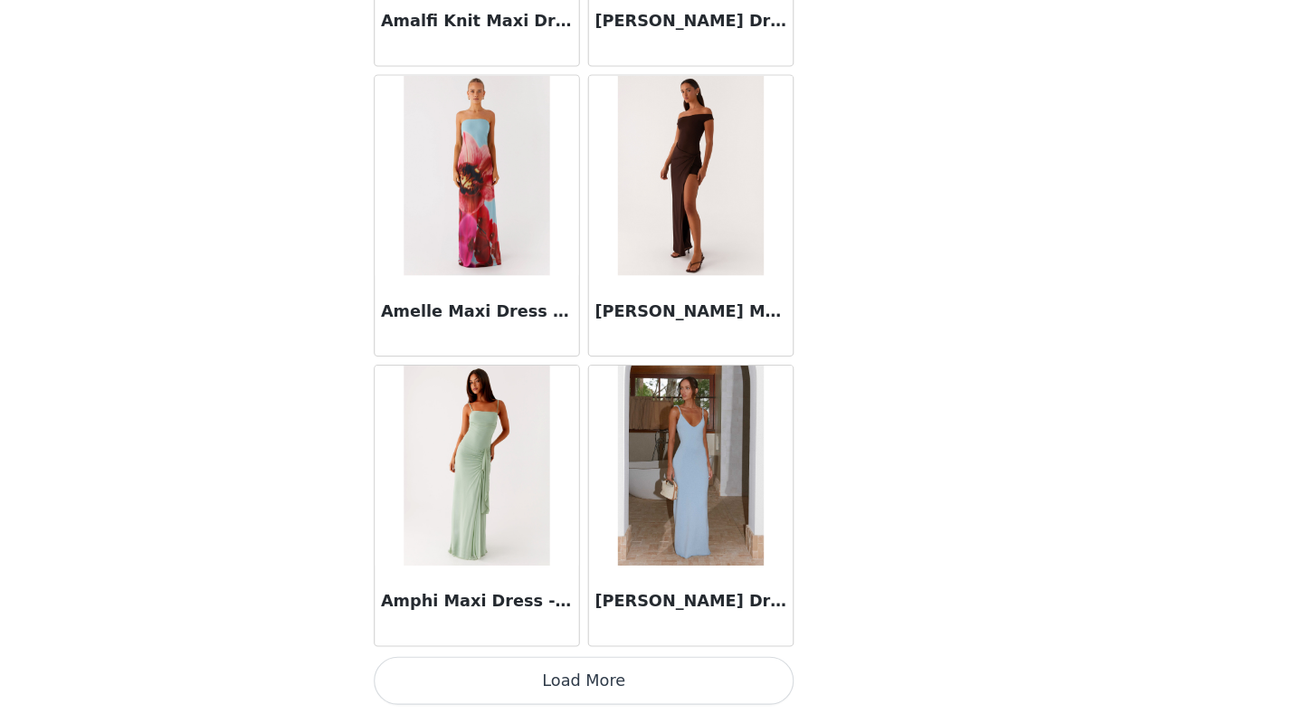
click at [613, 555] on button "Load More" at bounding box center [651, 682] width 380 height 43
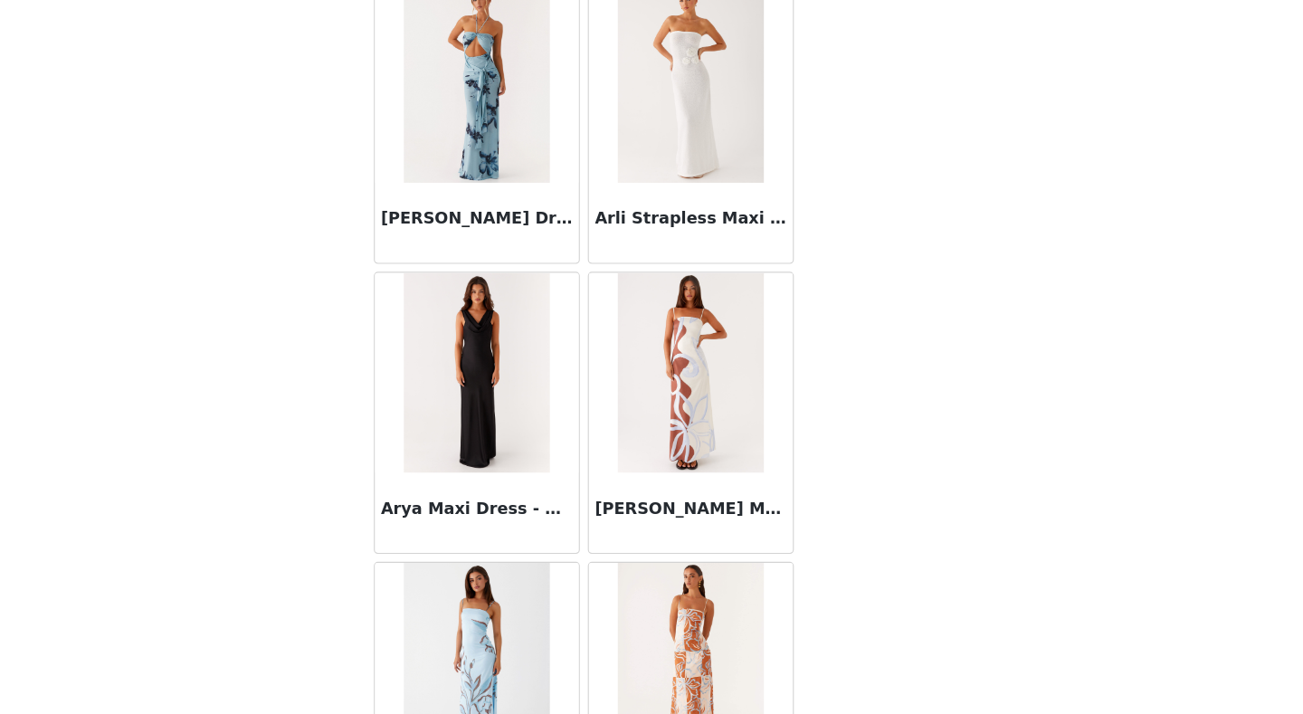
scroll to position [4678, 0]
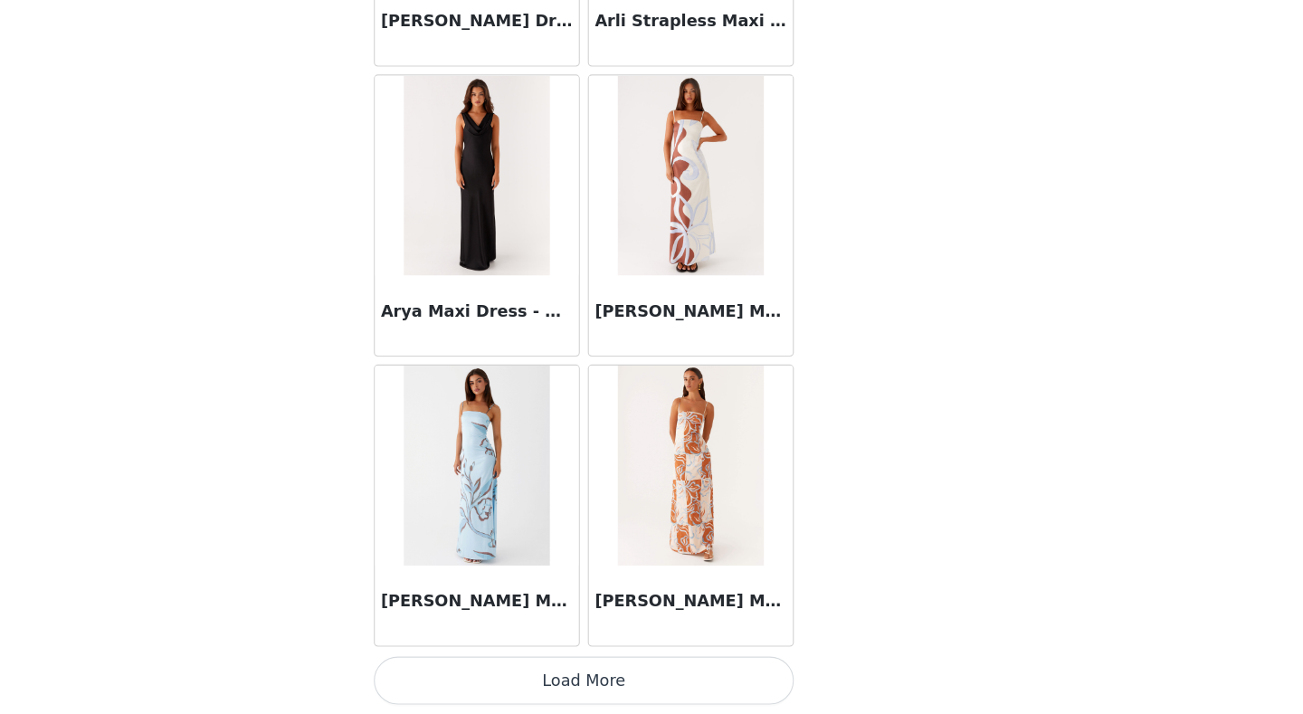
click at [626, 555] on button "Load More" at bounding box center [651, 682] width 380 height 43
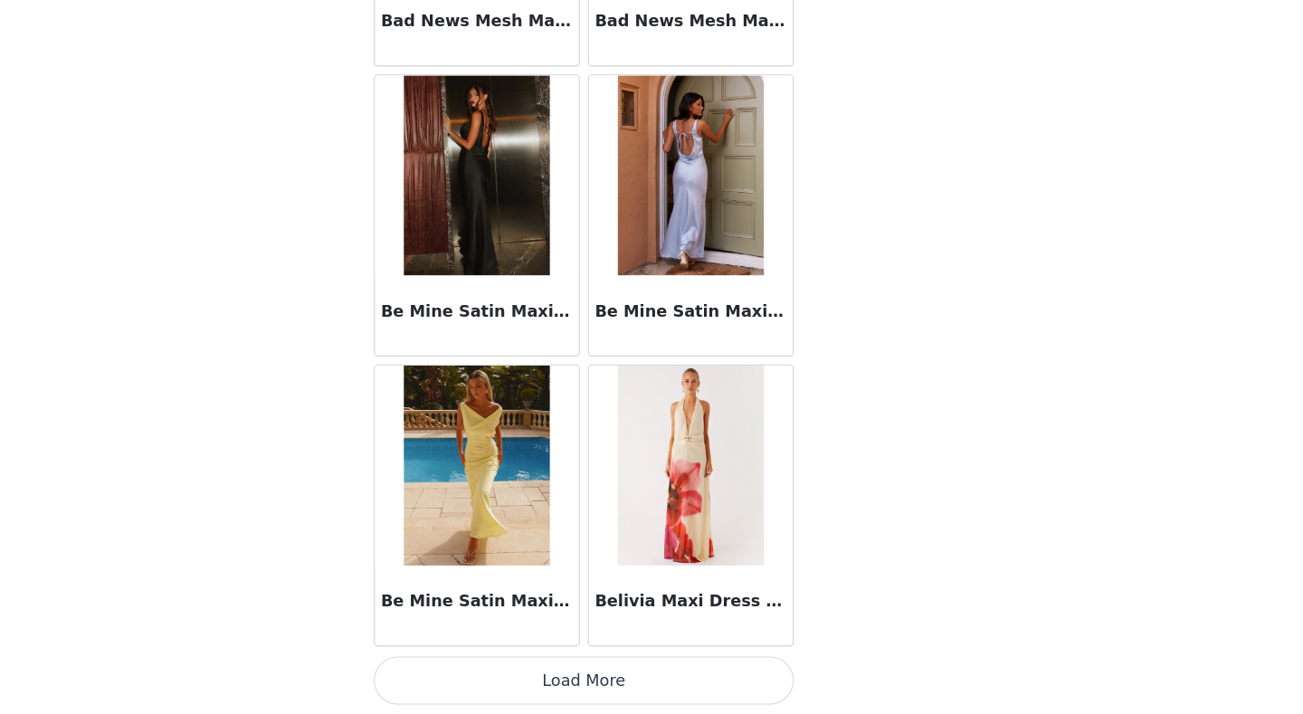
click at [629, 555] on button "Load More" at bounding box center [651, 682] width 380 height 43
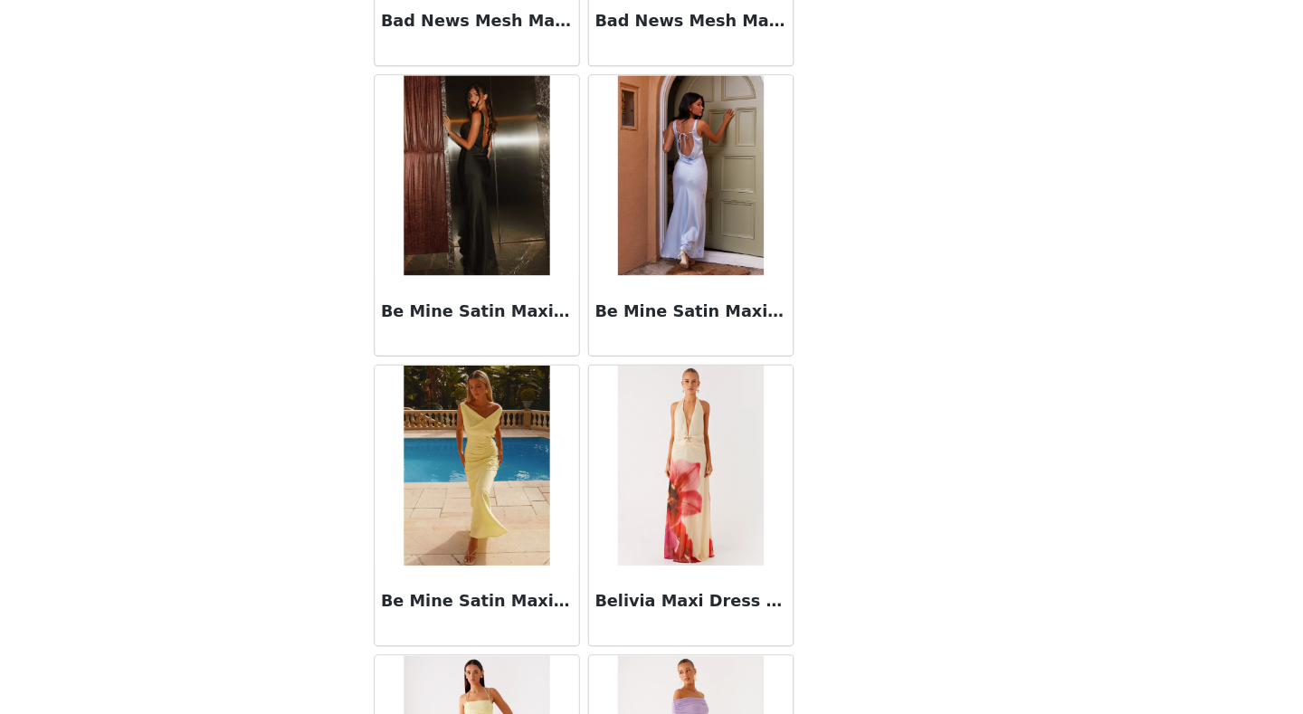
scroll to position [9924, 0]
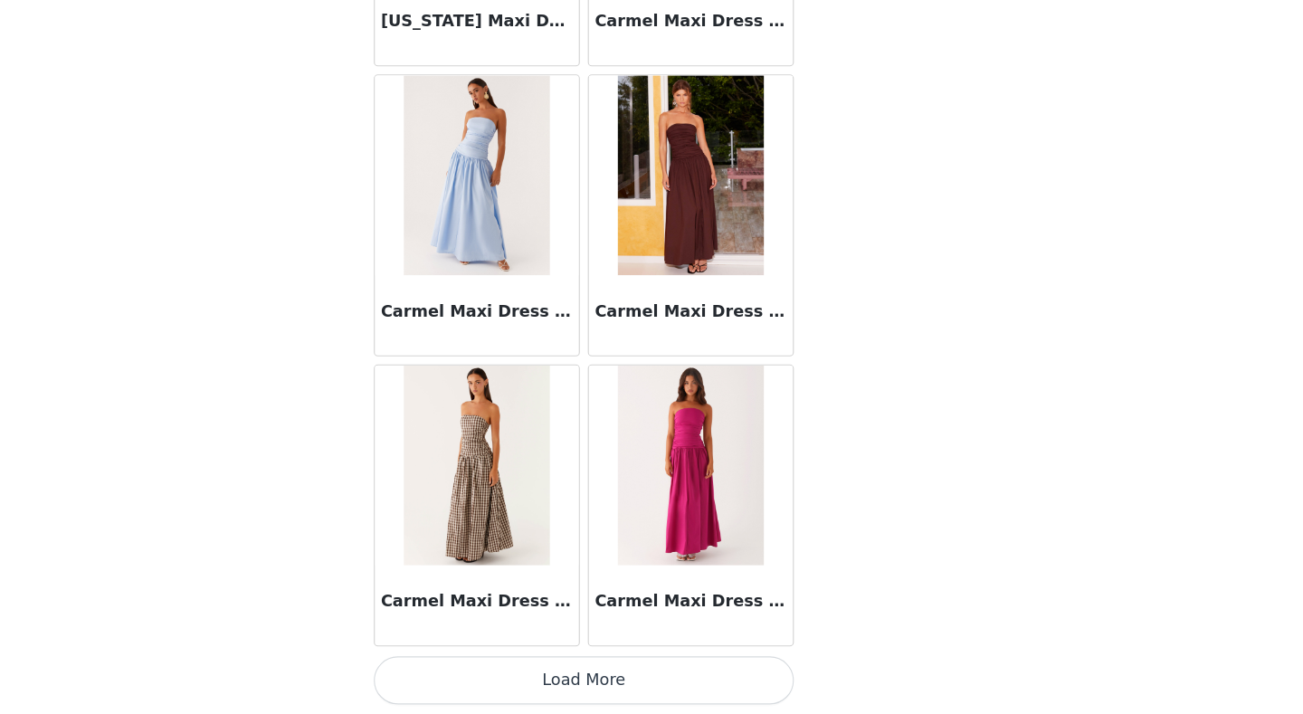
click at [645, 555] on button "Load More" at bounding box center [651, 682] width 380 height 43
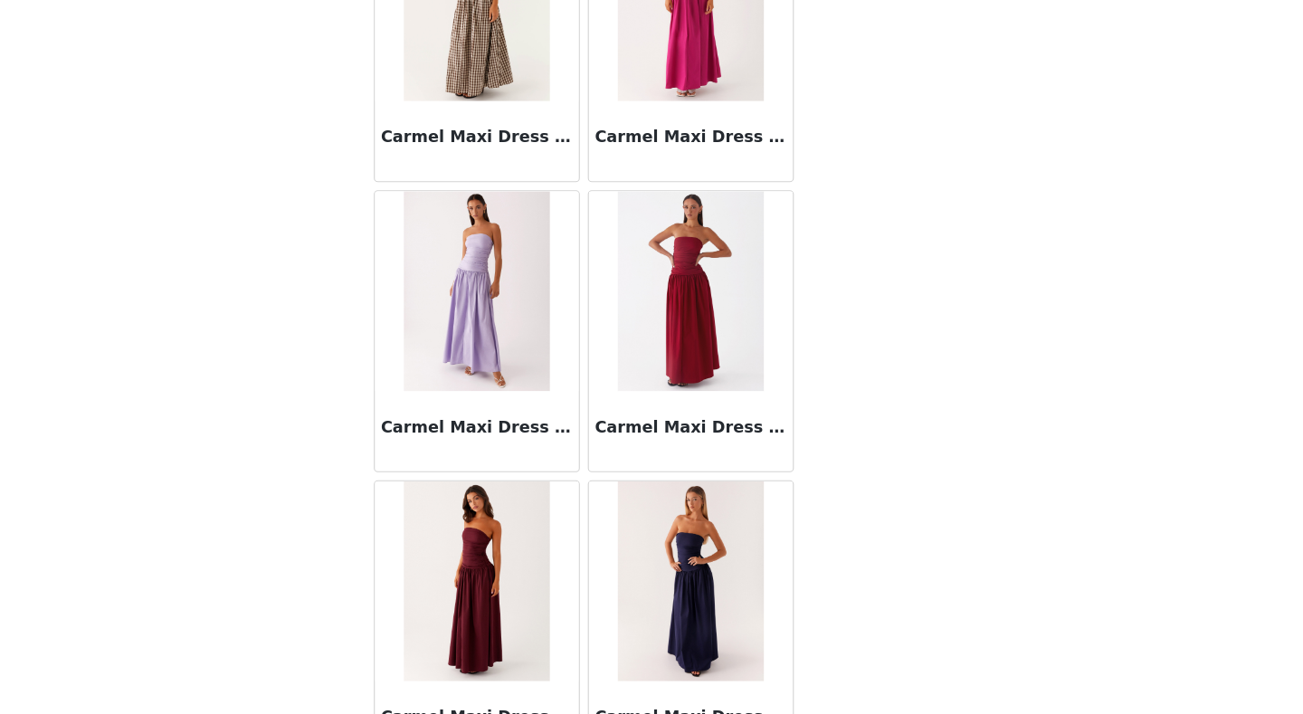
scroll to position [12547, 0]
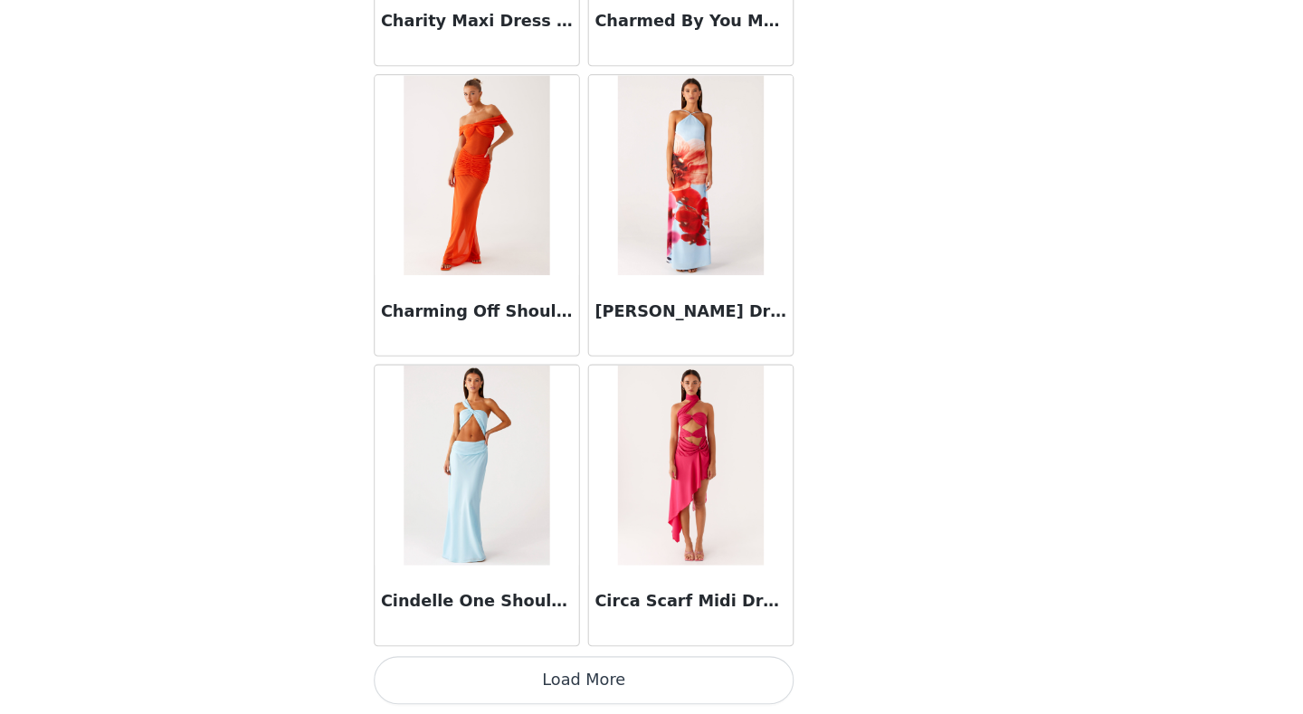
click at [652, 555] on button "Load More" at bounding box center [651, 682] width 380 height 43
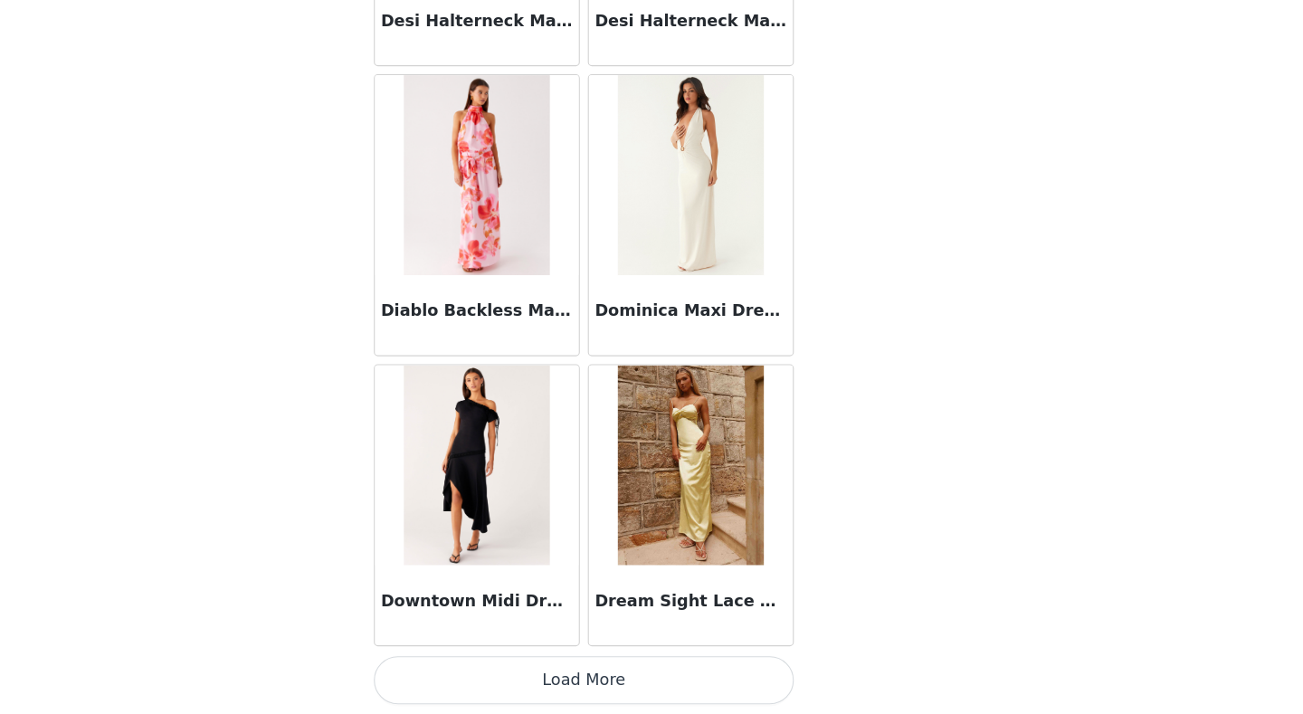
click at [653, 555] on button "Load More" at bounding box center [651, 682] width 380 height 43
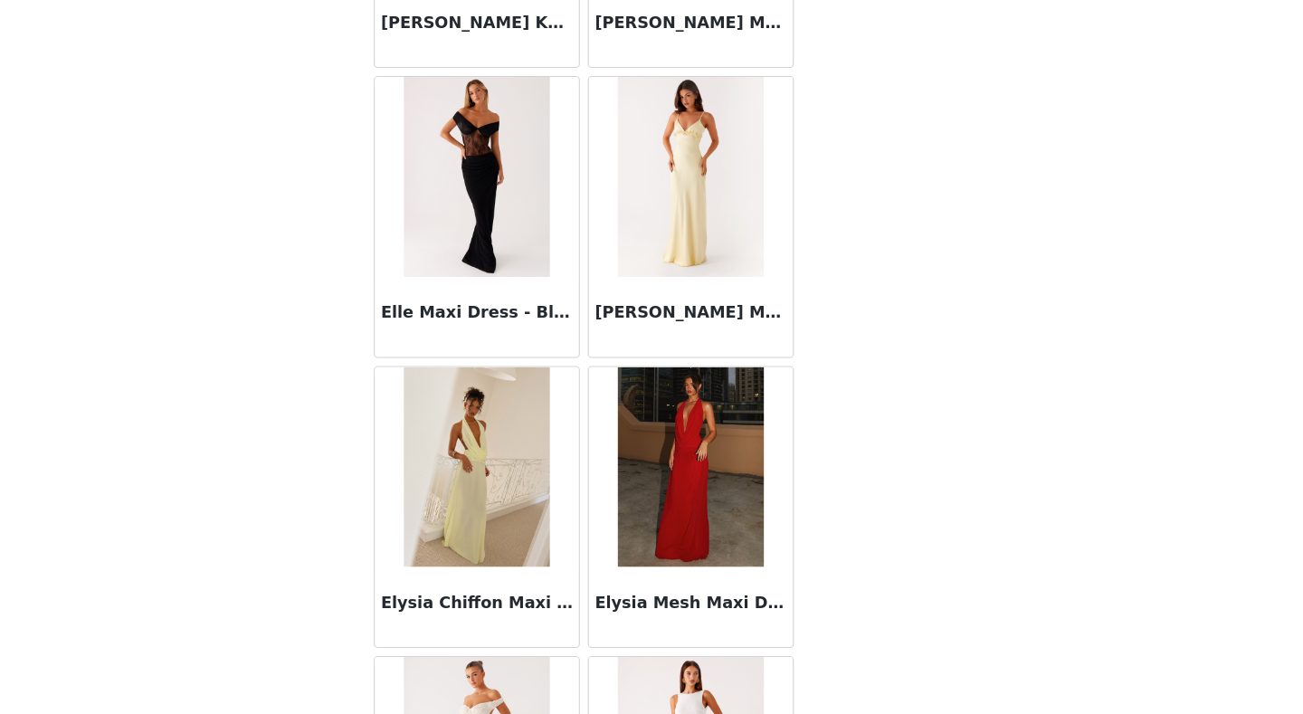
scroll to position [17794, 0]
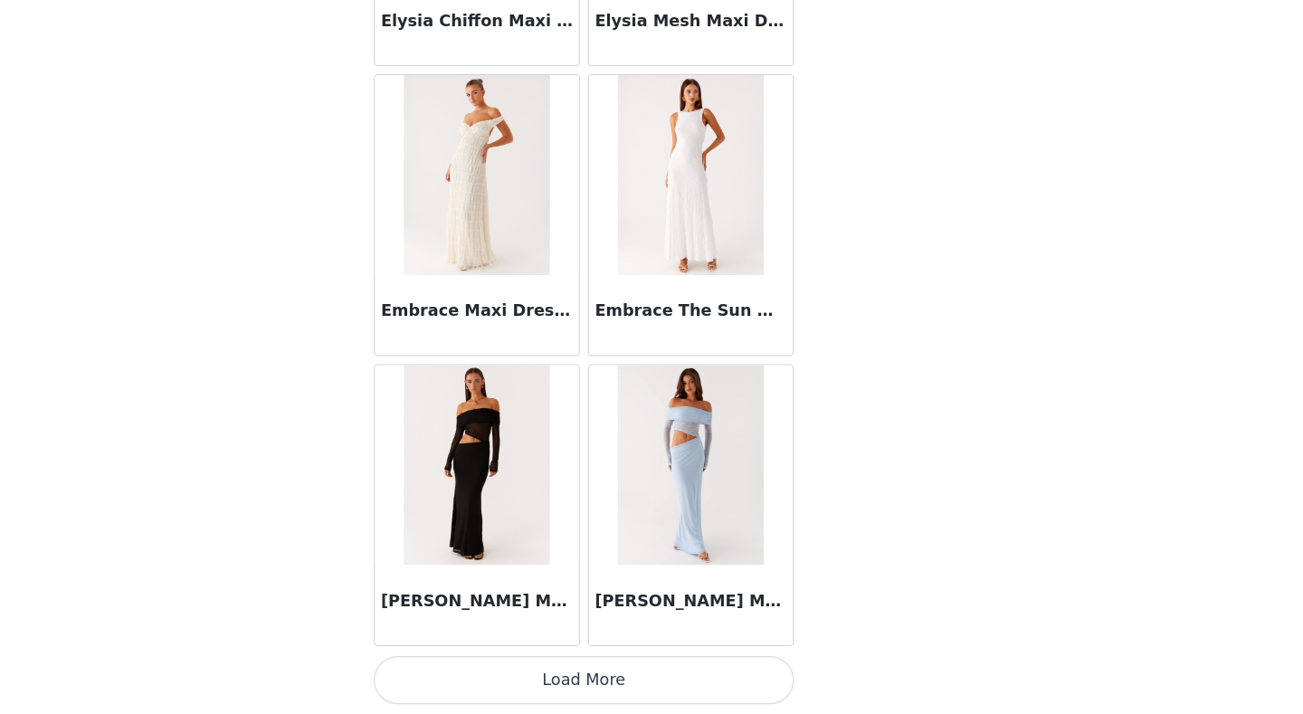
click at [655, 555] on button "Load More" at bounding box center [651, 682] width 380 height 43
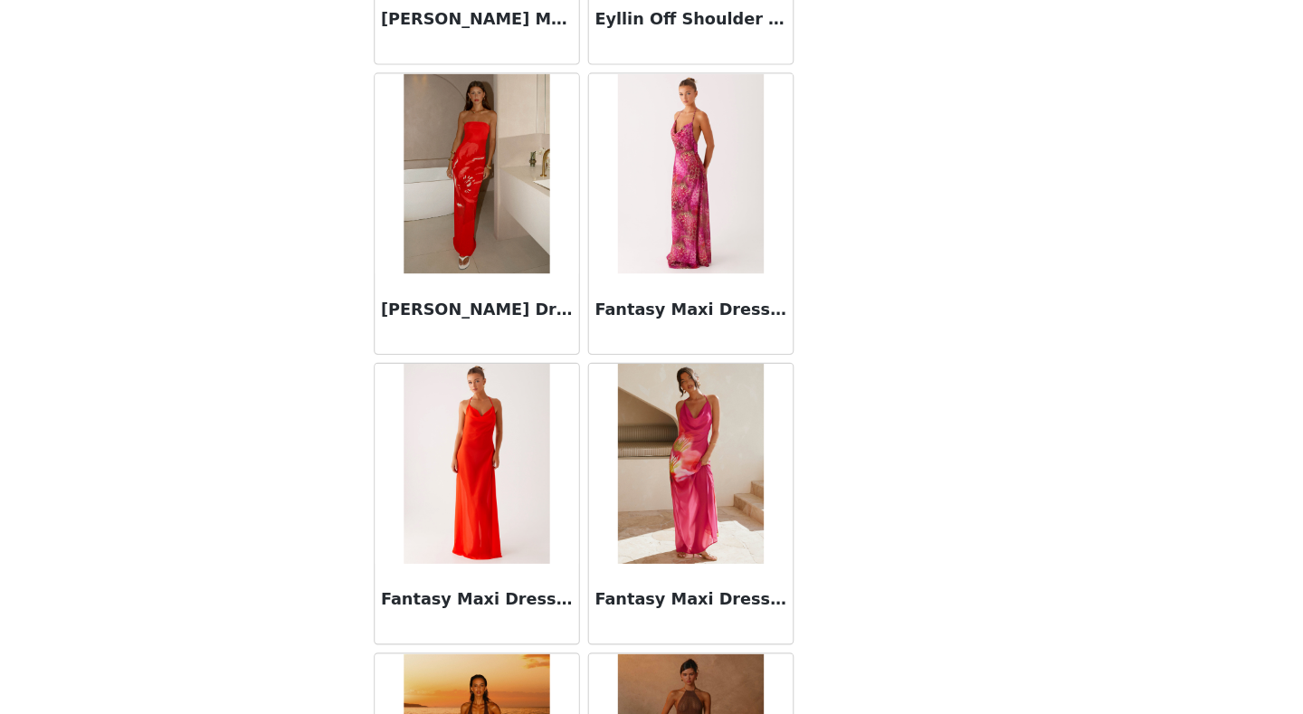
scroll to position [20417, 0]
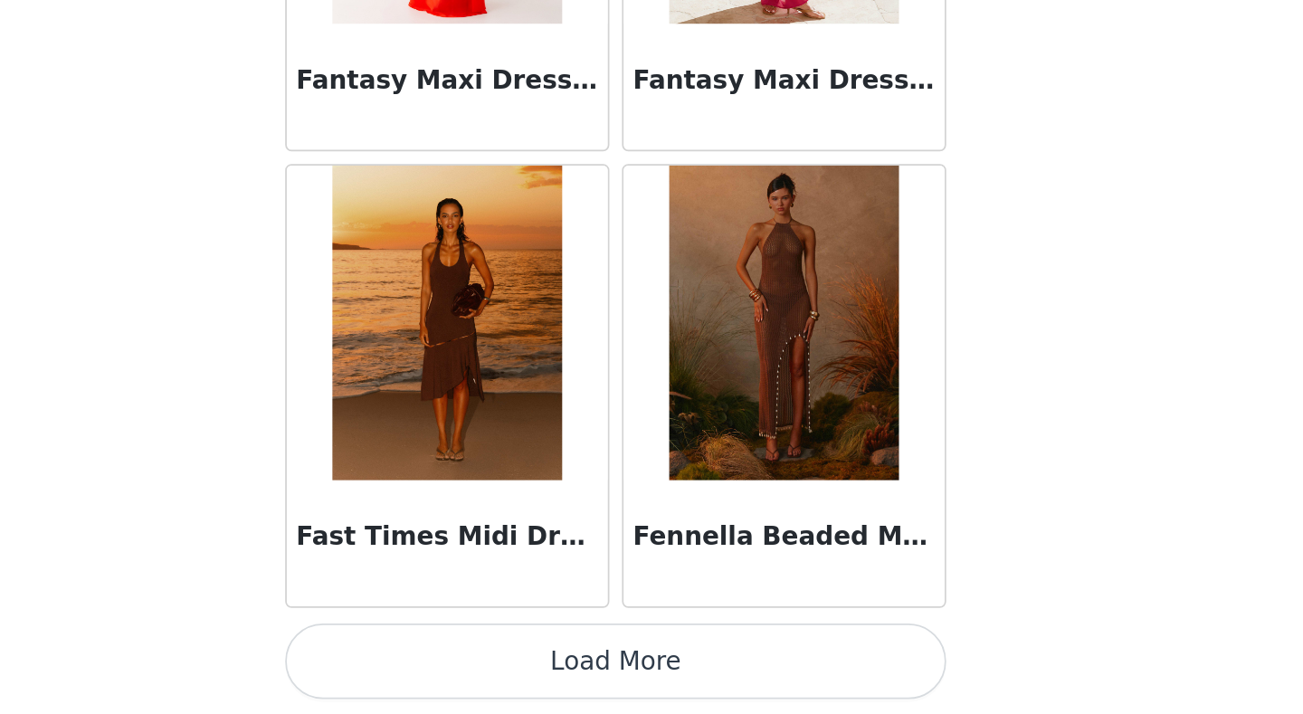
click at [628, 555] on button "Load More" at bounding box center [651, 682] width 380 height 43
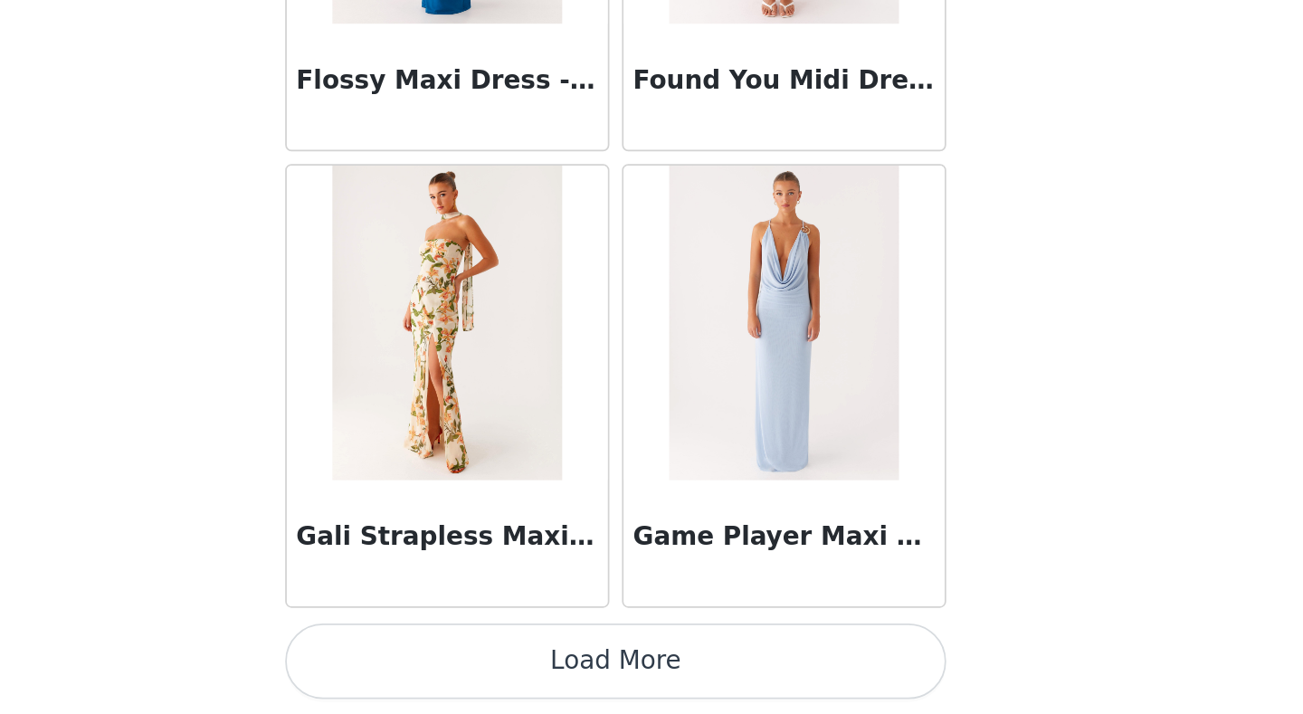
click at [636, 555] on button "Load More" at bounding box center [651, 682] width 380 height 43
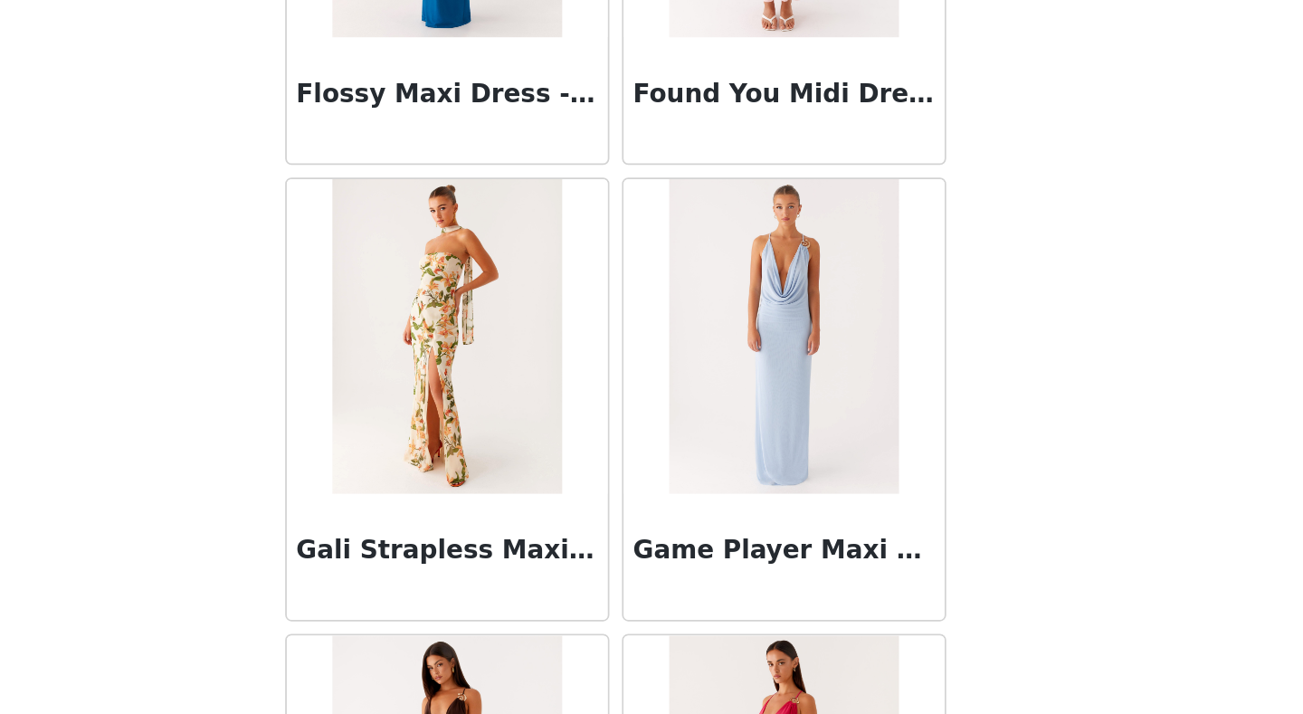
scroll to position [23041, 0]
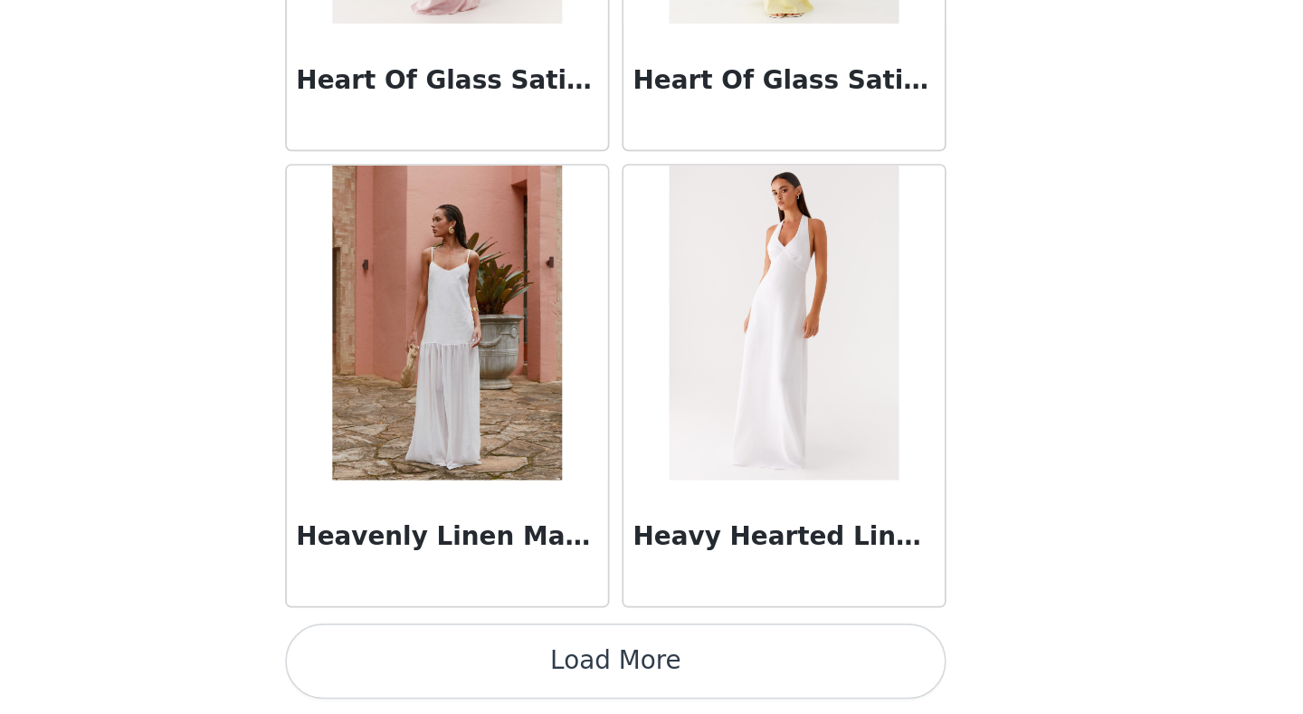
click at [641, 555] on button "Load More" at bounding box center [651, 682] width 380 height 43
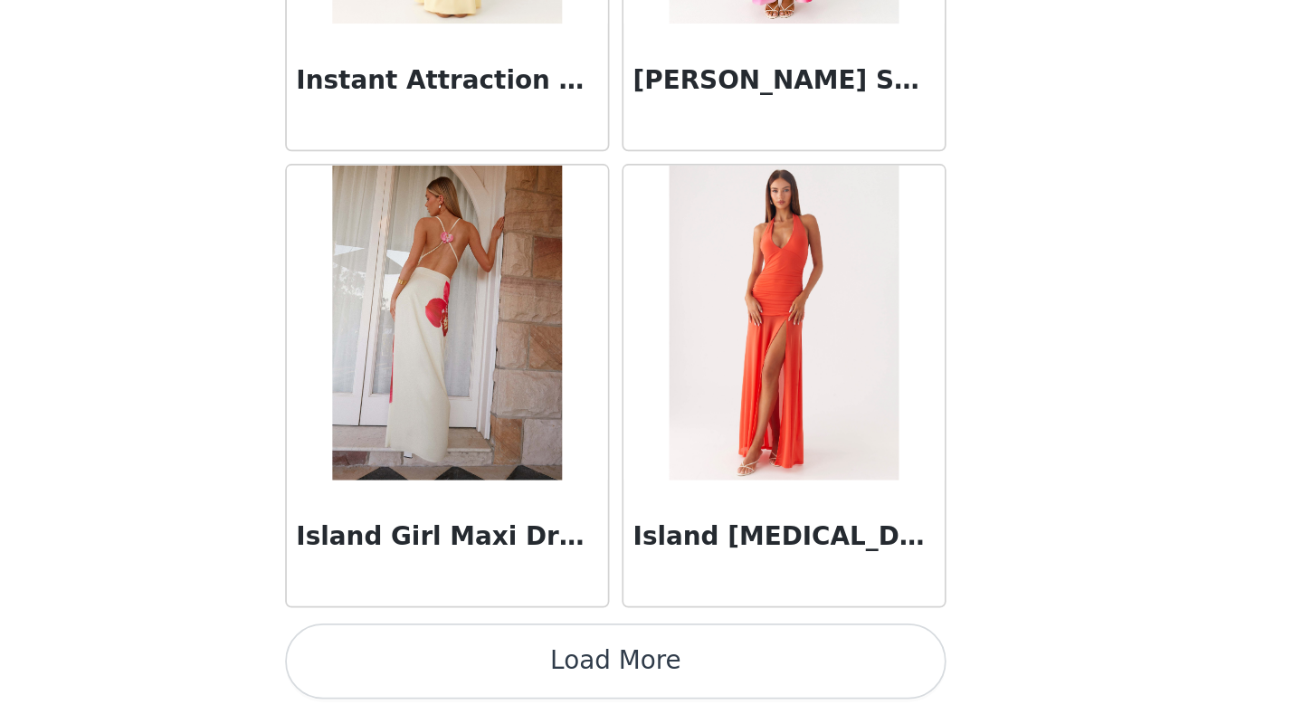
click at [641, 555] on button "Load More" at bounding box center [651, 682] width 380 height 43
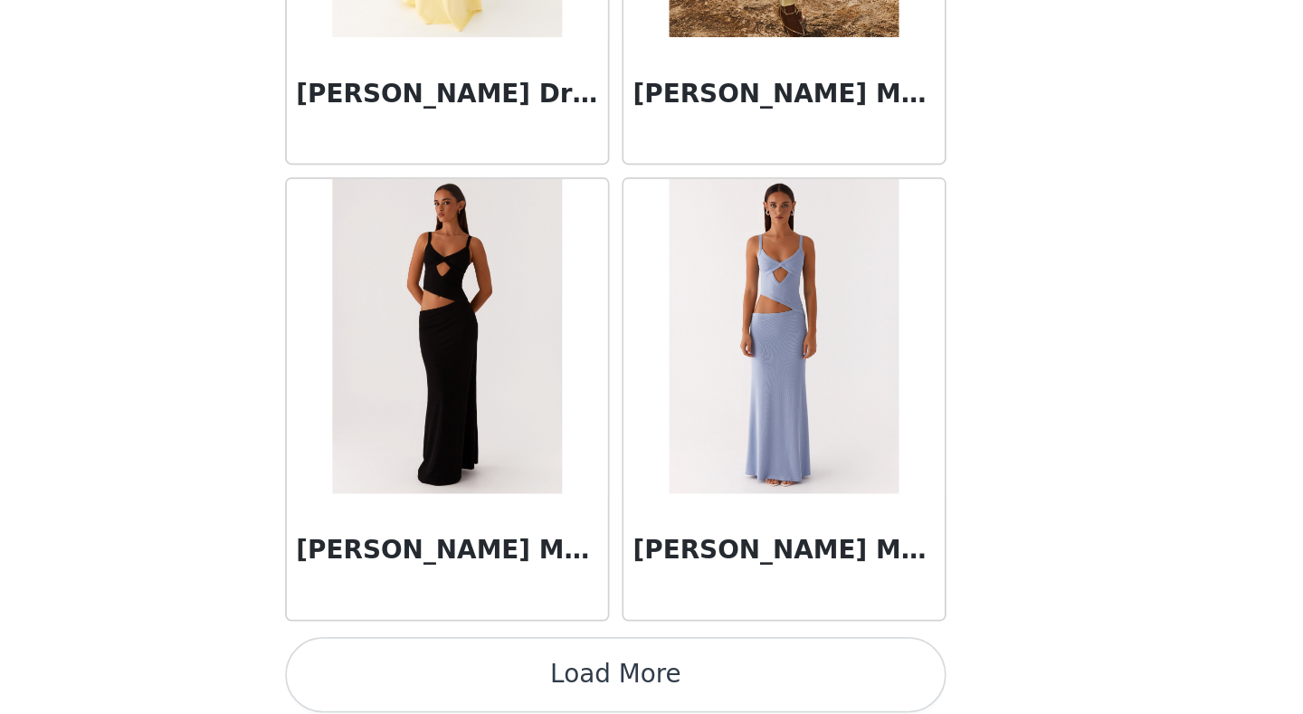
scroll to position [30908, 0]
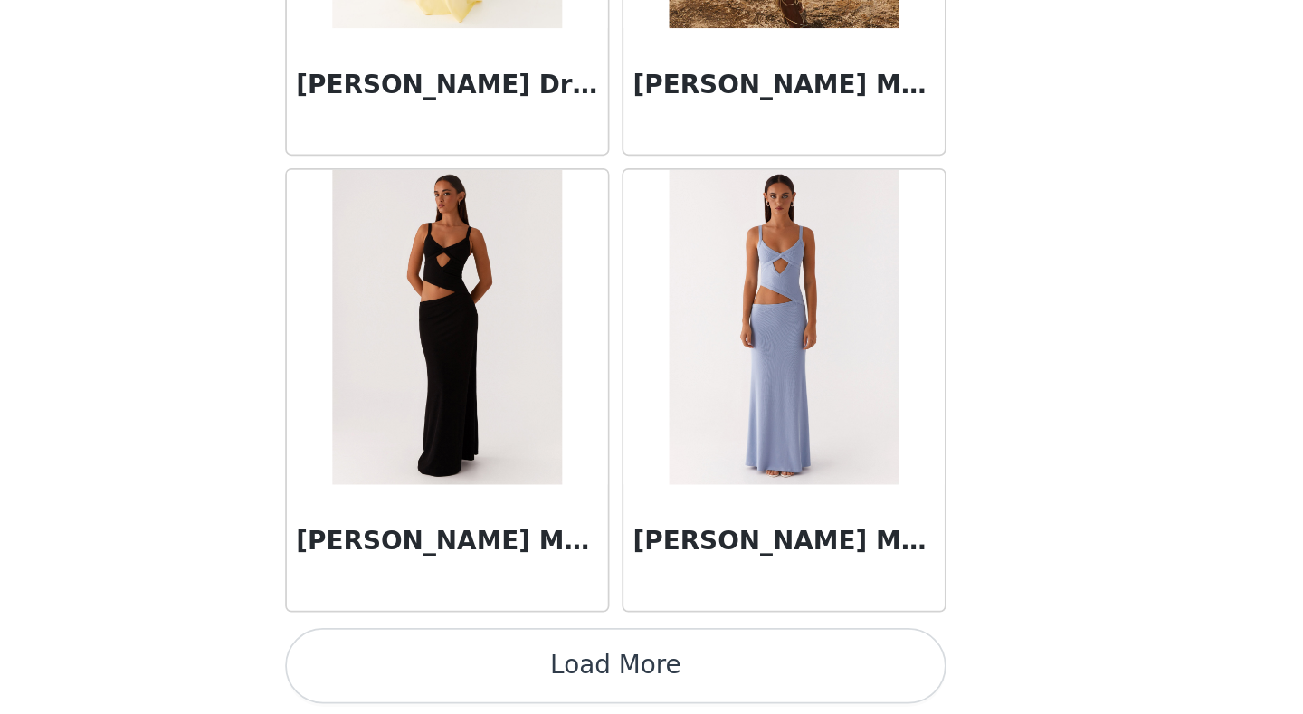
click at [650, 555] on button "Load More" at bounding box center [651, 685] width 380 height 43
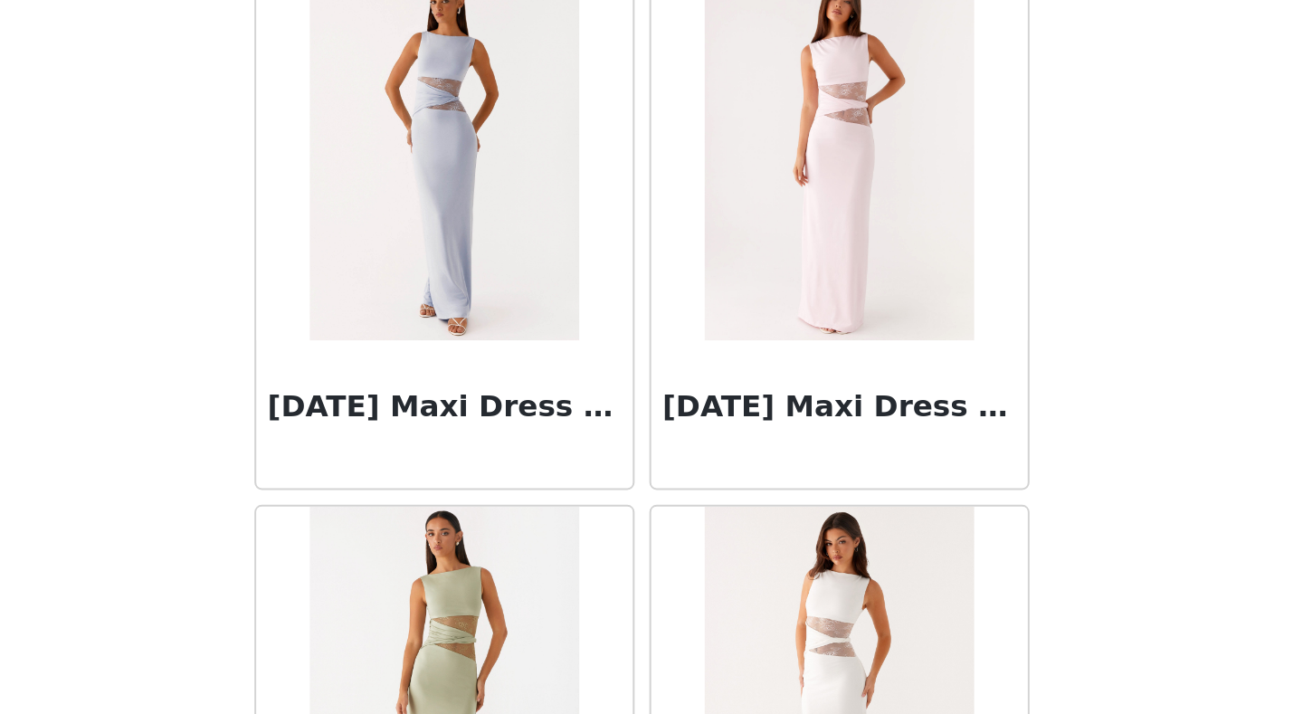
scroll to position [33534, 0]
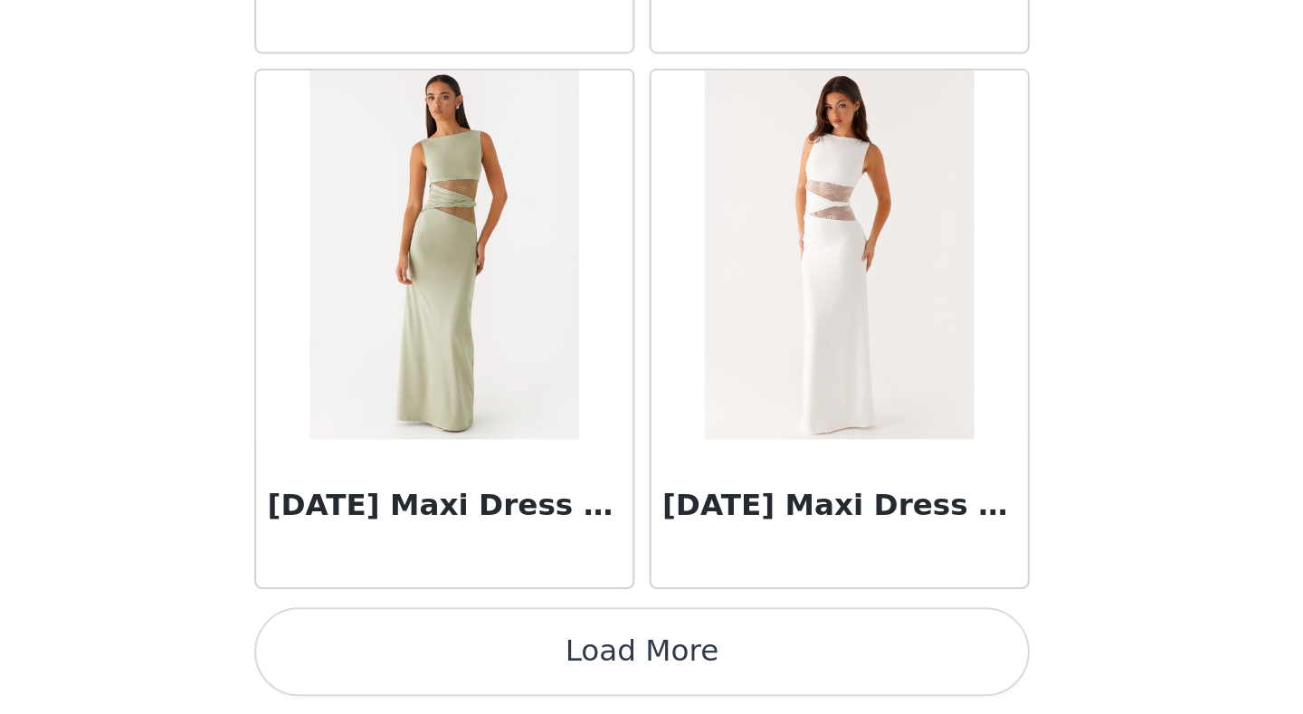
click at [643, 555] on button "Load More" at bounding box center [651, 682] width 380 height 43
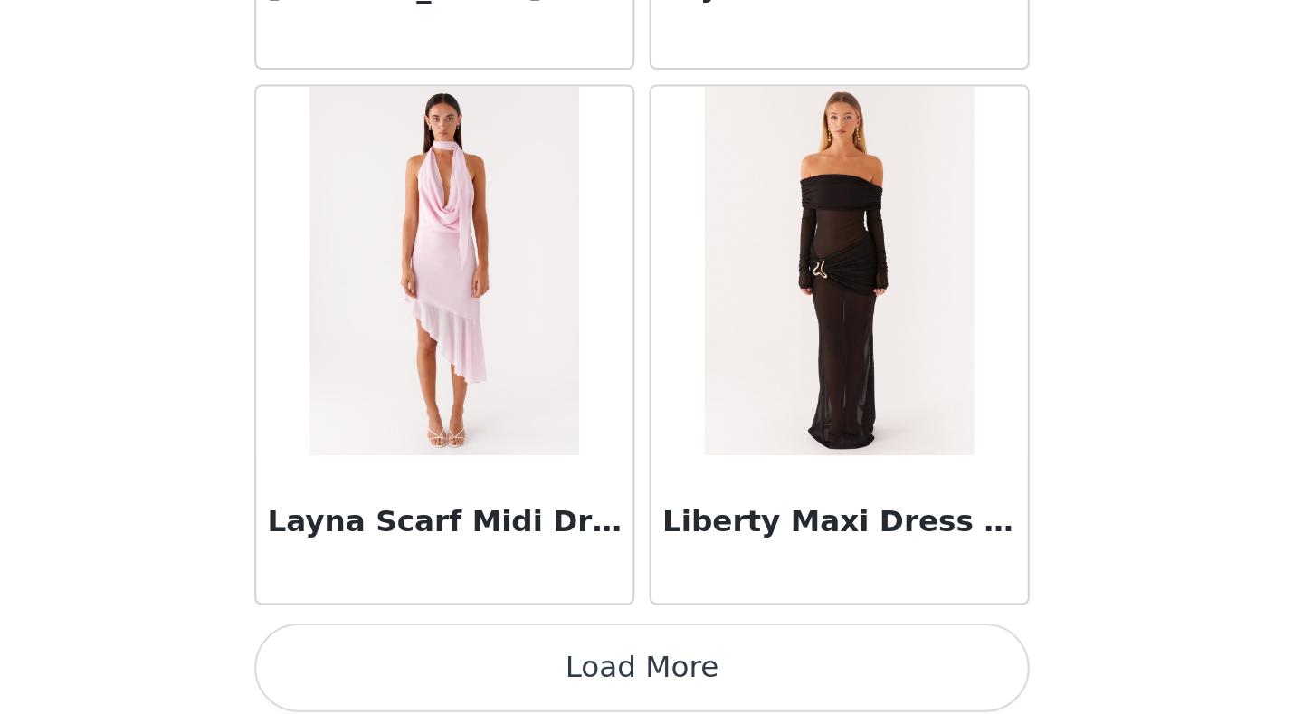
scroll to position [36151, 0]
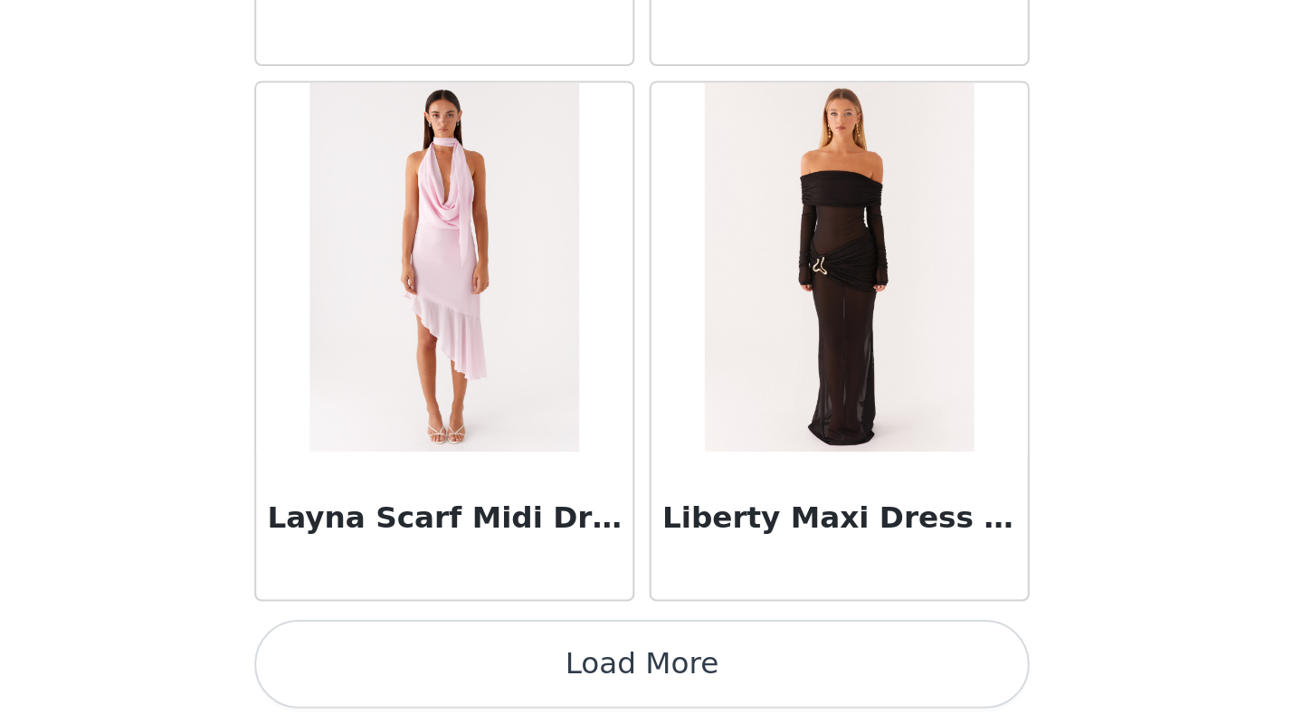
click at [642, 555] on button "Load More" at bounding box center [651, 689] width 380 height 43
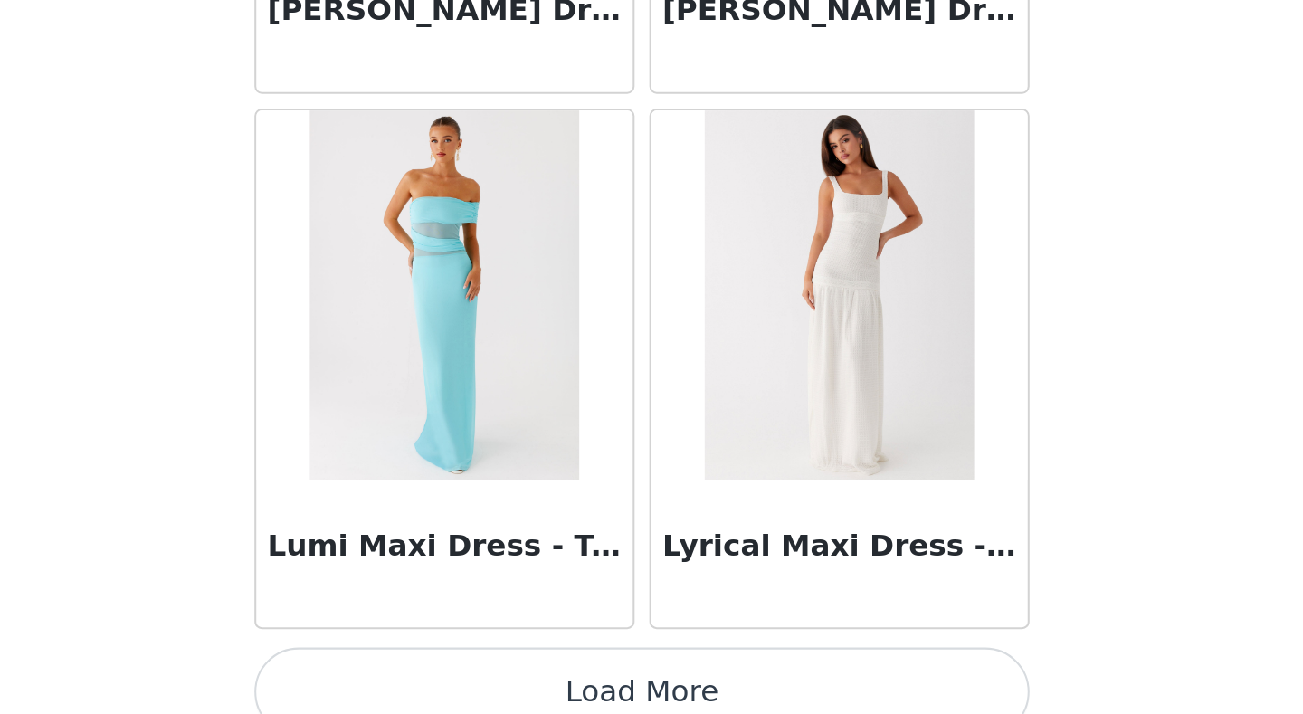
scroll to position [38780, 0]
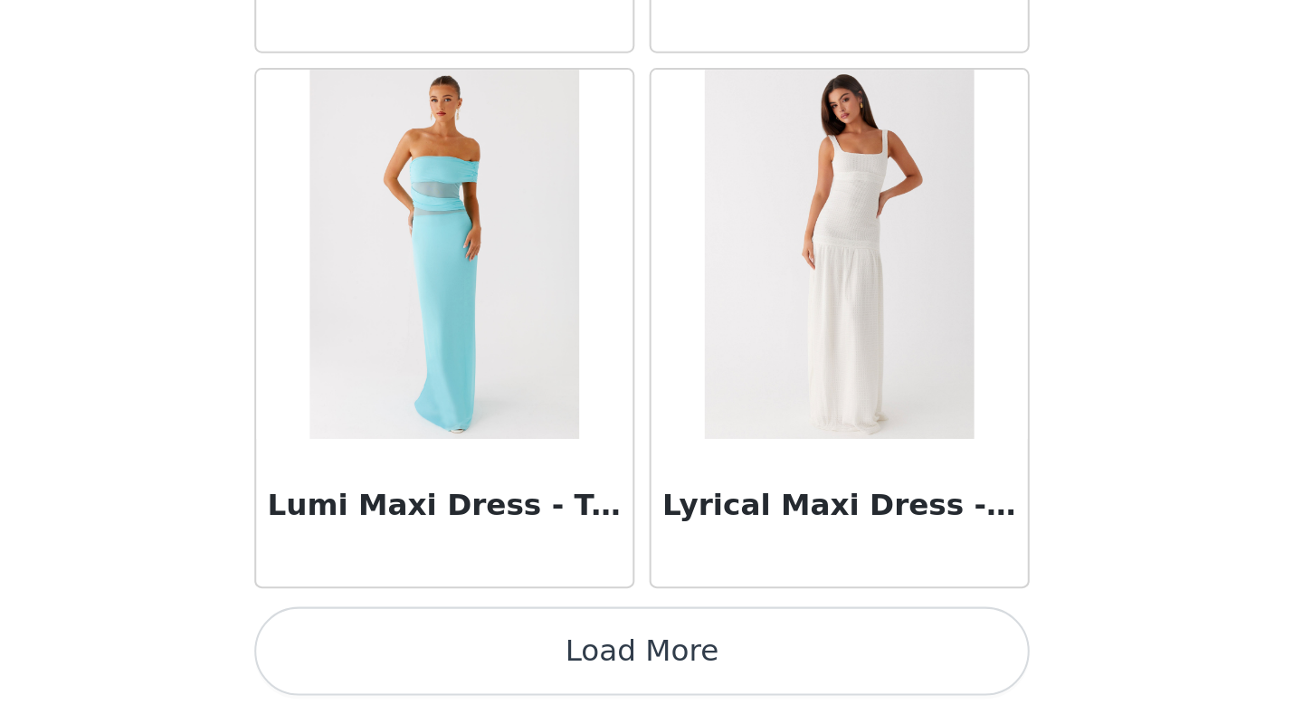
click at [648, 555] on button "Load More" at bounding box center [651, 682] width 380 height 43
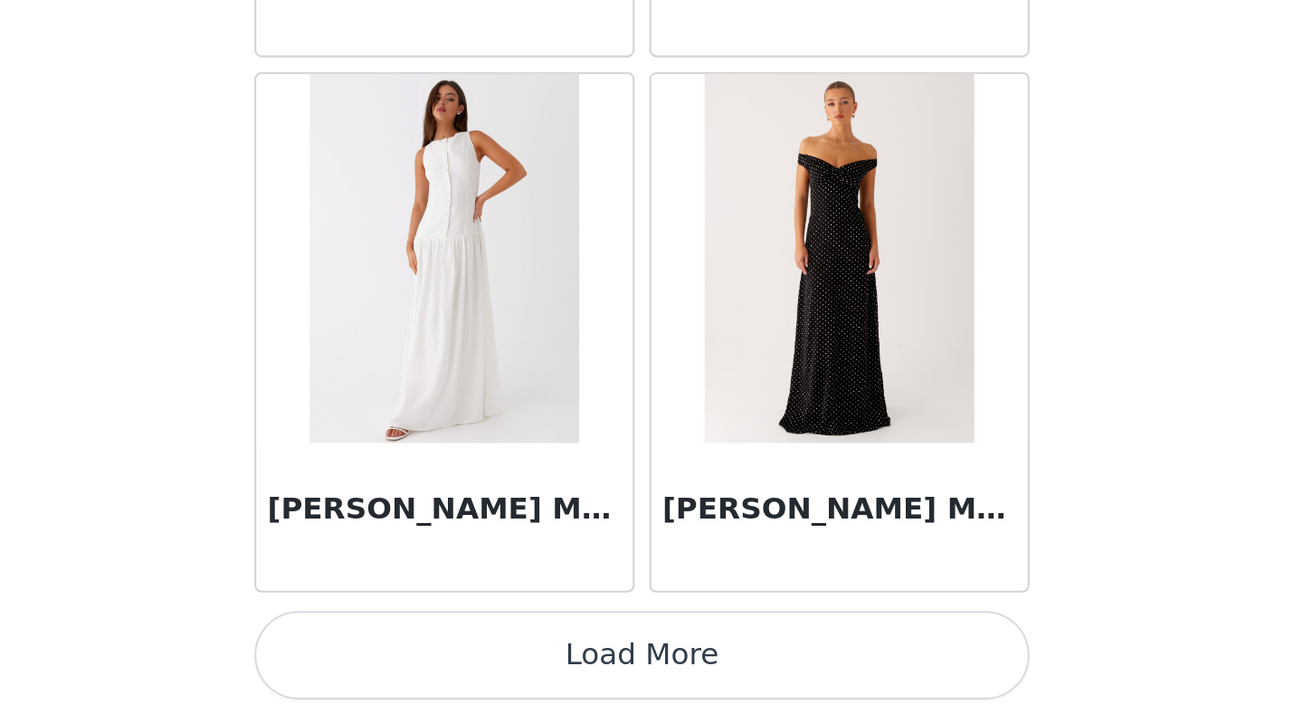
scroll to position [41402, 0]
click at [651, 555] on button "Load More" at bounding box center [651, 684] width 380 height 43
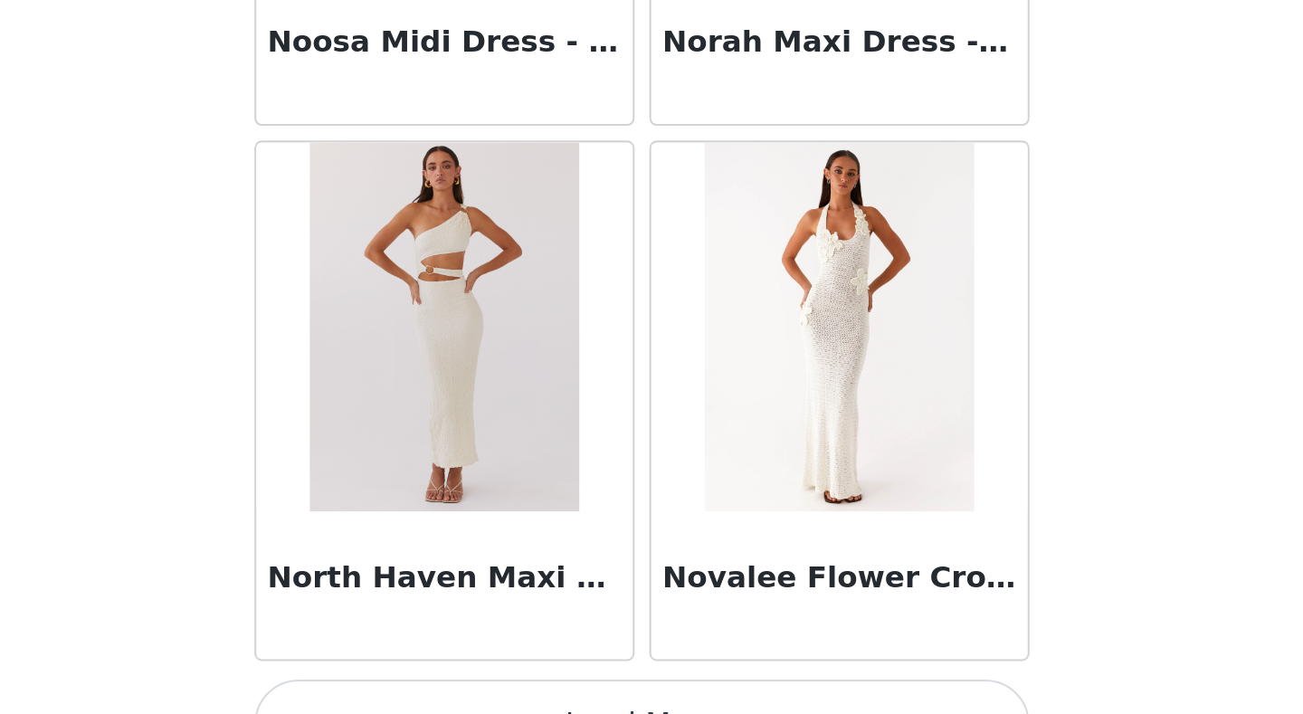
scroll to position [44027, 0]
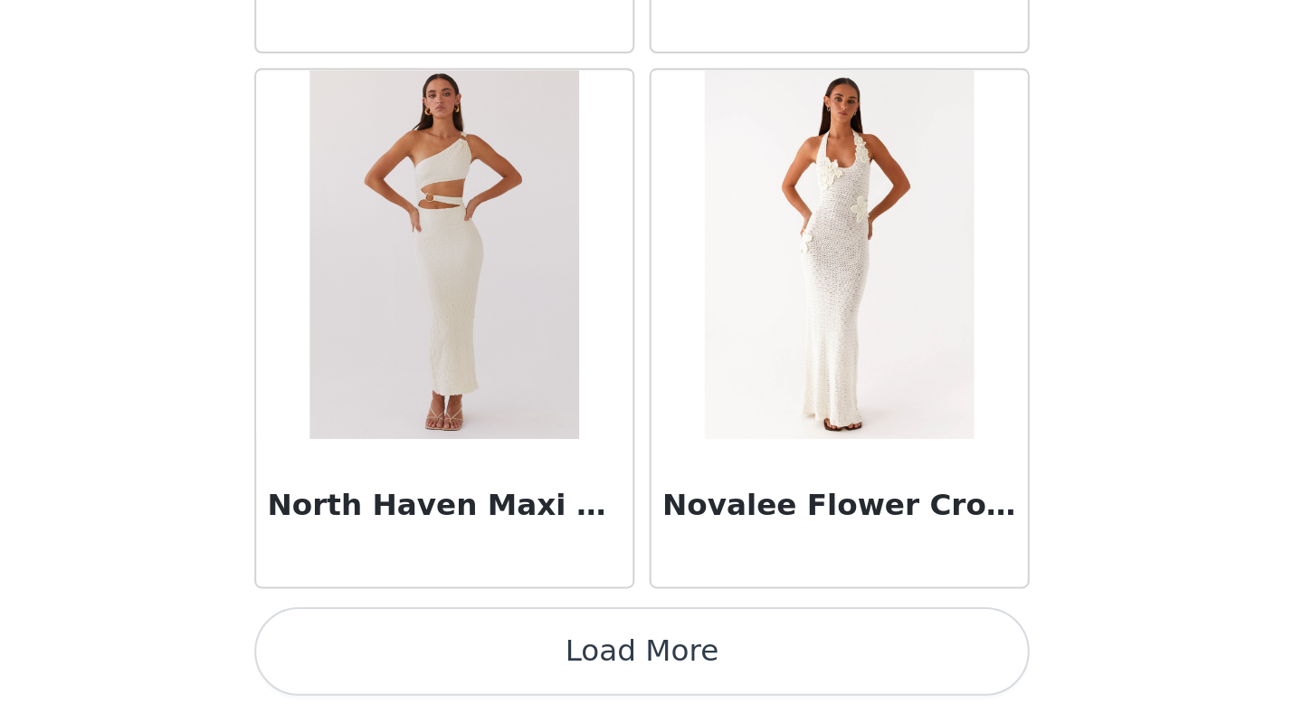
click at [653, 555] on button "Load More" at bounding box center [651, 682] width 380 height 43
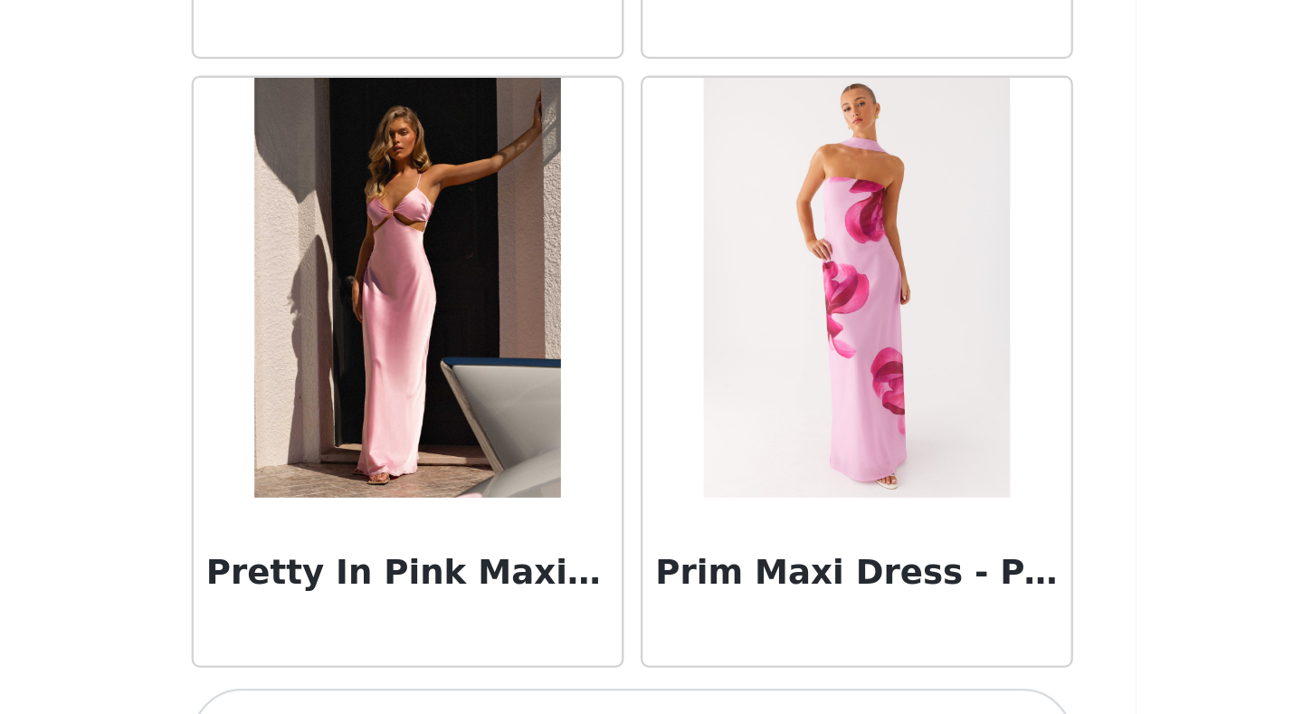
scroll to position [395, 0]
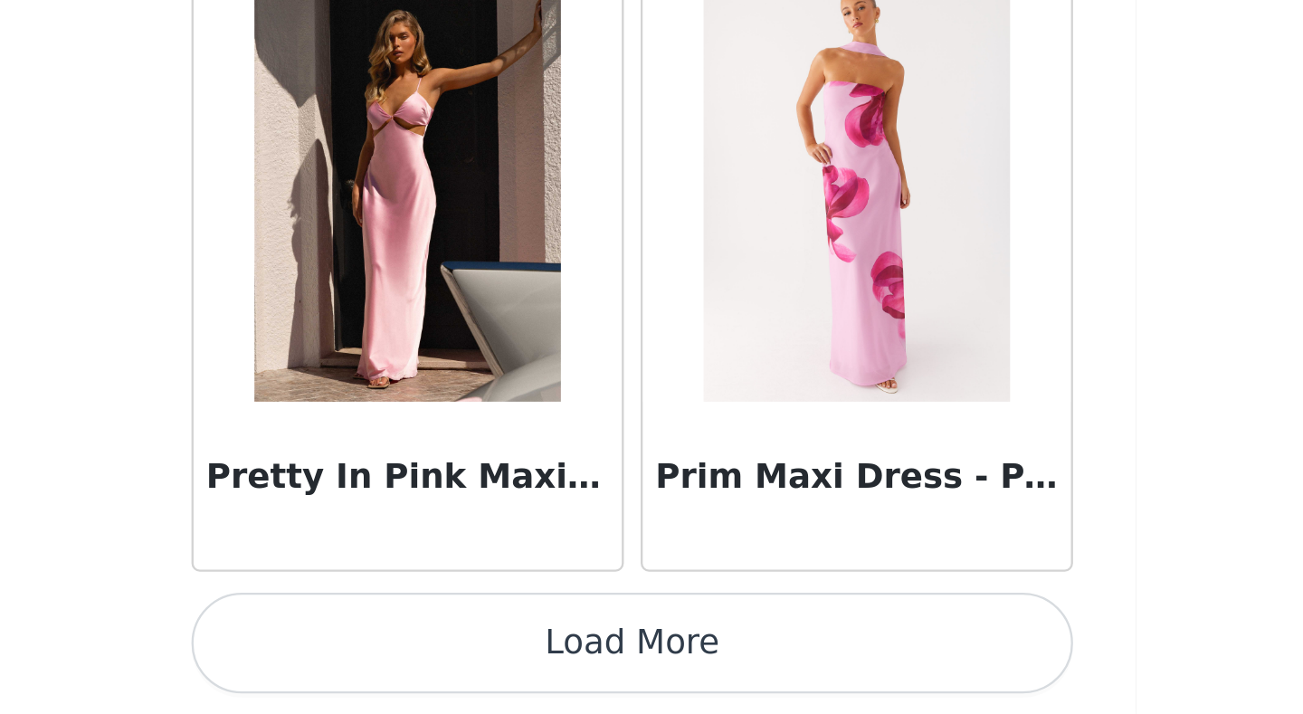
click at [650, 555] on button "Load More" at bounding box center [651, 682] width 380 height 43
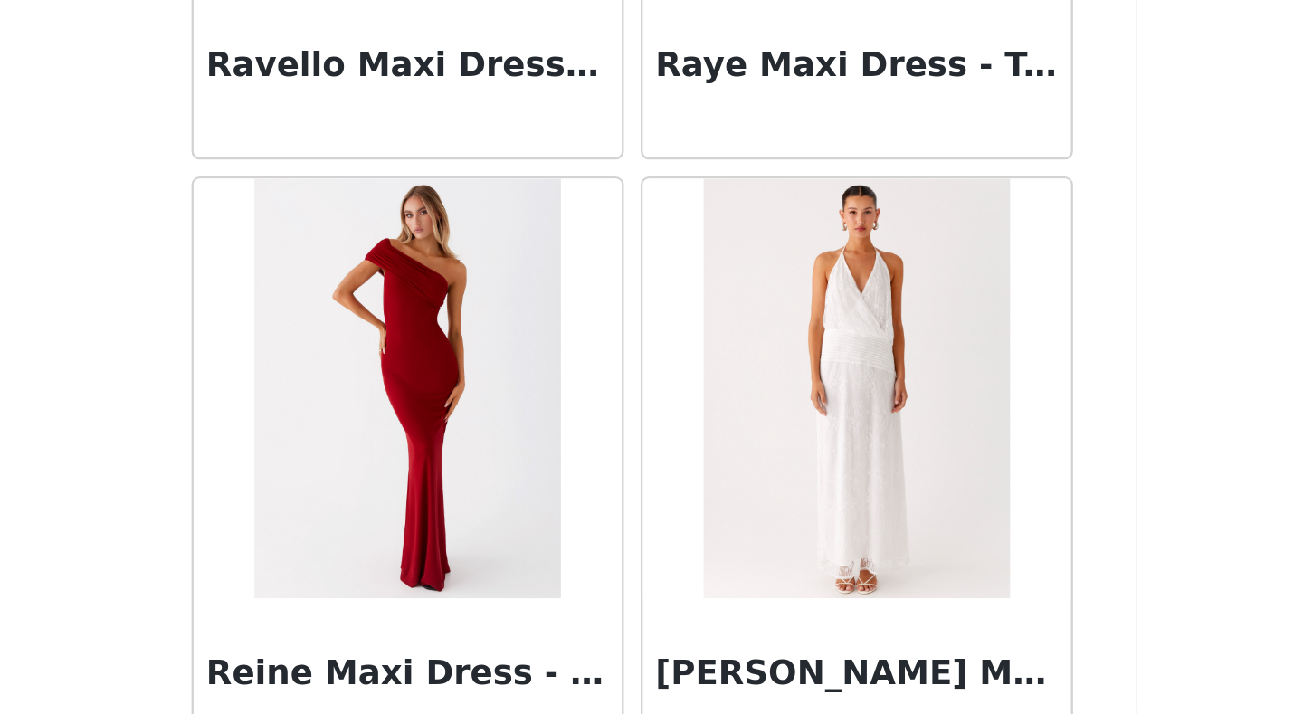
scroll to position [48152, 0]
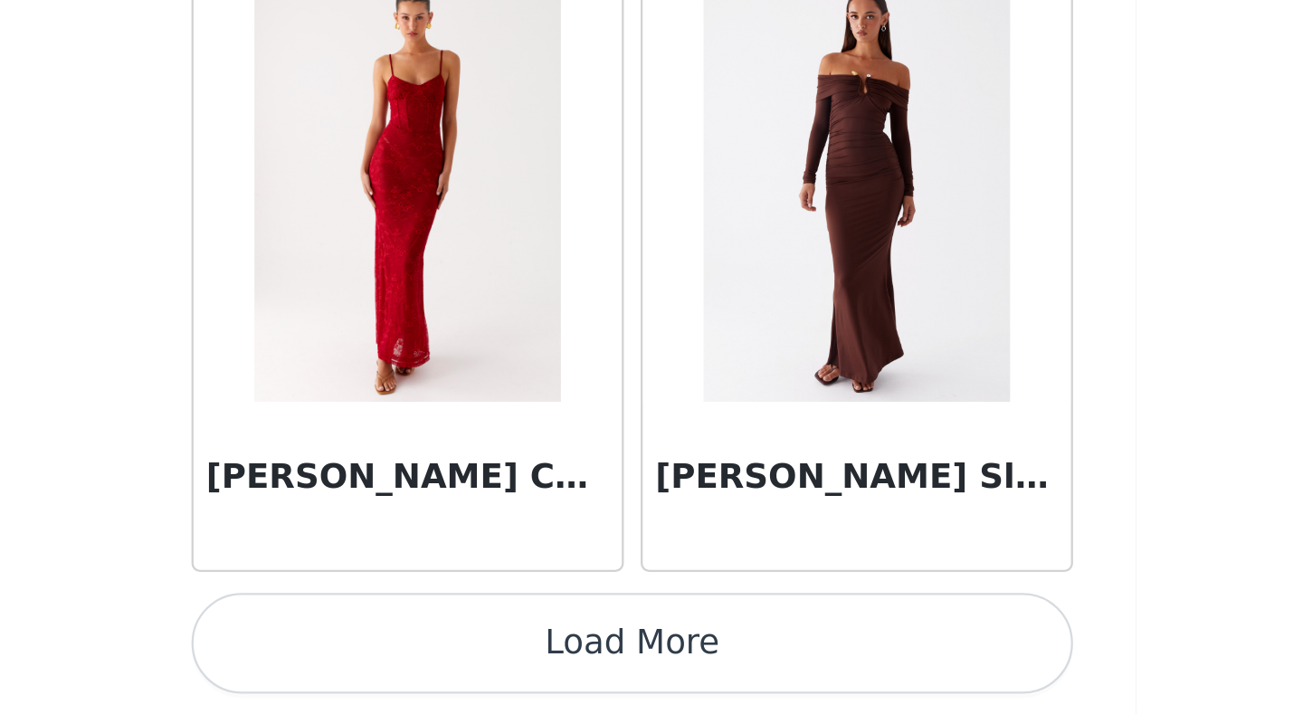
click at [651, 555] on button "Load More" at bounding box center [651, 682] width 380 height 43
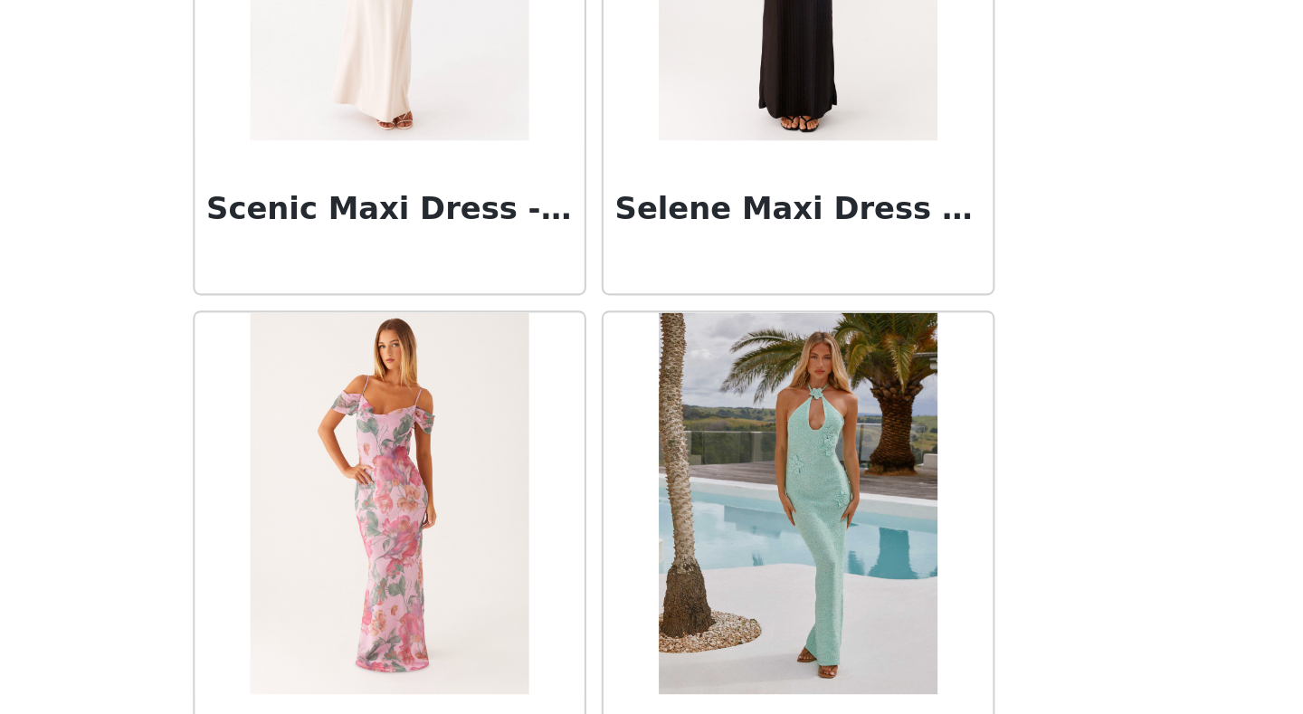
scroll to position [51897, 0]
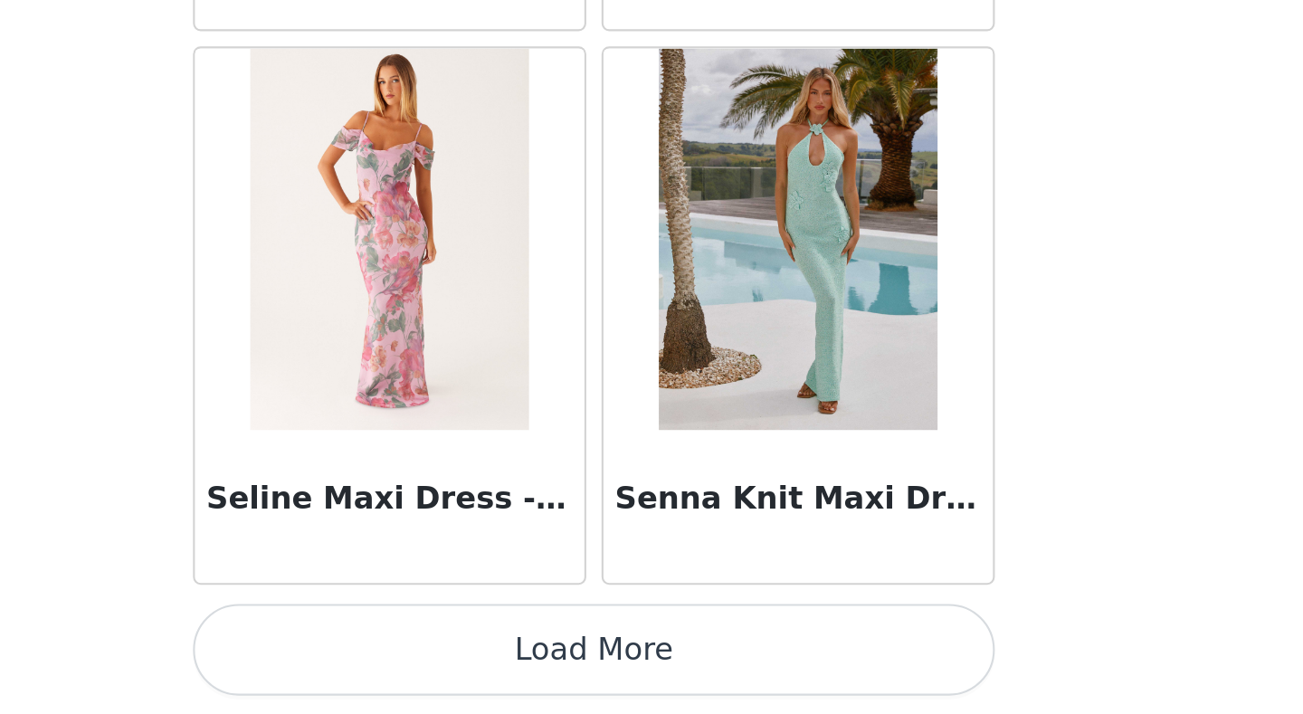
click at [669, 555] on button "Load More" at bounding box center [651, 682] width 380 height 43
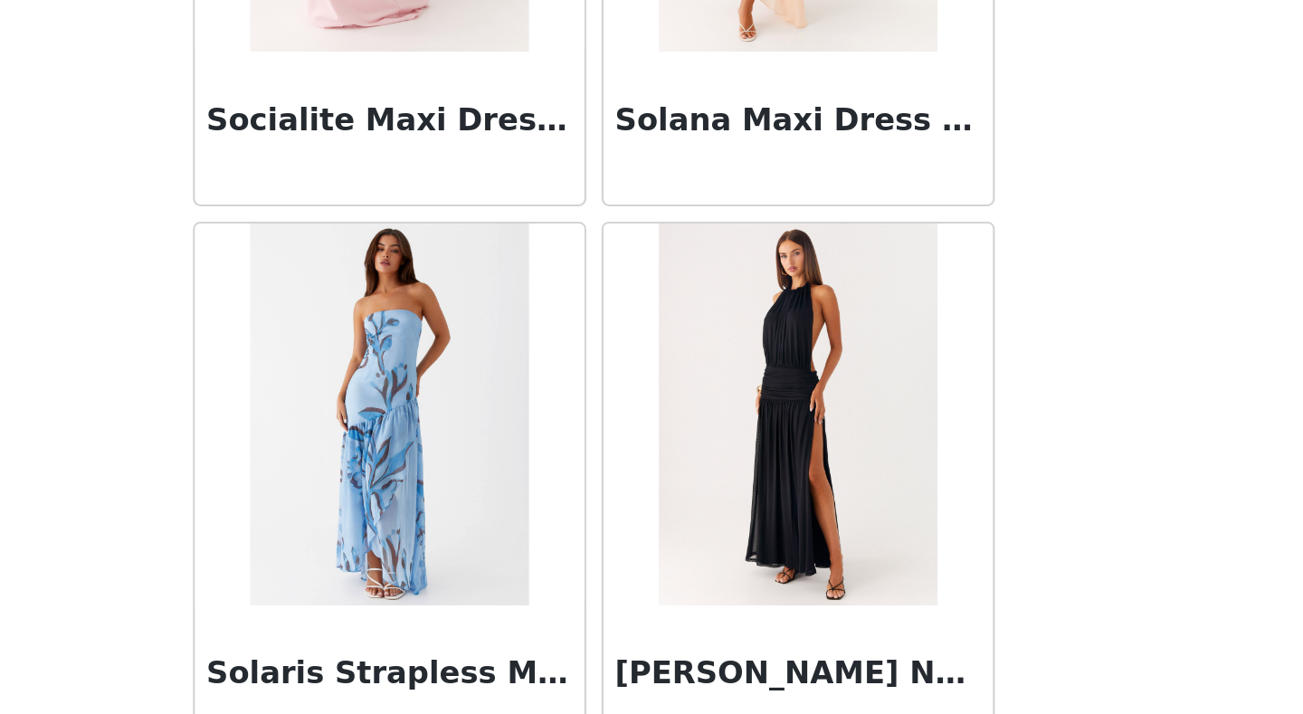
scroll to position [54520, 0]
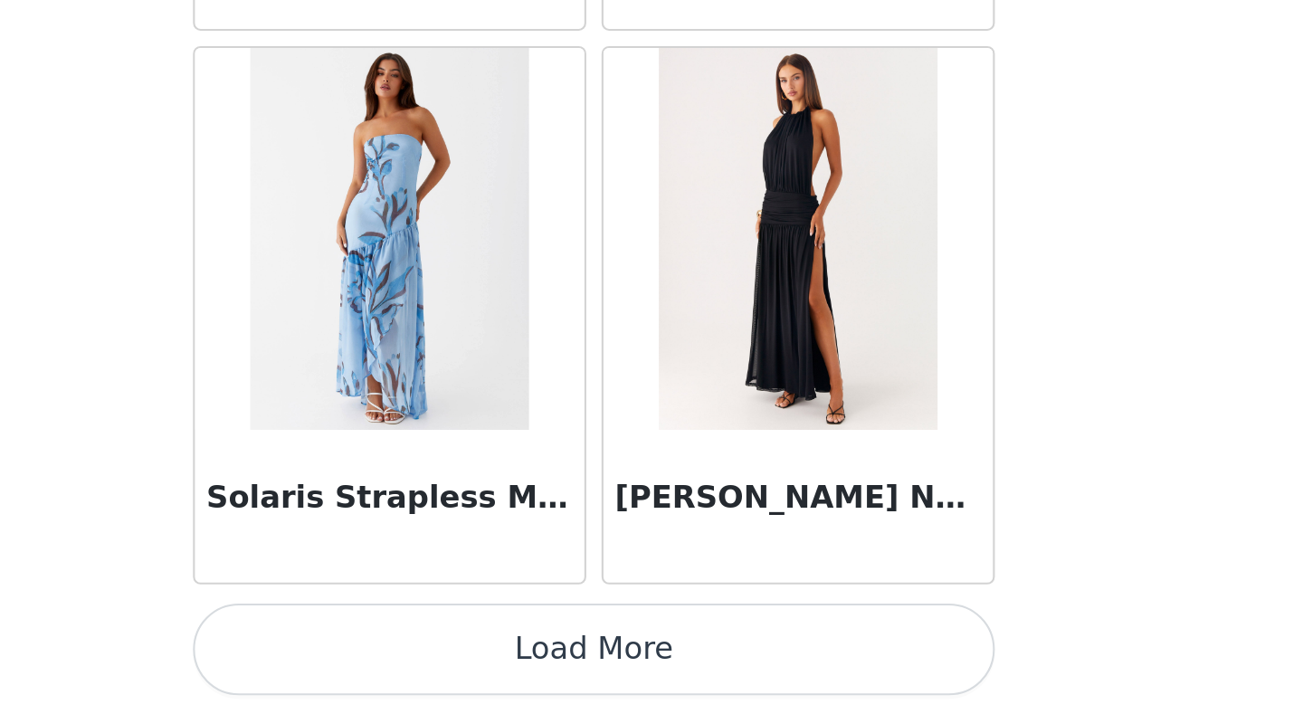
click at [639, 555] on button "Load More" at bounding box center [651, 682] width 380 height 43
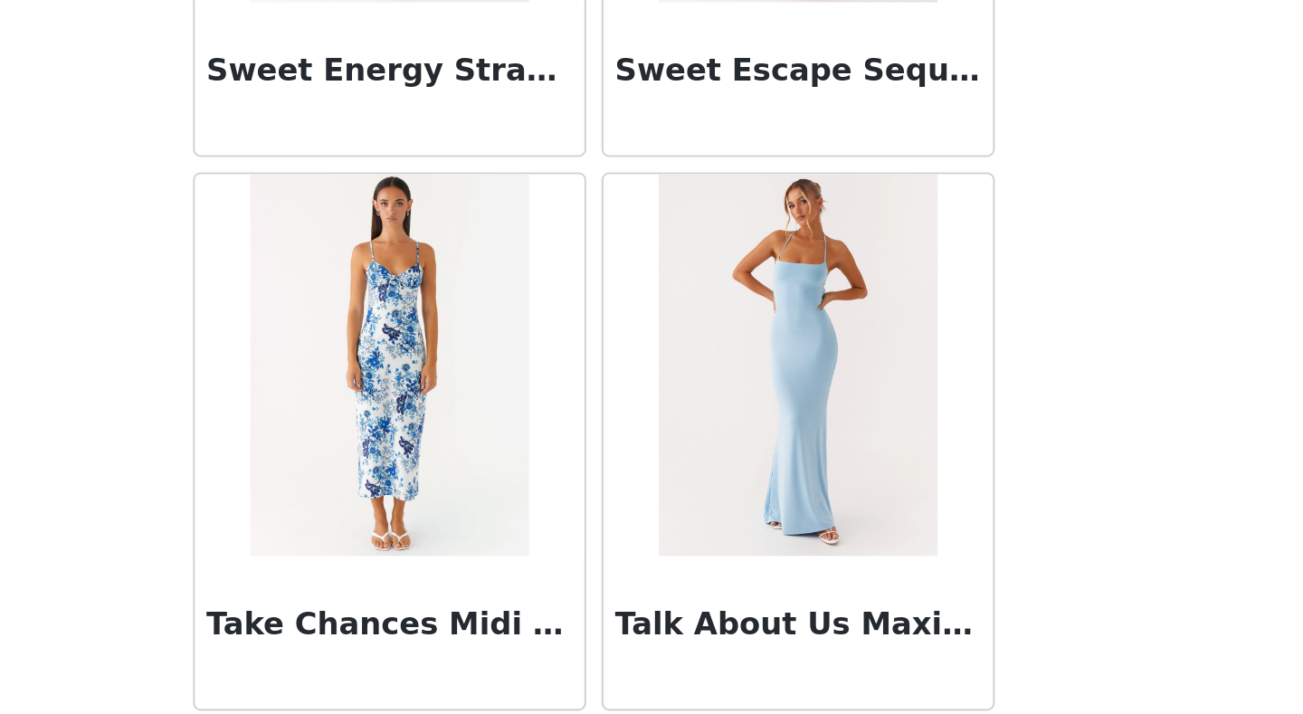
scroll to position [57143, 0]
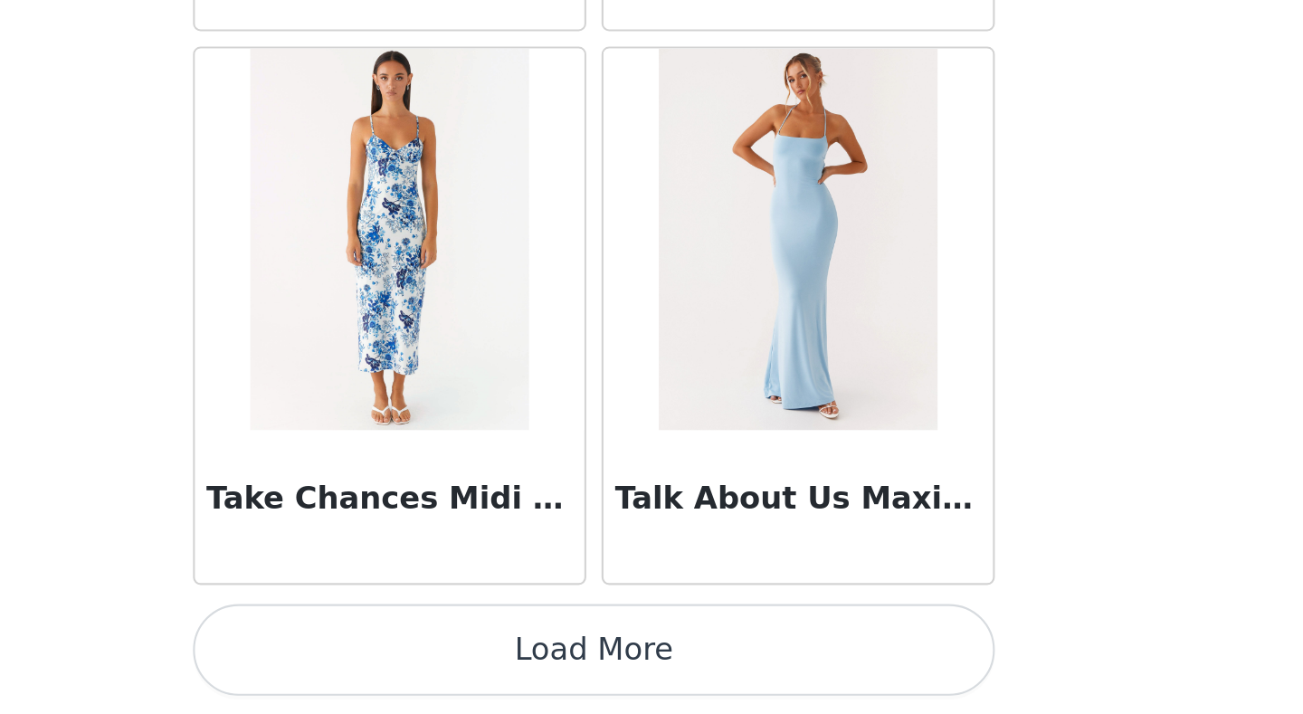
click at [647, 555] on button "Load More" at bounding box center [651, 682] width 380 height 43
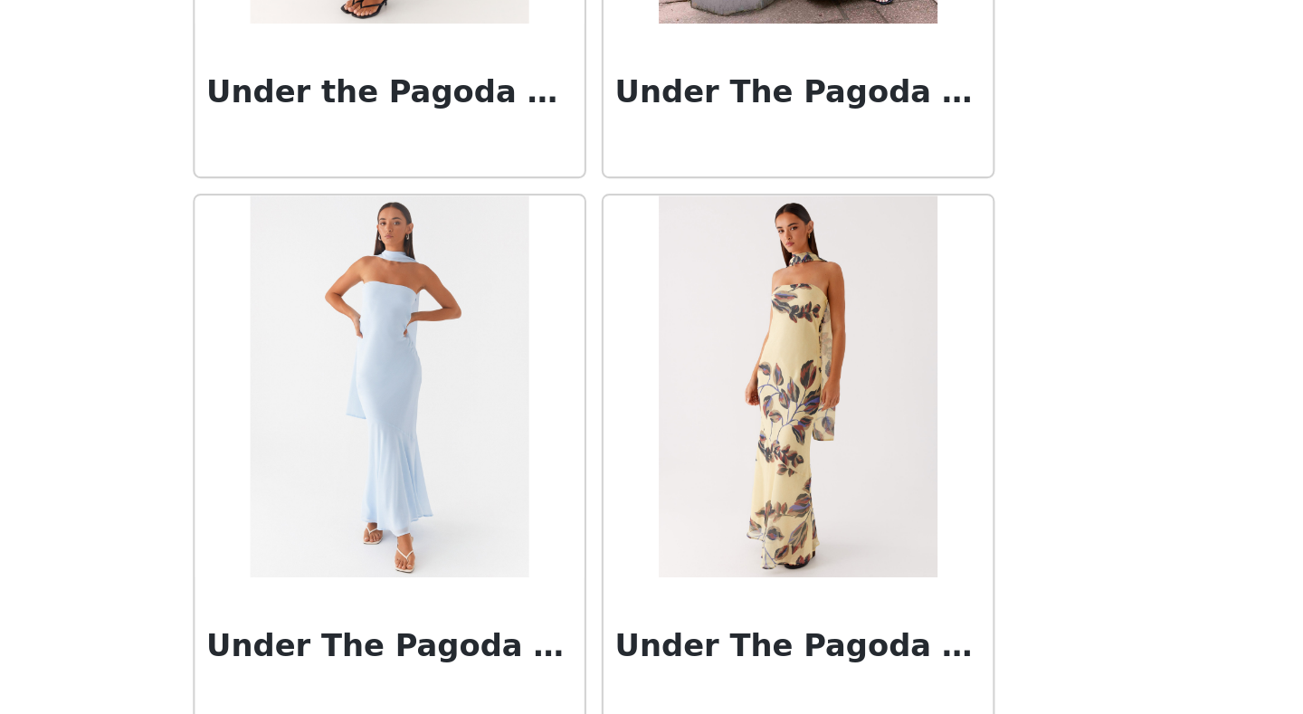
scroll to position [59767, 0]
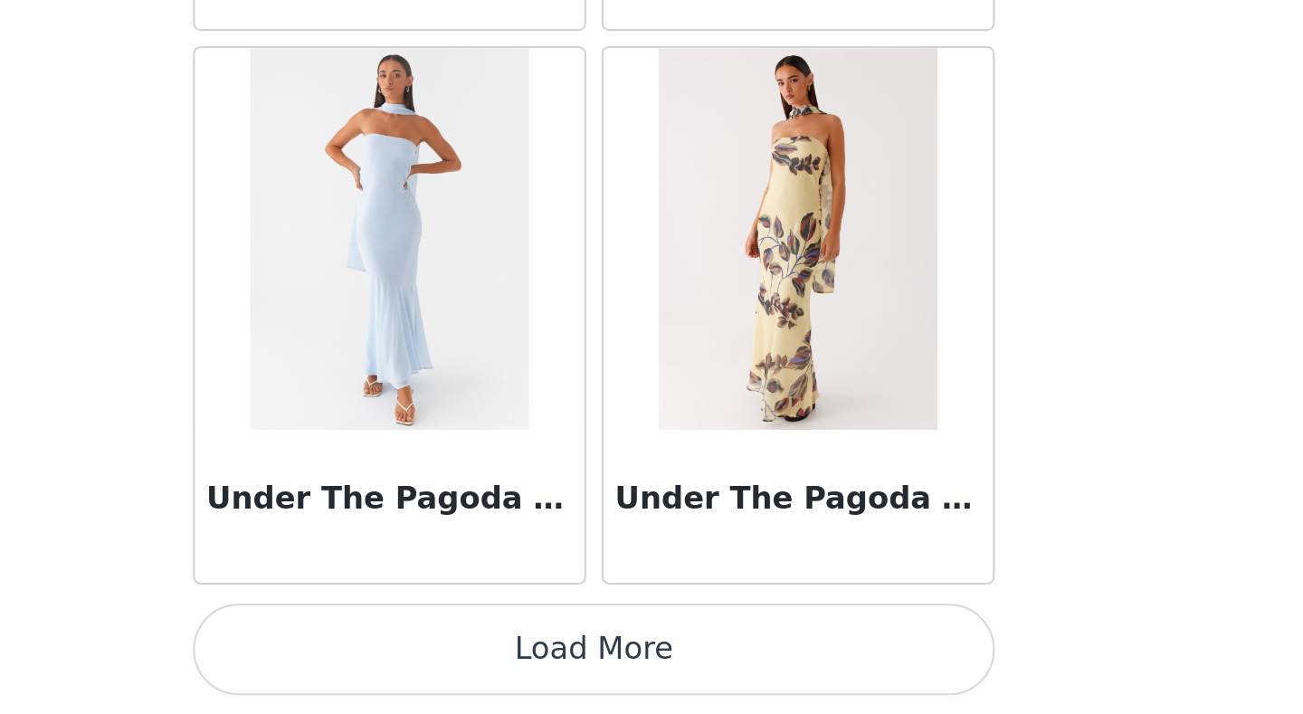
click at [657, 555] on button "Load More" at bounding box center [651, 682] width 380 height 43
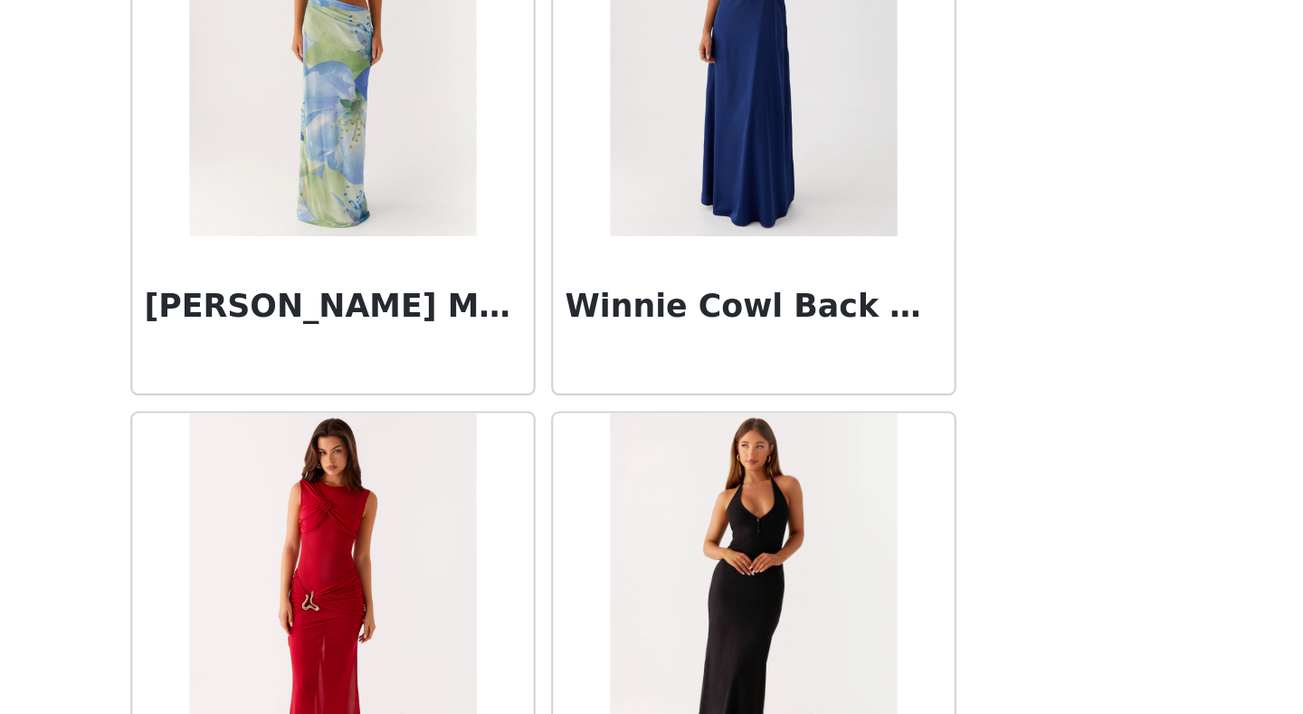
scroll to position [62390, 0]
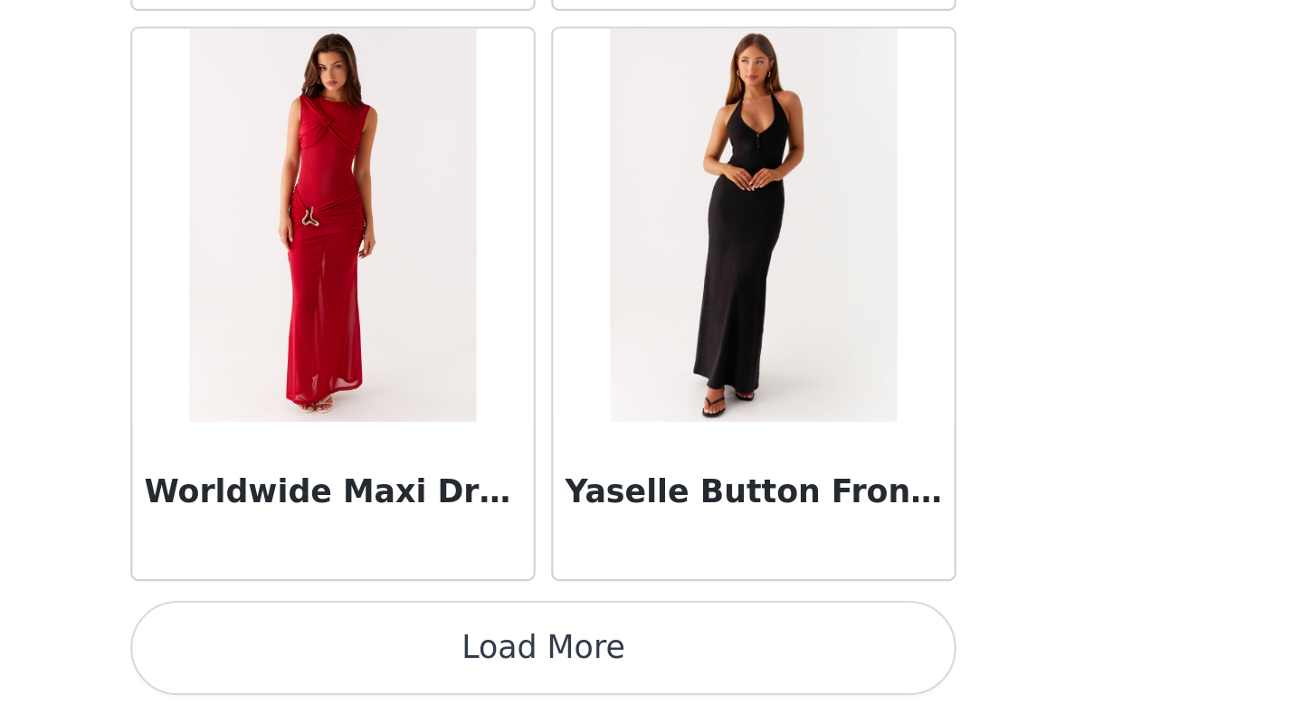
click at [660, 555] on button "Load More" at bounding box center [651, 682] width 380 height 43
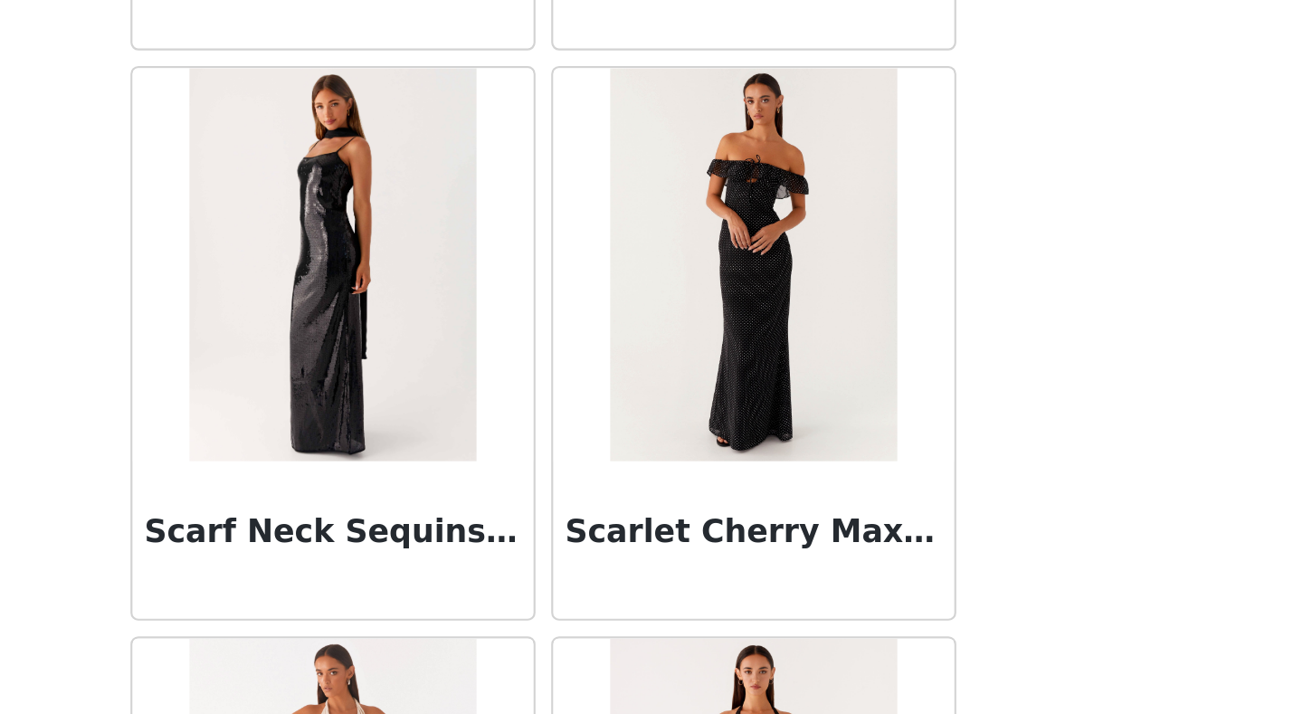
scroll to position [51354, 0]
click at [735, 519] on img at bounding box center [747, 506] width 131 height 181
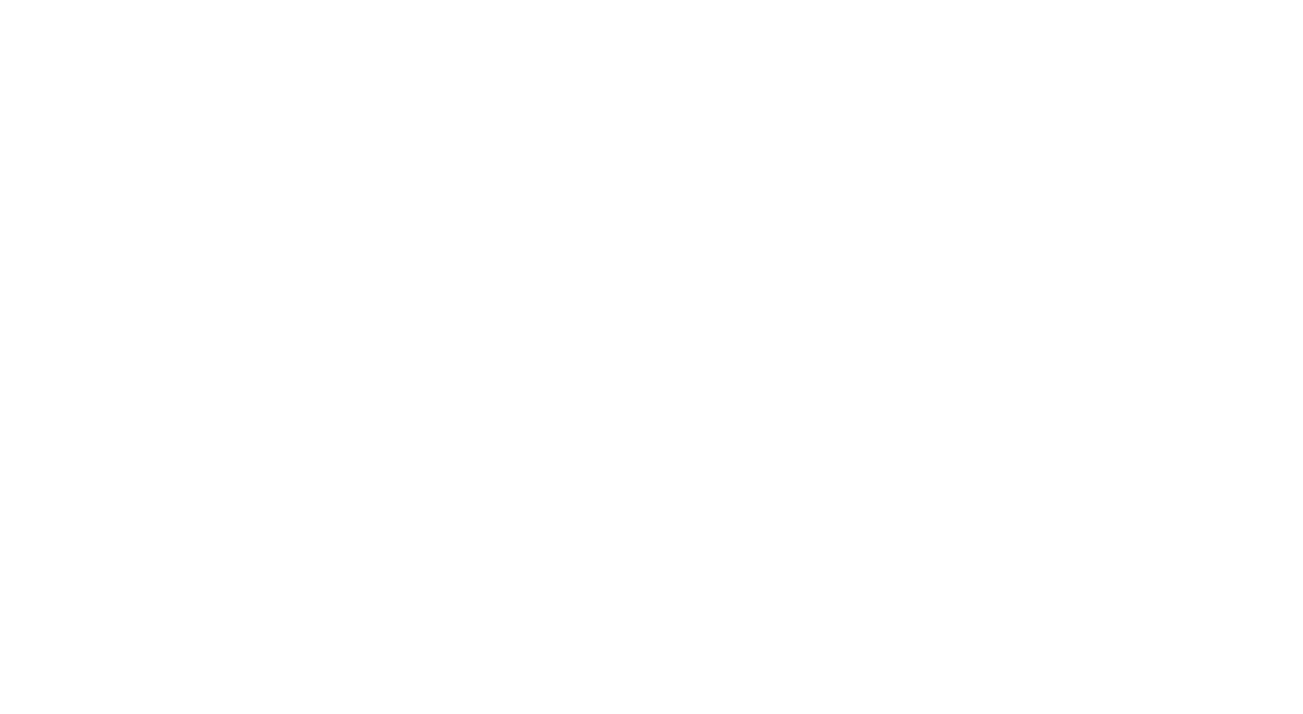
scroll to position [0, 0]
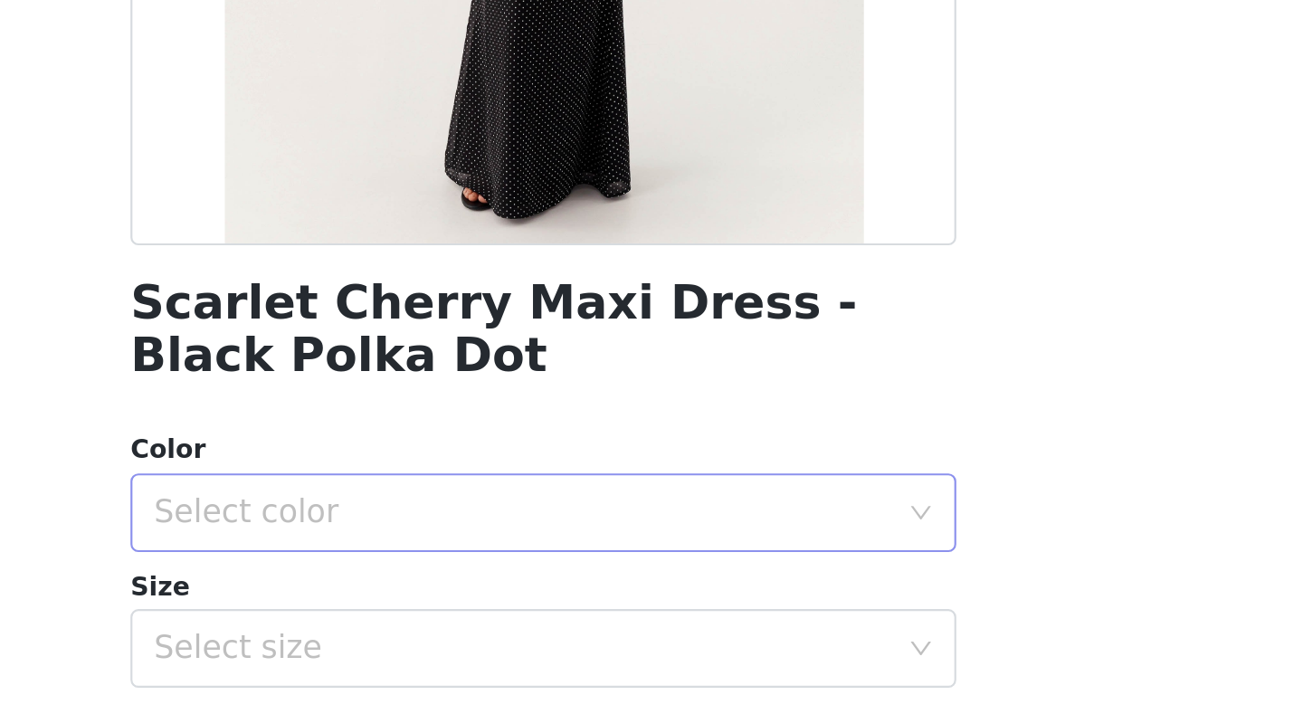
click at [631, 555] on div "Select color" at bounding box center [645, 620] width 346 height 34
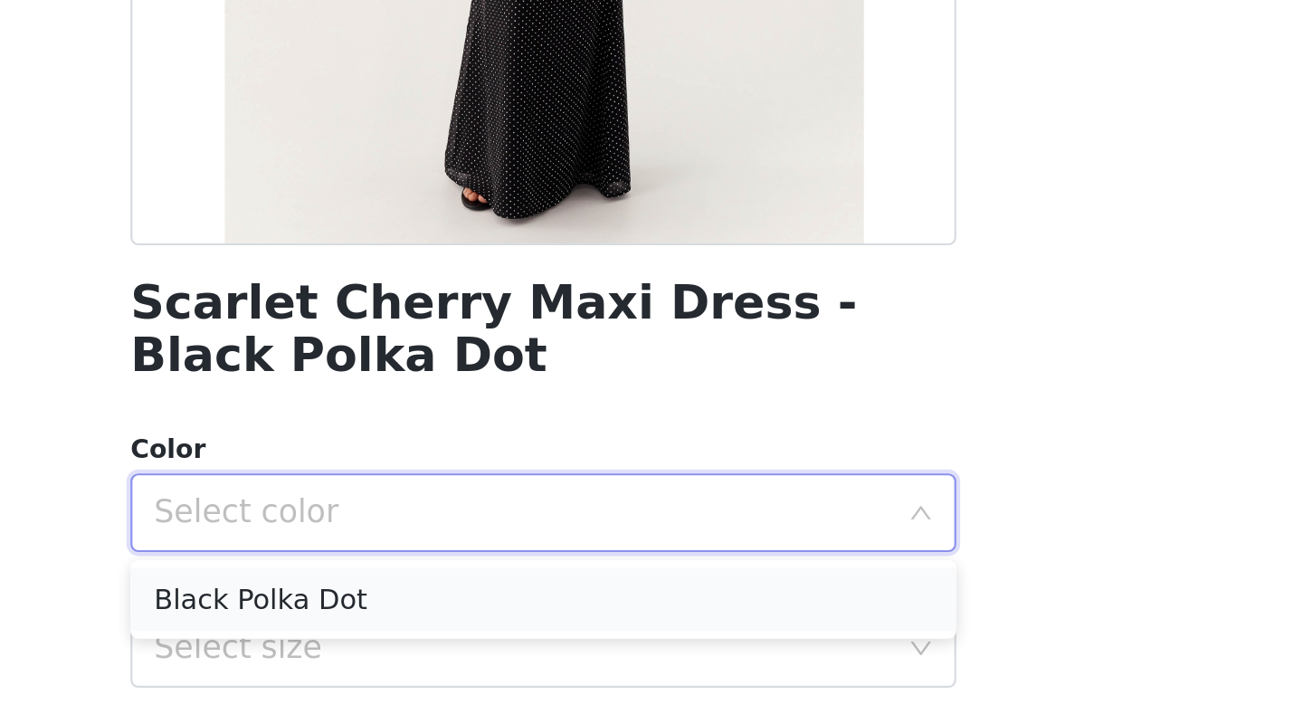
click at [595, 555] on li "Black Polka Dot" at bounding box center [651, 660] width 380 height 29
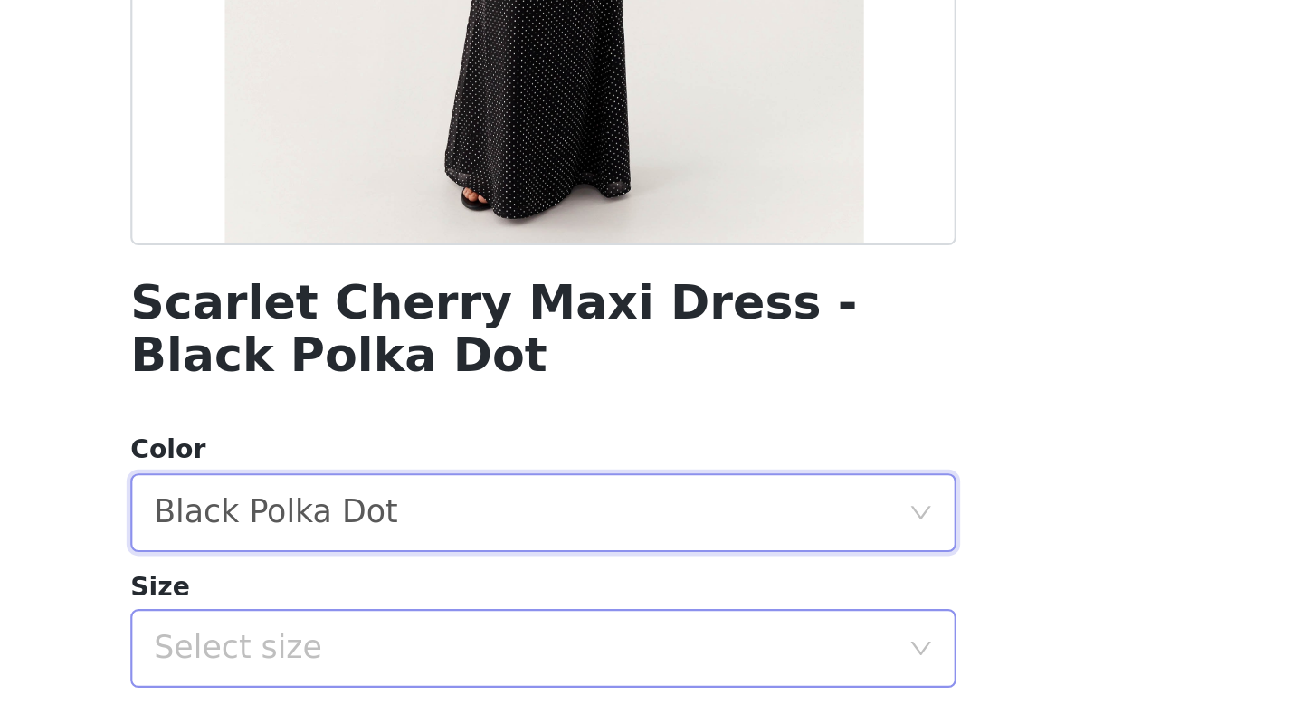
click at [585, 555] on div "Select size" at bounding box center [641, 683] width 338 height 18
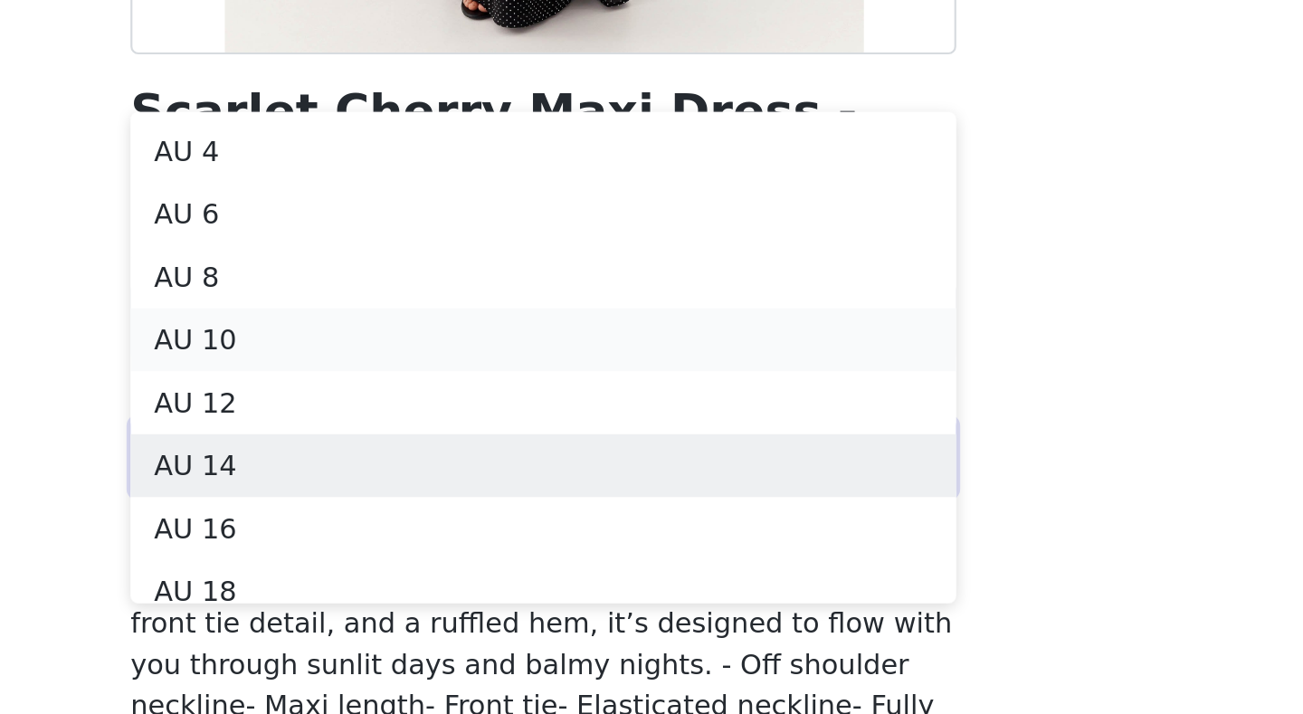
scroll to position [9, 0]
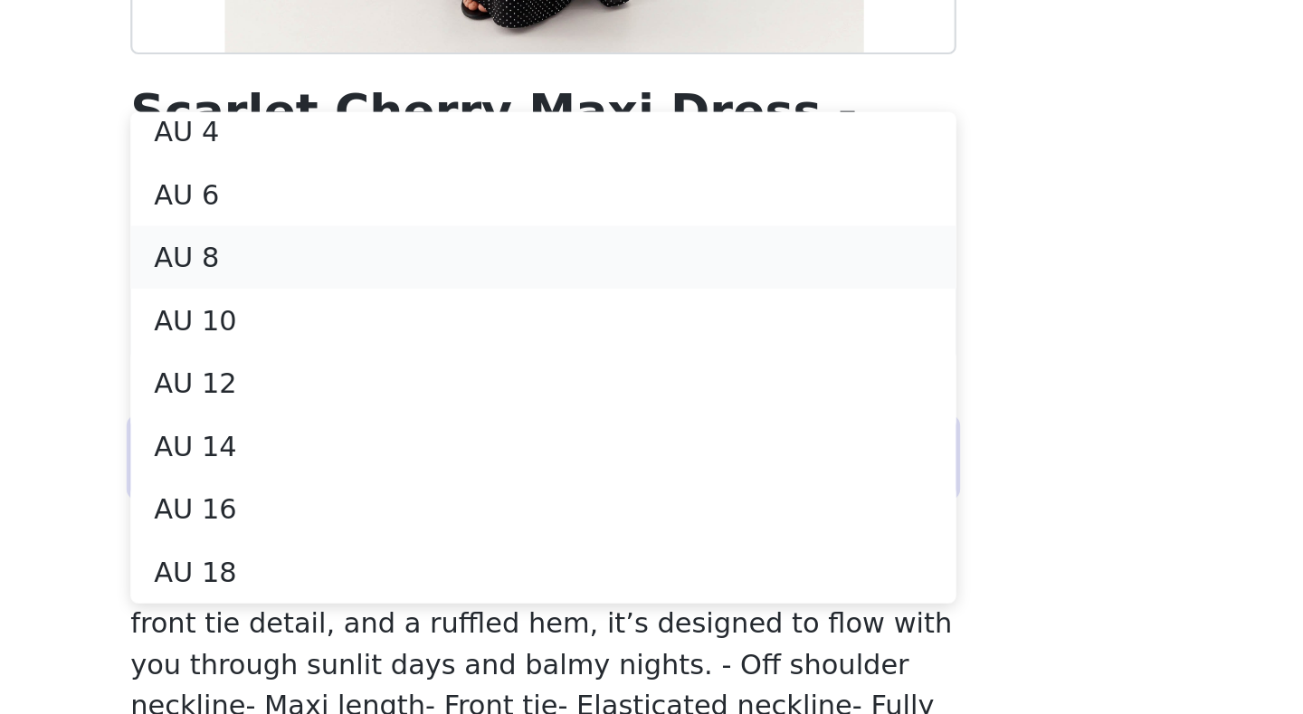
click at [599, 499] on li "AU 8" at bounding box center [651, 502] width 380 height 29
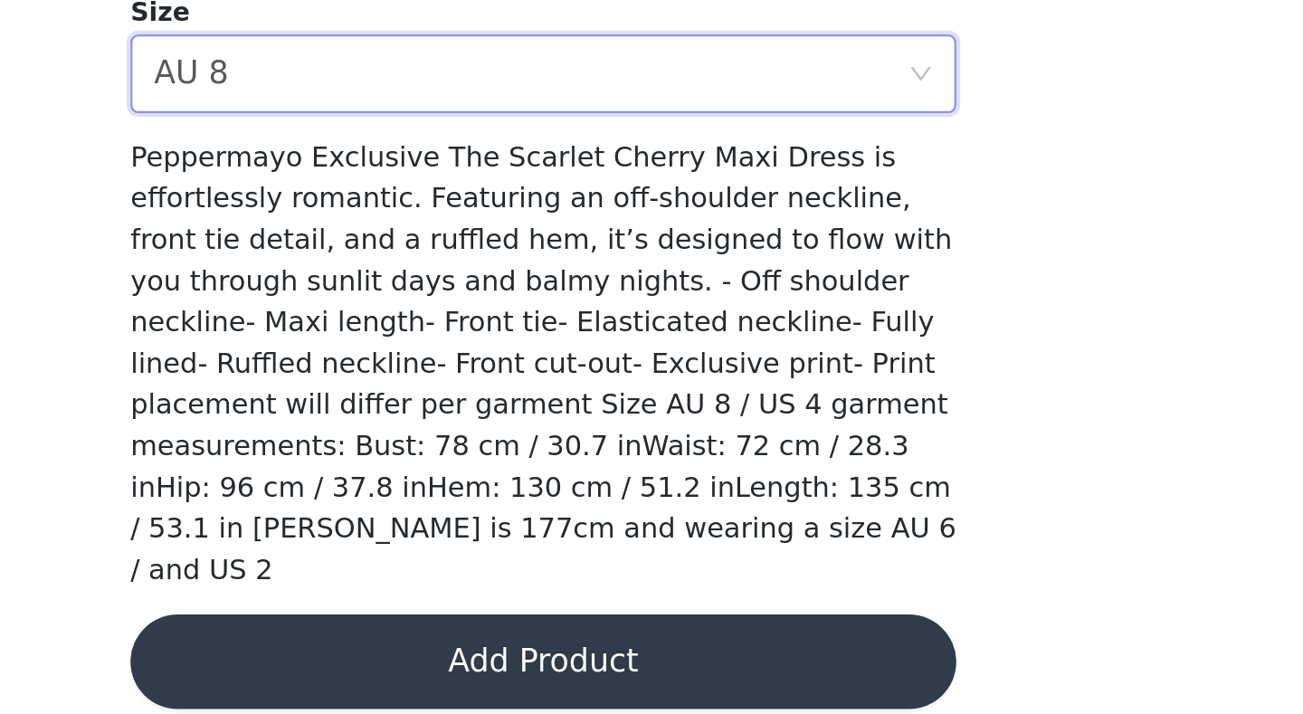
scroll to position [351, 0]
click at [595, 555] on button "Add Product" at bounding box center [651, 689] width 380 height 43
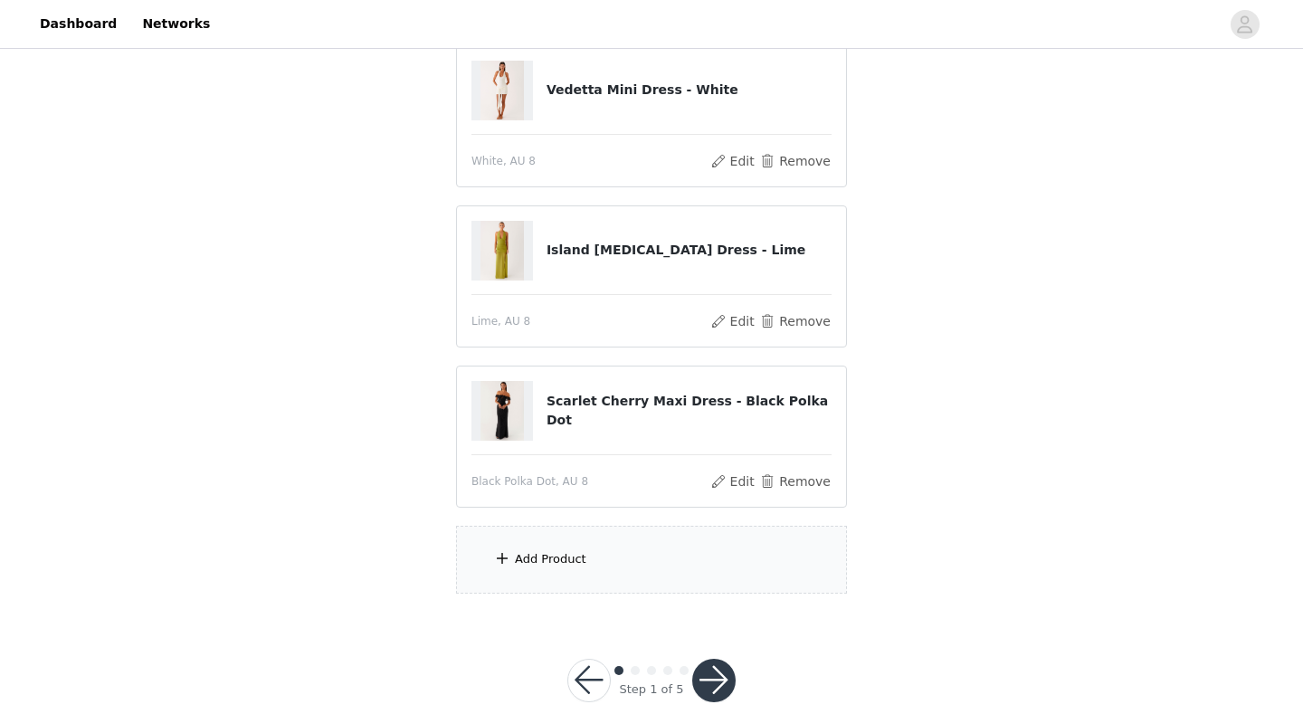
scroll to position [555, 0]
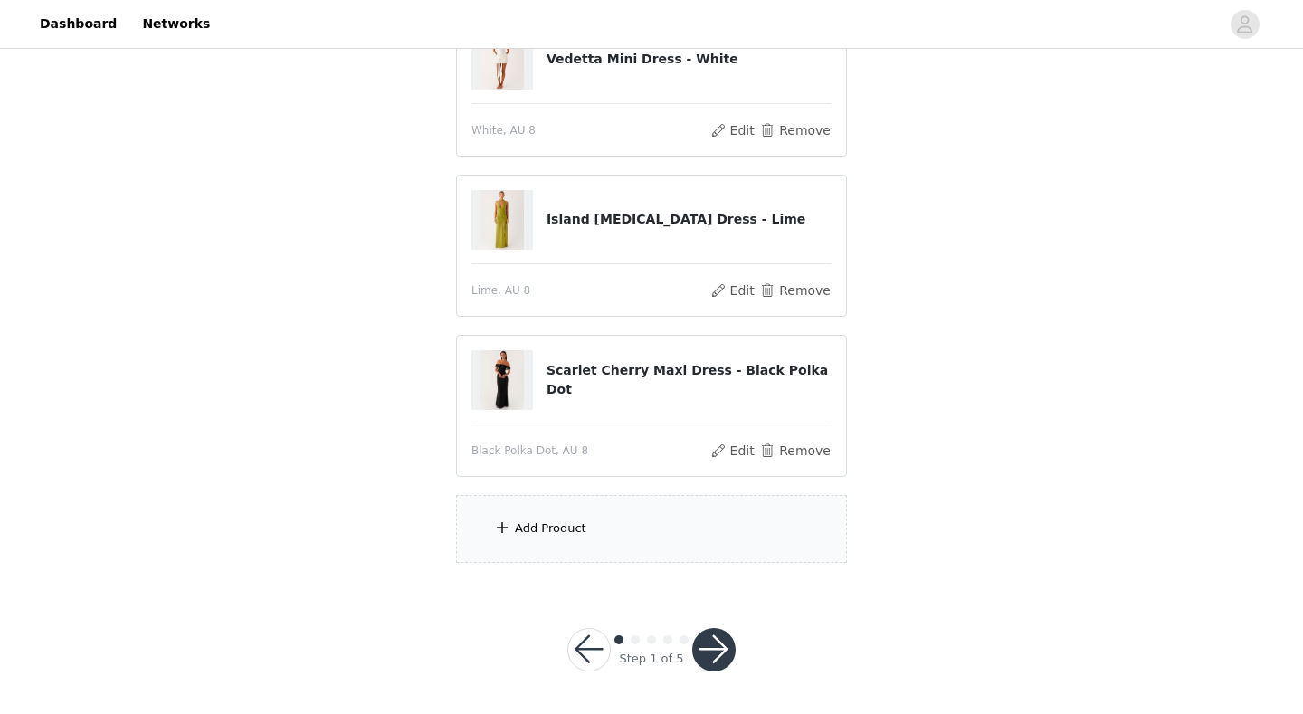
click at [582, 533] on div "Add Product" at bounding box center [550, 528] width 71 height 18
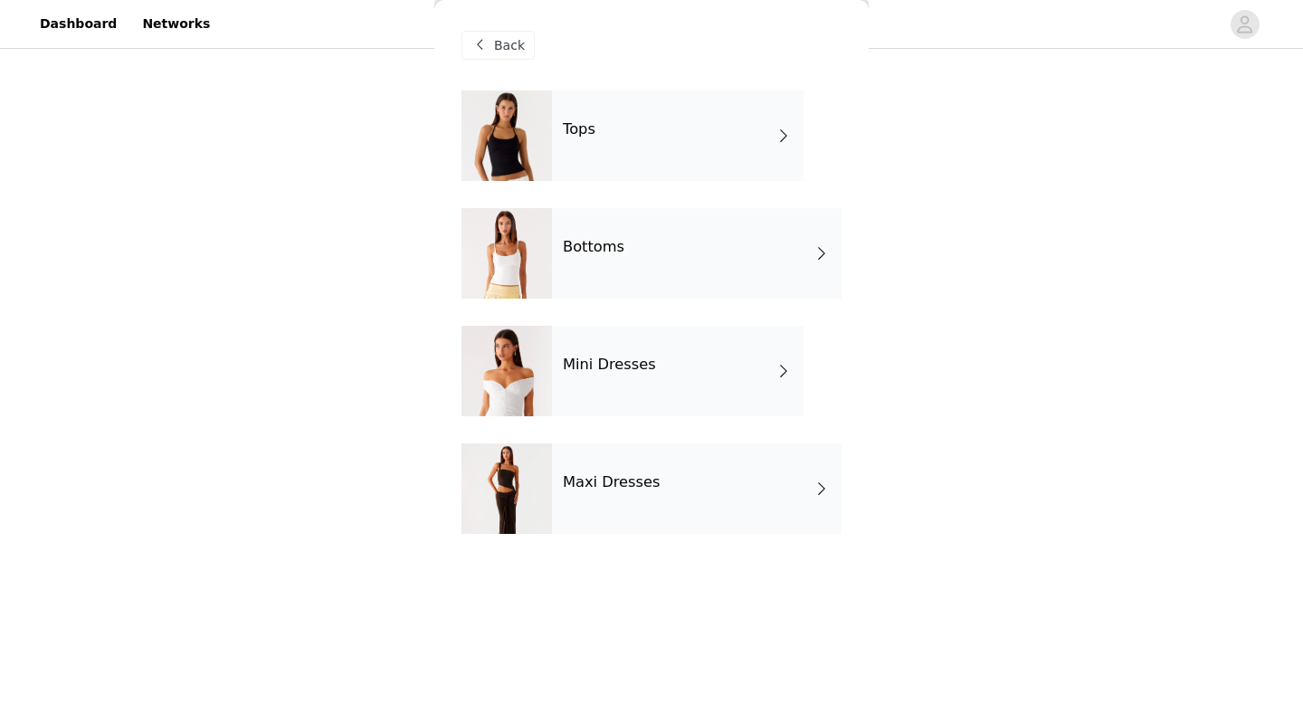
click at [628, 131] on div "Tops" at bounding box center [677, 135] width 251 height 90
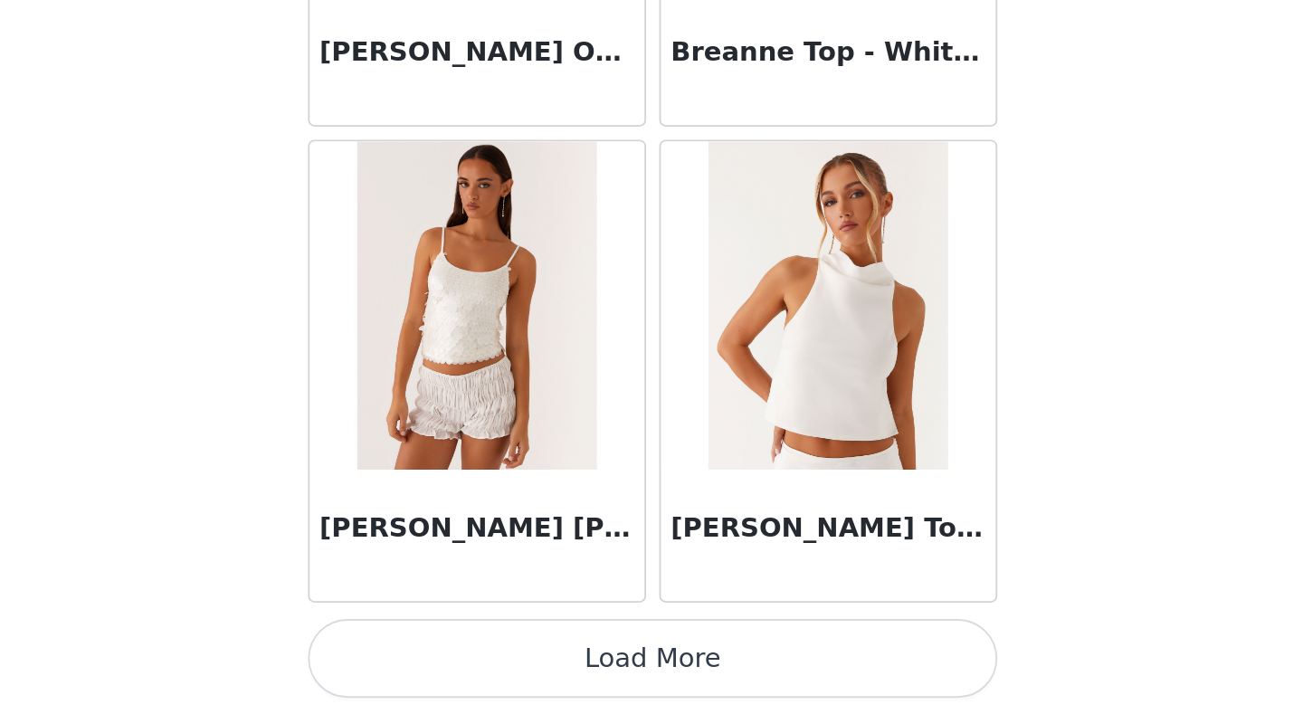
click at [657, 555] on button "Load More" at bounding box center [651, 682] width 380 height 43
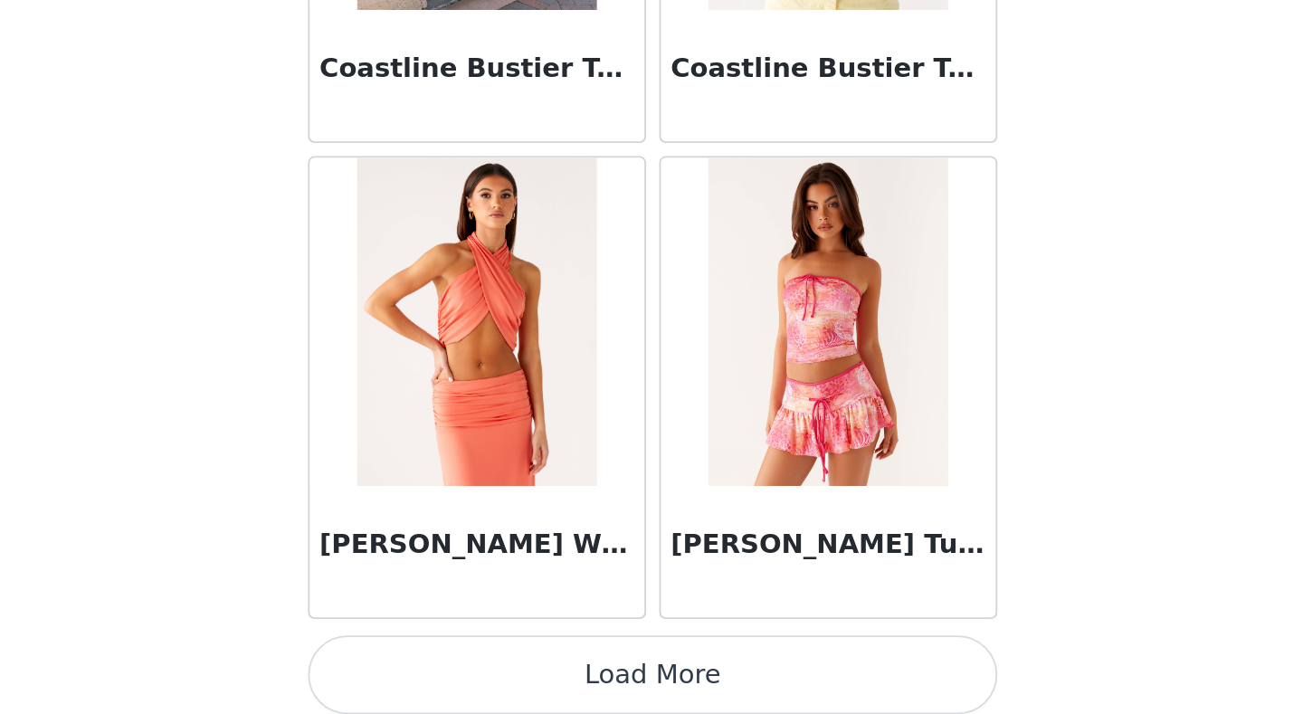
scroll to position [4678, 0]
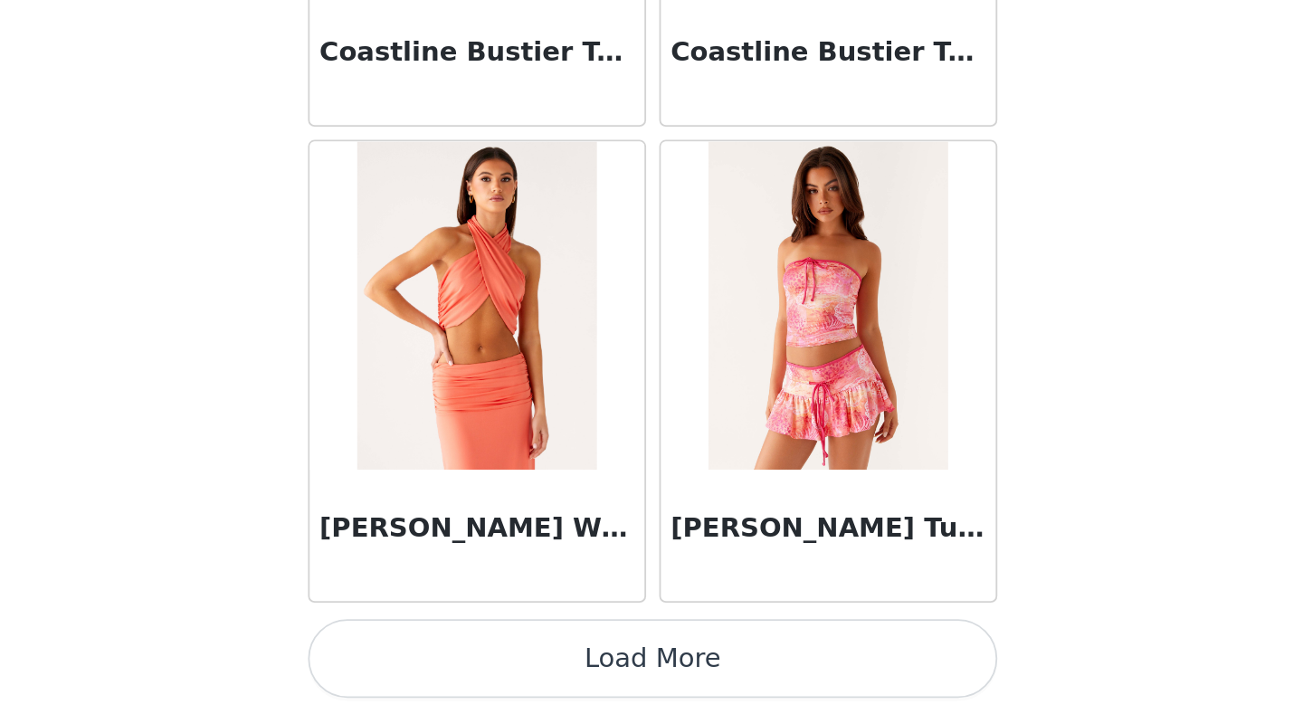
click at [657, 555] on button "Load More" at bounding box center [651, 682] width 380 height 43
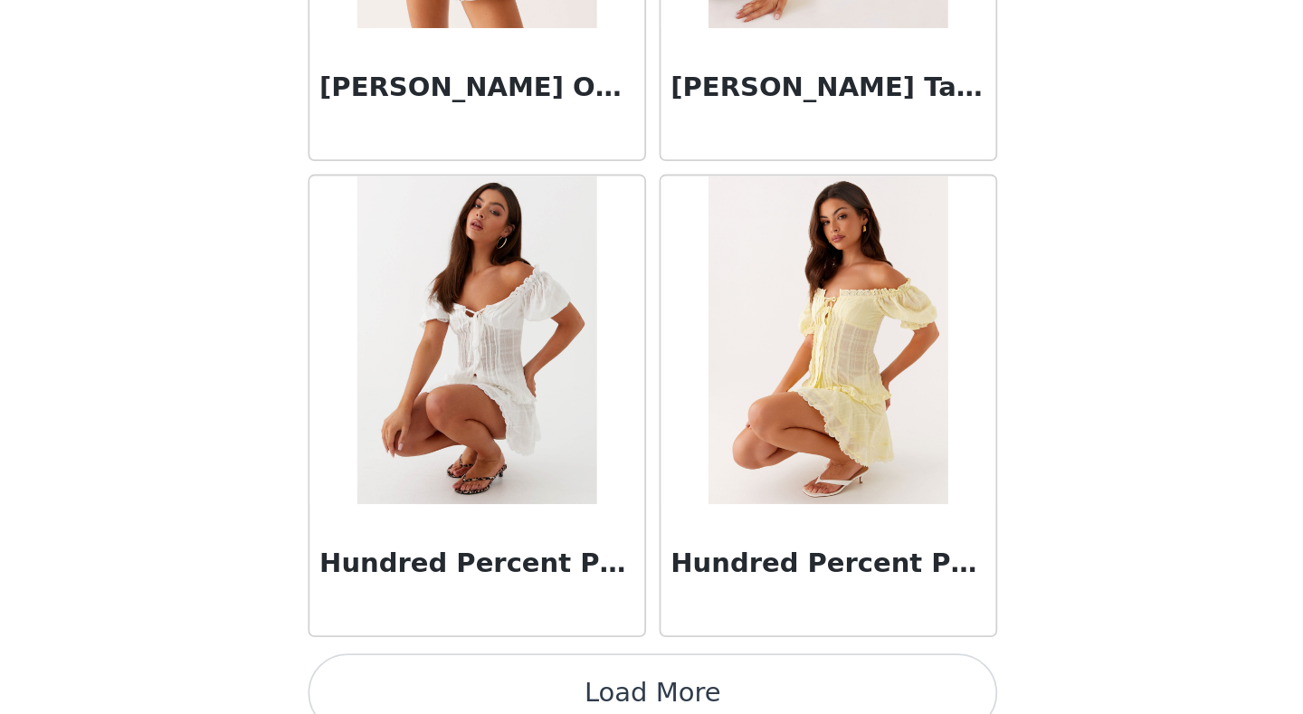
scroll to position [7301, 0]
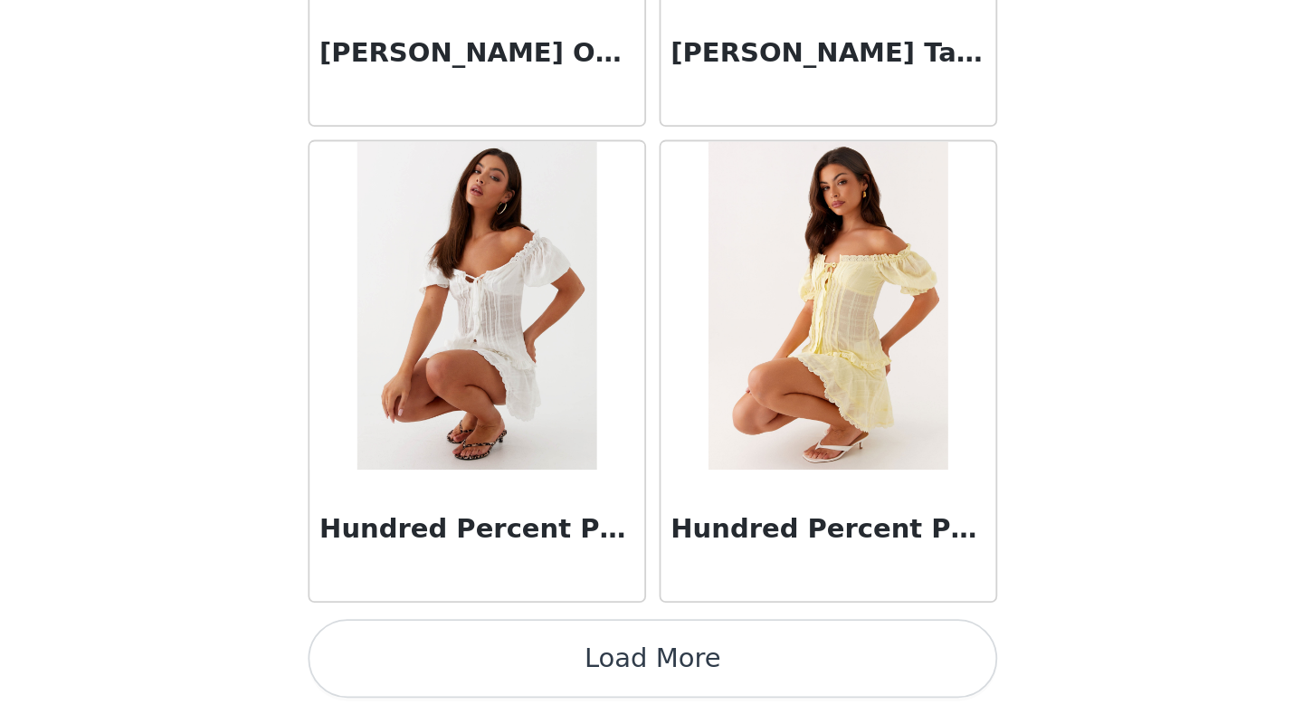
click at [644, 555] on button "Load More" at bounding box center [651, 682] width 380 height 43
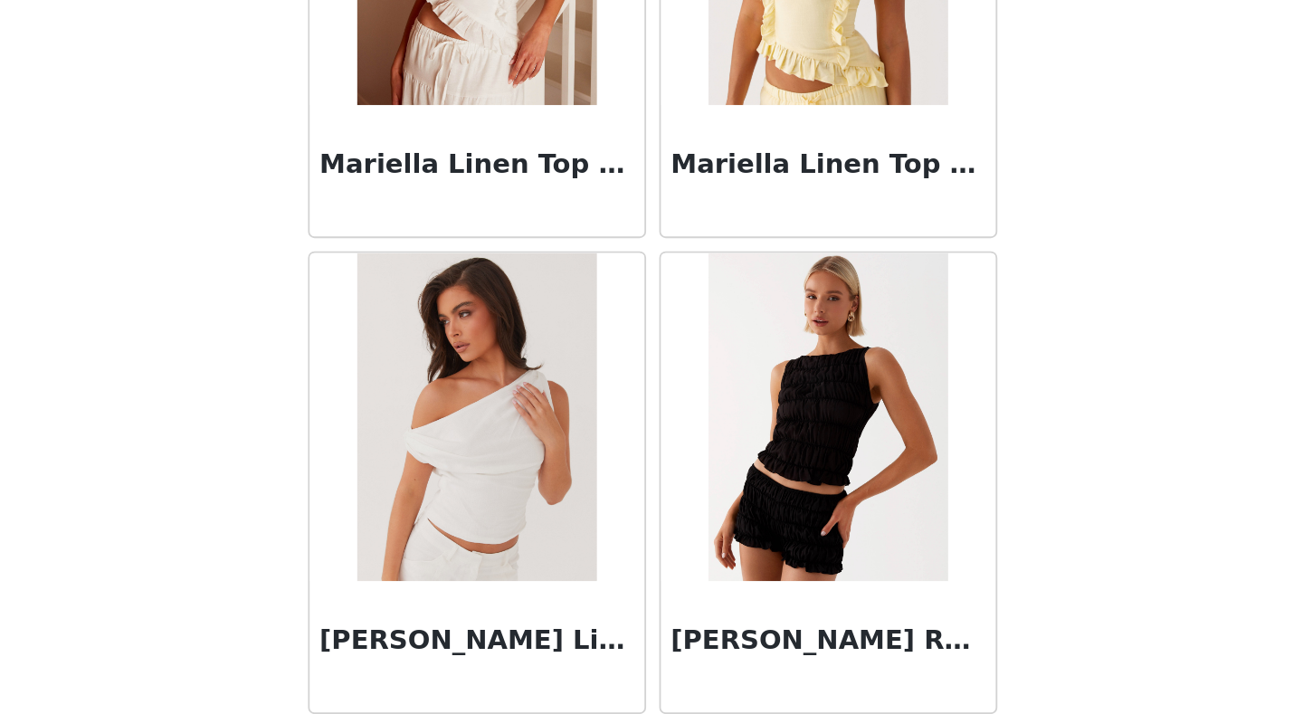
scroll to position [9924, 0]
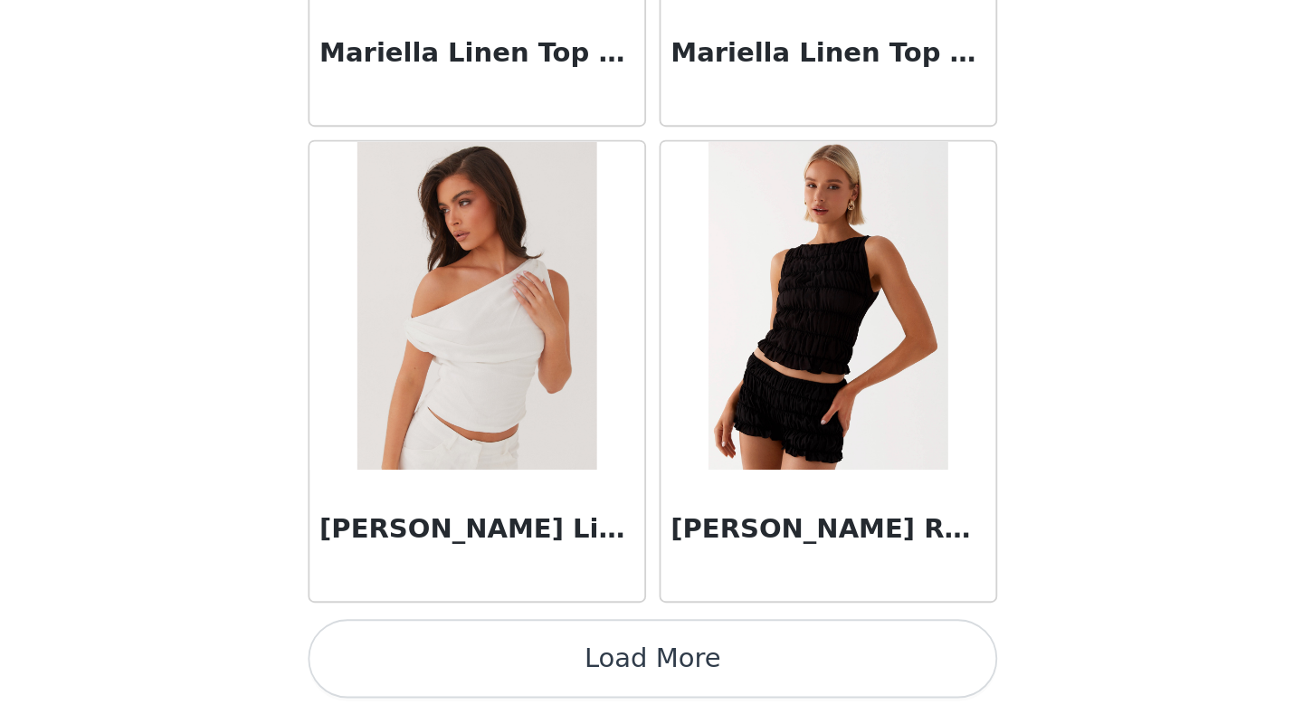
click at [653, 555] on button "Load More" at bounding box center [651, 682] width 380 height 43
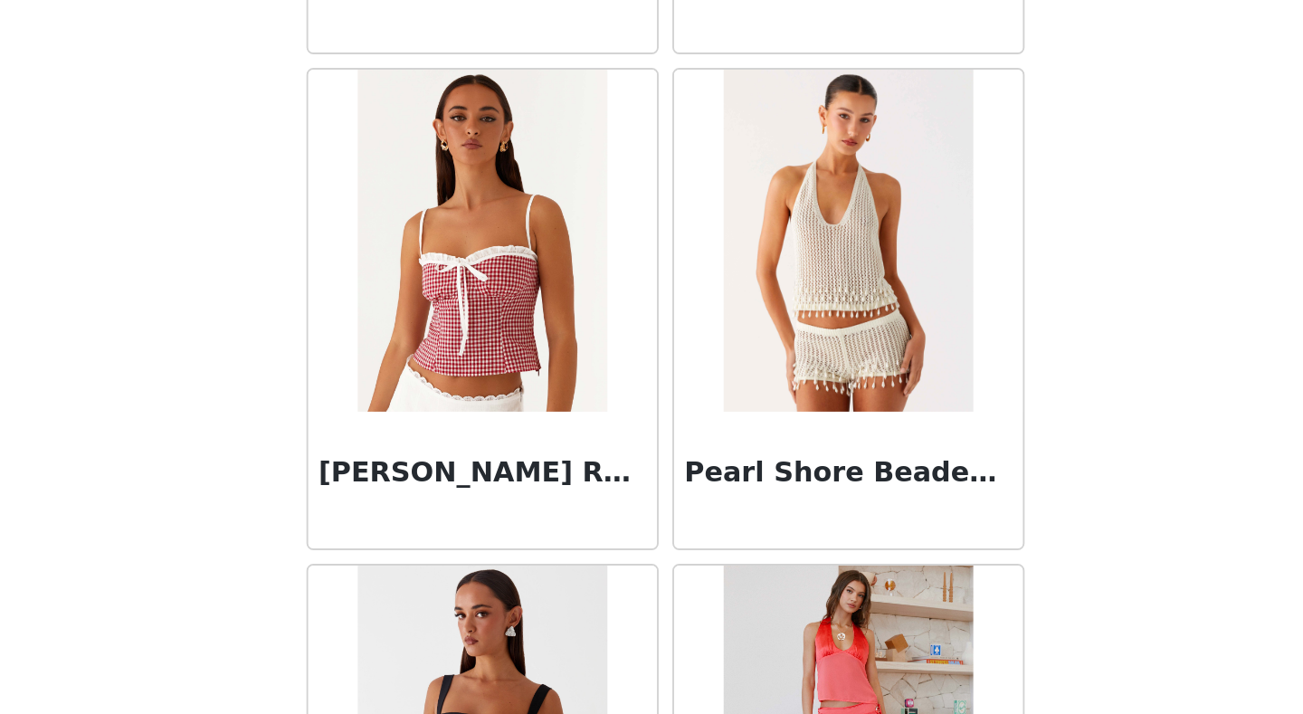
scroll to position [12547, 0]
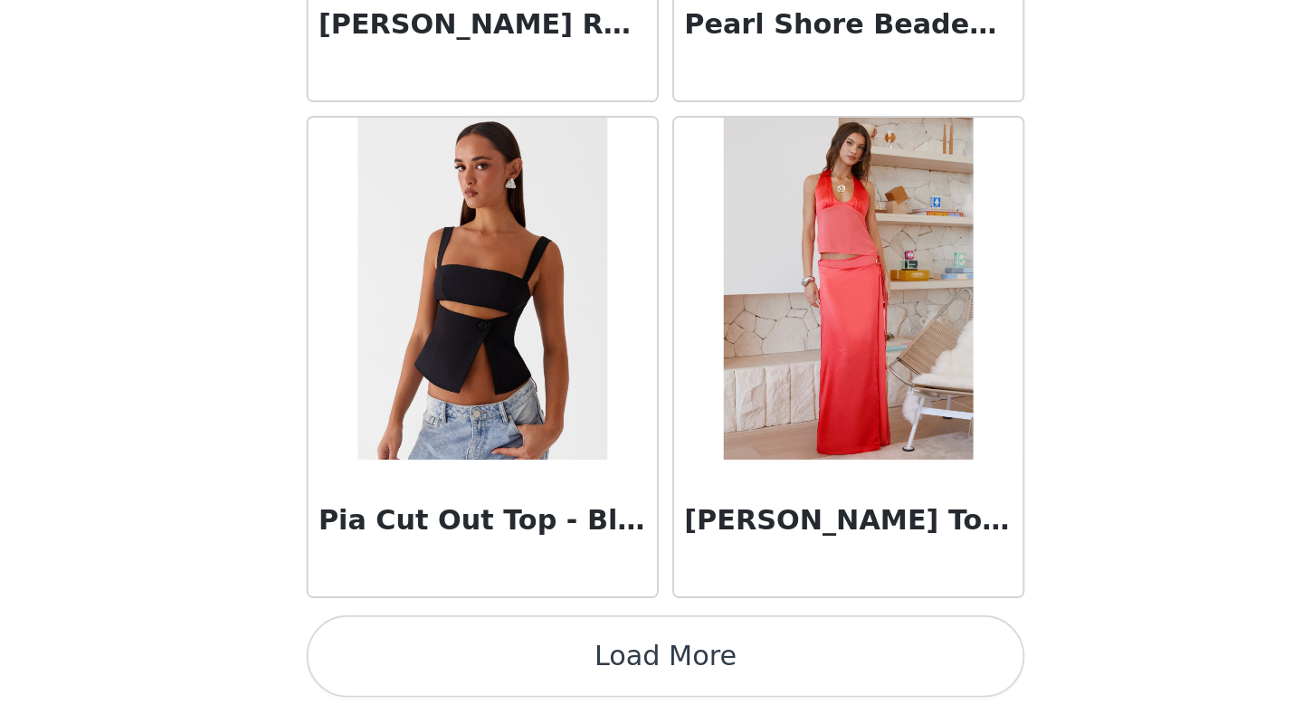
click at [650, 555] on button "Load More" at bounding box center [651, 682] width 380 height 43
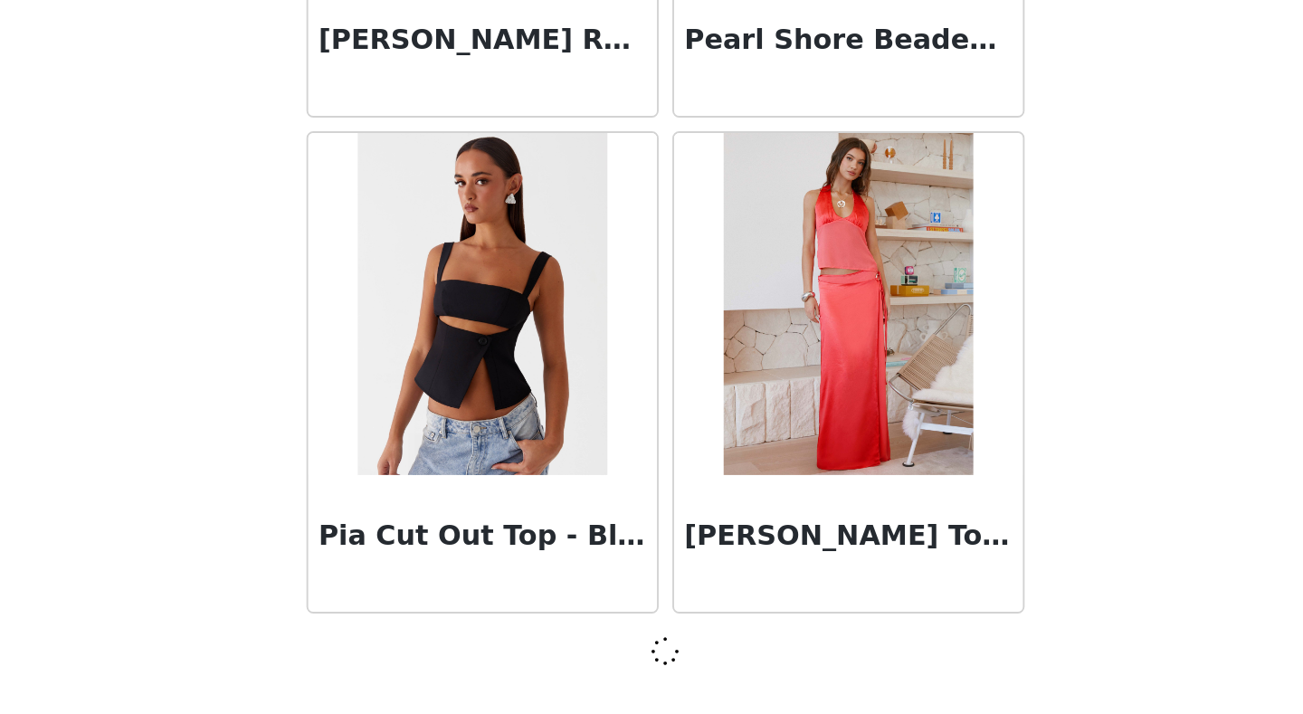
scroll to position [12539, 0]
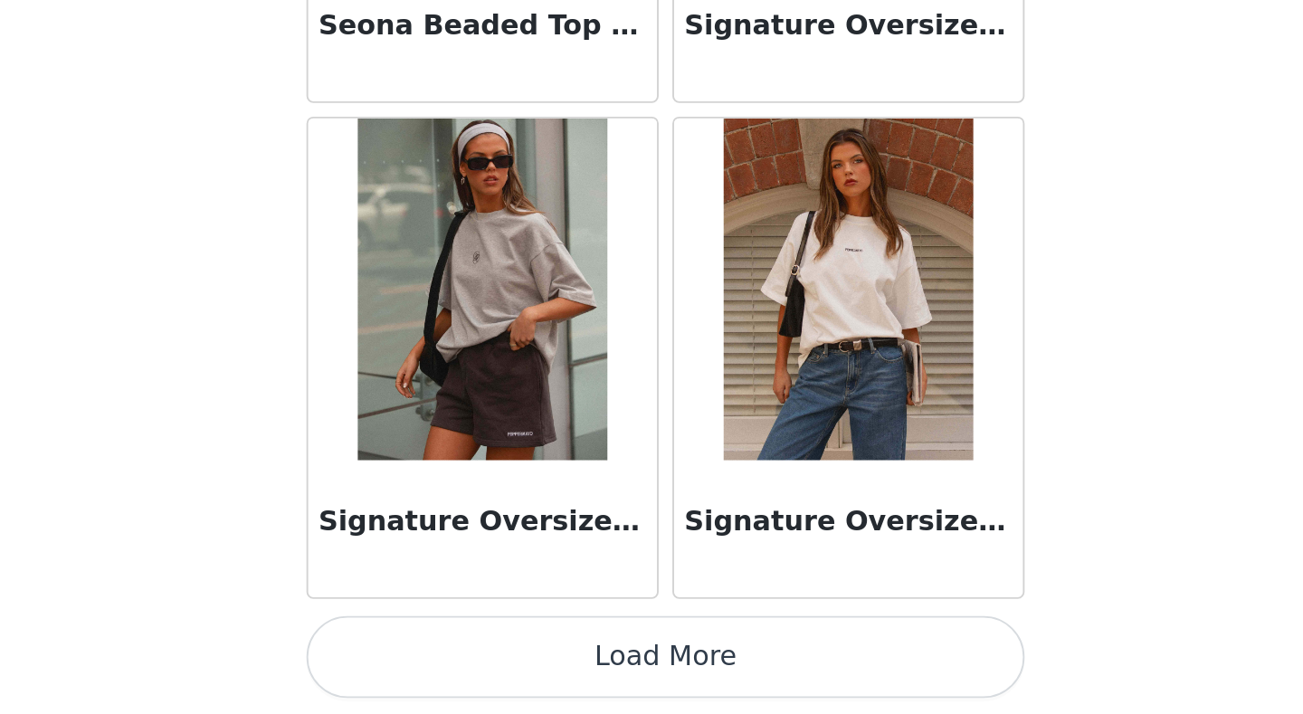
click at [637, 555] on button "Load More" at bounding box center [651, 682] width 380 height 43
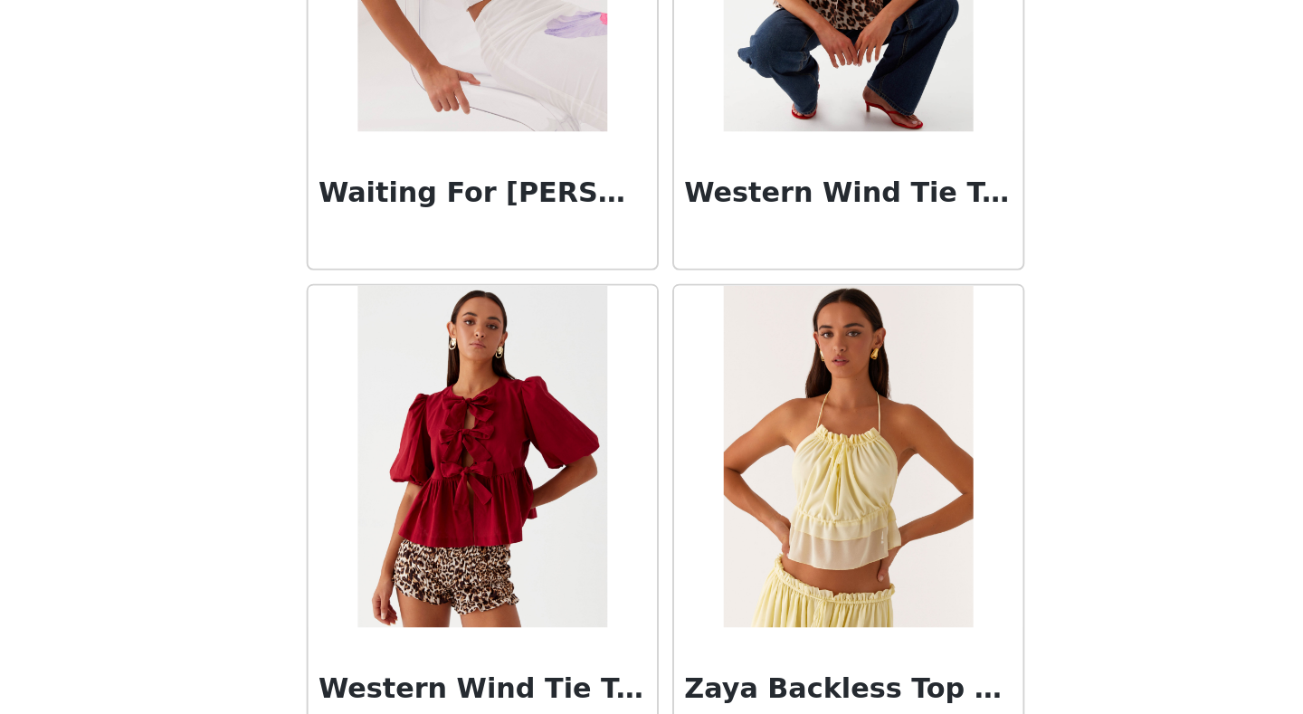
scroll to position [17780, 0]
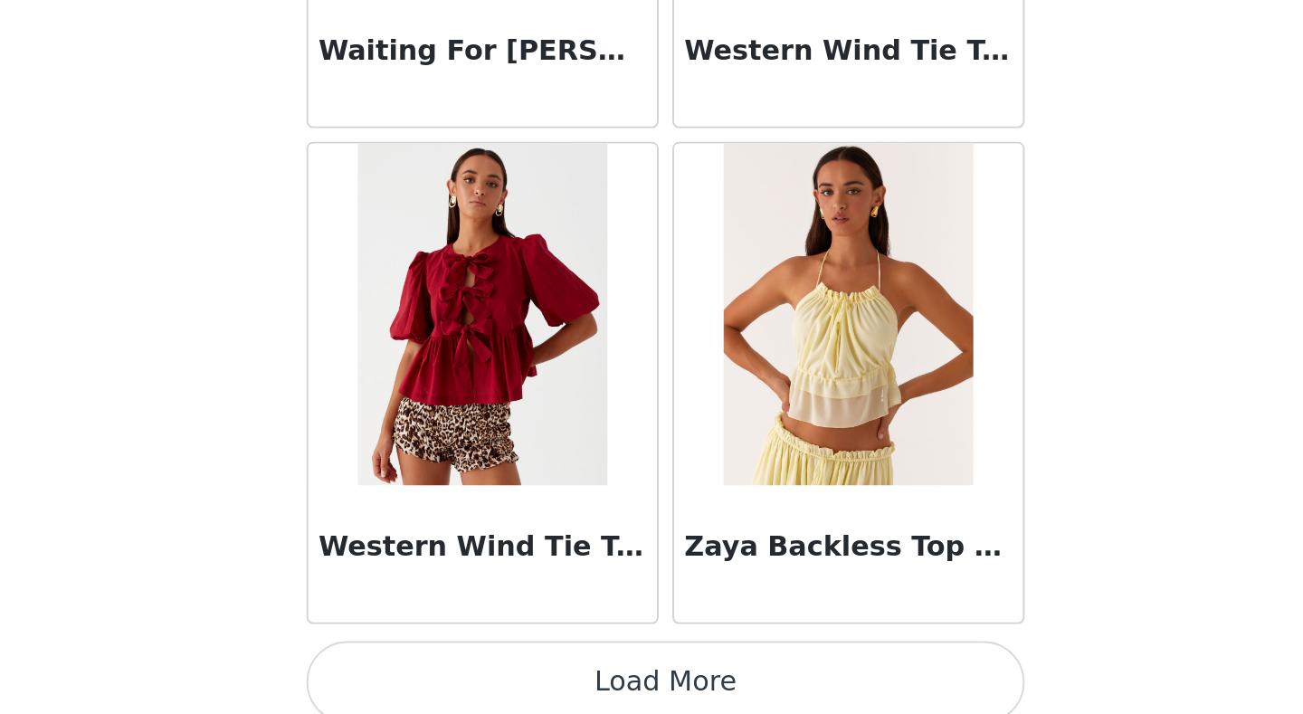
click at [649, 555] on button "Load More" at bounding box center [651, 696] width 380 height 43
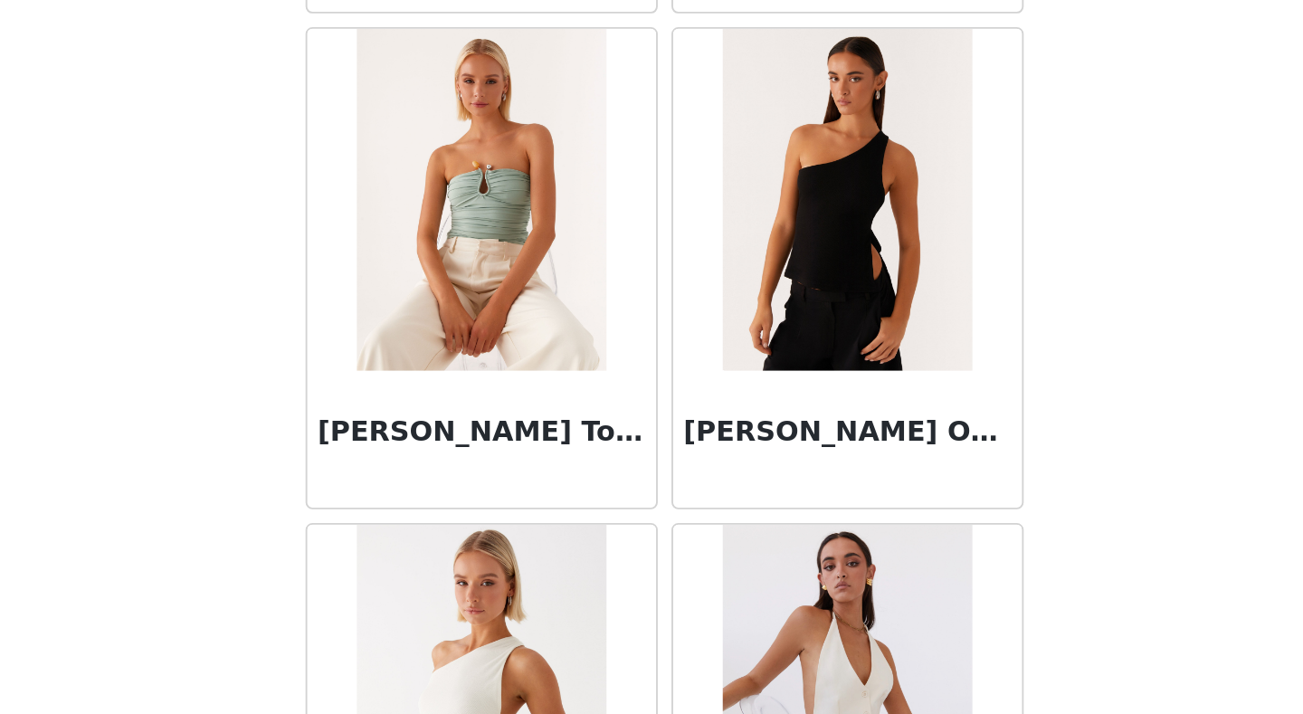
scroll to position [14446, 0]
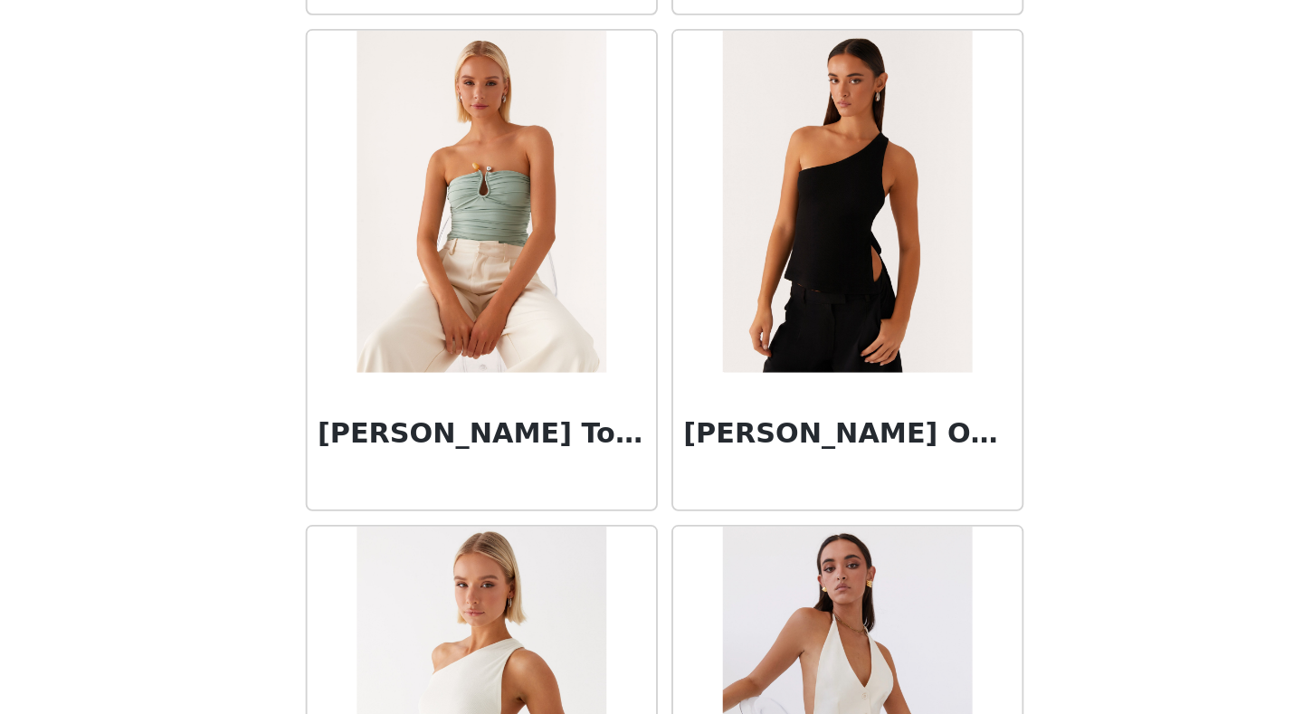
click at [734, 204] on img at bounding box center [747, 163] width 131 height 181
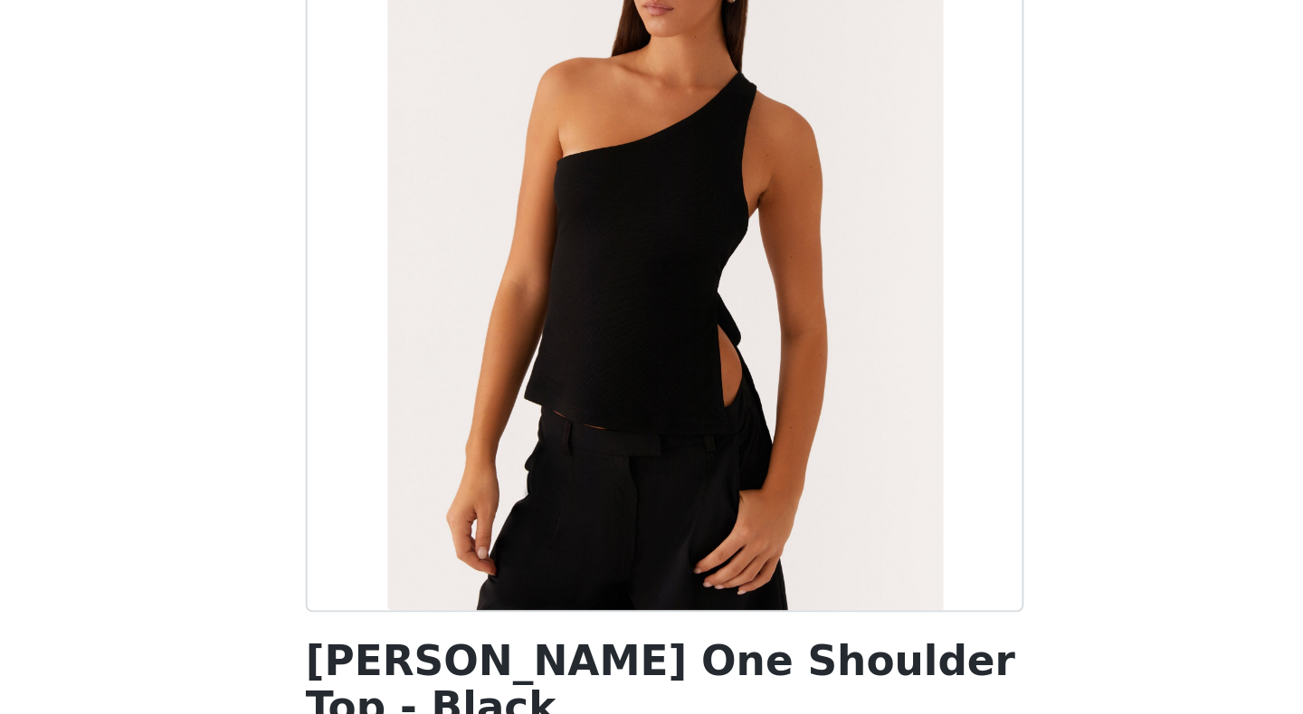
scroll to position [259, 0]
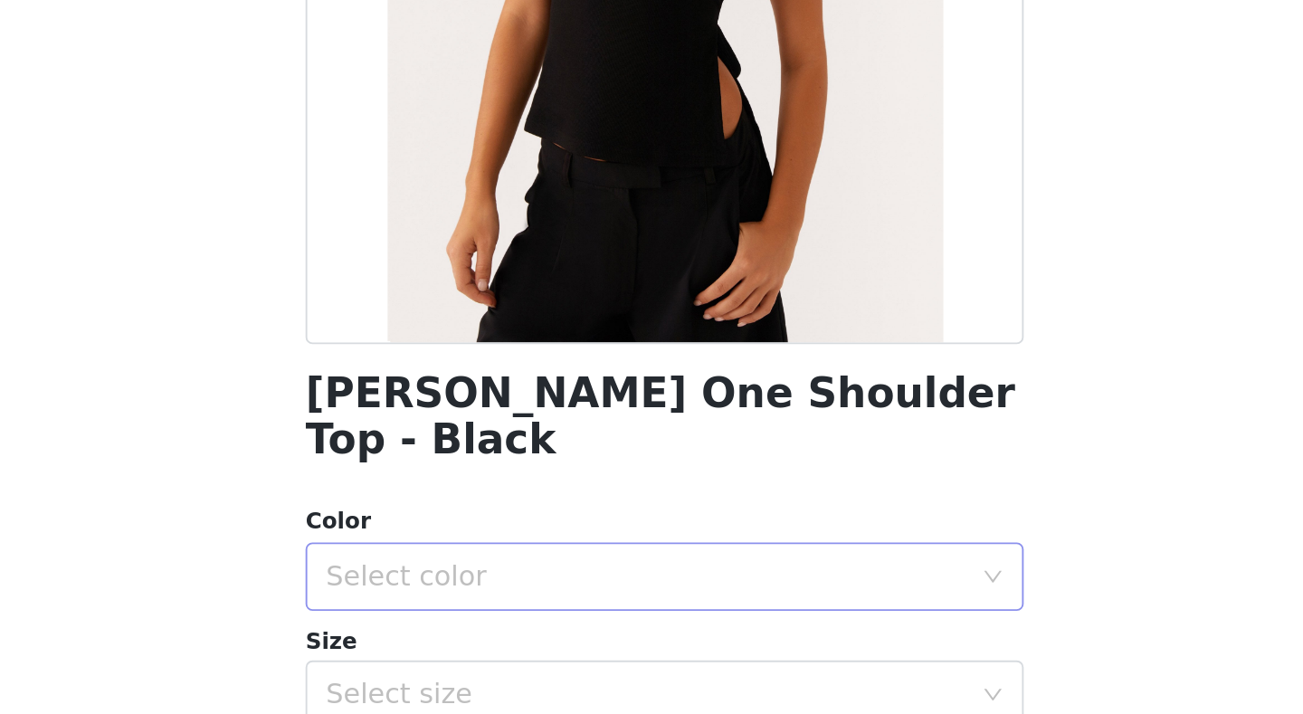
click at [611, 345] on div "Select color" at bounding box center [645, 362] width 346 height 34
click at [557, 379] on li "Black" at bounding box center [651, 377] width 380 height 29
click at [568, 415] on div "Select size" at bounding box center [641, 424] width 338 height 18
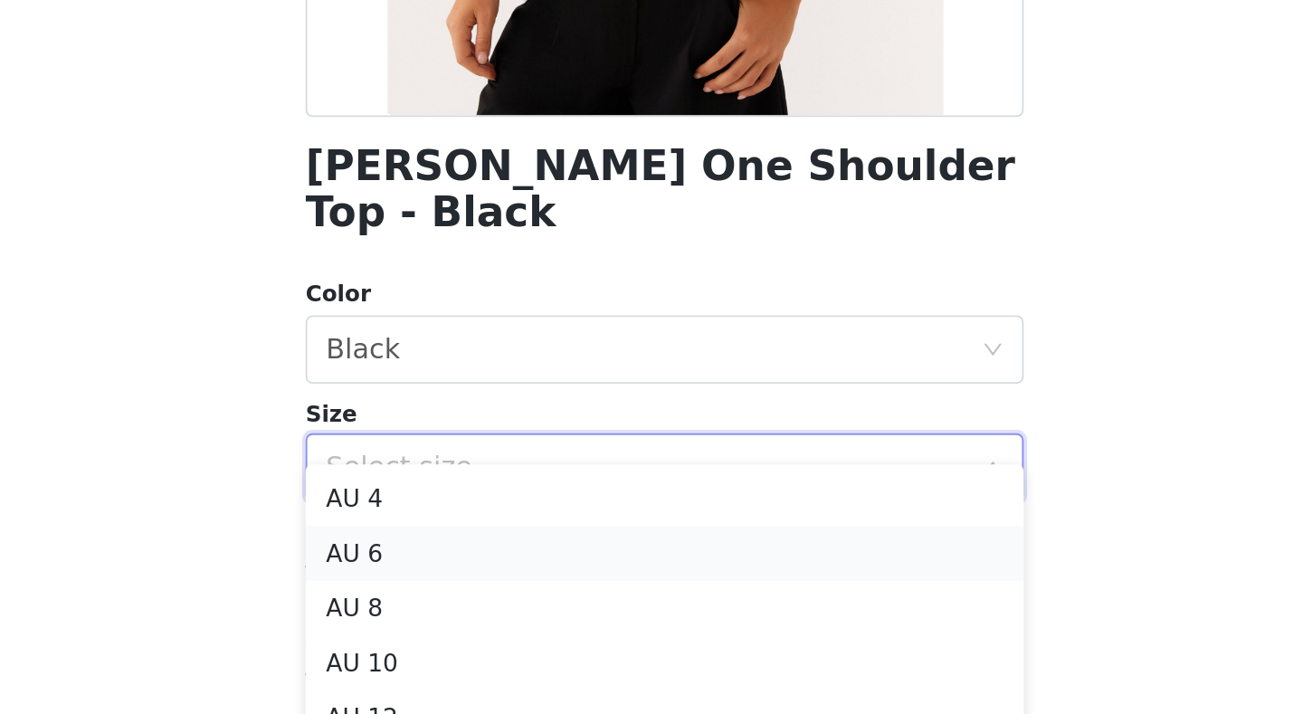
click at [557, 466] on li "AU 6" at bounding box center [651, 469] width 380 height 29
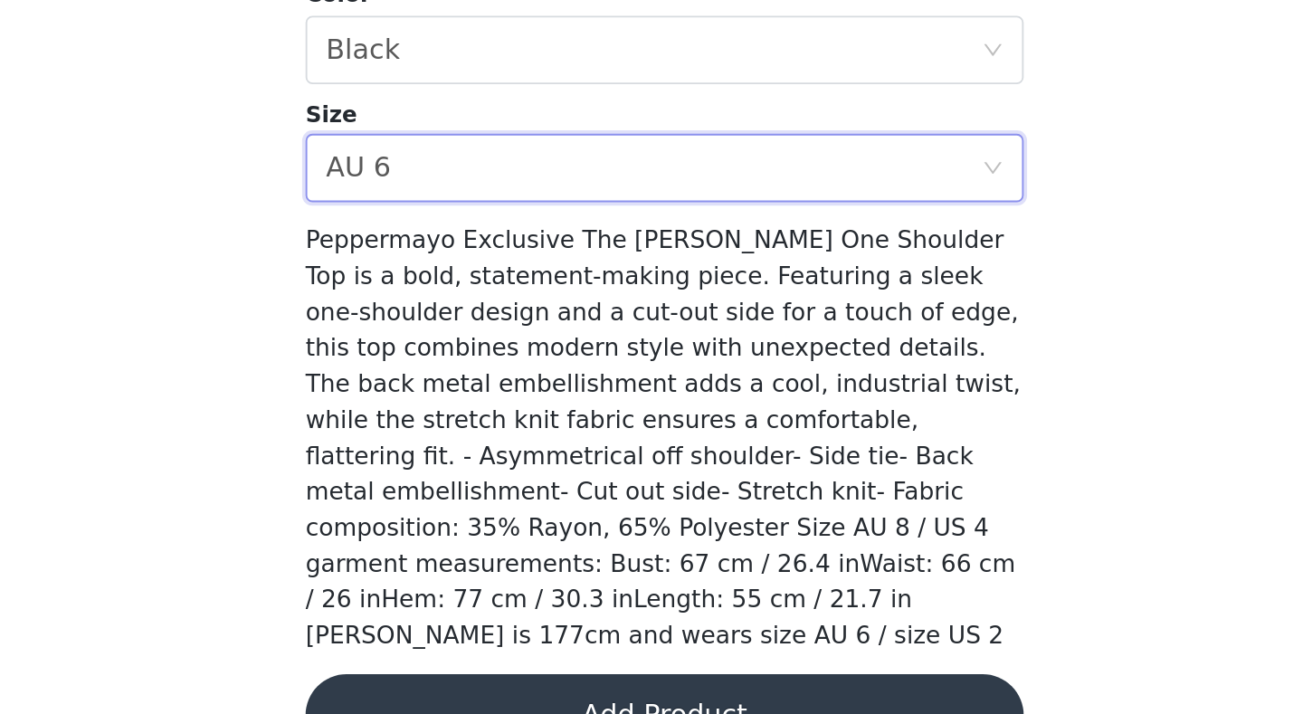
scroll to position [549, 0]
click at [608, 555] on button "Add Product" at bounding box center [651, 713] width 380 height 43
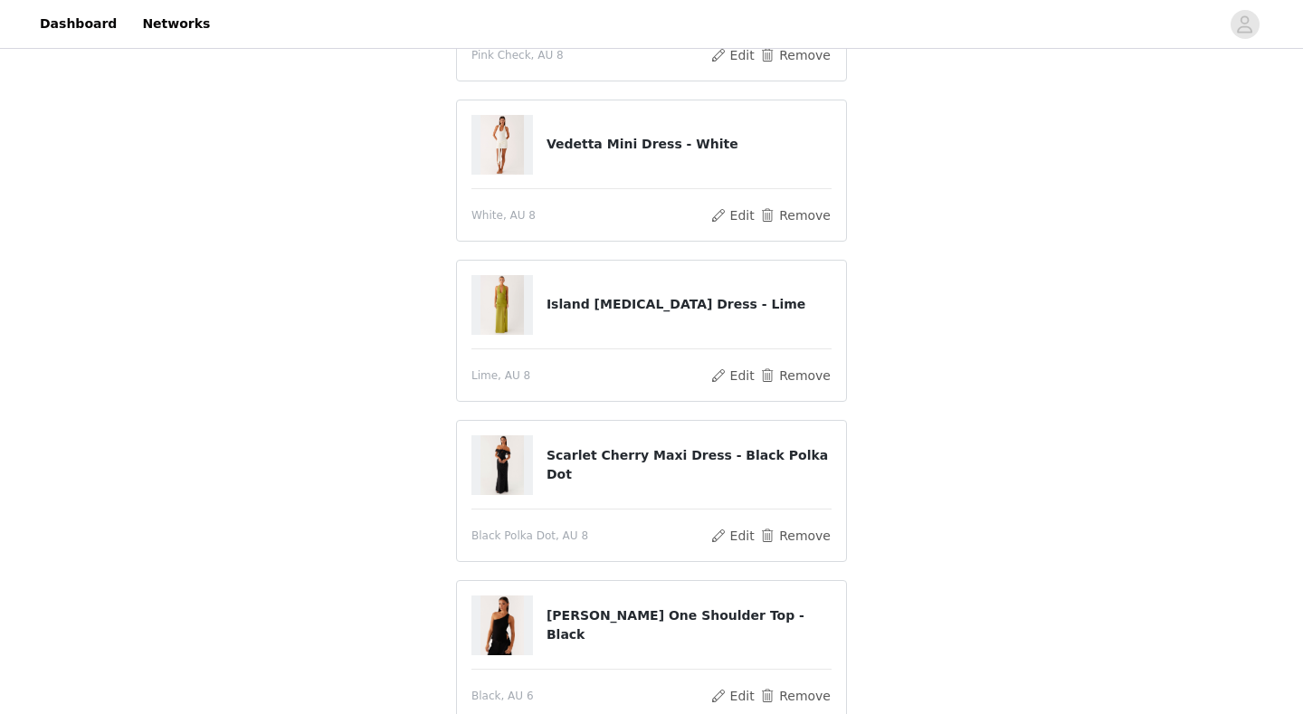
scroll to position [599, 0]
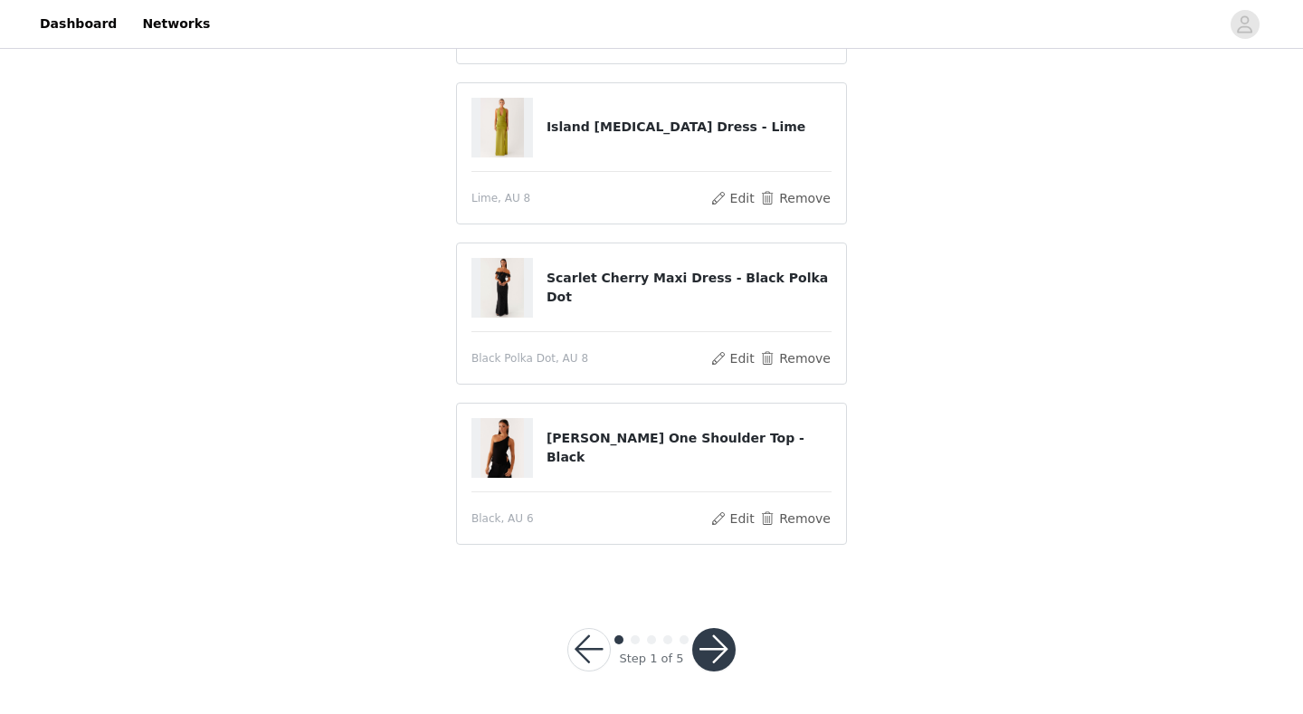
click at [716, 555] on button "button" at bounding box center [713, 649] width 43 height 43
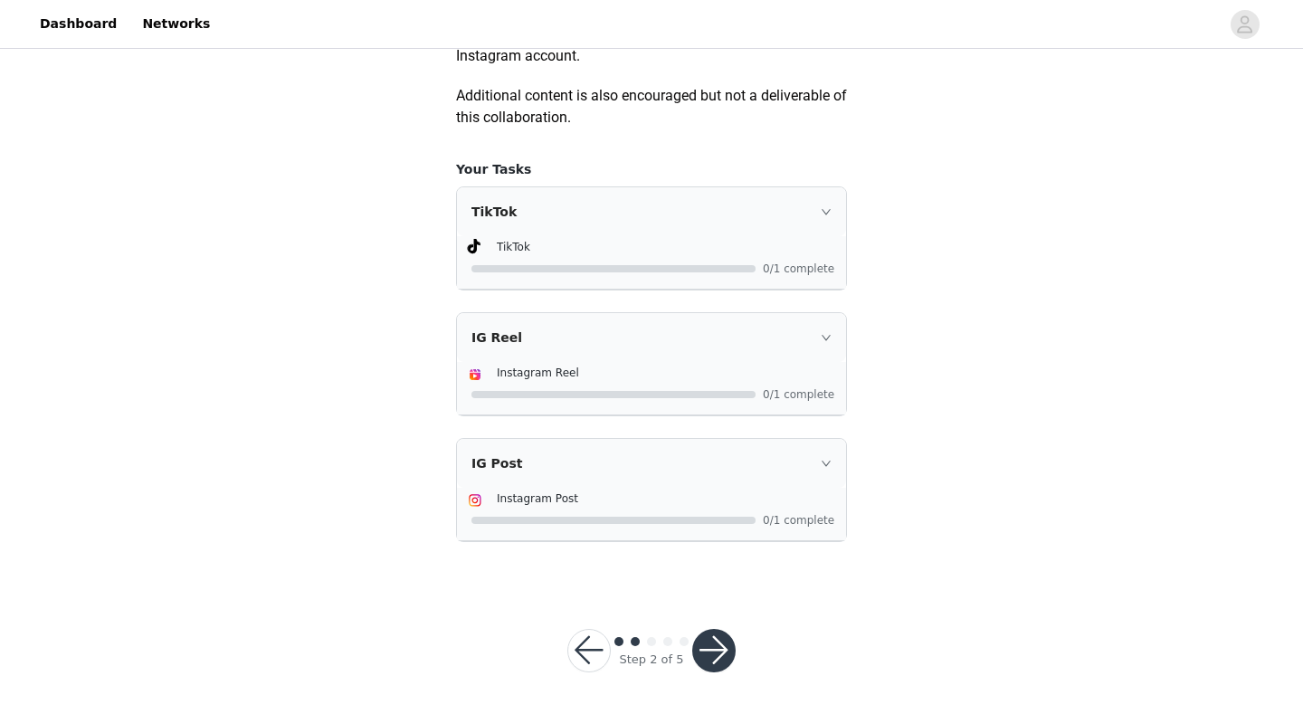
scroll to position [1097, 0]
click at [716, 555] on button "button" at bounding box center [713, 648] width 43 height 43
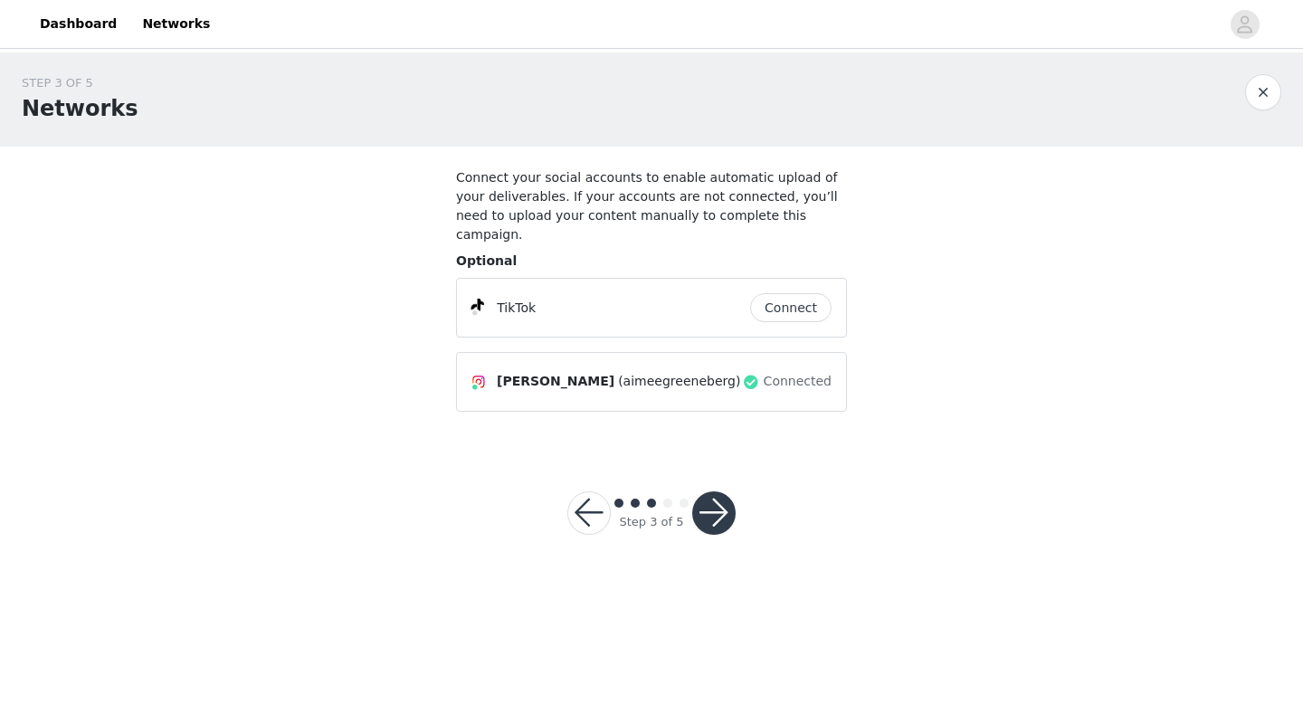
click at [722, 496] on button "button" at bounding box center [713, 512] width 43 height 43
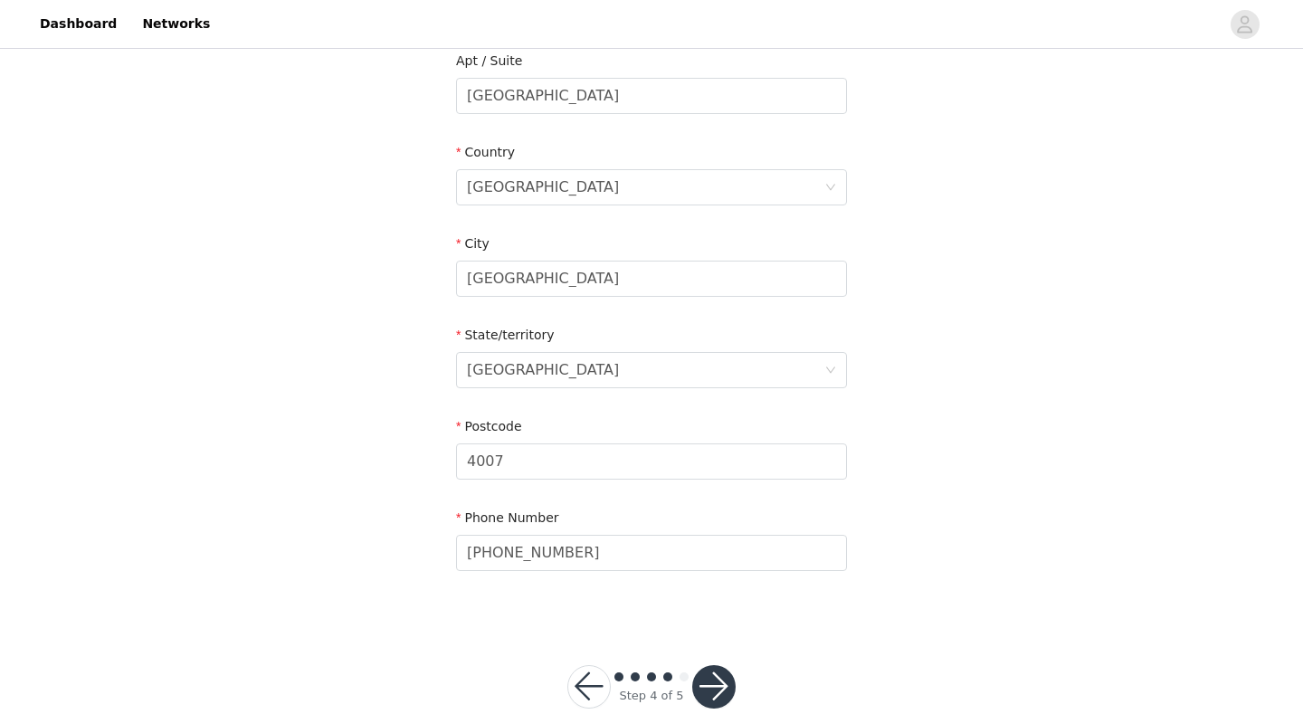
scroll to position [595, 0]
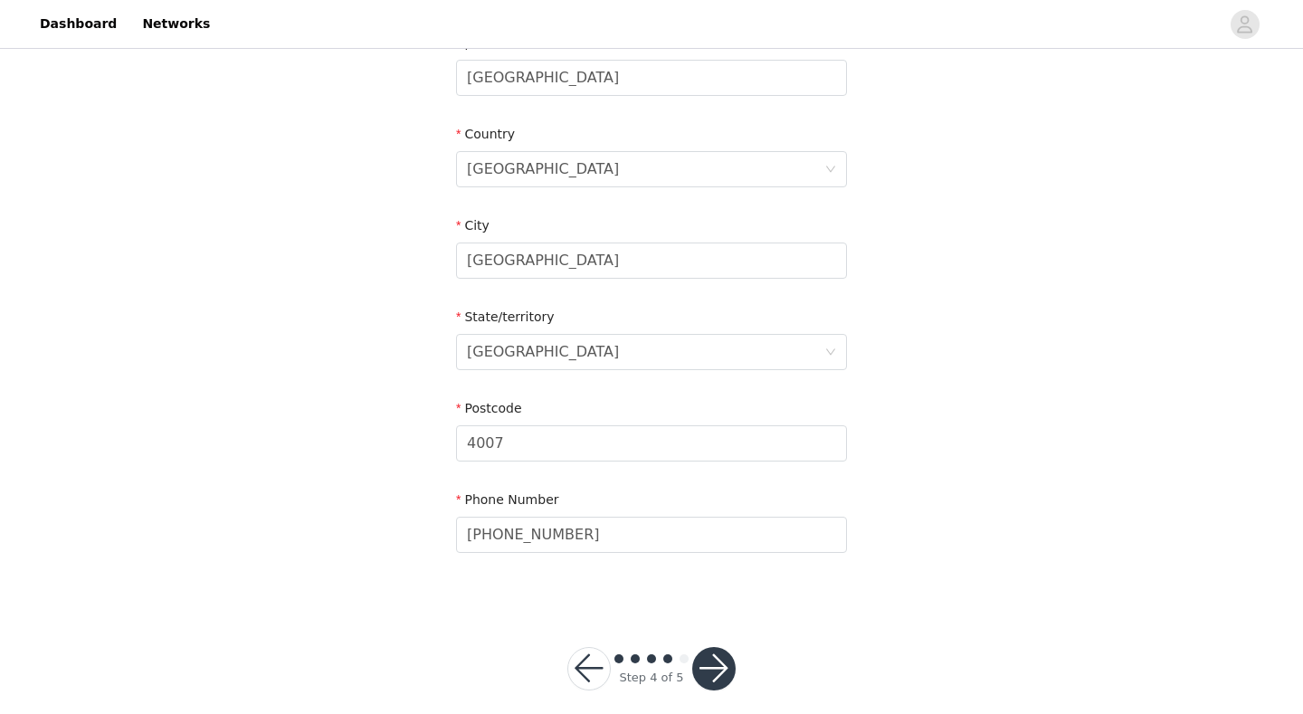
click at [713, 555] on button "button" at bounding box center [713, 668] width 43 height 43
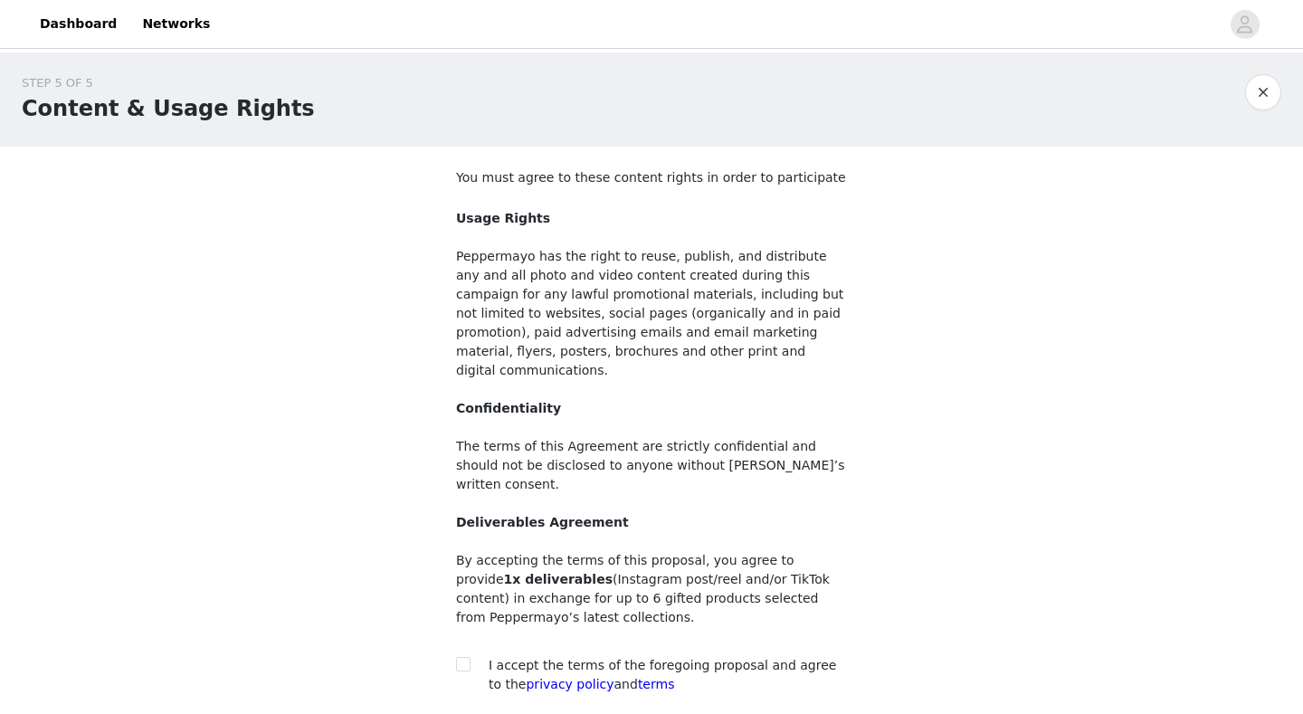
scroll to position [122, 0]
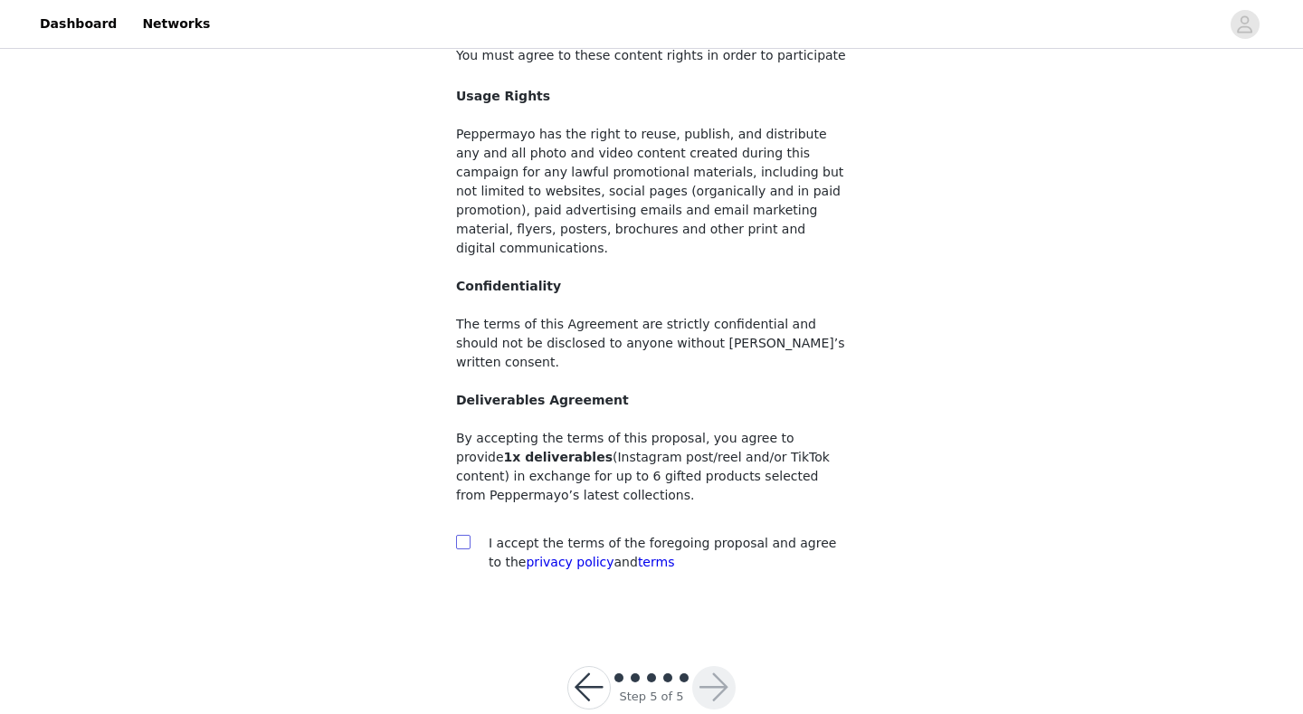
click at [460, 535] on span at bounding box center [463, 542] width 14 height 14
click at [460, 535] on input "checkbox" at bounding box center [462, 541] width 13 height 13
checkbox input "true"
click at [706, 555] on button "button" at bounding box center [713, 687] width 43 height 43
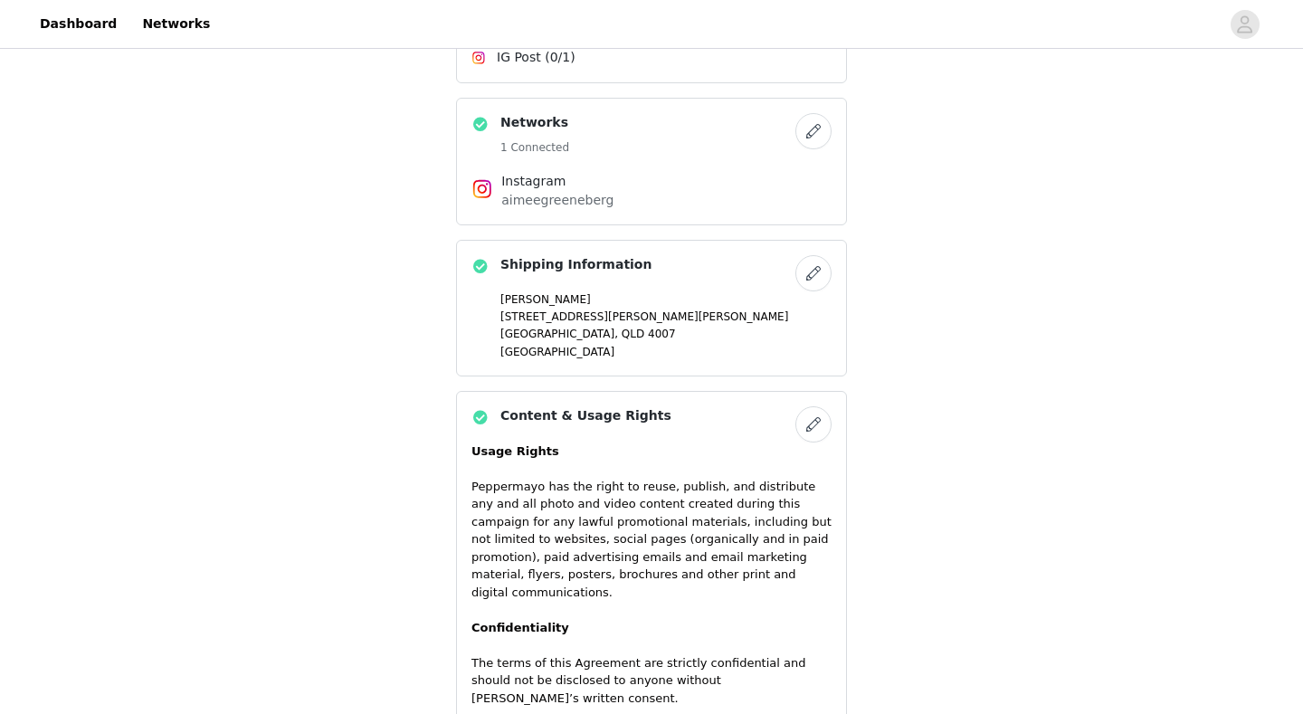
scroll to position [1354, 0]
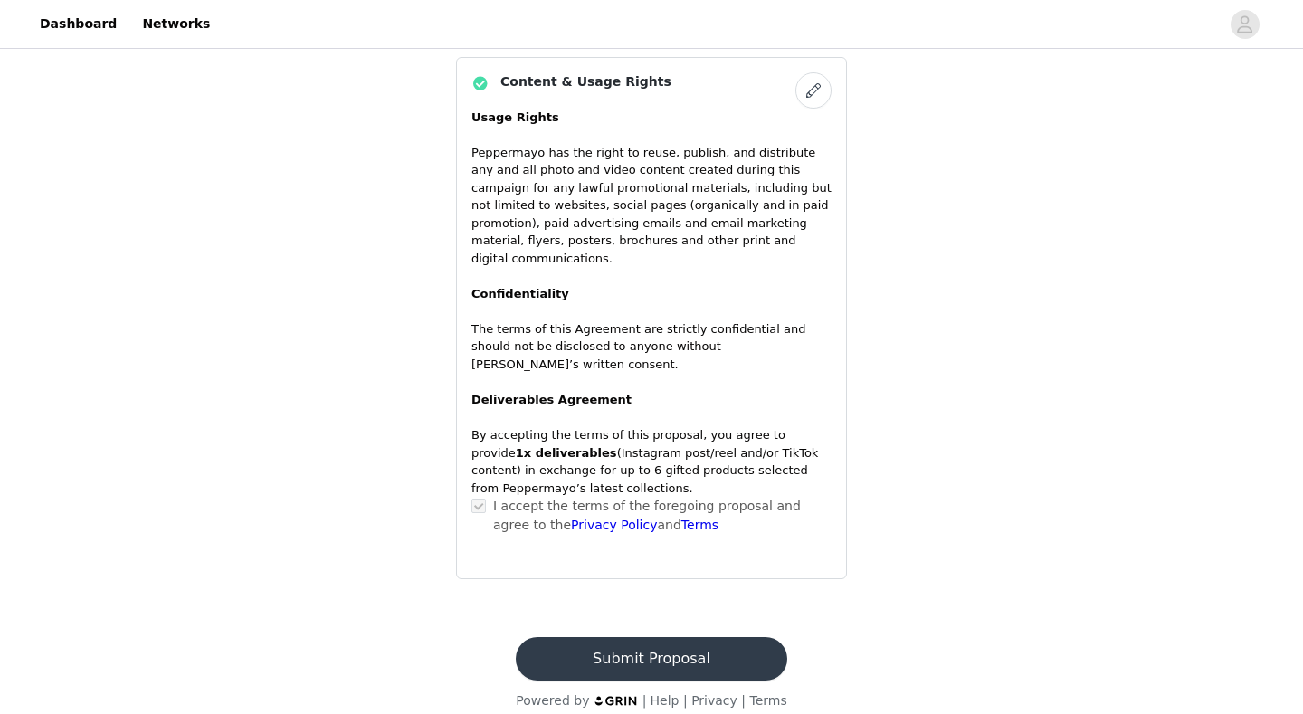
click at [666, 555] on button "Submit Proposal" at bounding box center [651, 658] width 270 height 43
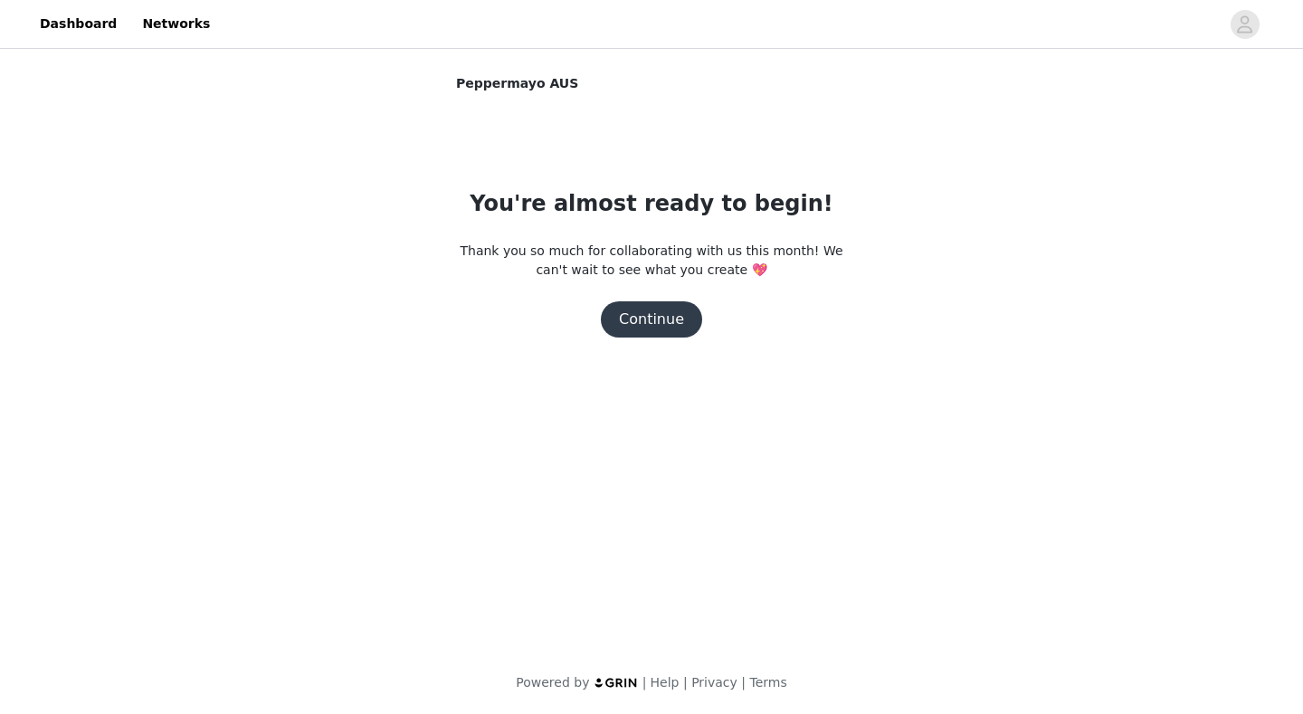
click at [681, 304] on button "Continue" at bounding box center [651, 319] width 101 height 36
